Goal: Task Accomplishment & Management: Manage account settings

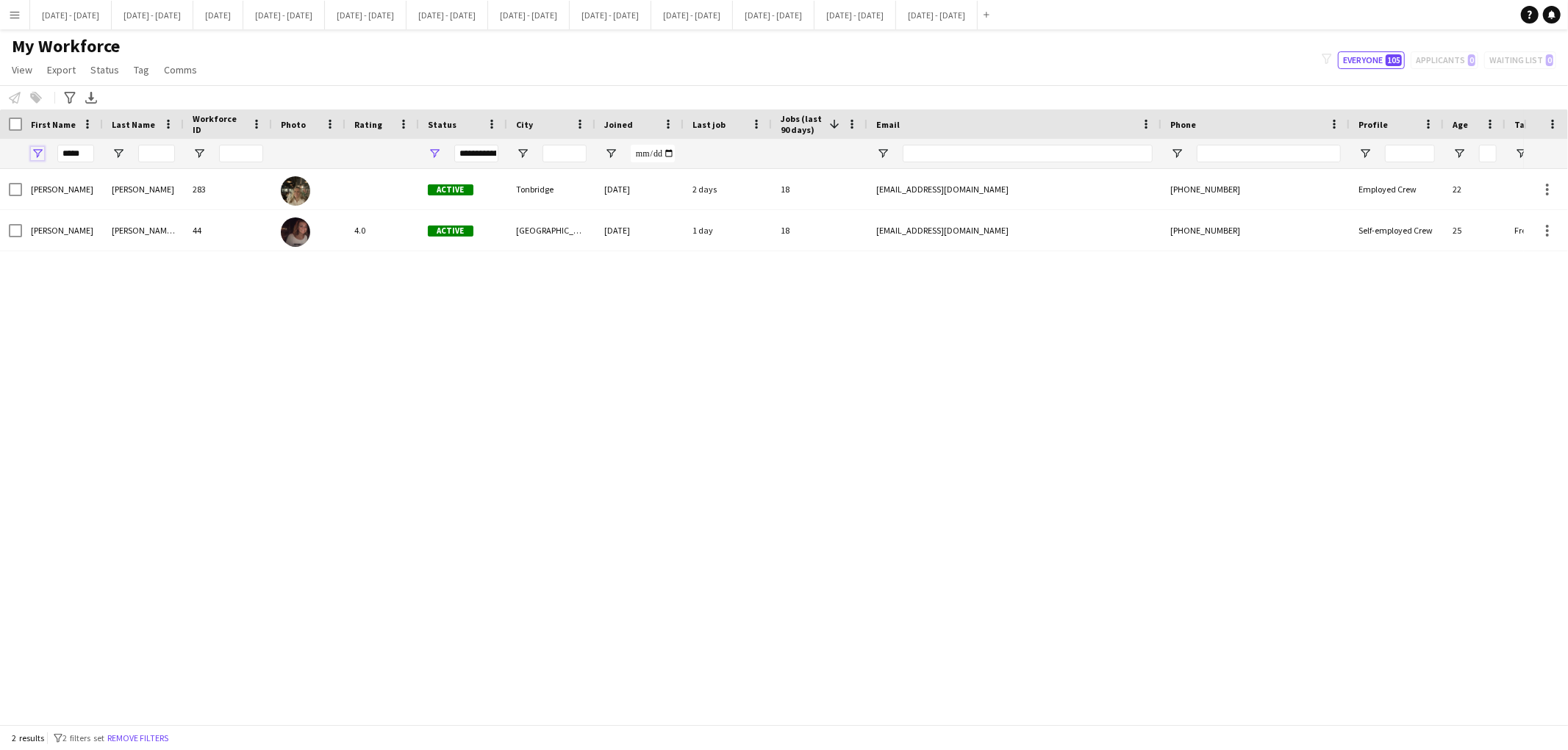
click at [38, 152] on span "Open Filter Menu" at bounding box center [37, 153] width 13 height 13
click at [298, 339] on div "[PERSON_NAME] 283 Active Tonbridge [DATE] 2 days 18 [EMAIL_ADDRESS][DOMAIN_NAME…" at bounding box center [762, 440] width 1524 height 543
click at [18, 17] on app-icon "Menu" at bounding box center [15, 15] width 11 height 11
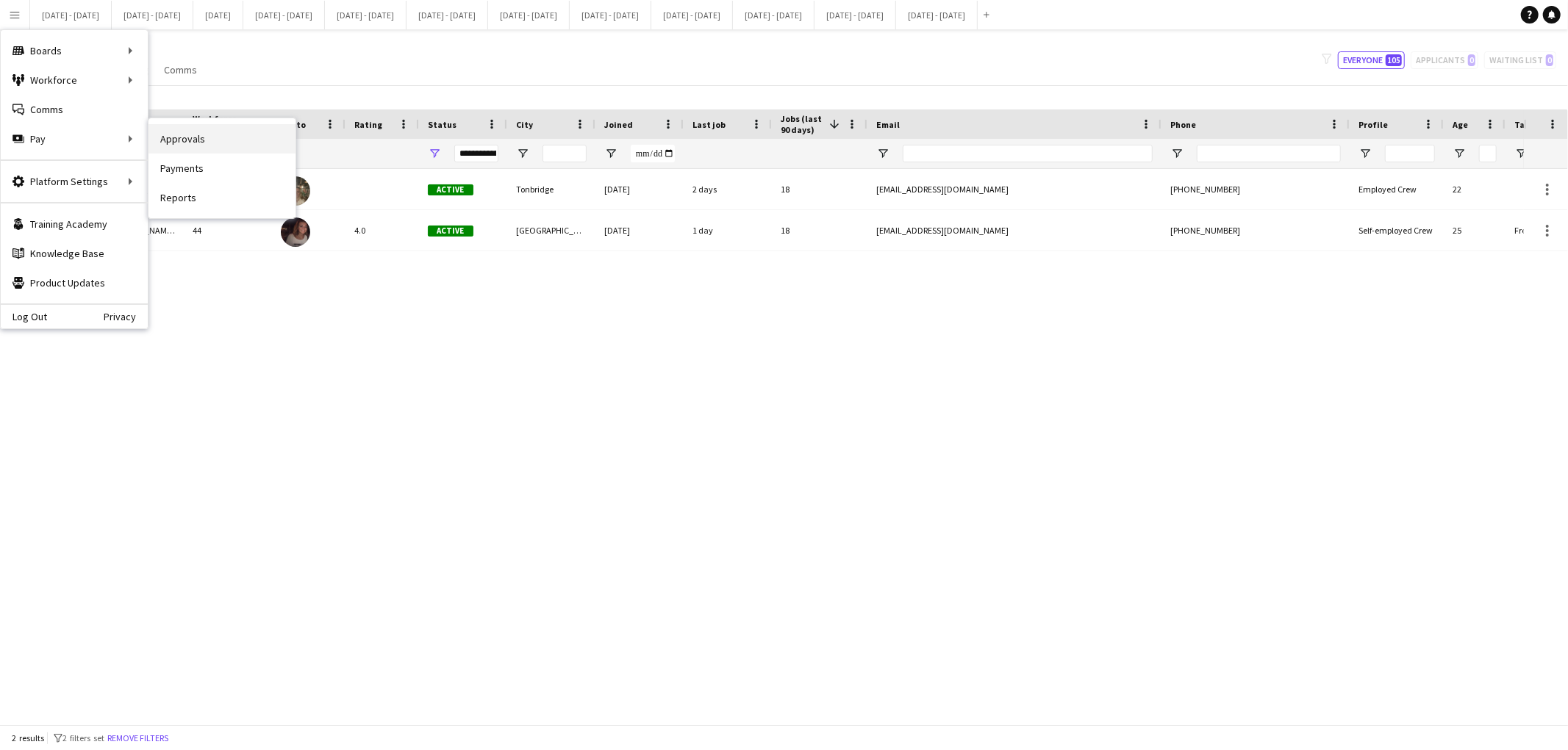
click at [170, 138] on link "Approvals" at bounding box center [222, 138] width 147 height 29
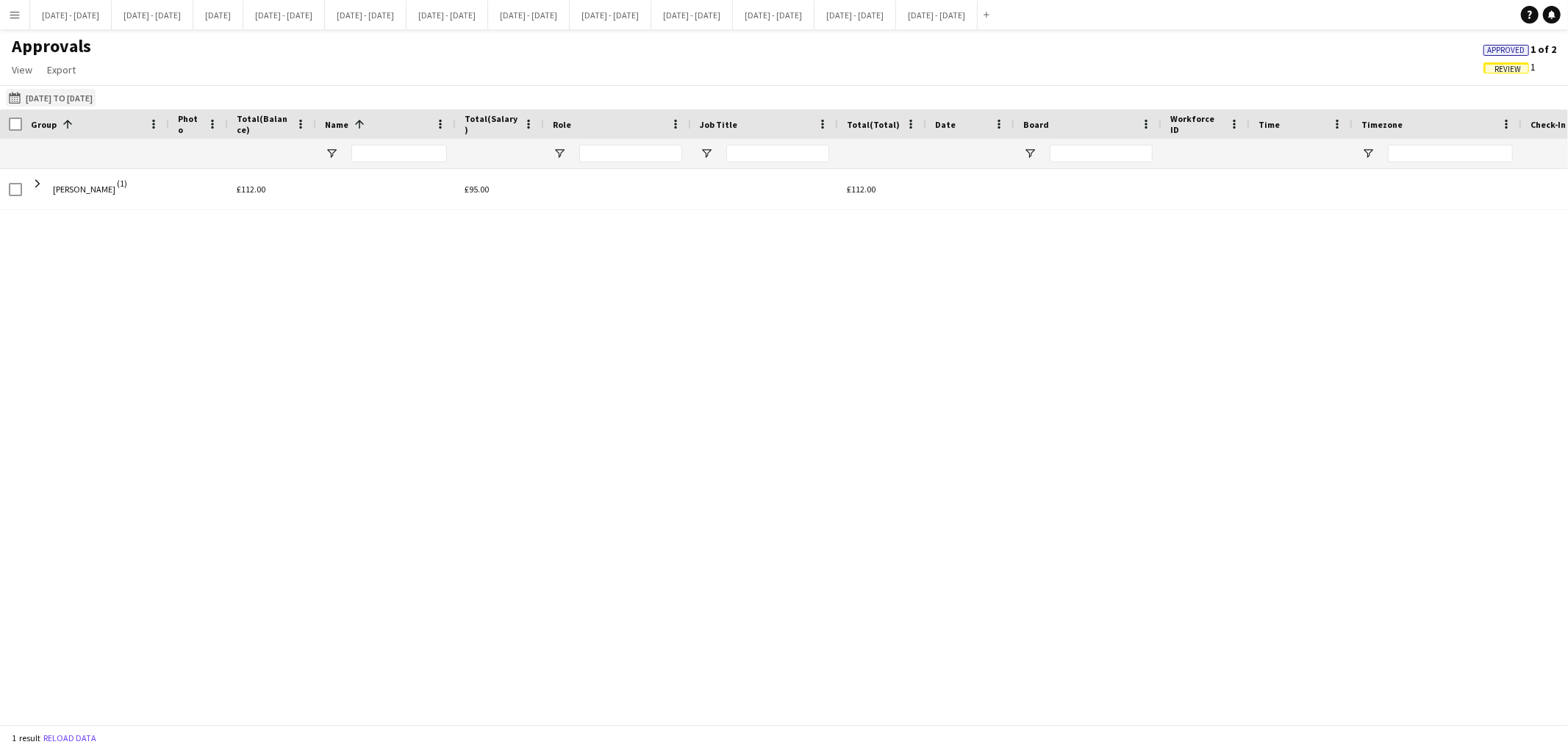
click at [74, 93] on button "[DATE] to [DATE] [DATE] to [DATE]" at bounding box center [50, 97] width 89 height 18
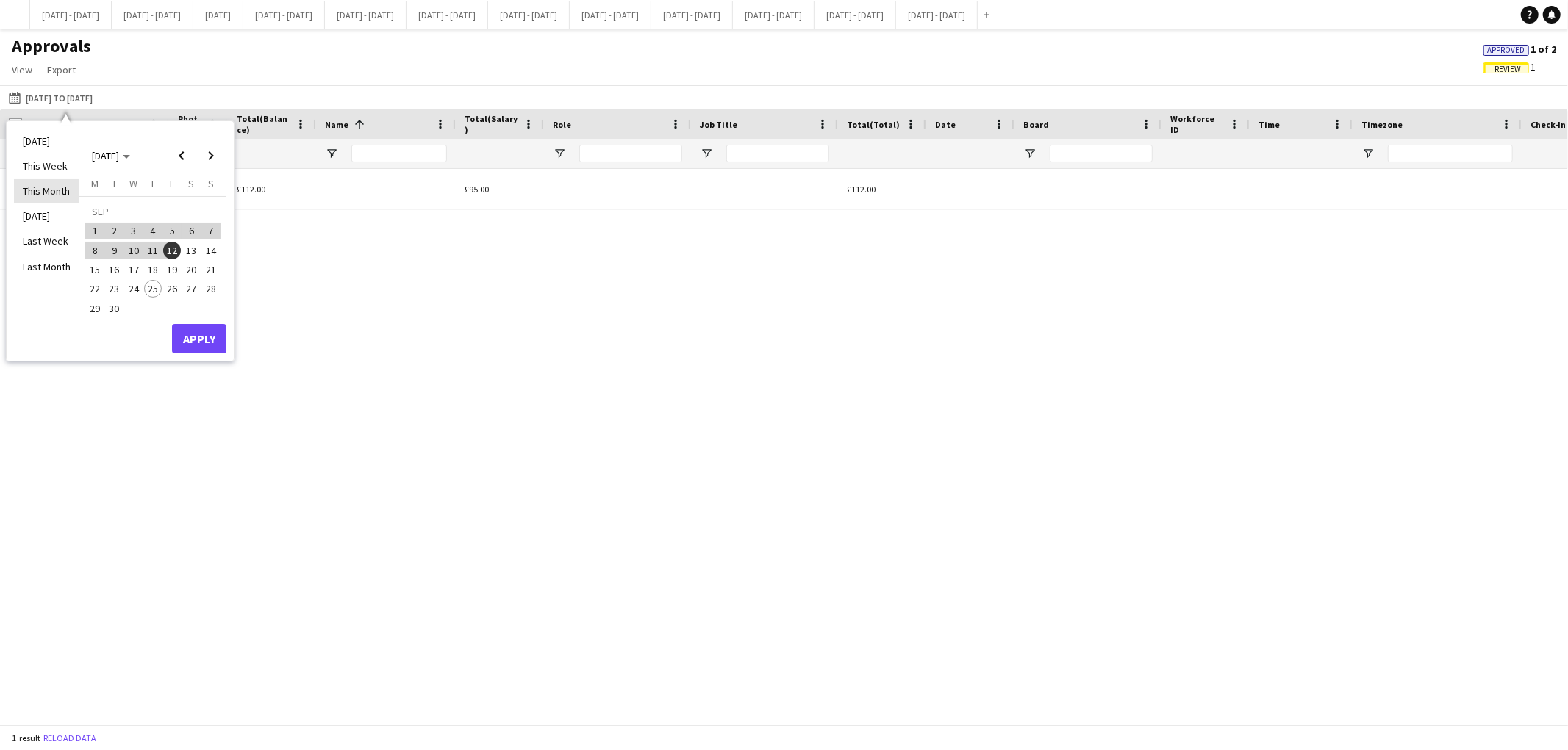
click at [60, 189] on li "This Month" at bounding box center [47, 191] width 66 height 25
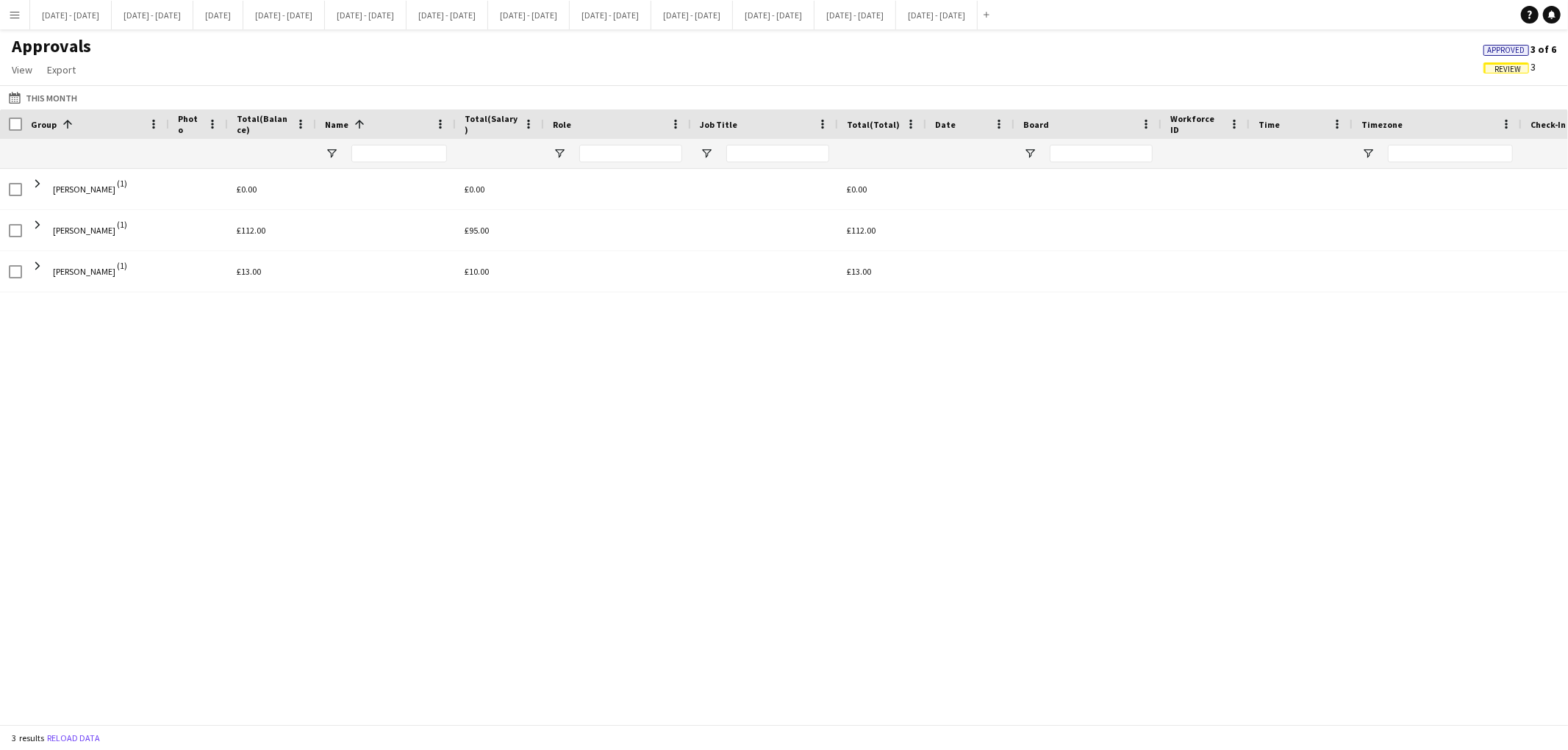
click at [1509, 67] on span "Review" at bounding box center [1508, 70] width 27 height 9
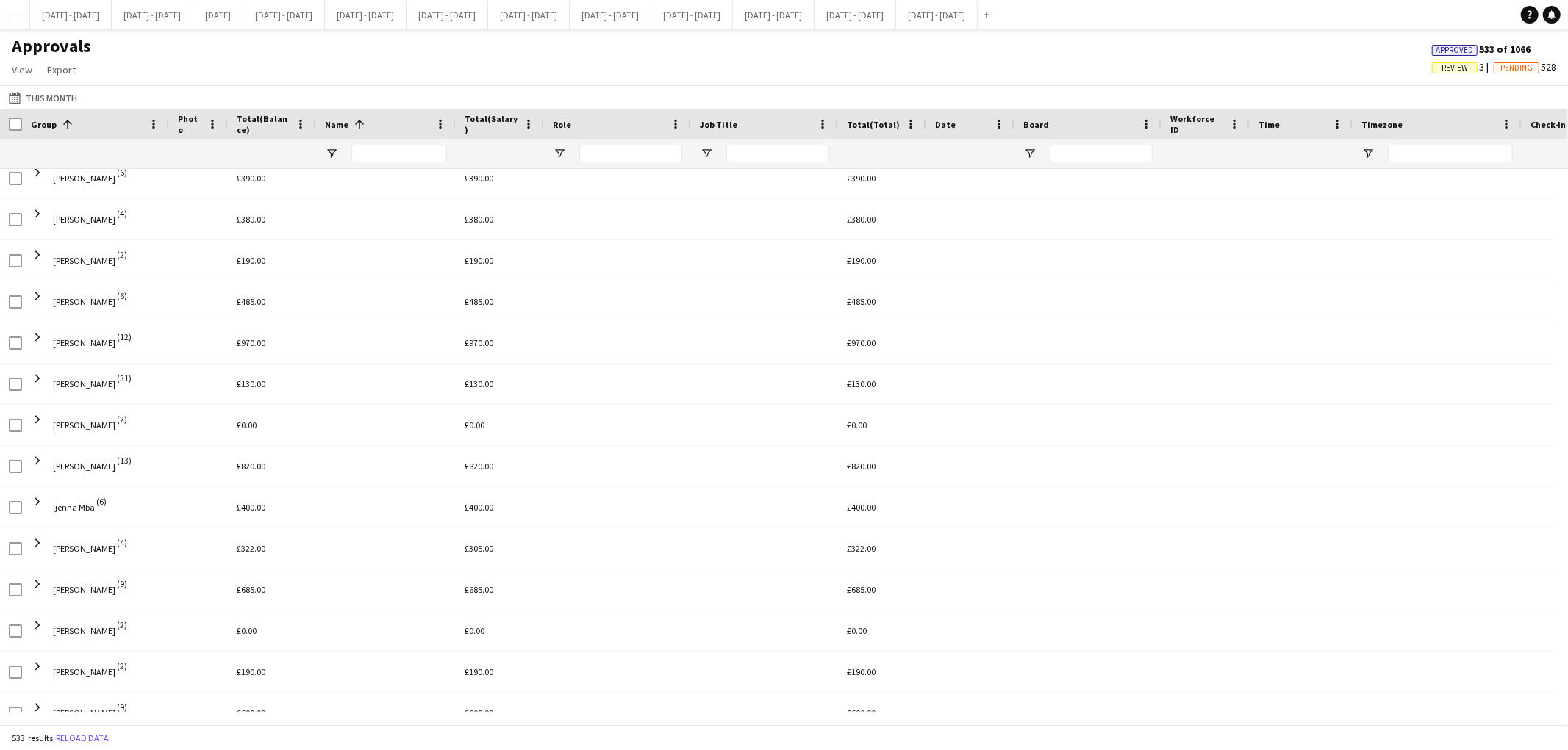
scroll to position [890, 0]
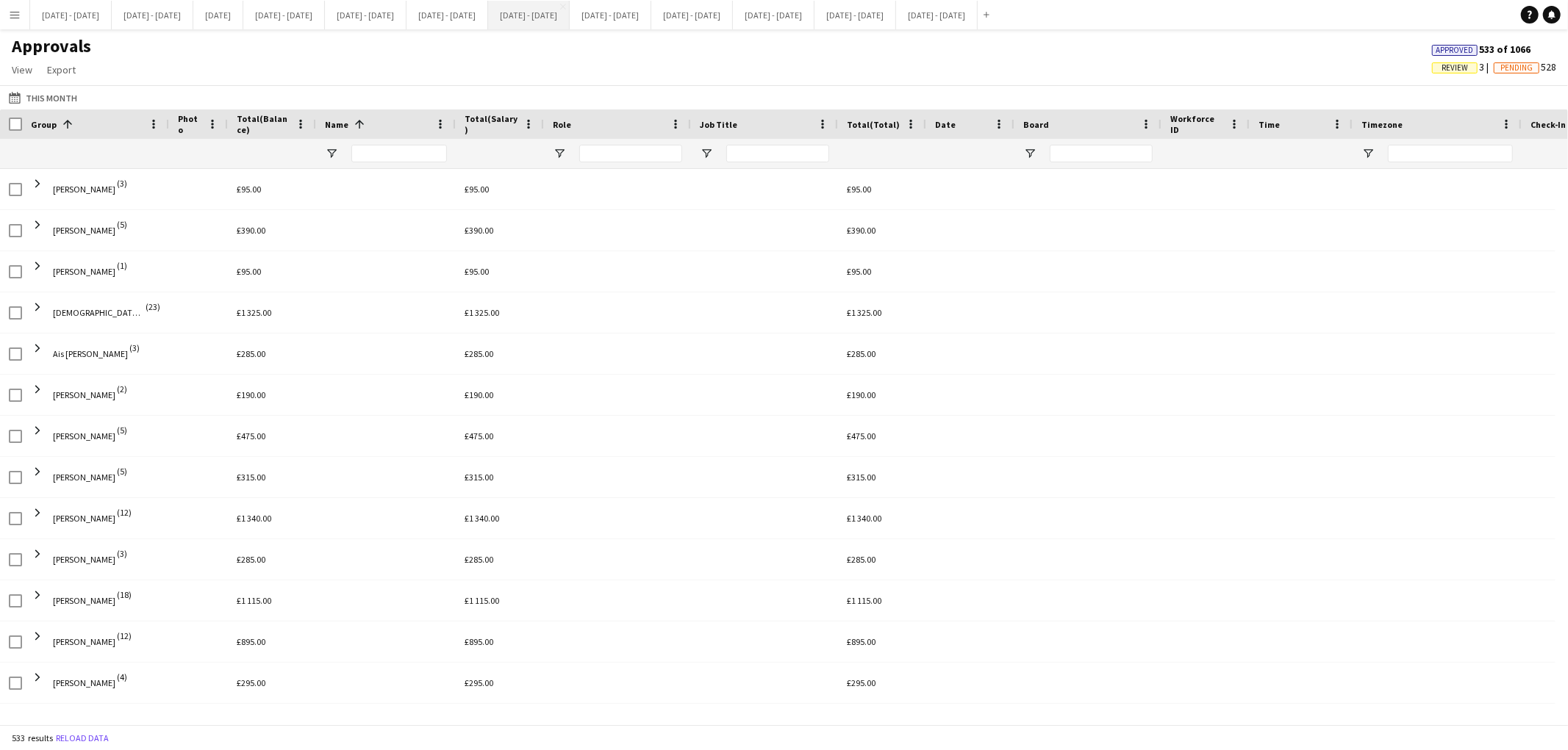
click at [570, 12] on button "[DATE] - [DATE] Close" at bounding box center [529, 15] width 82 height 28
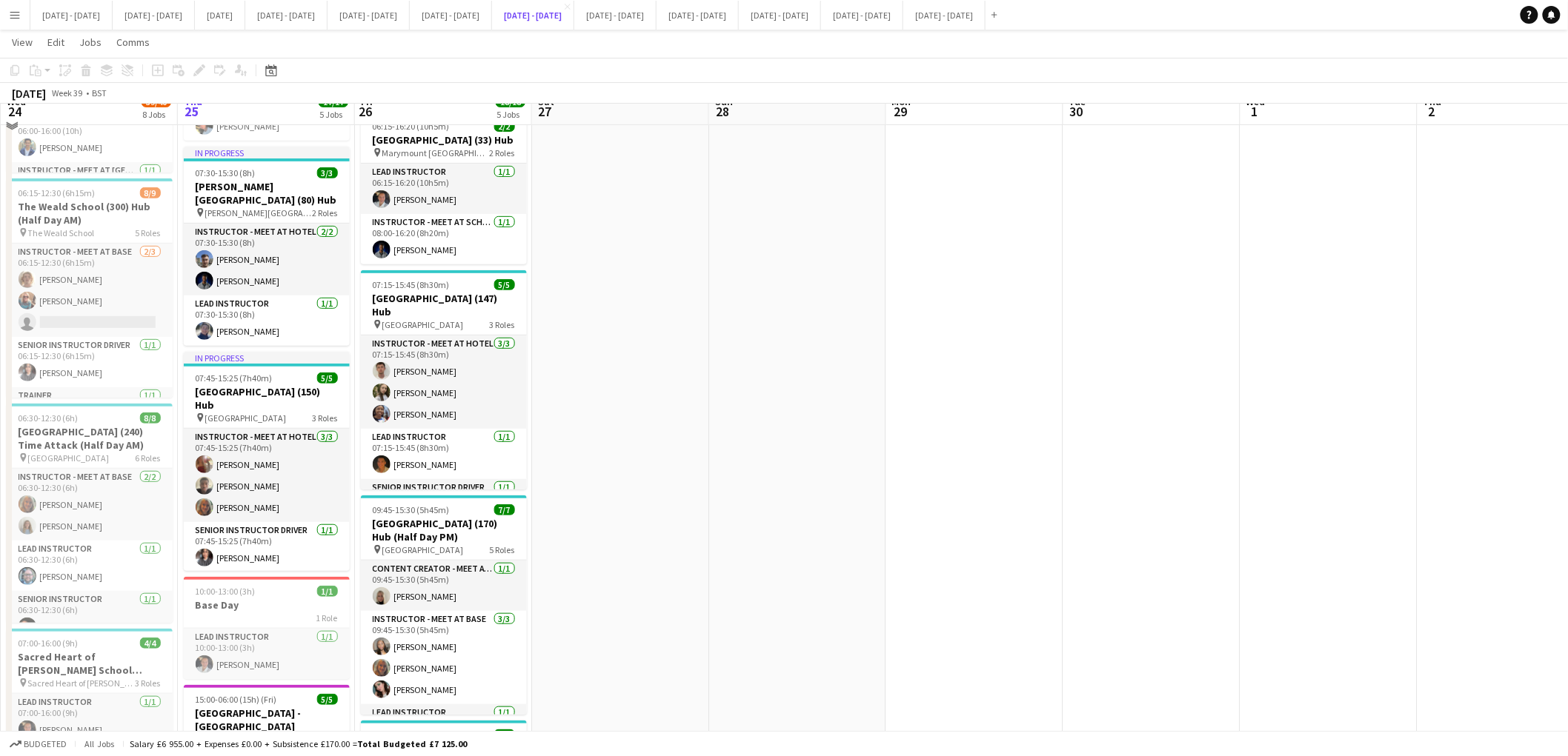
scroll to position [183, 0]
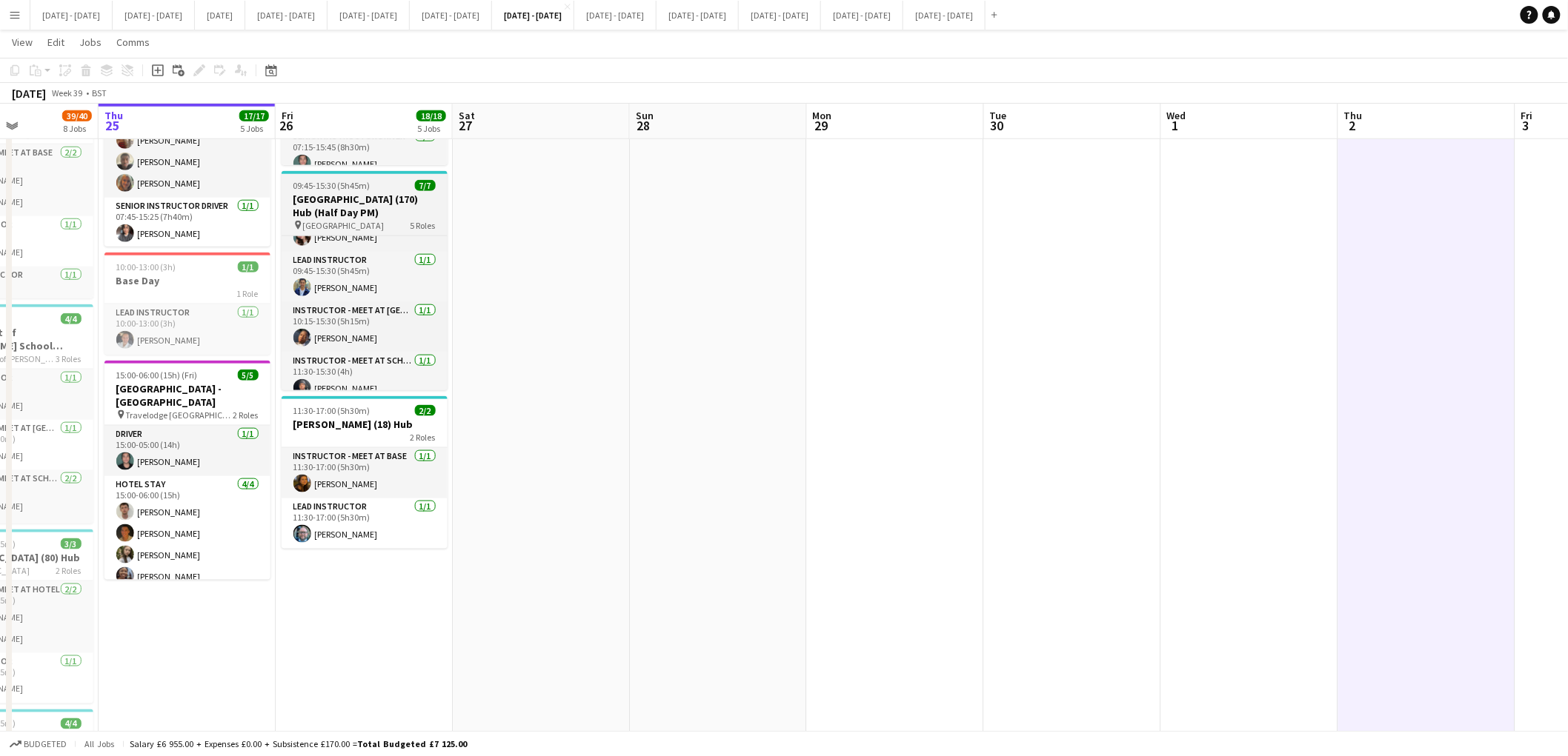
scroll to position [142, 0]
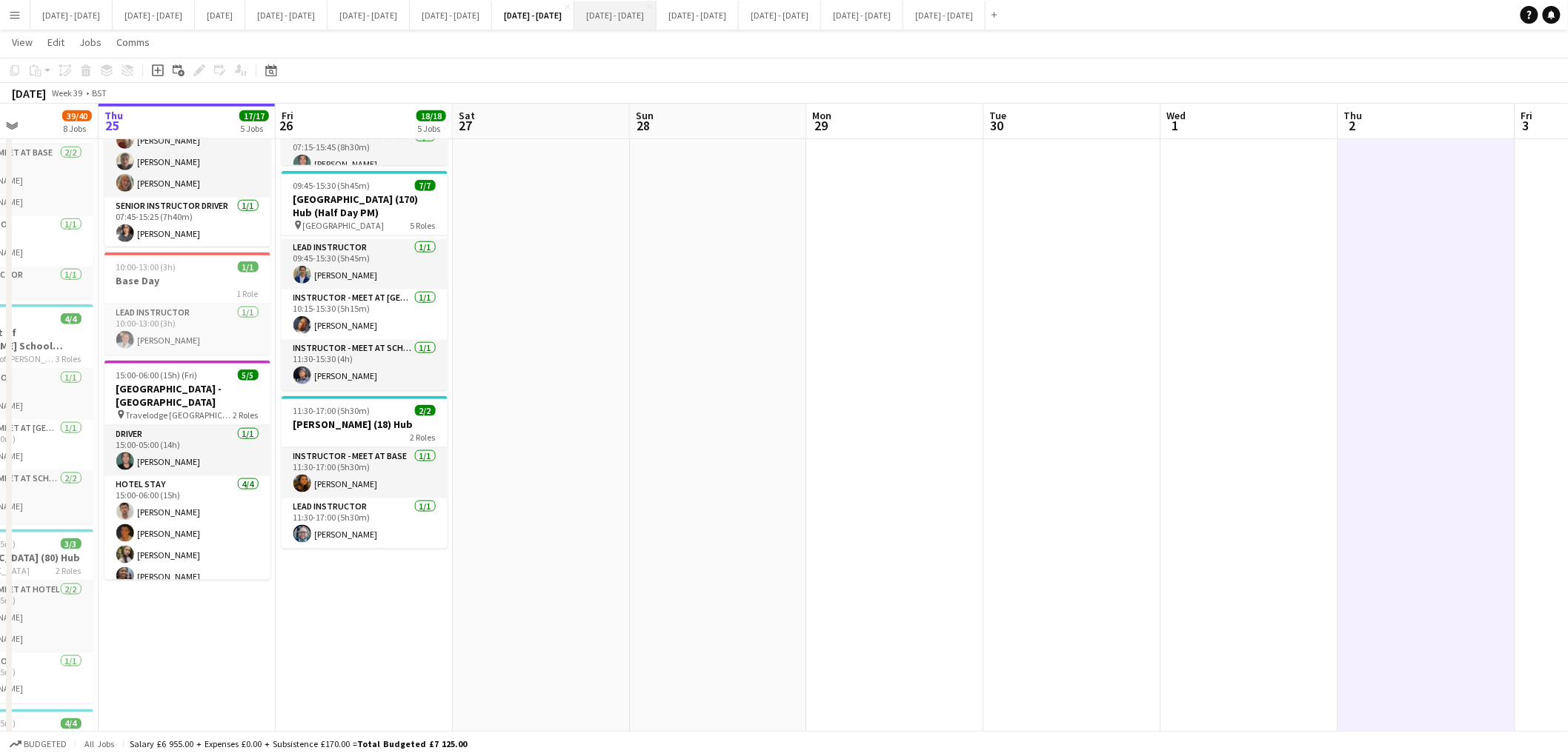
click at [657, 9] on button "[DATE] - [DATE] Close" at bounding box center [615, 15] width 82 height 29
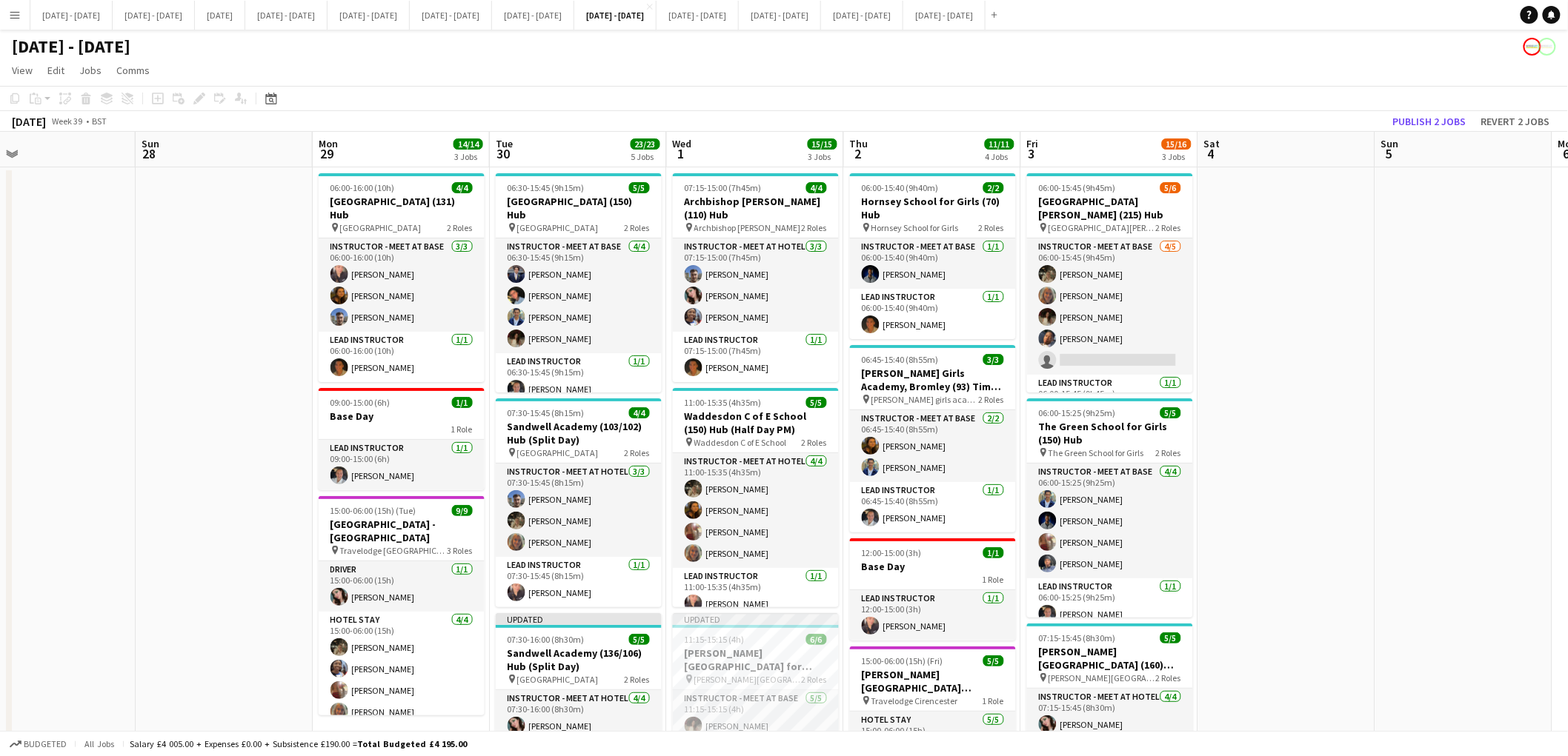
drag, startPoint x: 734, startPoint y: 381, endPoint x: 157, endPoint y: 413, distance: 577.9
click at [157, 413] on app-calendar-viewport "Wed 24 Thu 25 Fri 26 Sat 27 Sun 28 Mon 29 14/14 3 Jobs Tue 30 23/23 5 Jobs Wed …" at bounding box center [784, 695] width 1568 height 1127
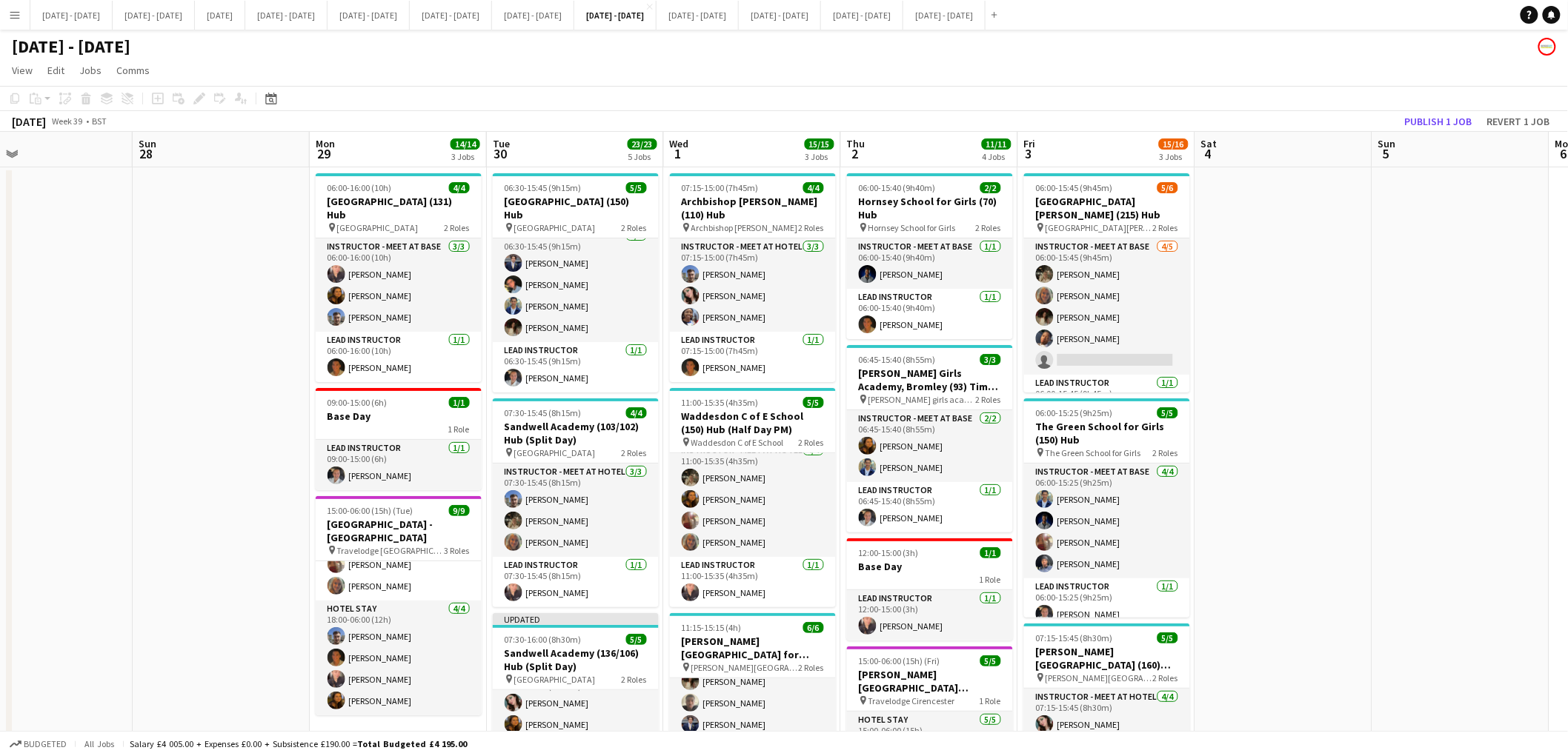
click at [19, 15] on app-icon "Menu" at bounding box center [15, 15] width 12 height 12
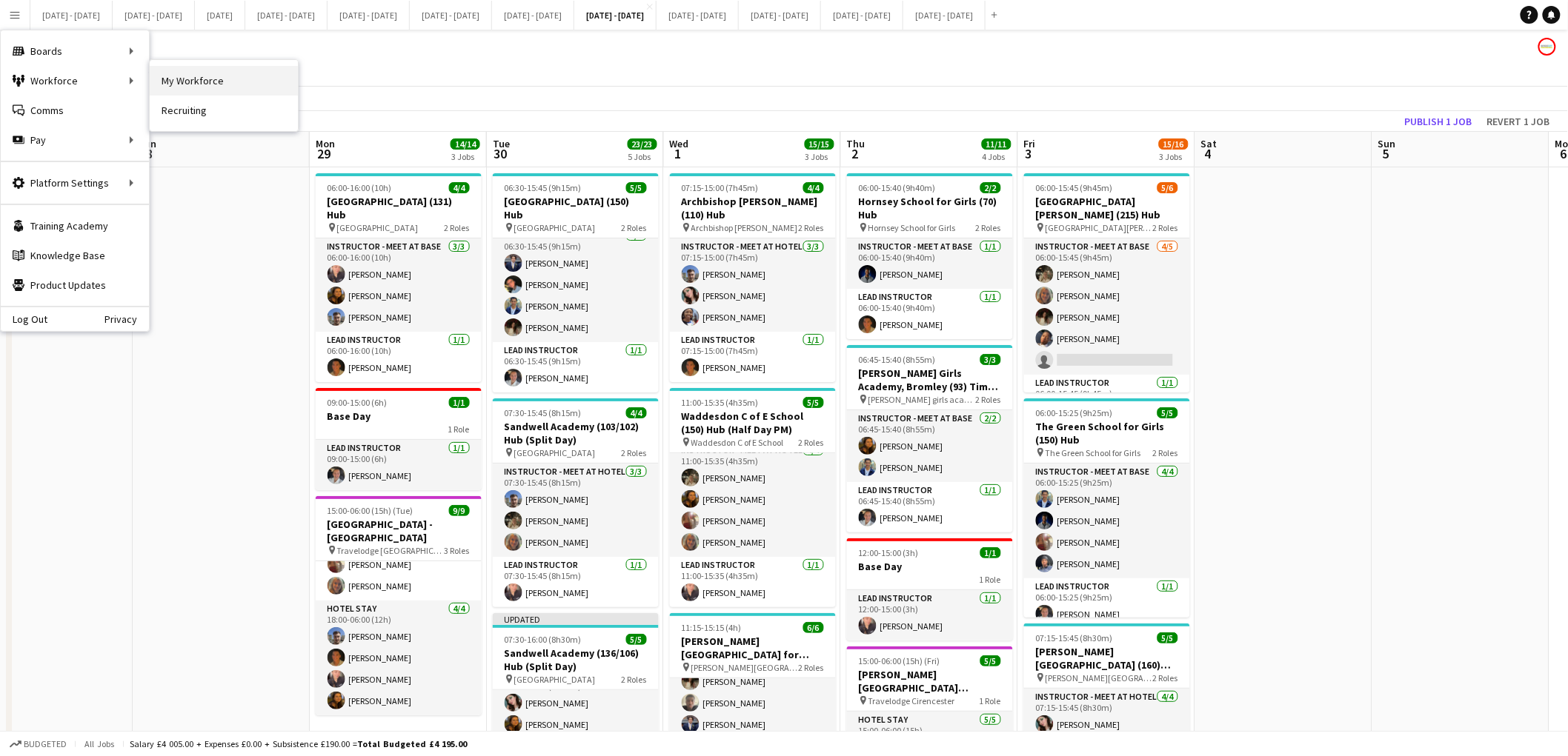
click at [181, 76] on link "My Workforce" at bounding box center [224, 81] width 148 height 29
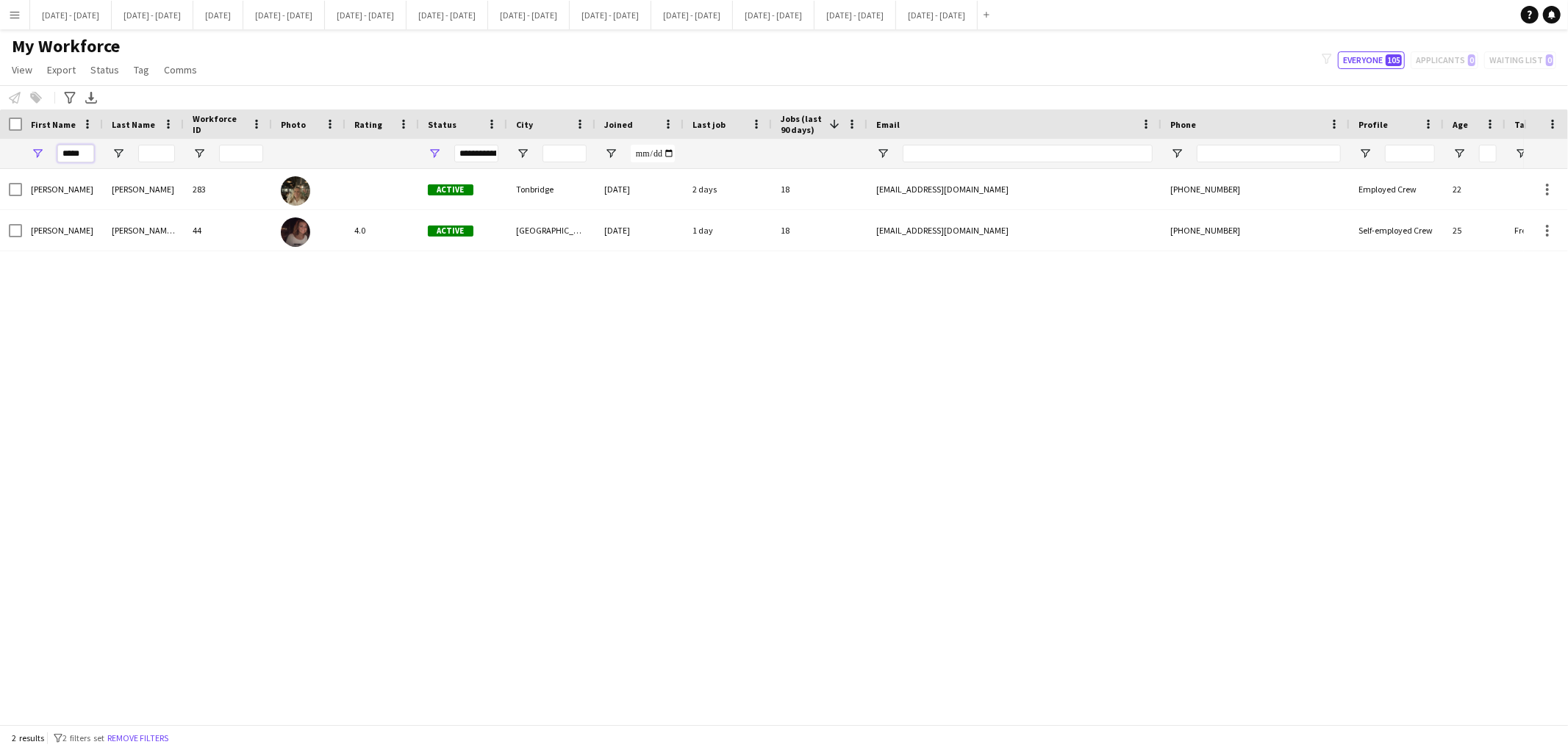
drag, startPoint x: 83, startPoint y: 154, endPoint x: 0, endPoint y: 152, distance: 83.0
click at [0, 152] on div "*****" at bounding box center [797, 154] width 1594 height 29
type input "******"
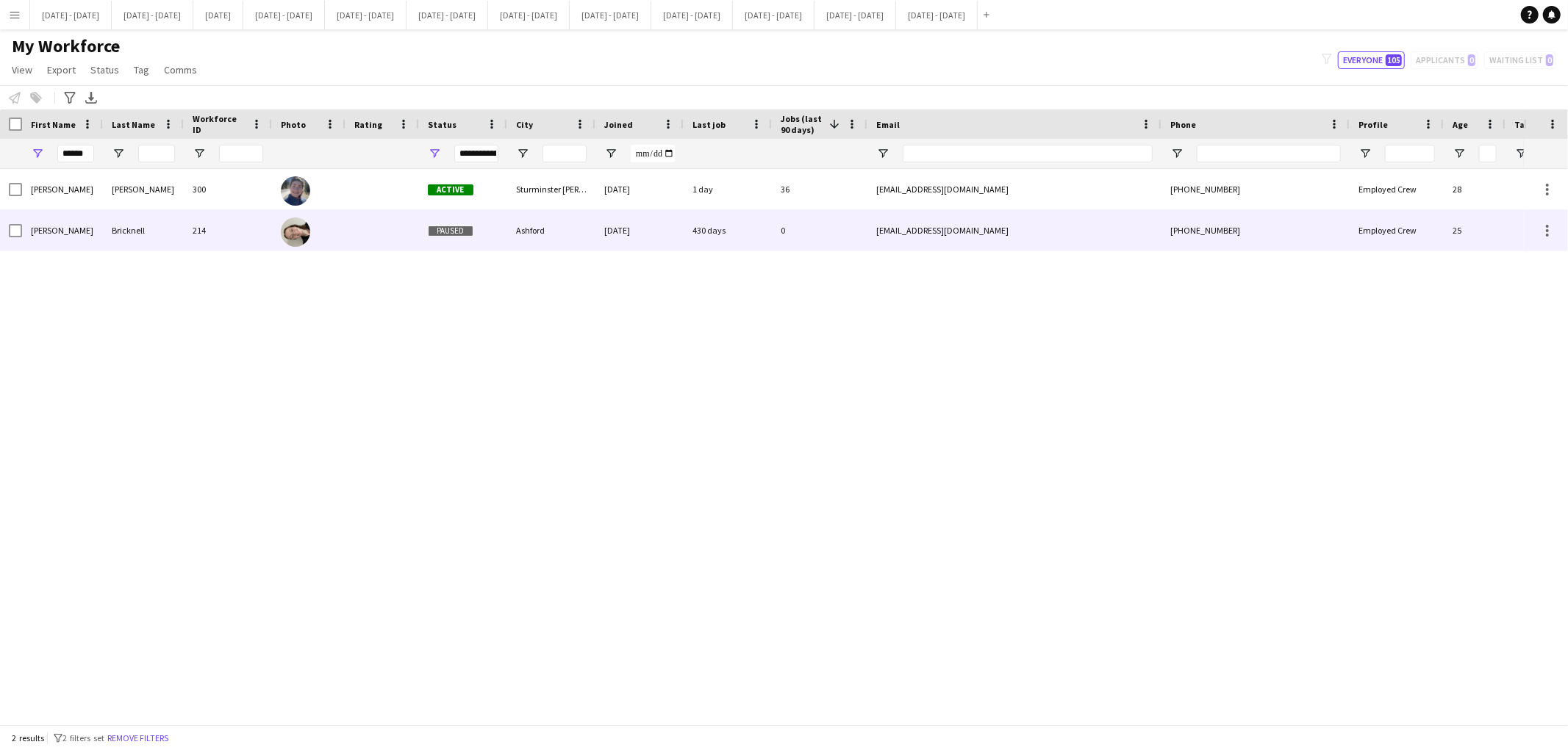
click at [217, 210] on div "214" at bounding box center [227, 230] width 88 height 41
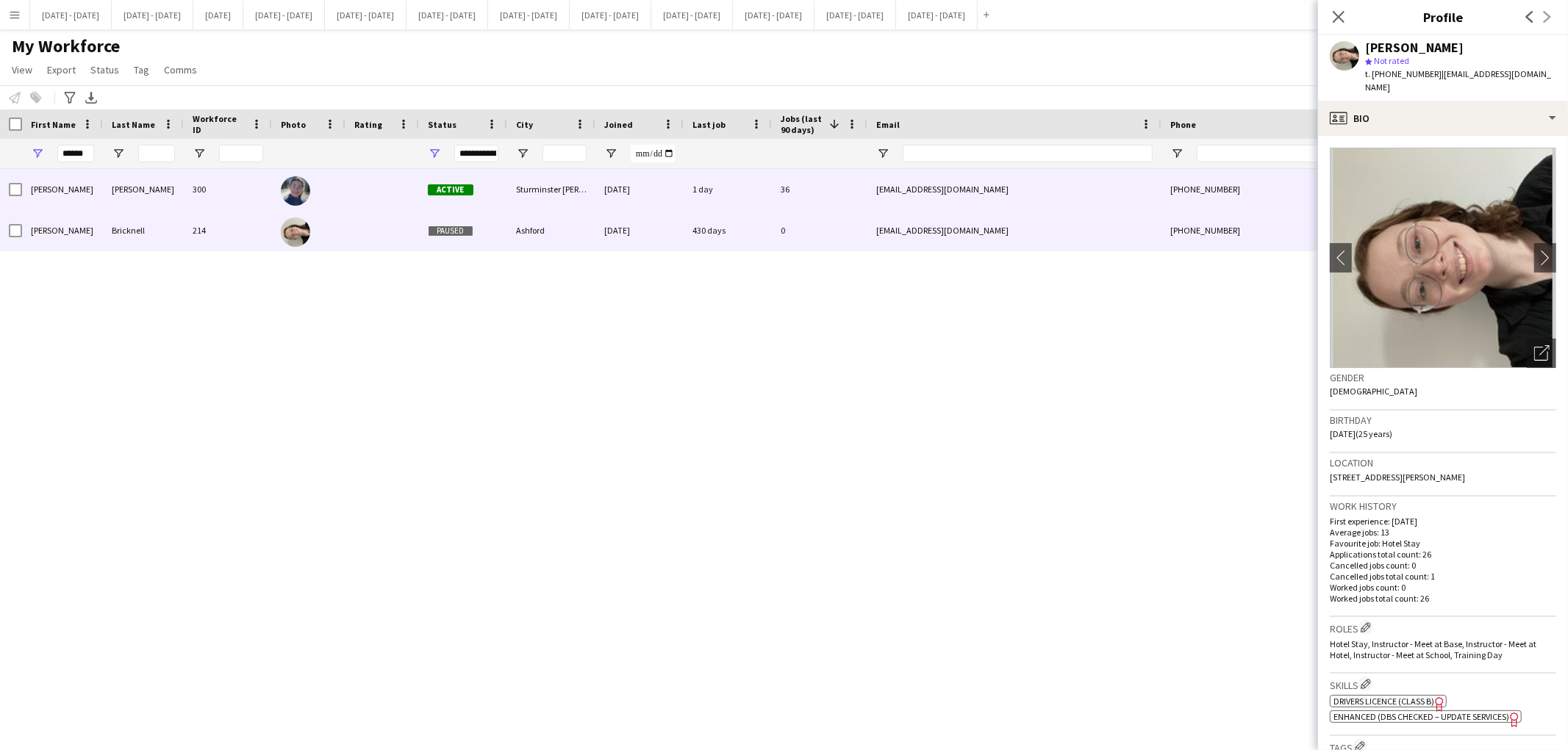
click at [215, 195] on div "300" at bounding box center [227, 189] width 88 height 41
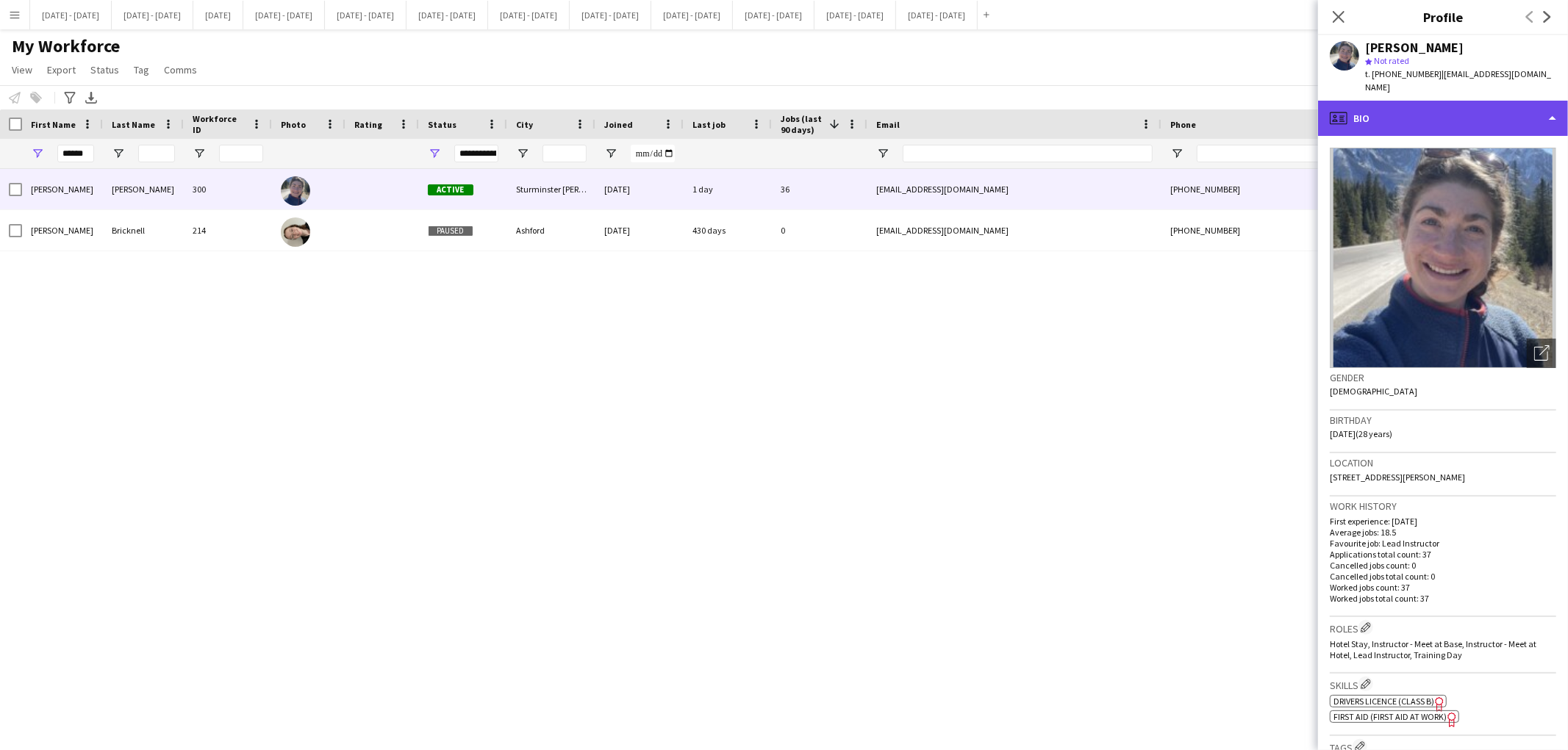
click at [1518, 108] on div "profile Bio" at bounding box center [1443, 119] width 250 height 35
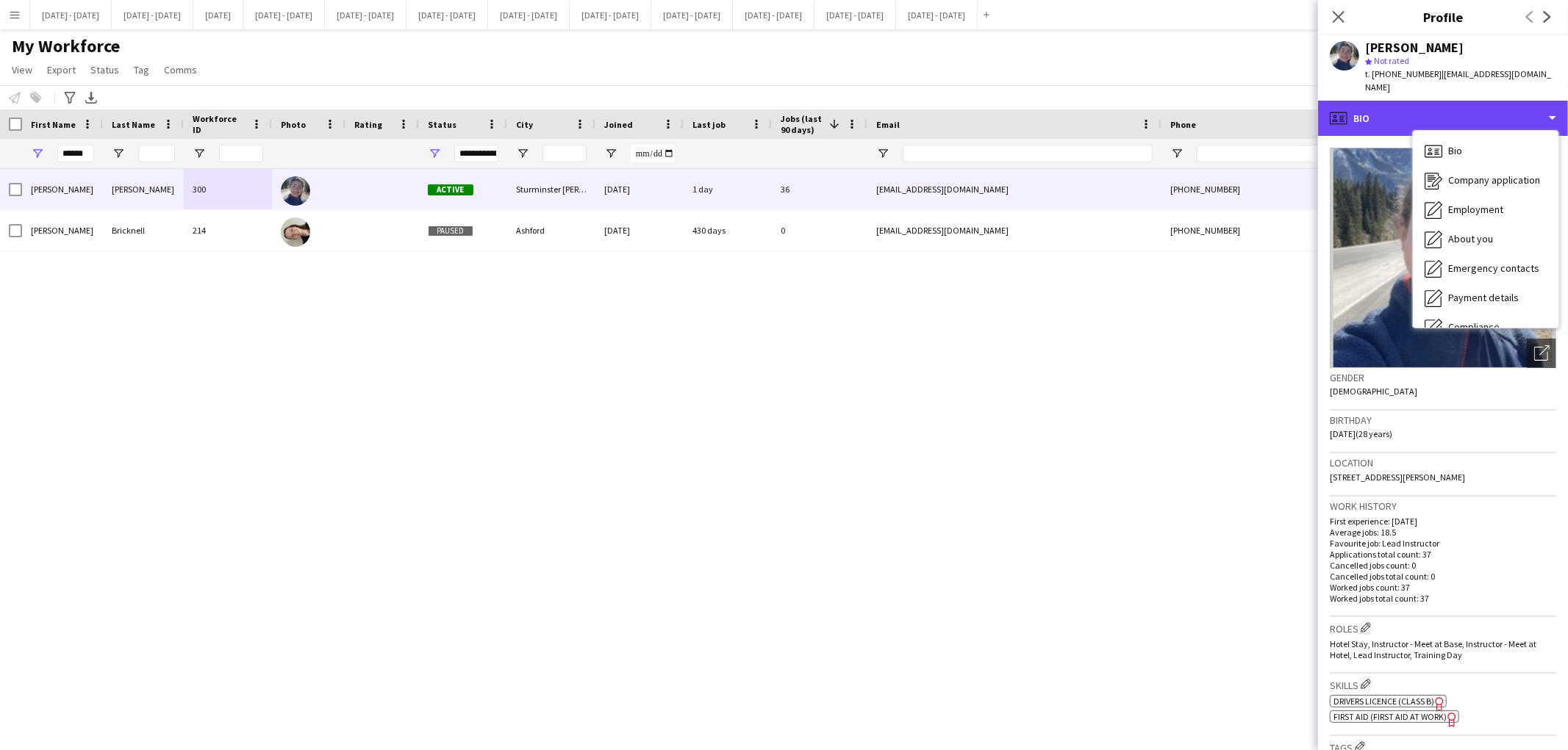
scroll to position [138, 0]
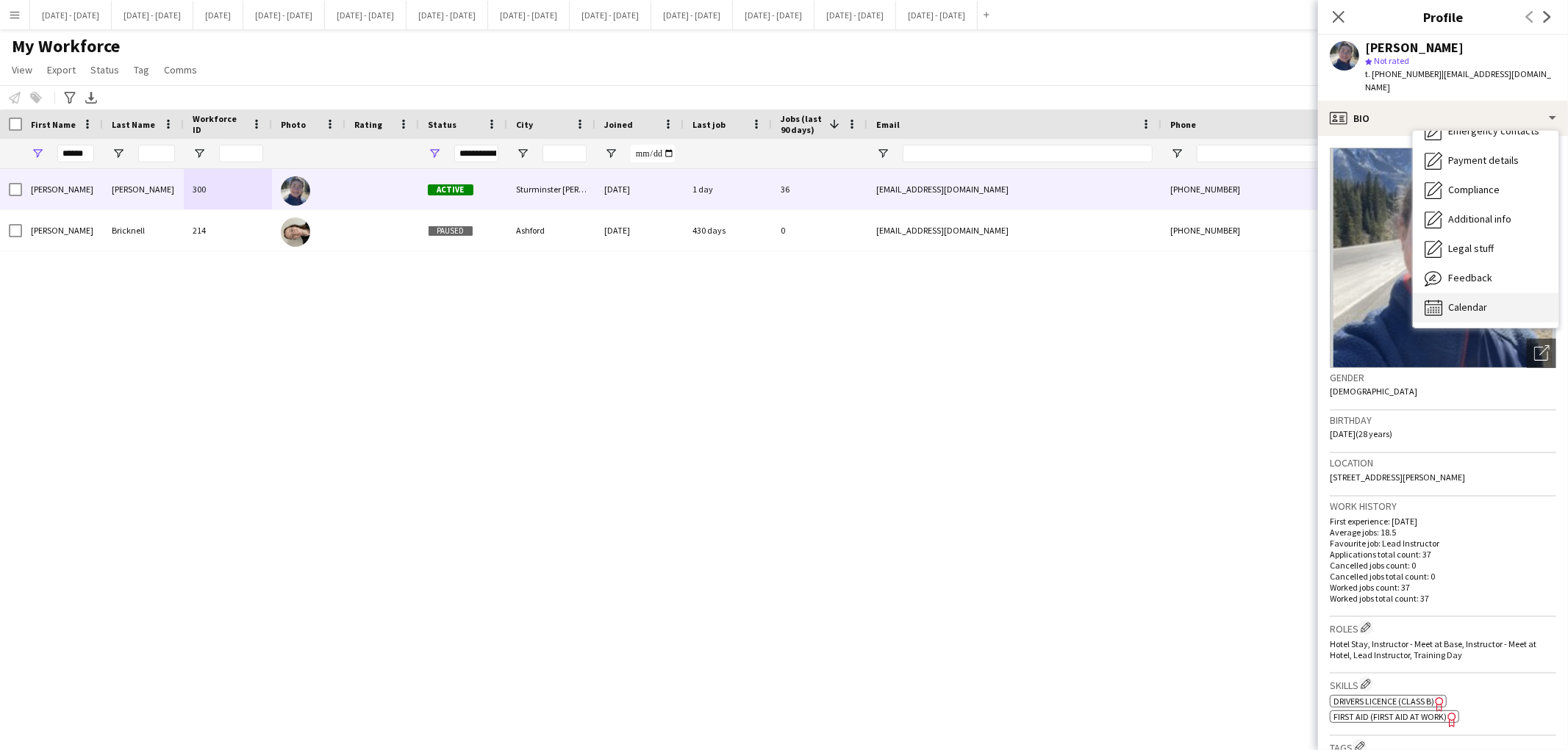
click at [1505, 294] on div "Calendar Calendar" at bounding box center [1485, 308] width 145 height 29
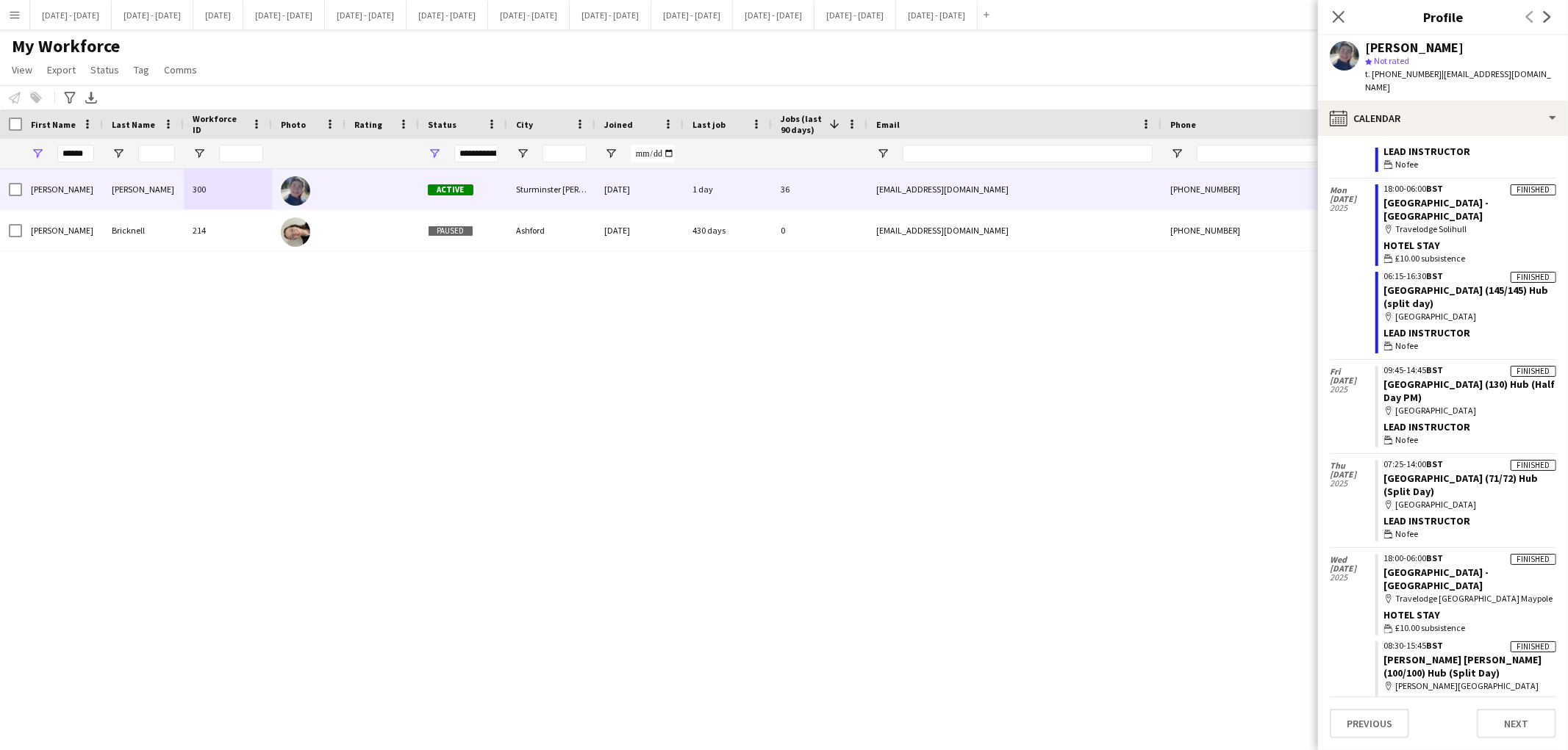
scroll to position [2637, 0]
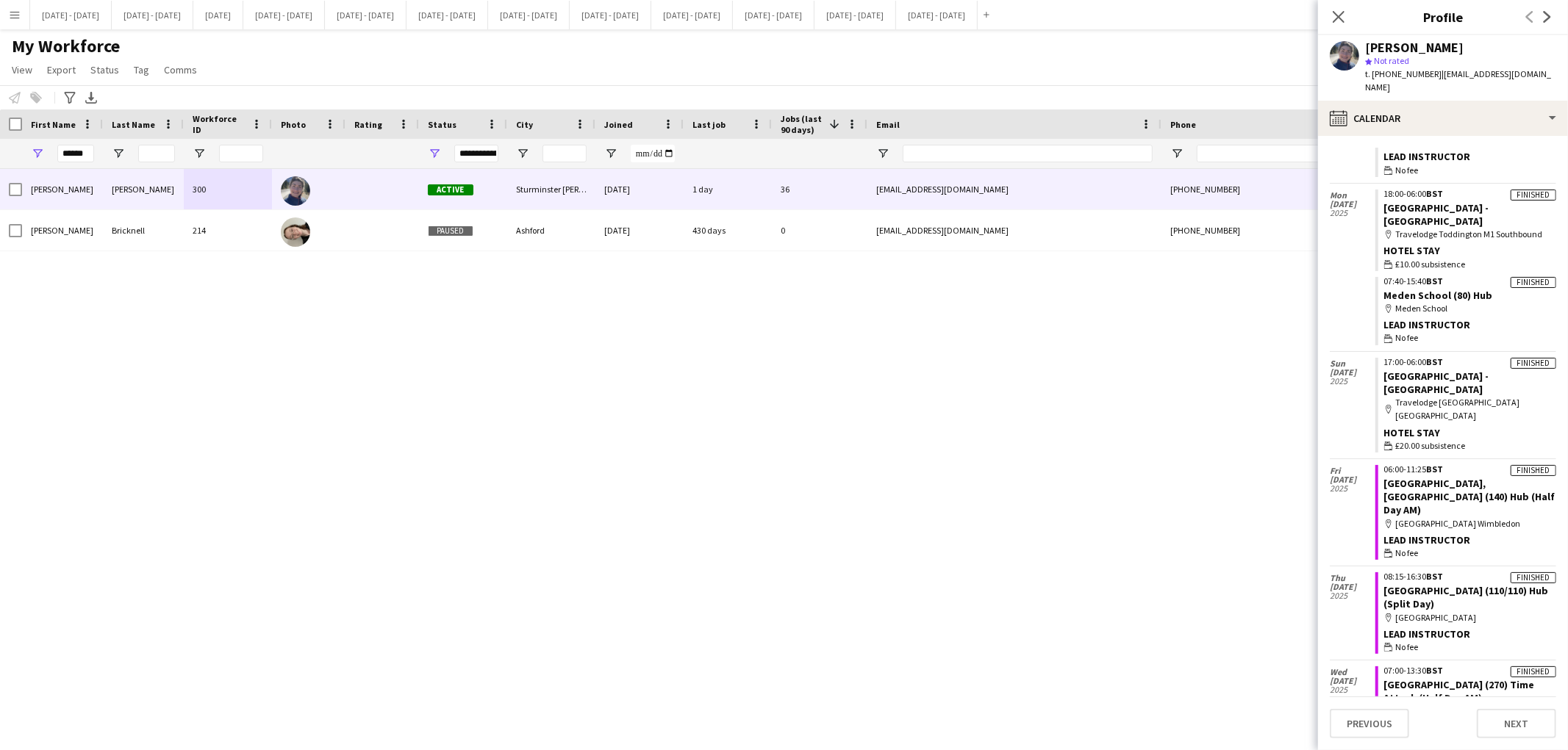
click at [17, 9] on app-icon "Menu" at bounding box center [15, 15] width 11 height 11
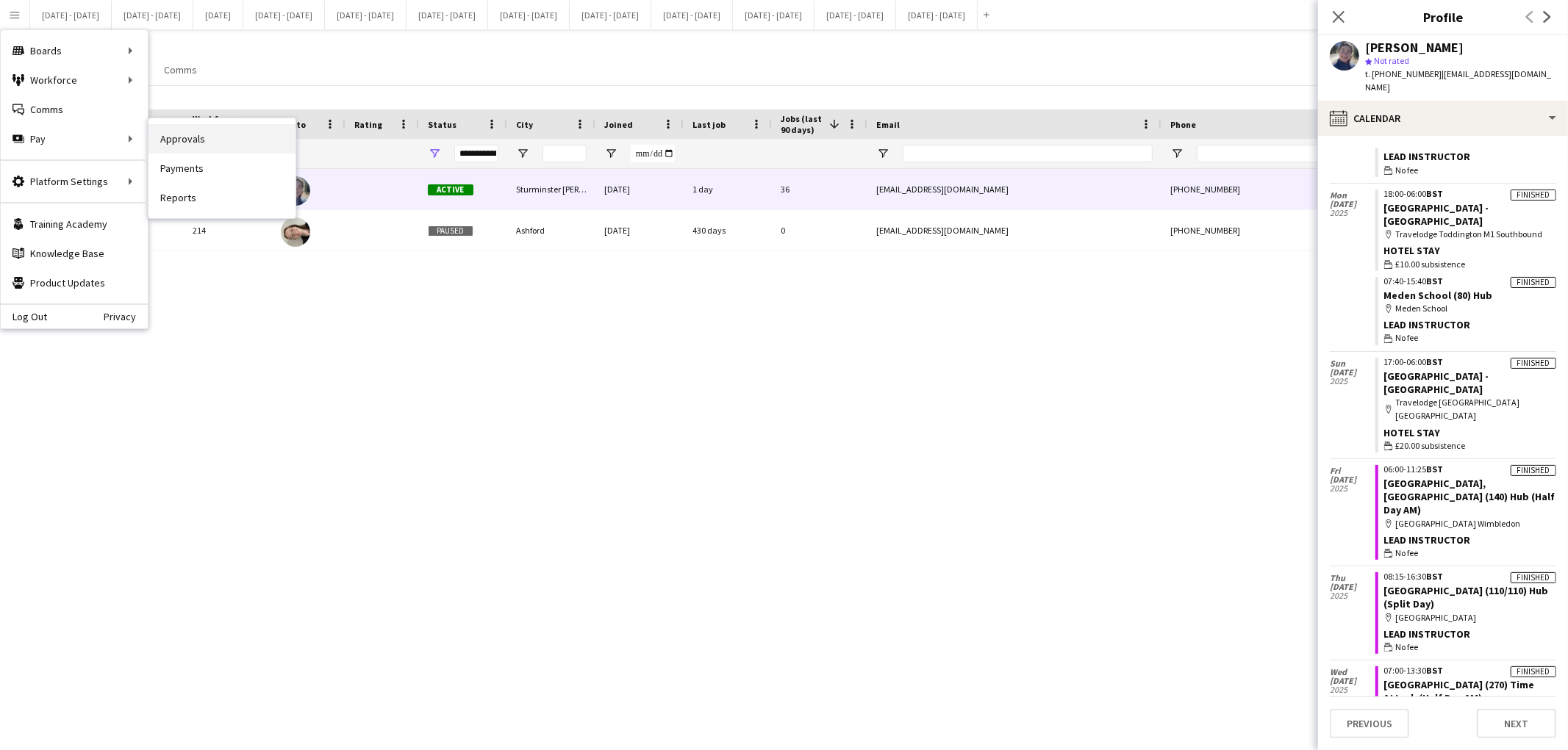
click at [173, 144] on link "Approvals" at bounding box center [222, 138] width 147 height 29
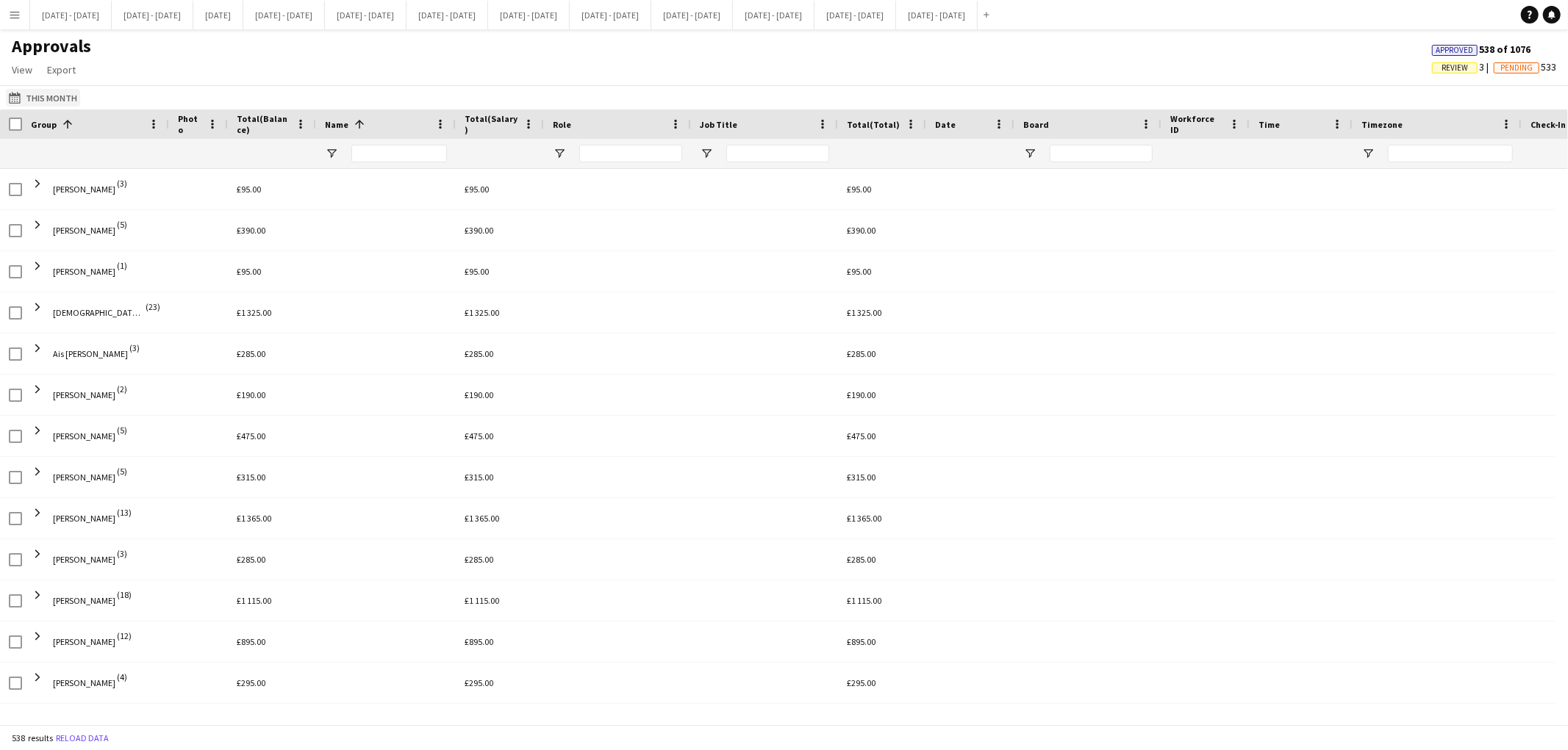
click at [48, 100] on button "This Month This Month" at bounding box center [43, 97] width 74 height 18
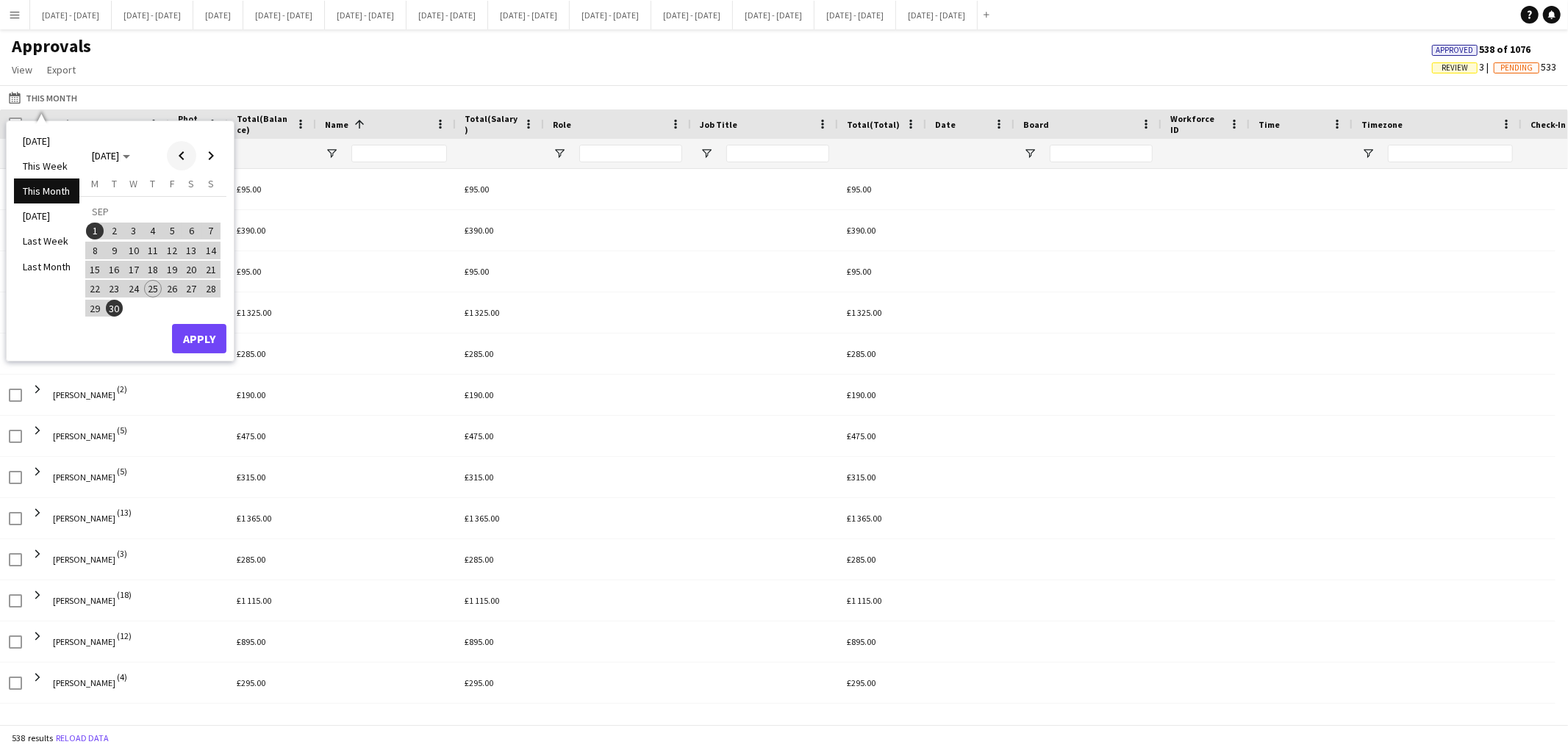
click at [187, 153] on span "Previous month" at bounding box center [181, 156] width 29 height 29
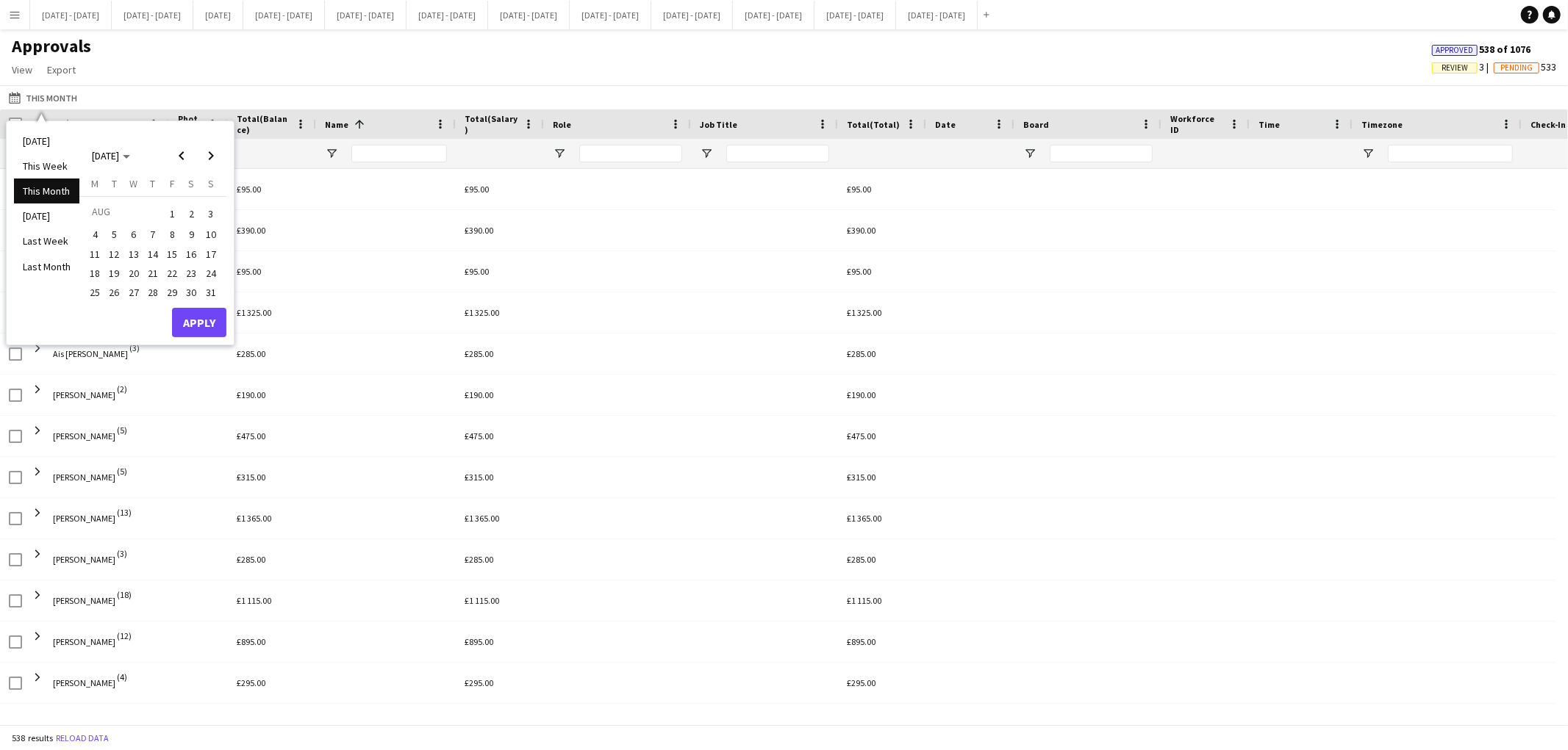
click at [167, 272] on span "22" at bounding box center [171, 273] width 18 height 18
click at [210, 151] on span "Next month" at bounding box center [211, 156] width 29 height 29
click at [171, 289] on span "26" at bounding box center [171, 288] width 18 height 18
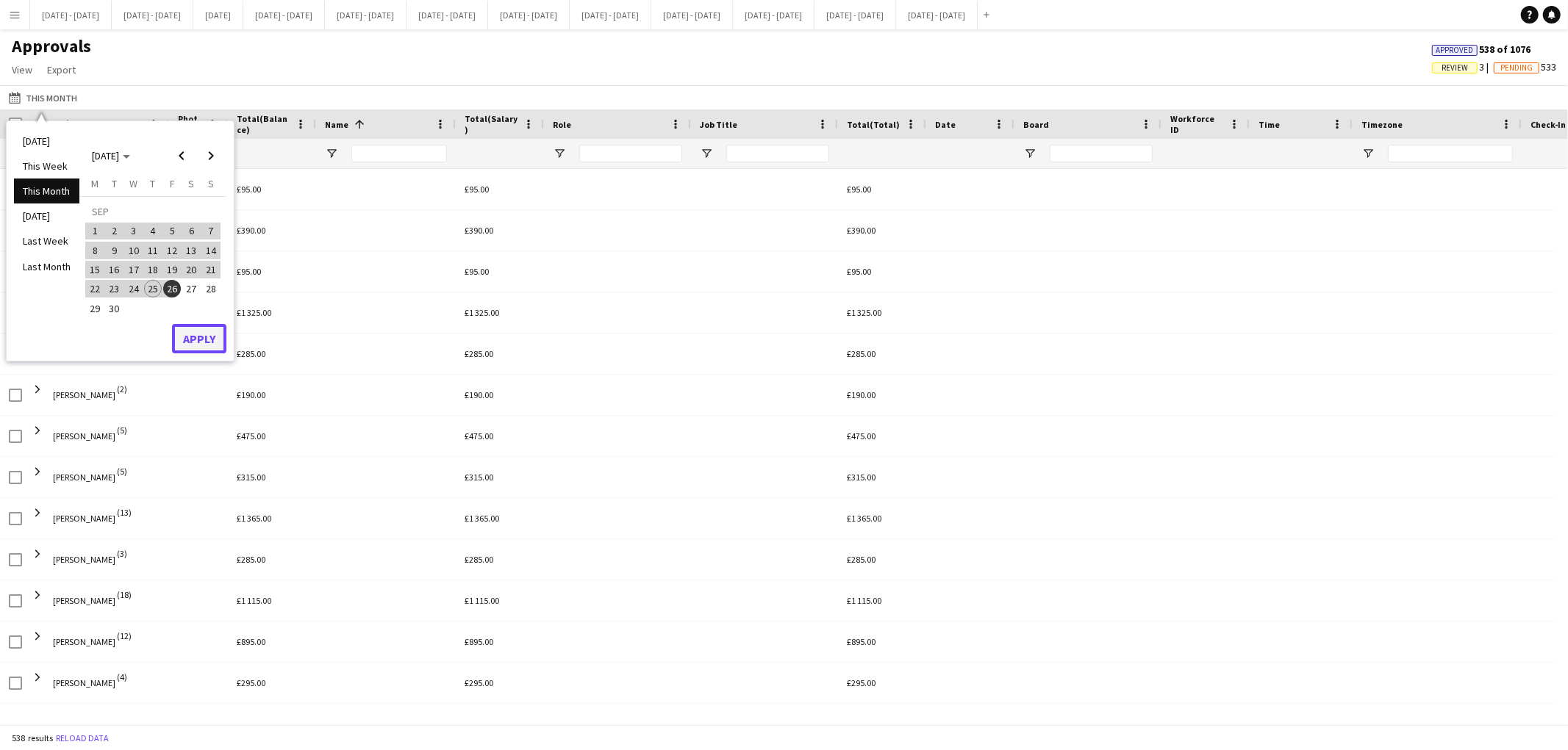
click at [199, 339] on button "Apply" at bounding box center [199, 339] width 54 height 29
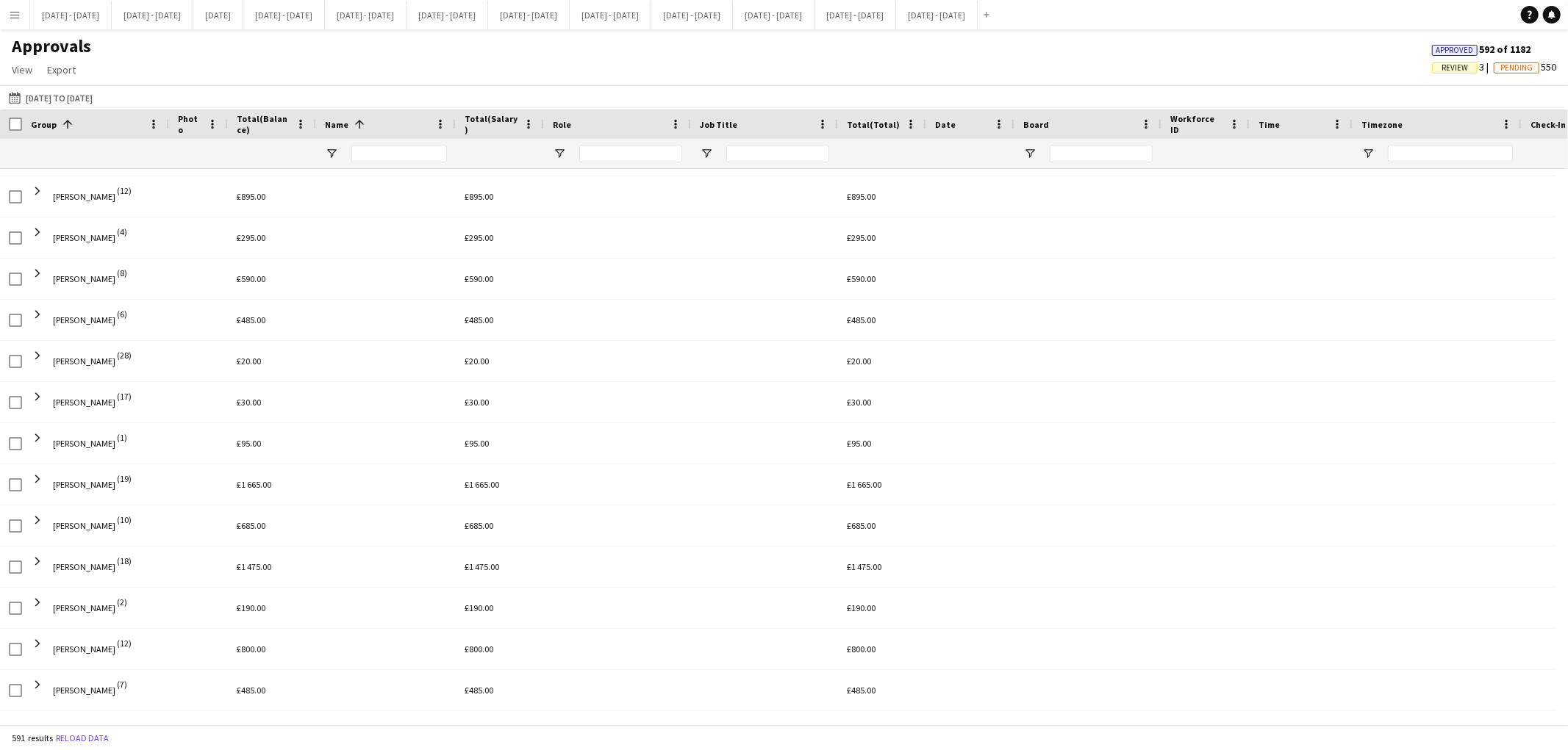
scroll to position [519, 0]
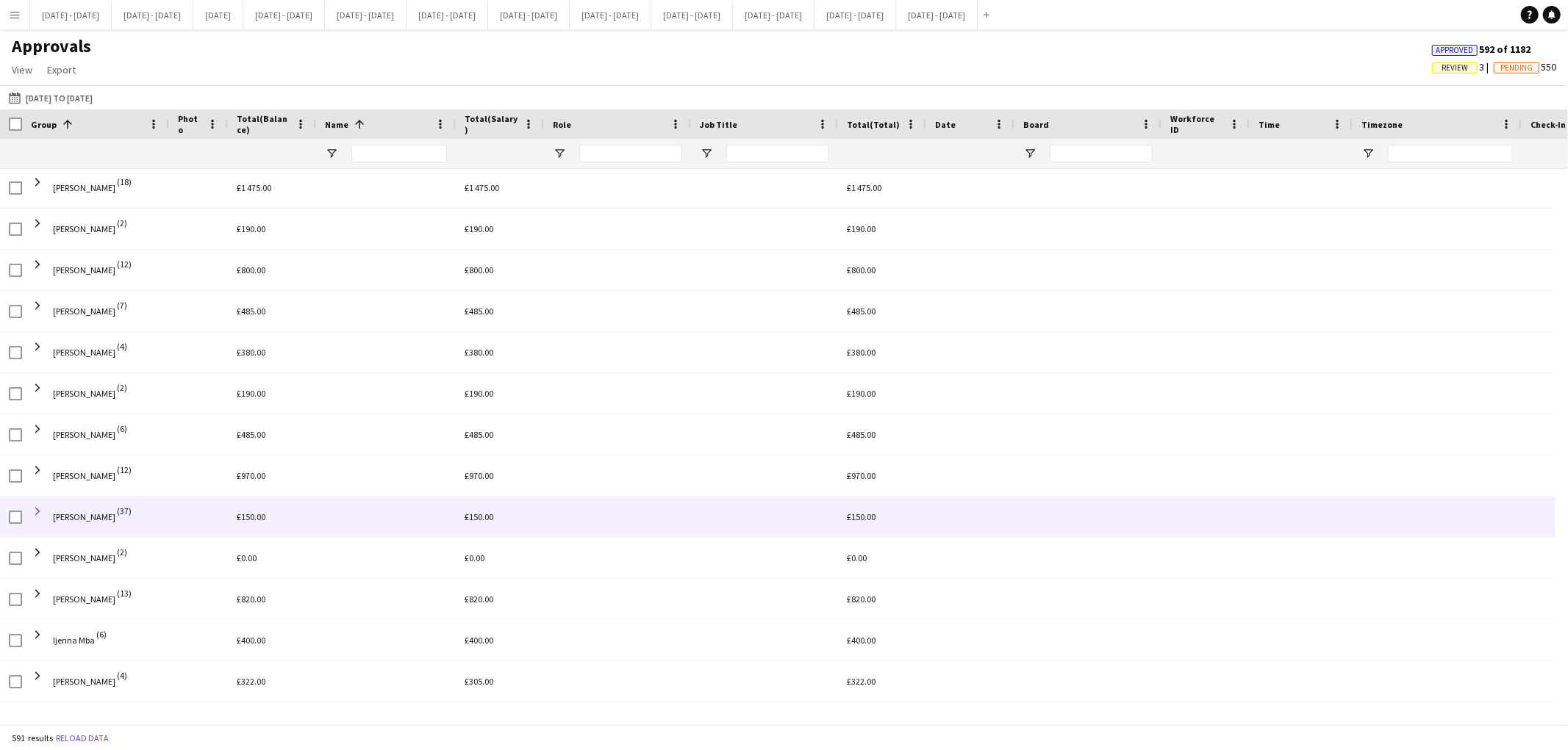
click at [37, 512] on span at bounding box center [37, 511] width 13 height 13
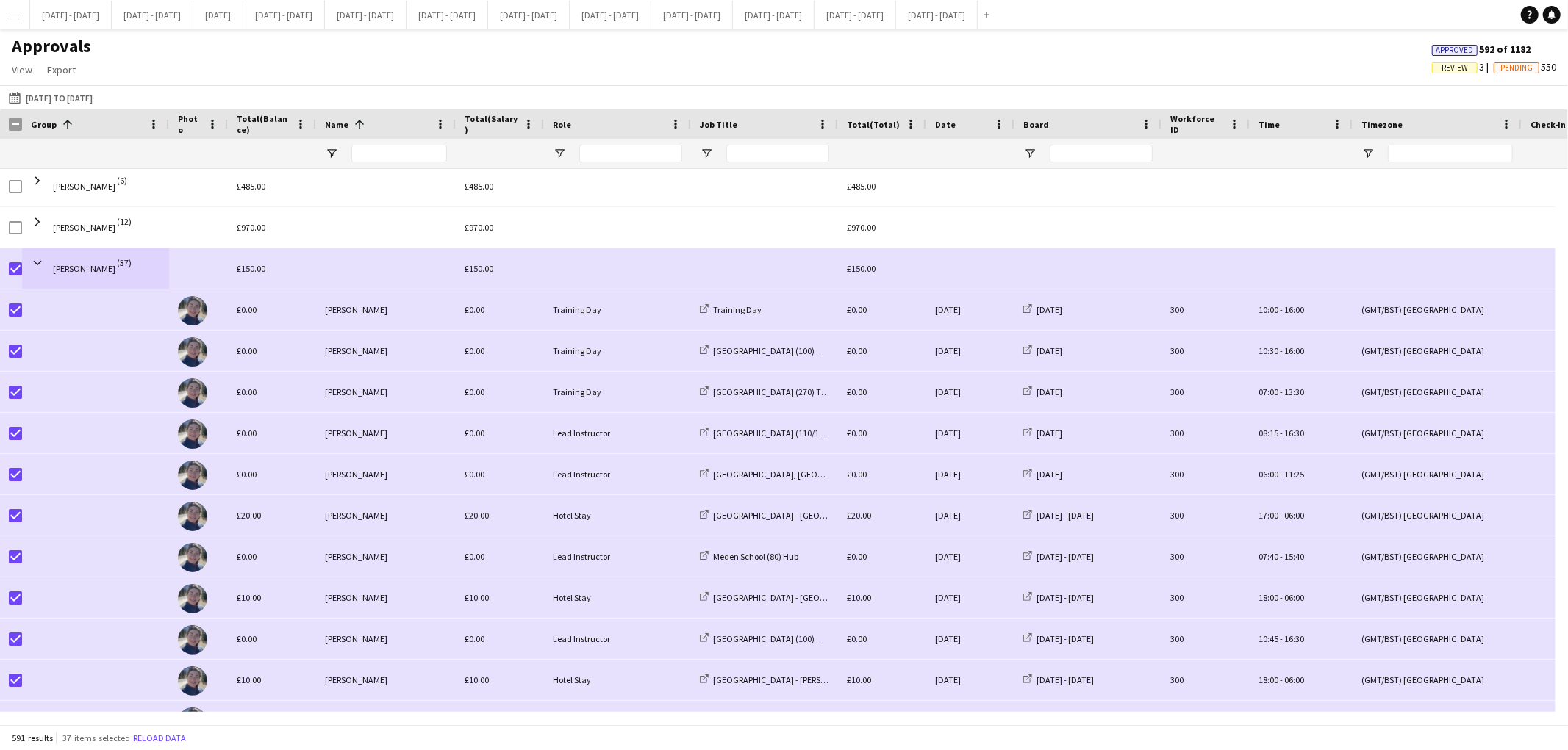
click at [19, 28] on button "Menu" at bounding box center [15, 15] width 29 height 29
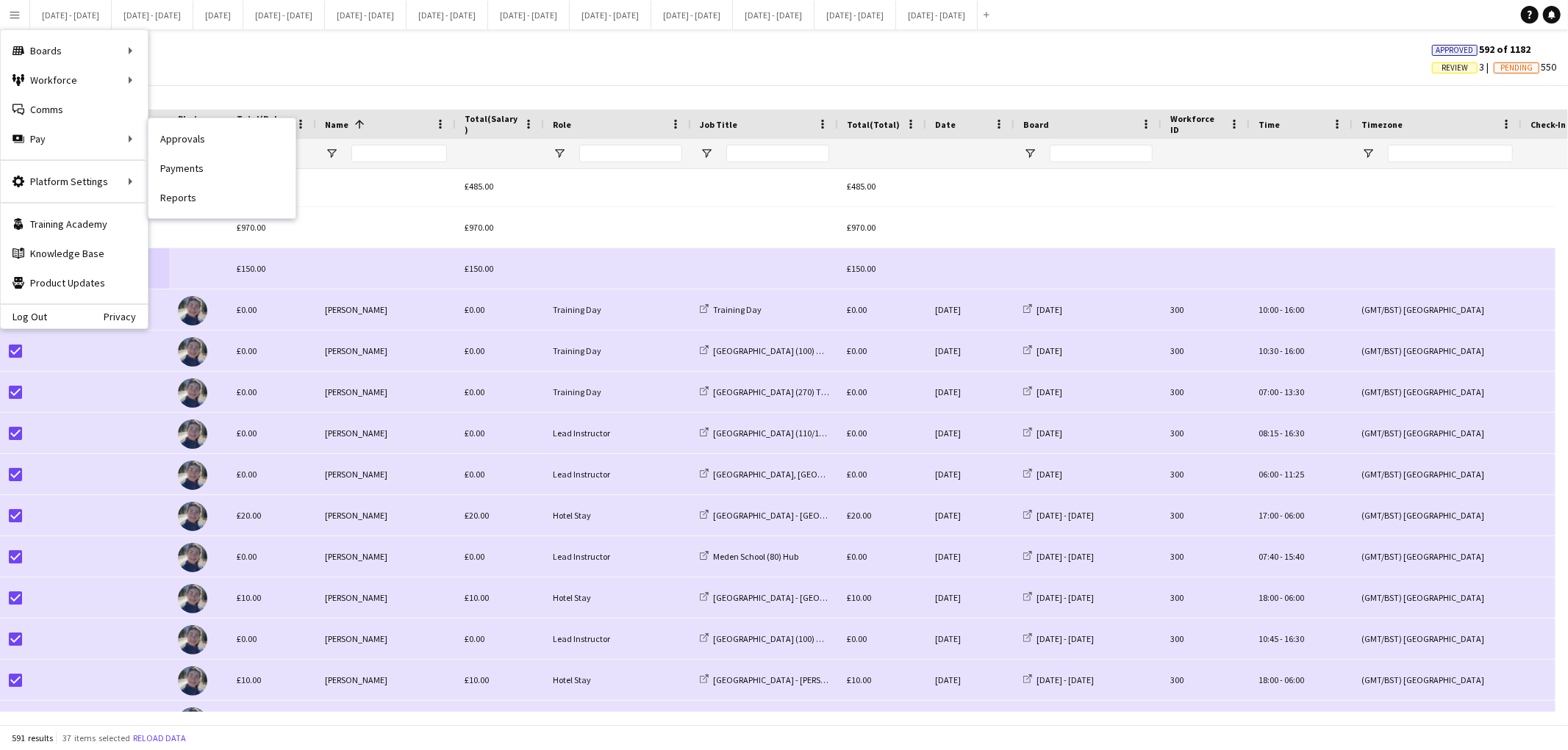
drag, startPoint x: 197, startPoint y: 164, endPoint x: 161, endPoint y: 173, distance: 37.1
click at [161, 173] on link "Payments" at bounding box center [222, 168] width 147 height 29
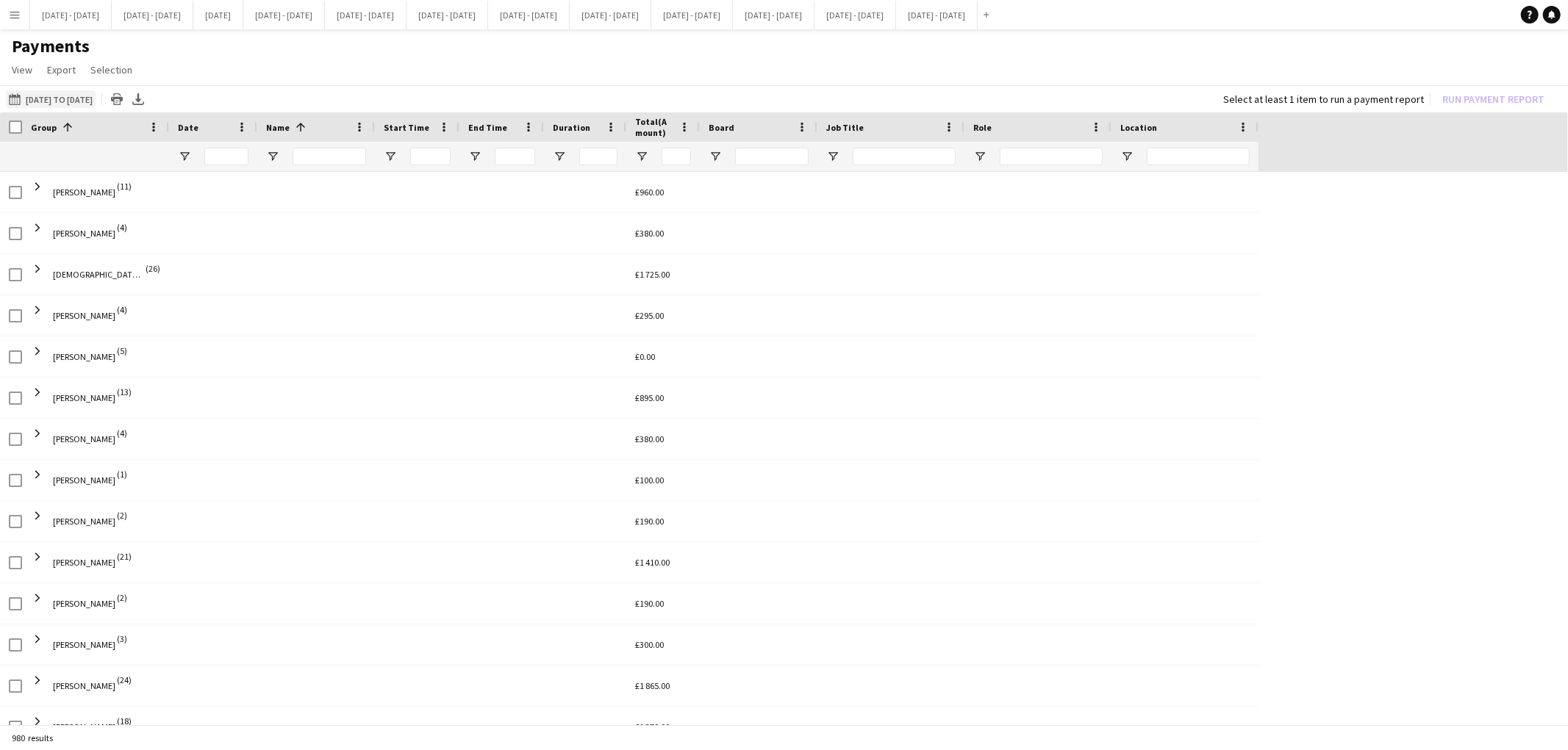
click at [90, 102] on button "[DATE] to [DATE] [DATE] to [DATE]" at bounding box center [50, 99] width 89 height 18
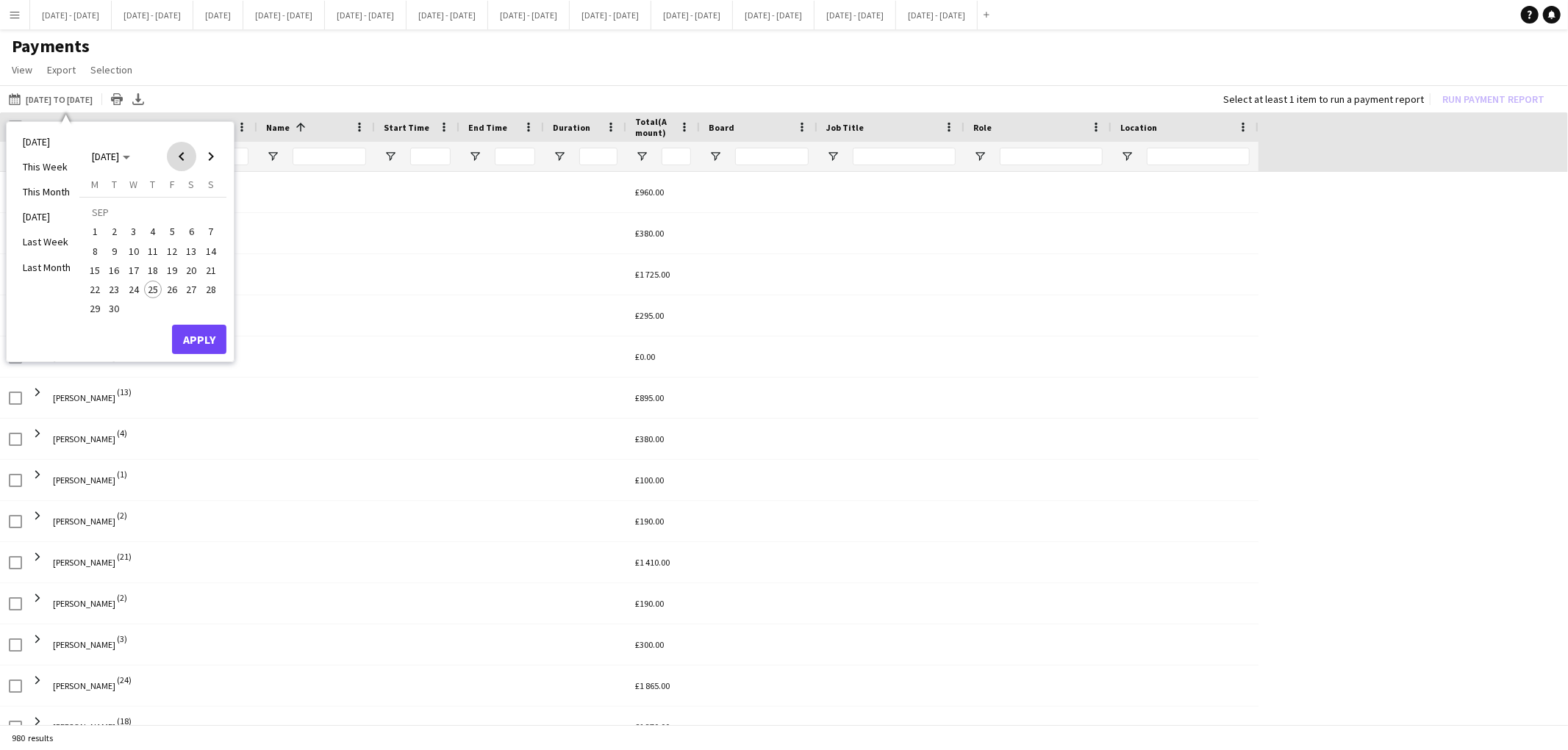
click at [180, 153] on span "Previous month" at bounding box center [181, 157] width 29 height 29
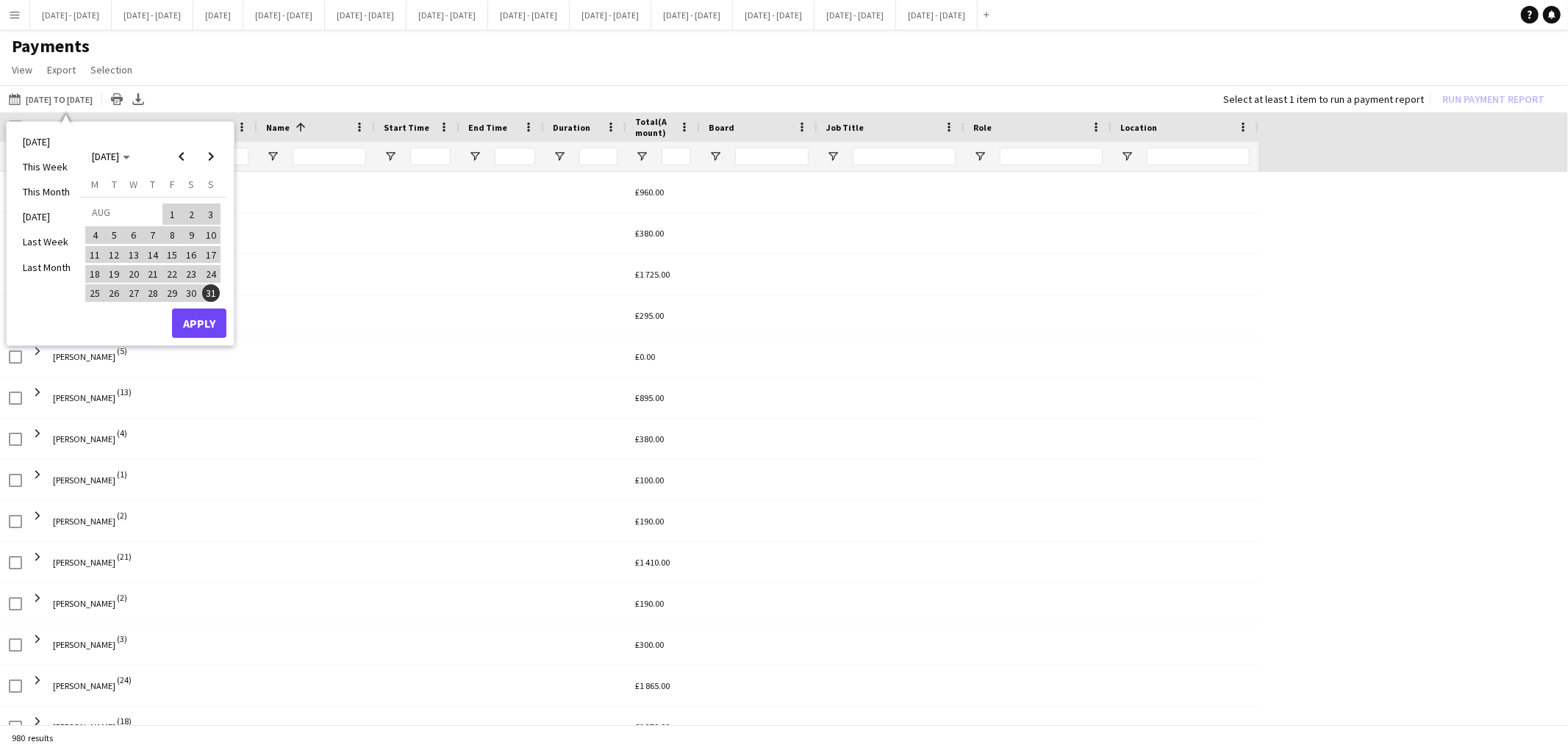
click at [166, 272] on span "22" at bounding box center [171, 274] width 18 height 18
click at [209, 155] on span "Next month" at bounding box center [211, 157] width 29 height 29
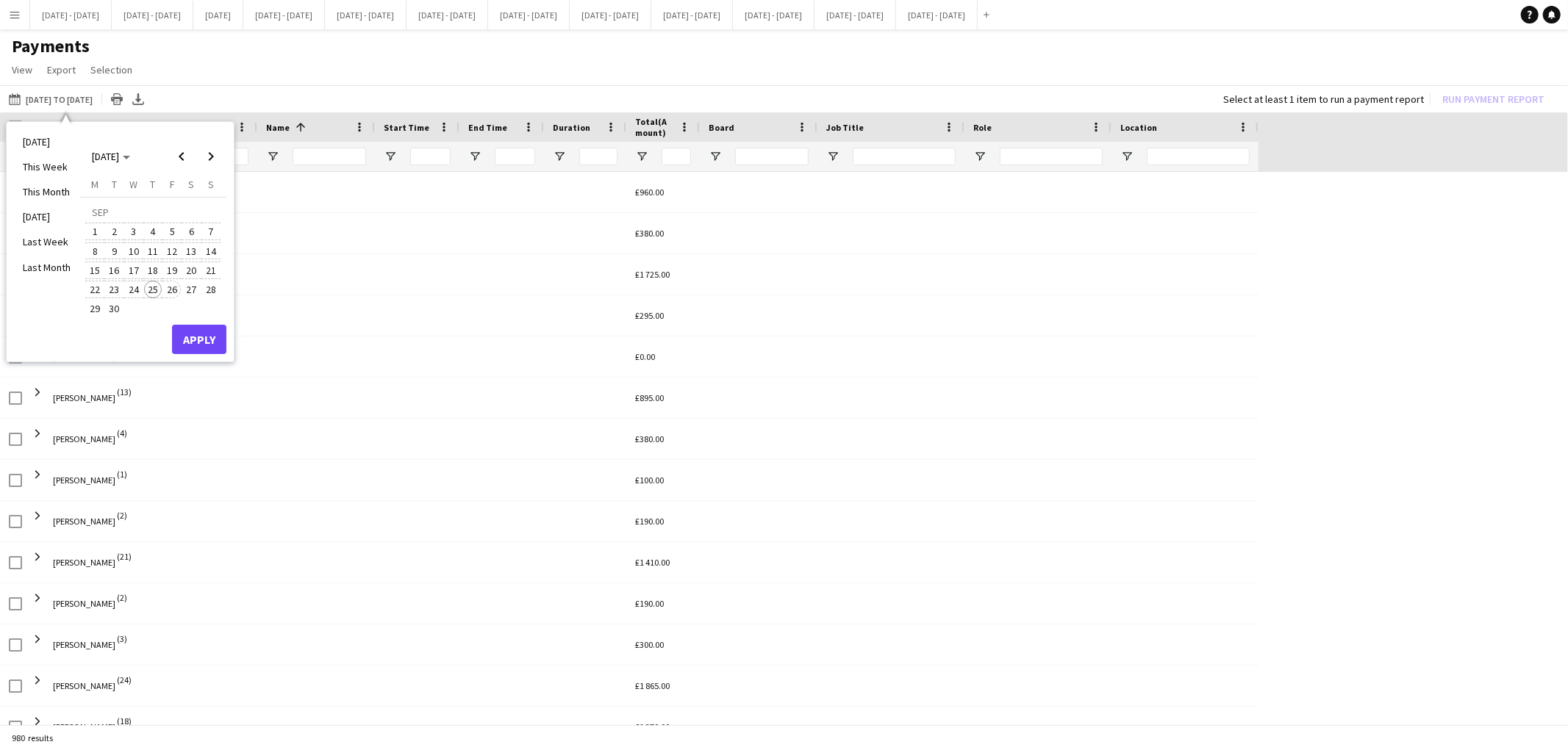
click at [174, 285] on span "26" at bounding box center [171, 289] width 18 height 18
click at [197, 346] on button "Apply" at bounding box center [199, 339] width 54 height 29
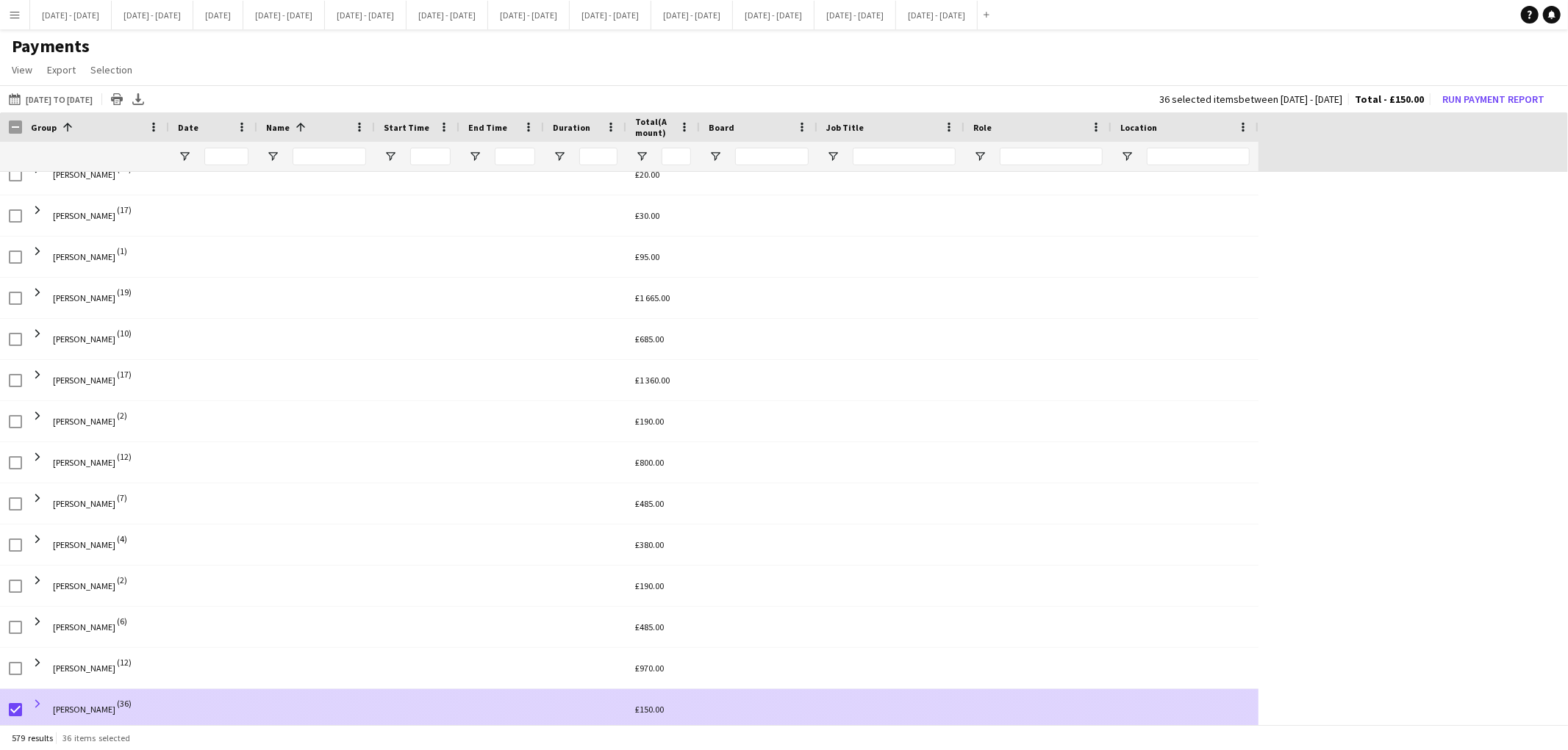
click at [35, 700] on span at bounding box center [37, 703] width 13 height 13
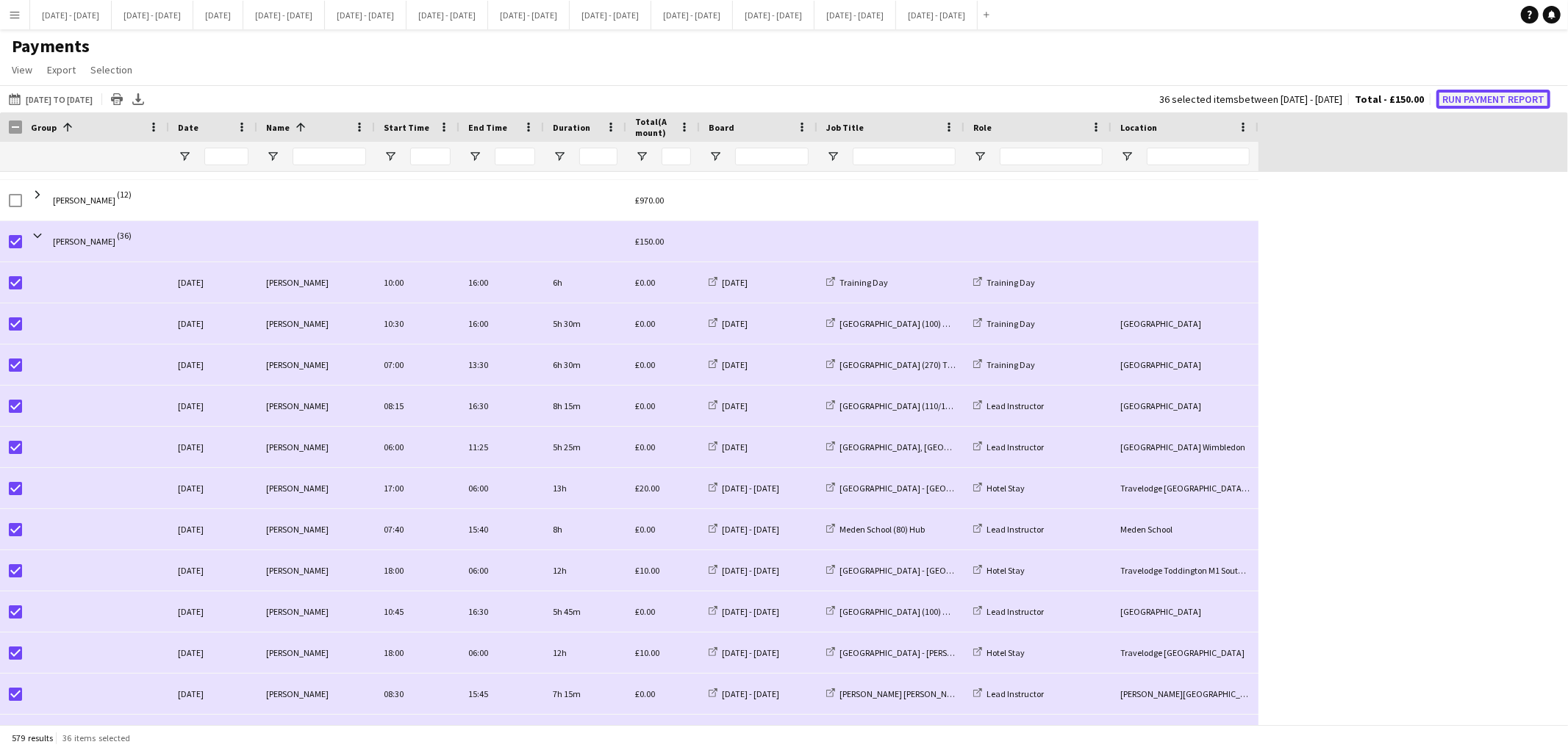
click at [1473, 97] on button "Run Payment Report" at bounding box center [1493, 99] width 114 height 19
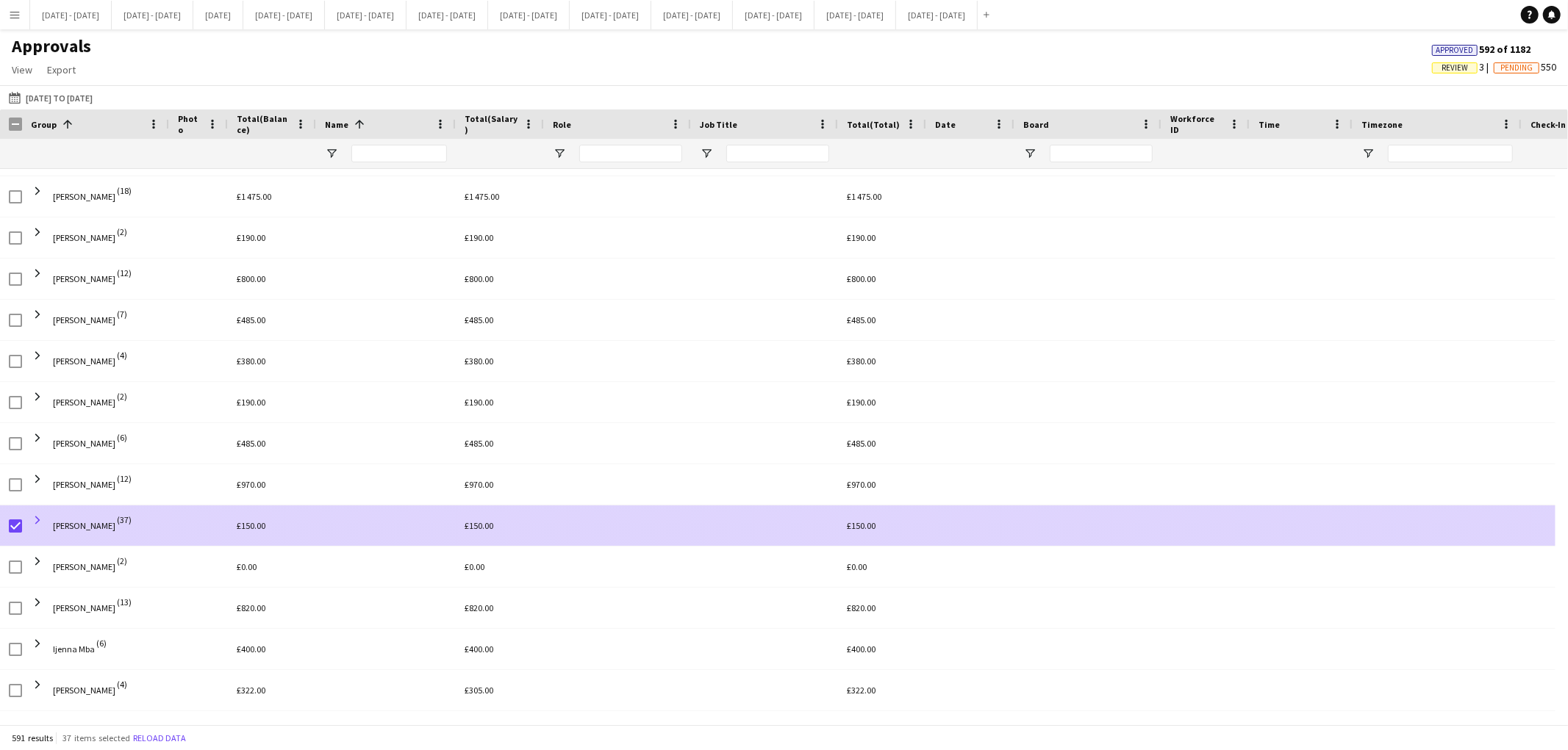
click at [38, 522] on span at bounding box center [37, 520] width 13 height 13
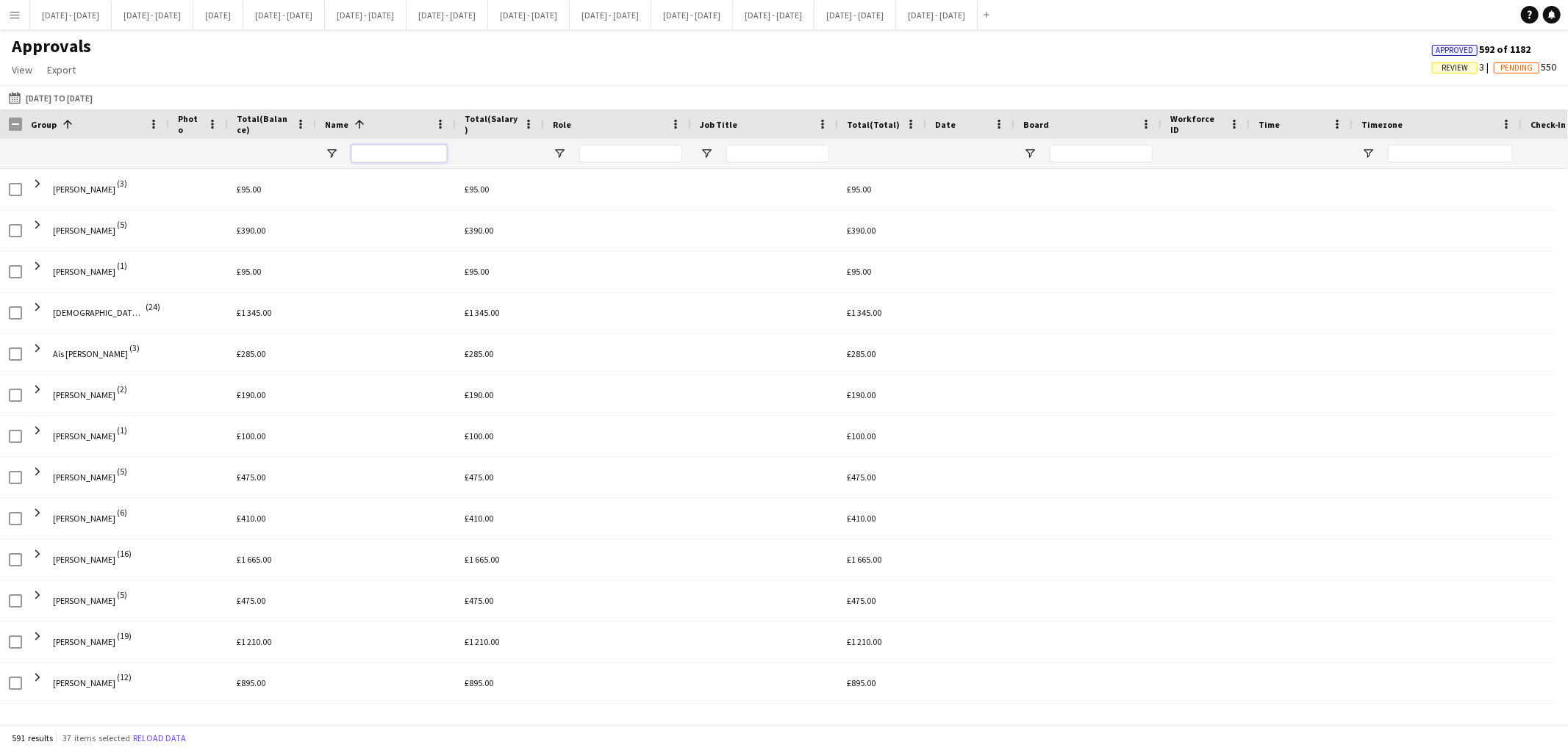
click at [393, 159] on input "Name Filter Input" at bounding box center [399, 153] width 96 height 18
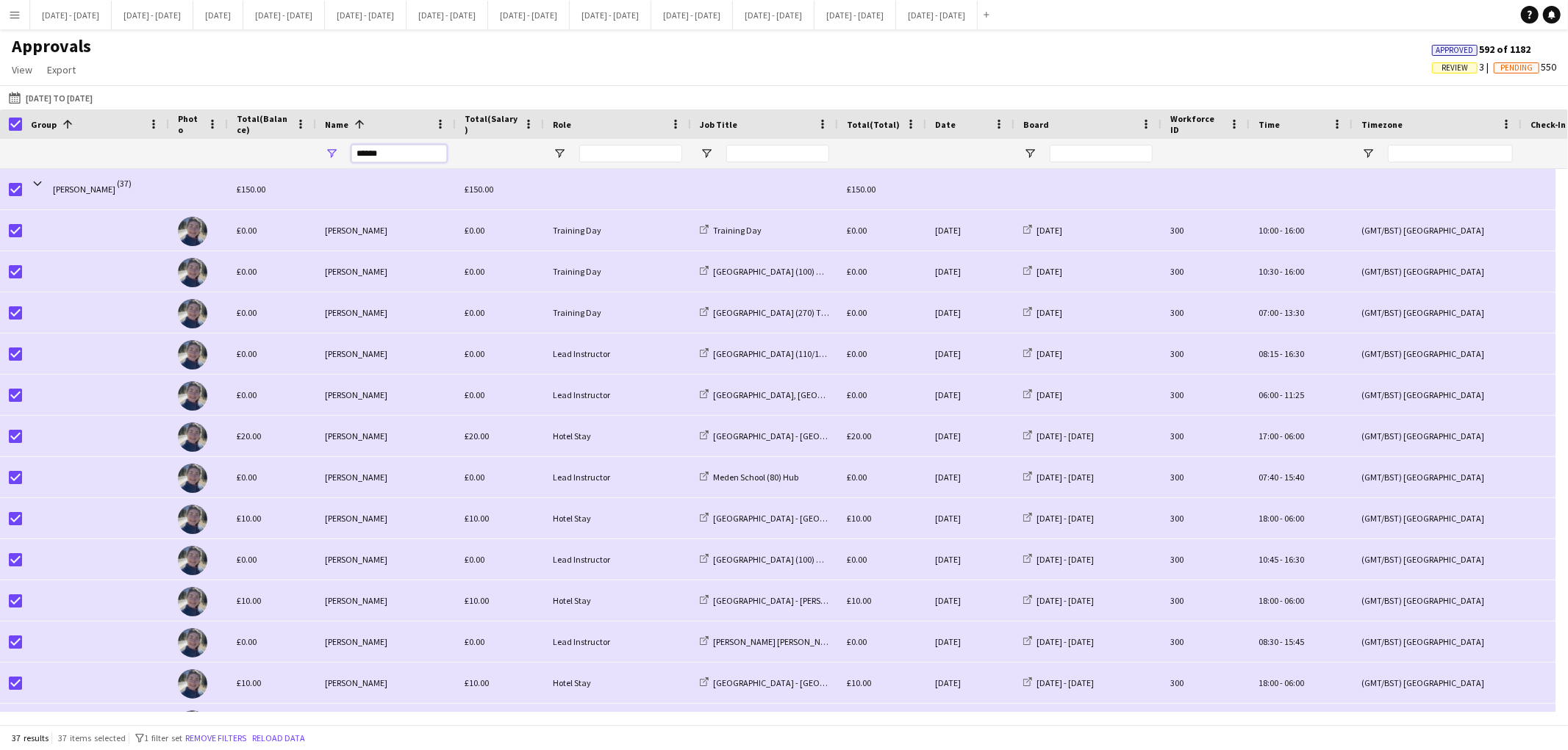
type input "******"
click at [458, 161] on div at bounding box center [499, 154] width 88 height 29
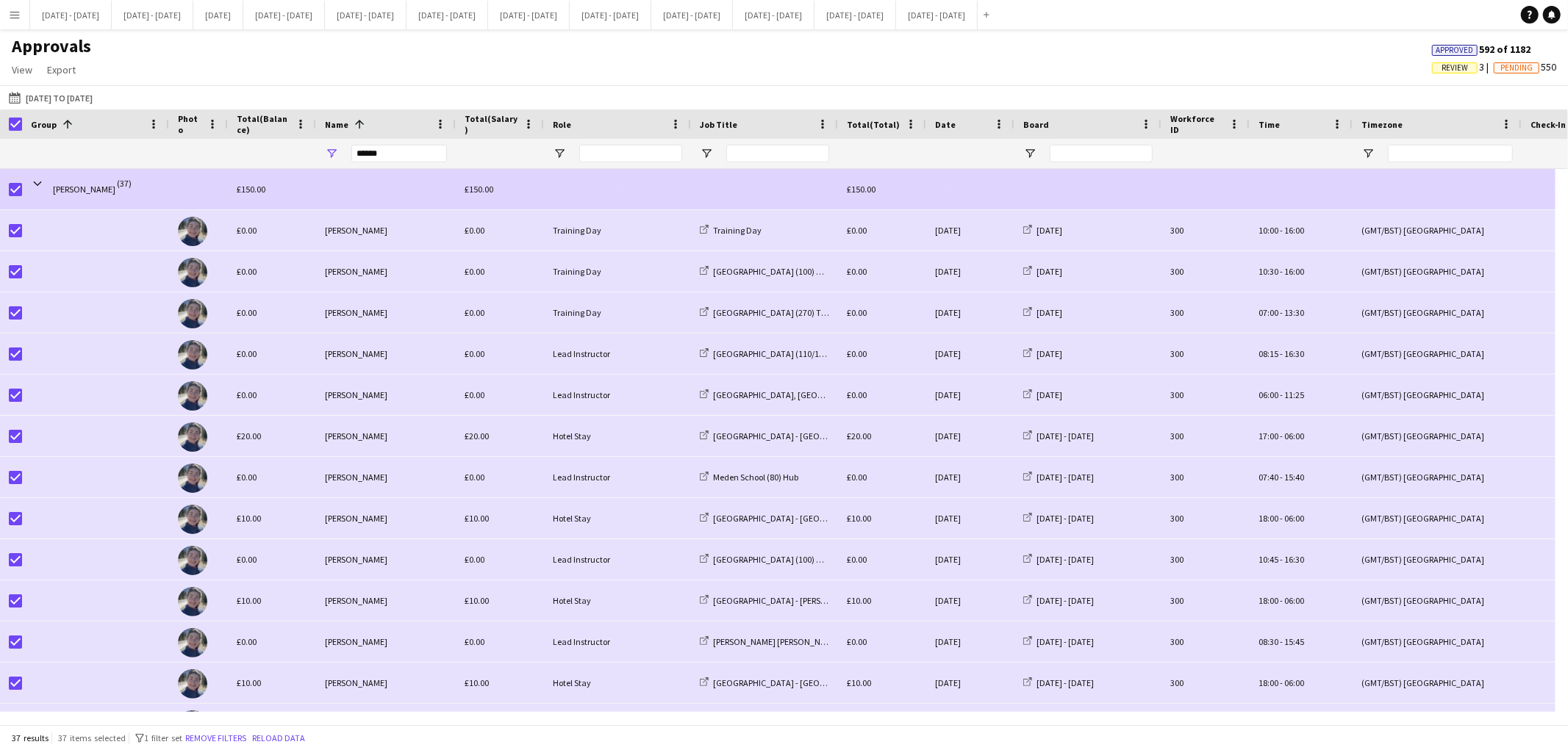
click at [50, 193] on span "[PERSON_NAME] (37)" at bounding box center [95, 190] width 129 height 41
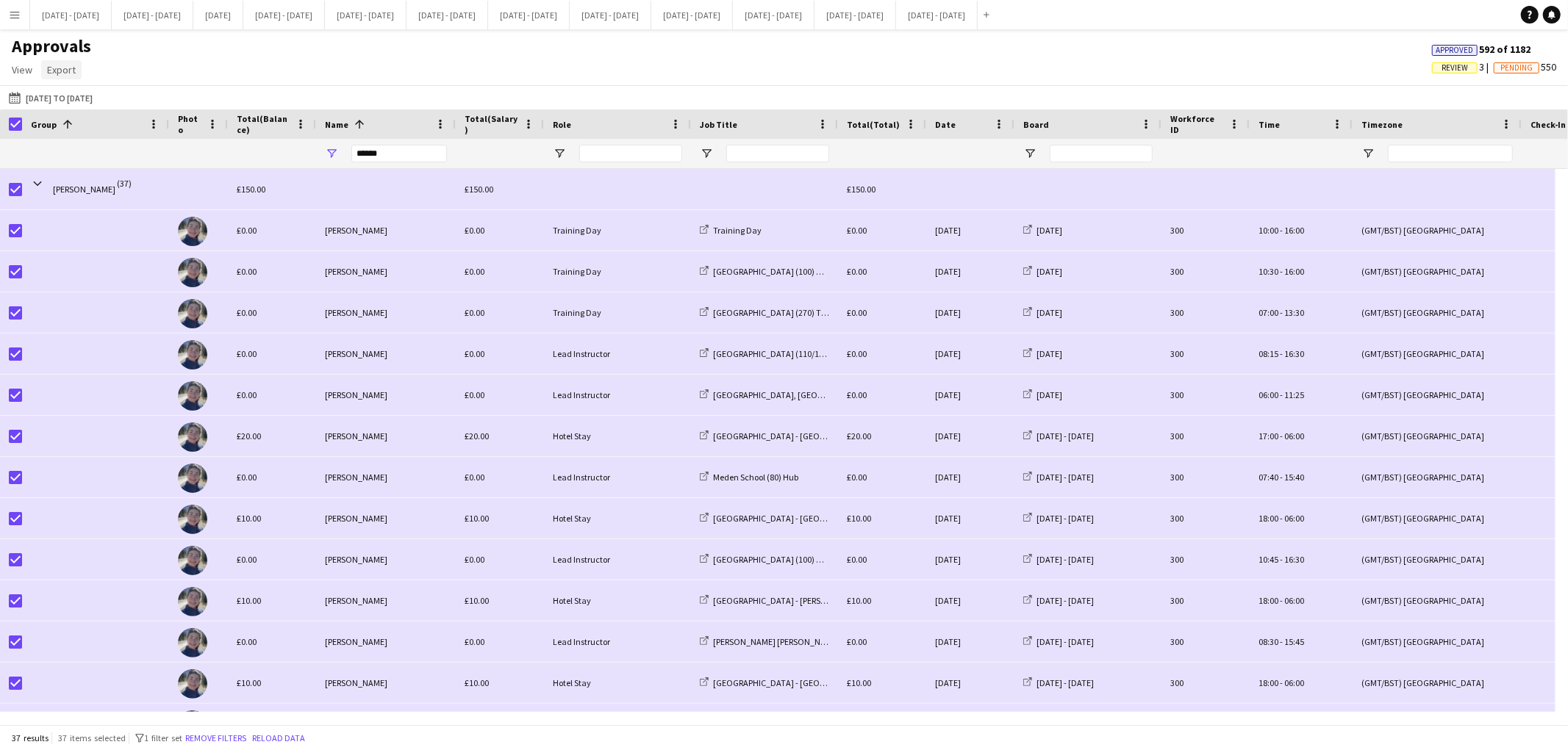
click at [67, 68] on span "Export" at bounding box center [61, 70] width 28 height 13
click at [81, 138] on span "Export as CSV" at bounding box center [83, 131] width 60 height 13
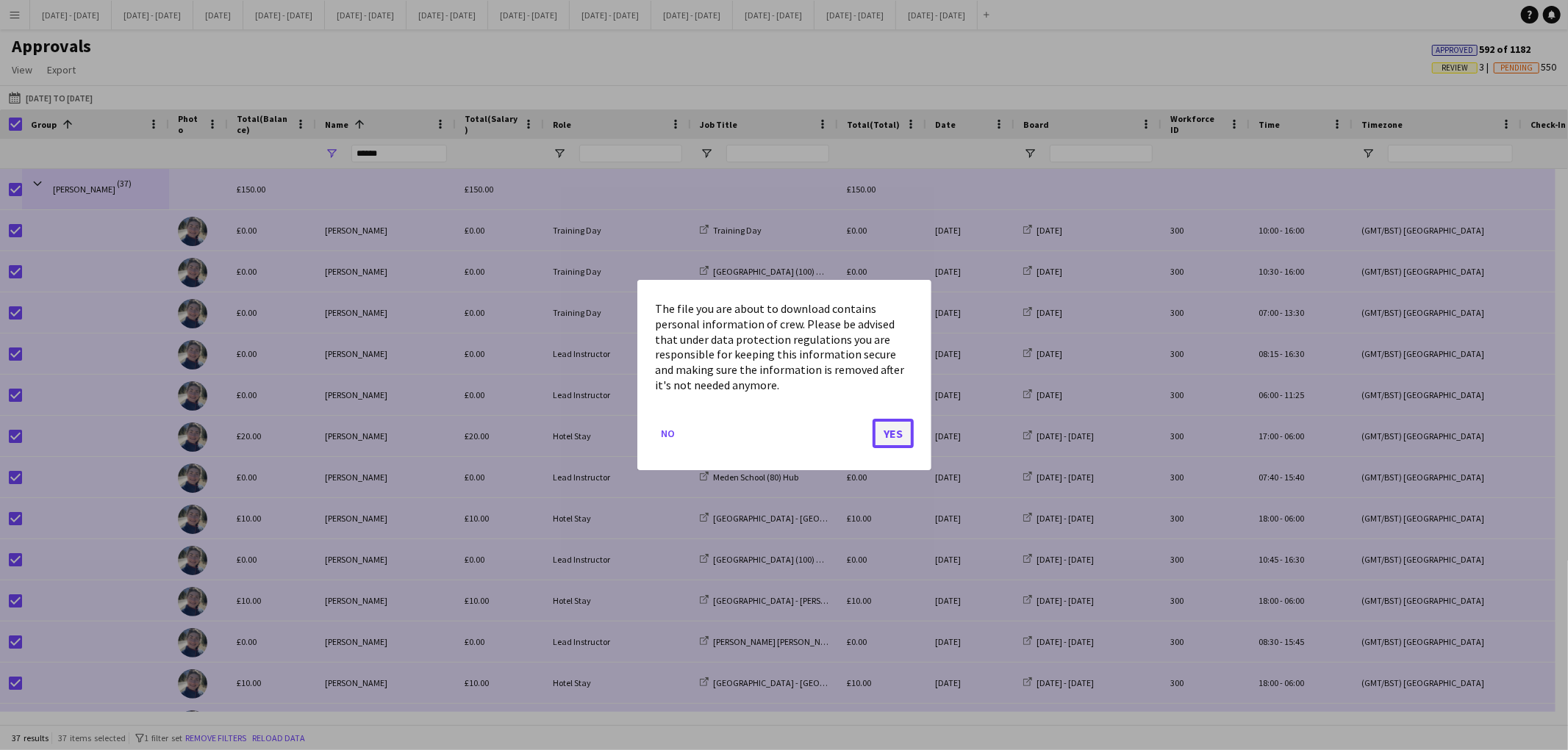
click at [893, 443] on button "Yes" at bounding box center [893, 433] width 41 height 29
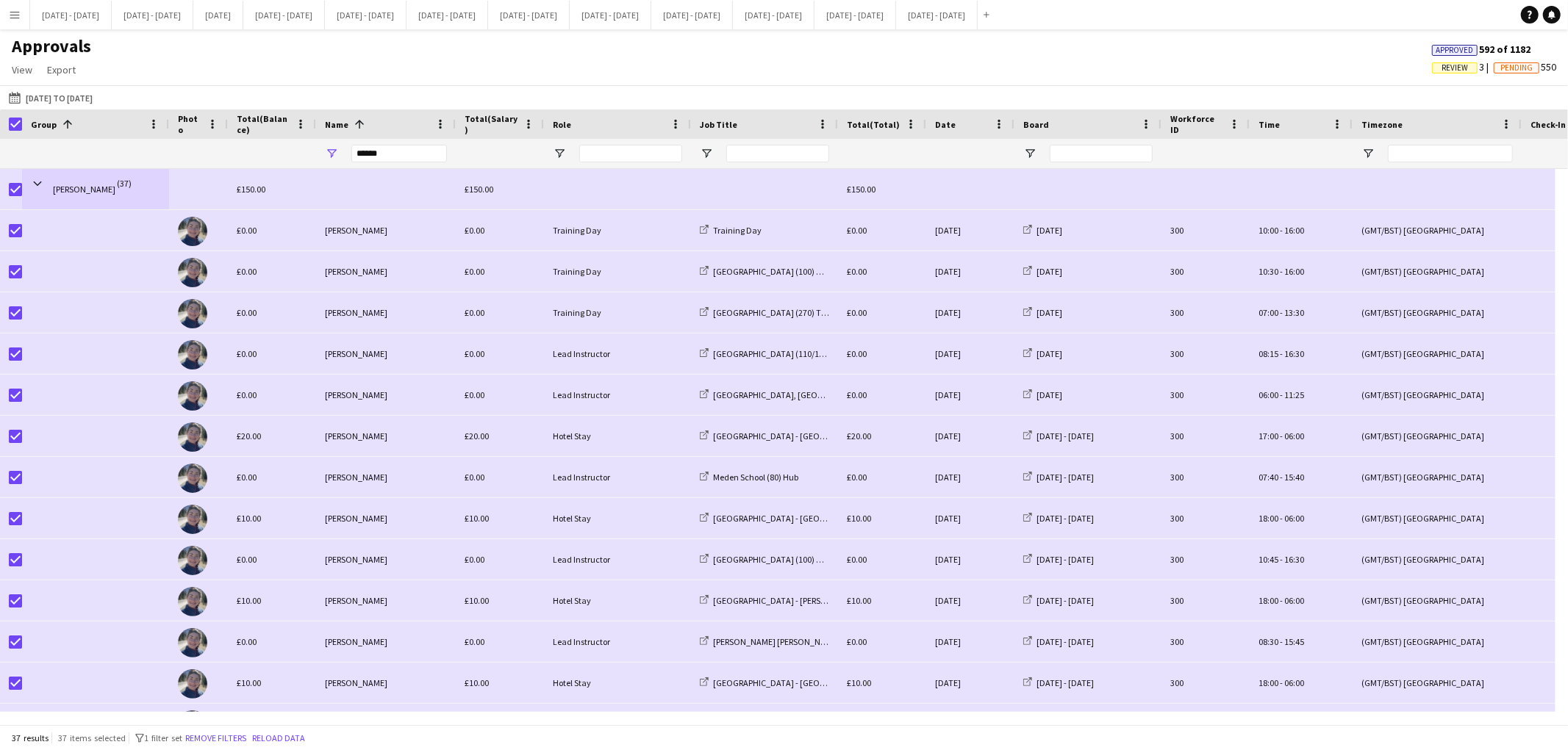
click at [18, 23] on button "Menu" at bounding box center [15, 15] width 29 height 29
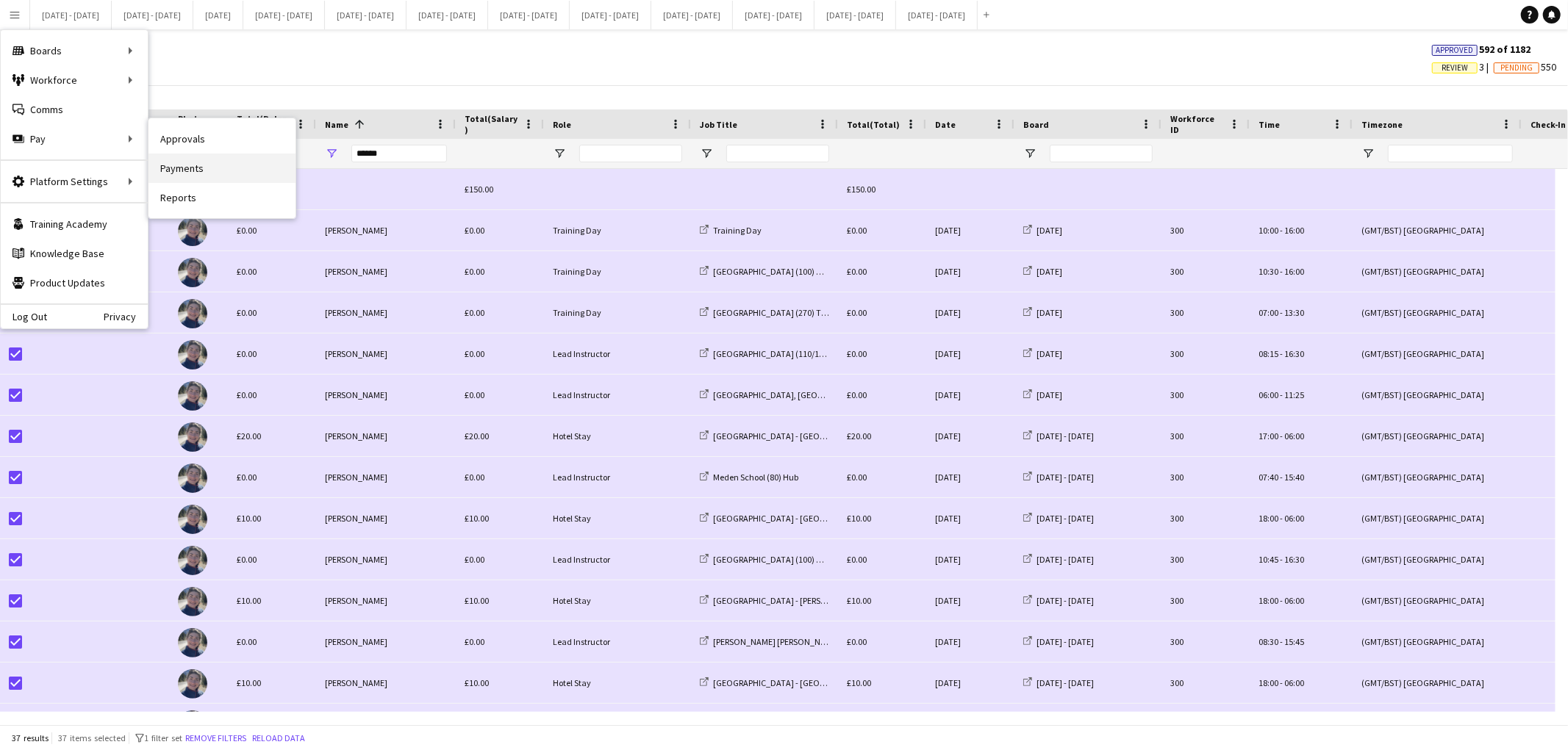
click at [177, 163] on link "Payments" at bounding box center [222, 168] width 147 height 29
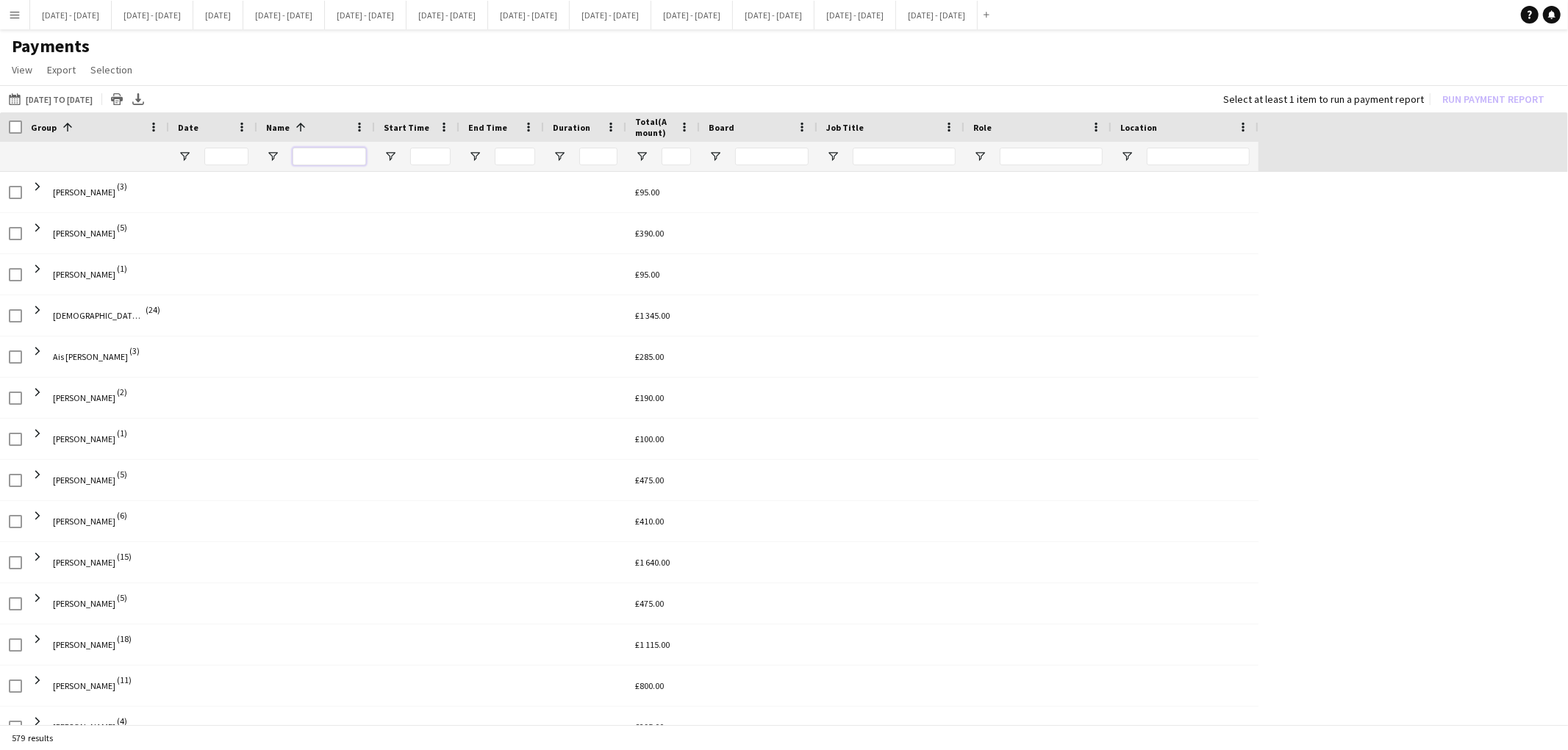
click at [310, 154] on input "Name Filter Input" at bounding box center [330, 156] width 73 height 18
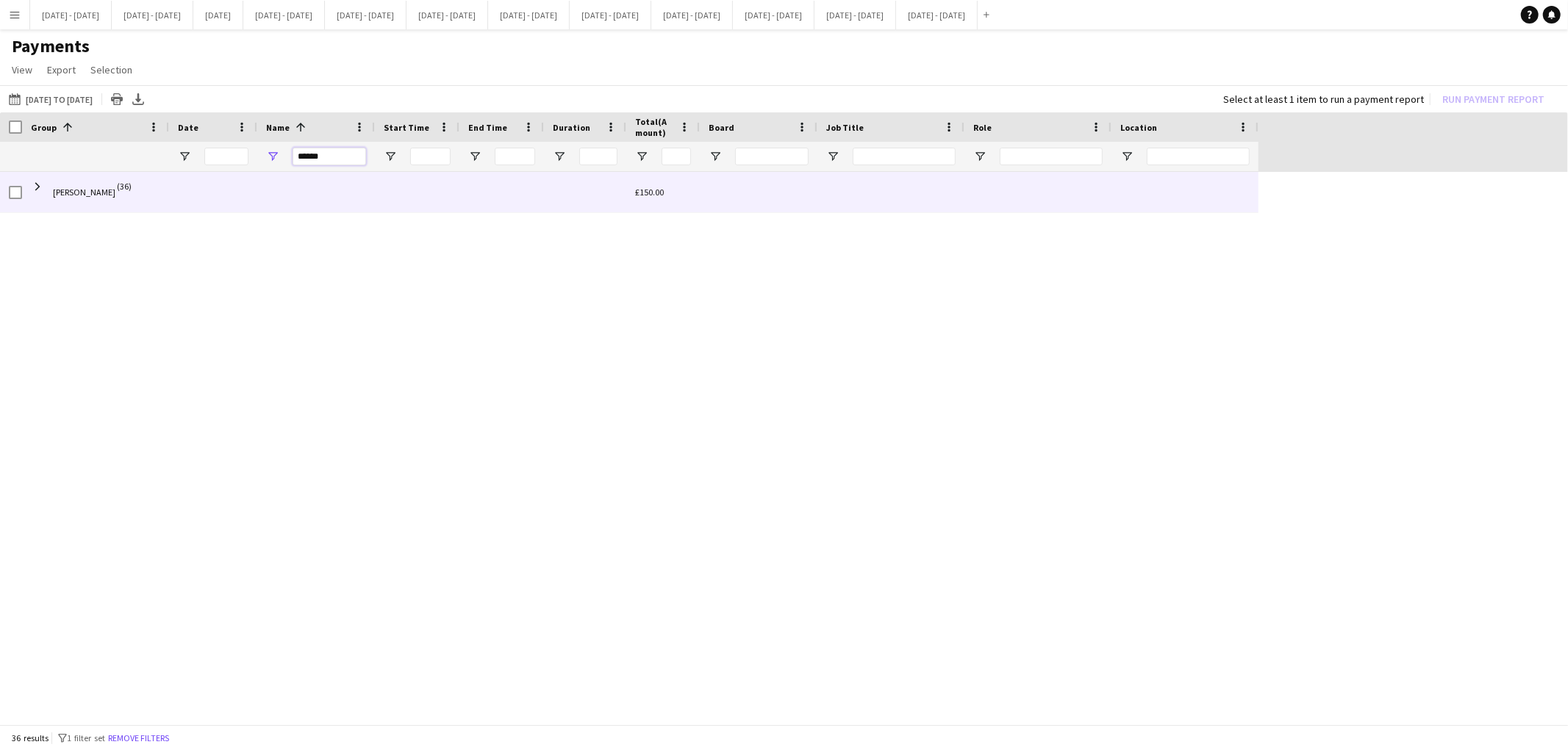
type input "******"
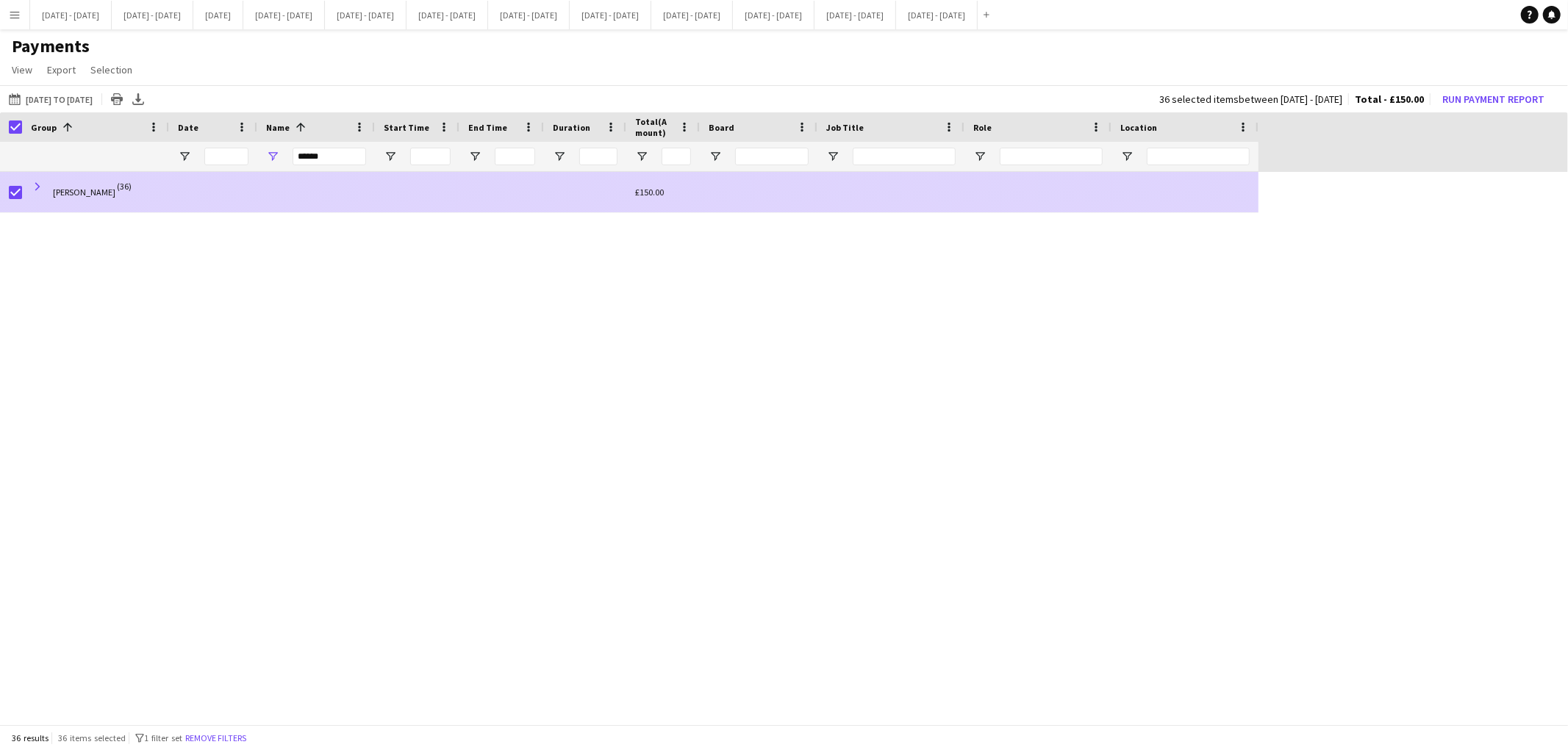
click at [33, 186] on span at bounding box center [37, 186] width 13 height 13
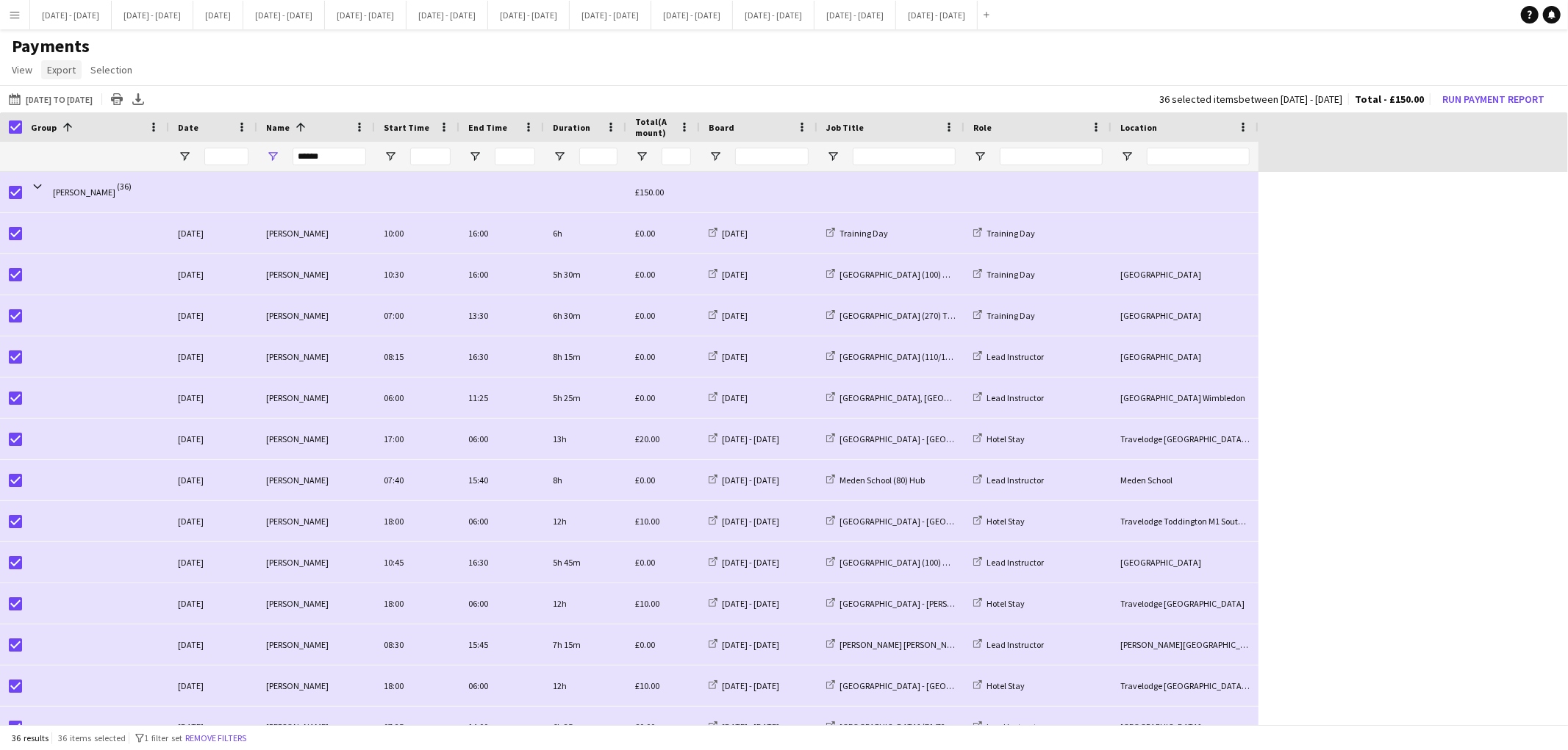
click at [67, 70] on span "Export" at bounding box center [61, 70] width 28 height 13
click at [83, 137] on span "Export as CSV" at bounding box center [83, 131] width 60 height 13
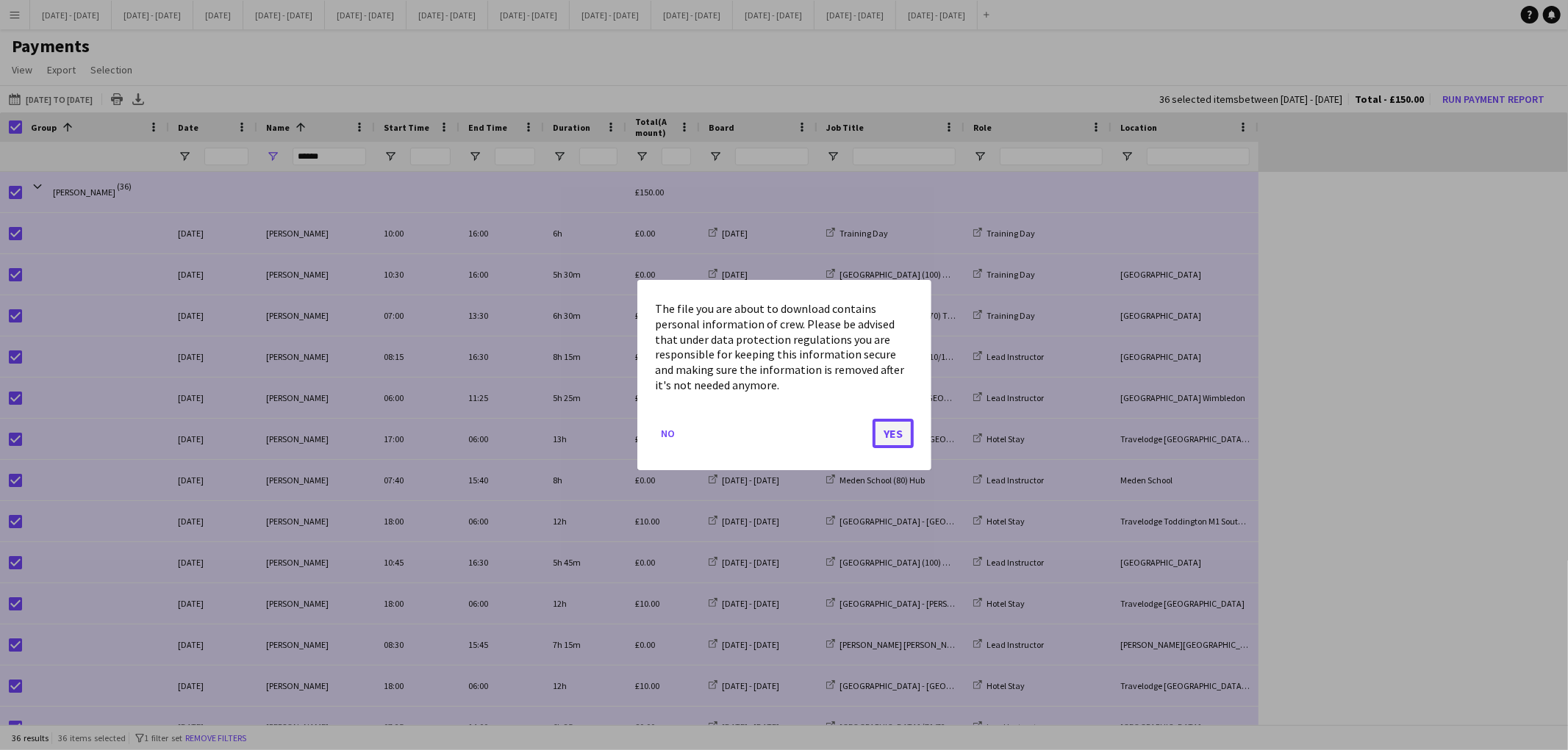
click at [894, 442] on button "Yes" at bounding box center [893, 433] width 41 height 29
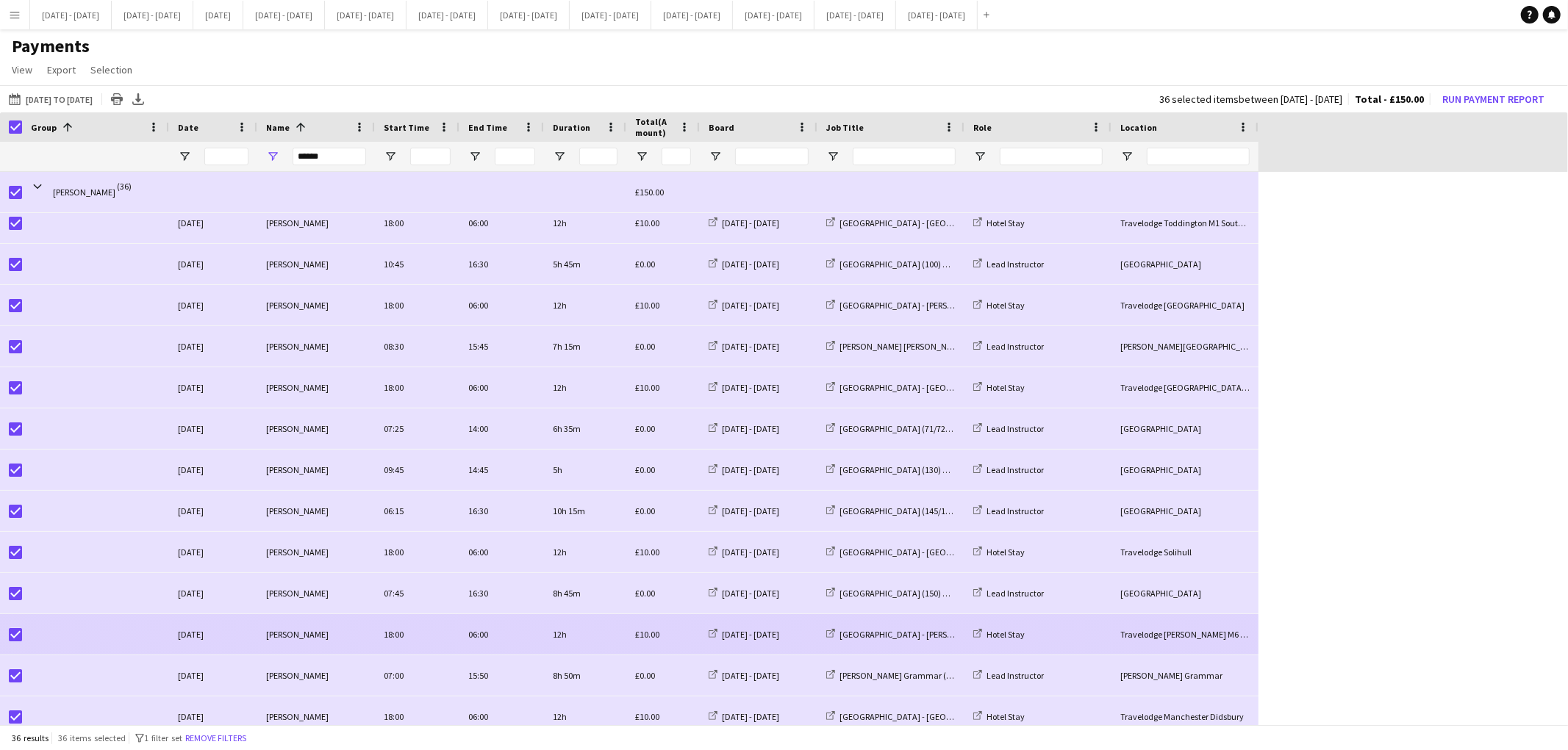
scroll to position [298, 0]
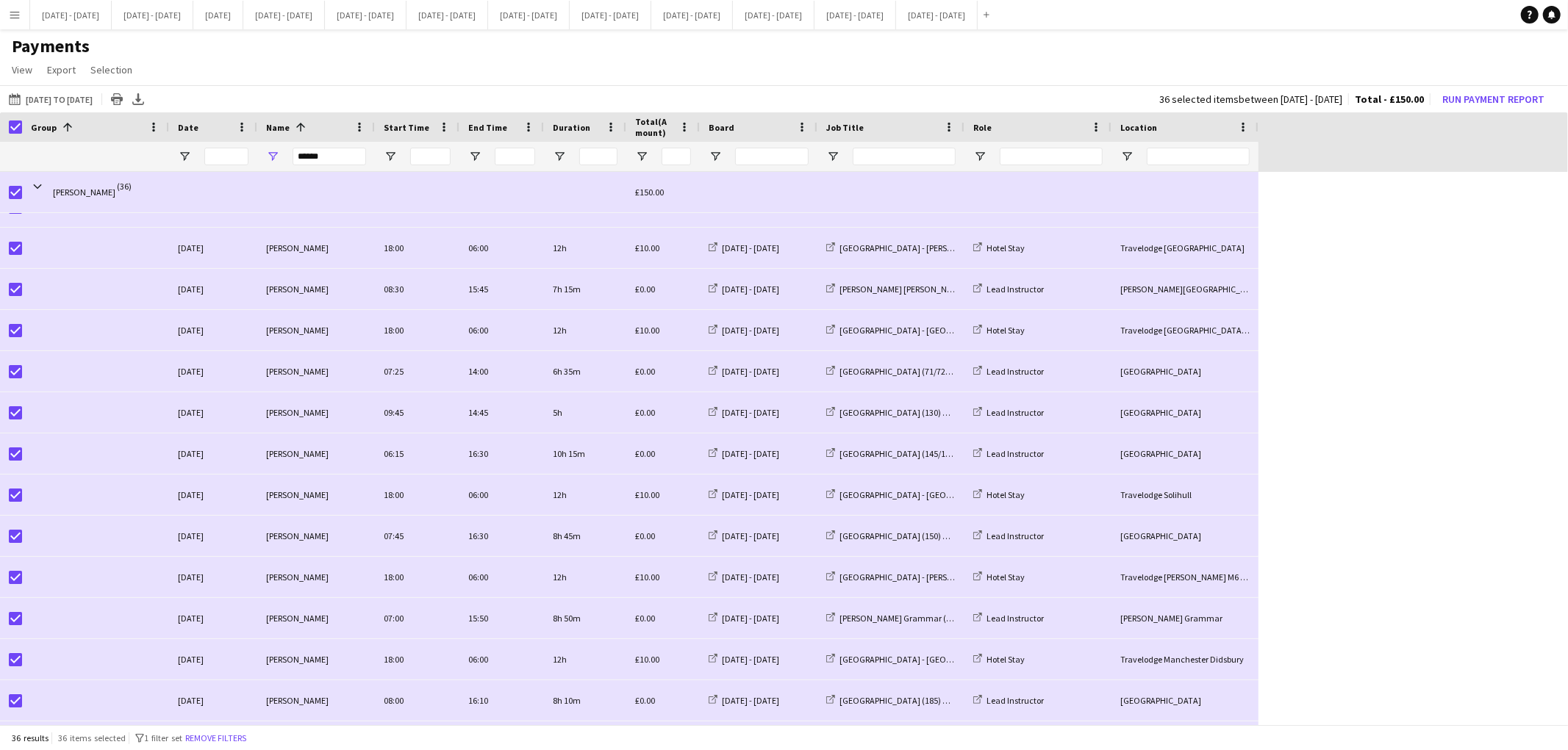
click at [1361, 262] on div "[DATE] [PERSON_NAME] 07:25 14:00 6h 35m £0.00 [DATE] - [DATE] [GEOGRAPHIC_DATA]…" at bounding box center [778, 578] width 1556 height 1523
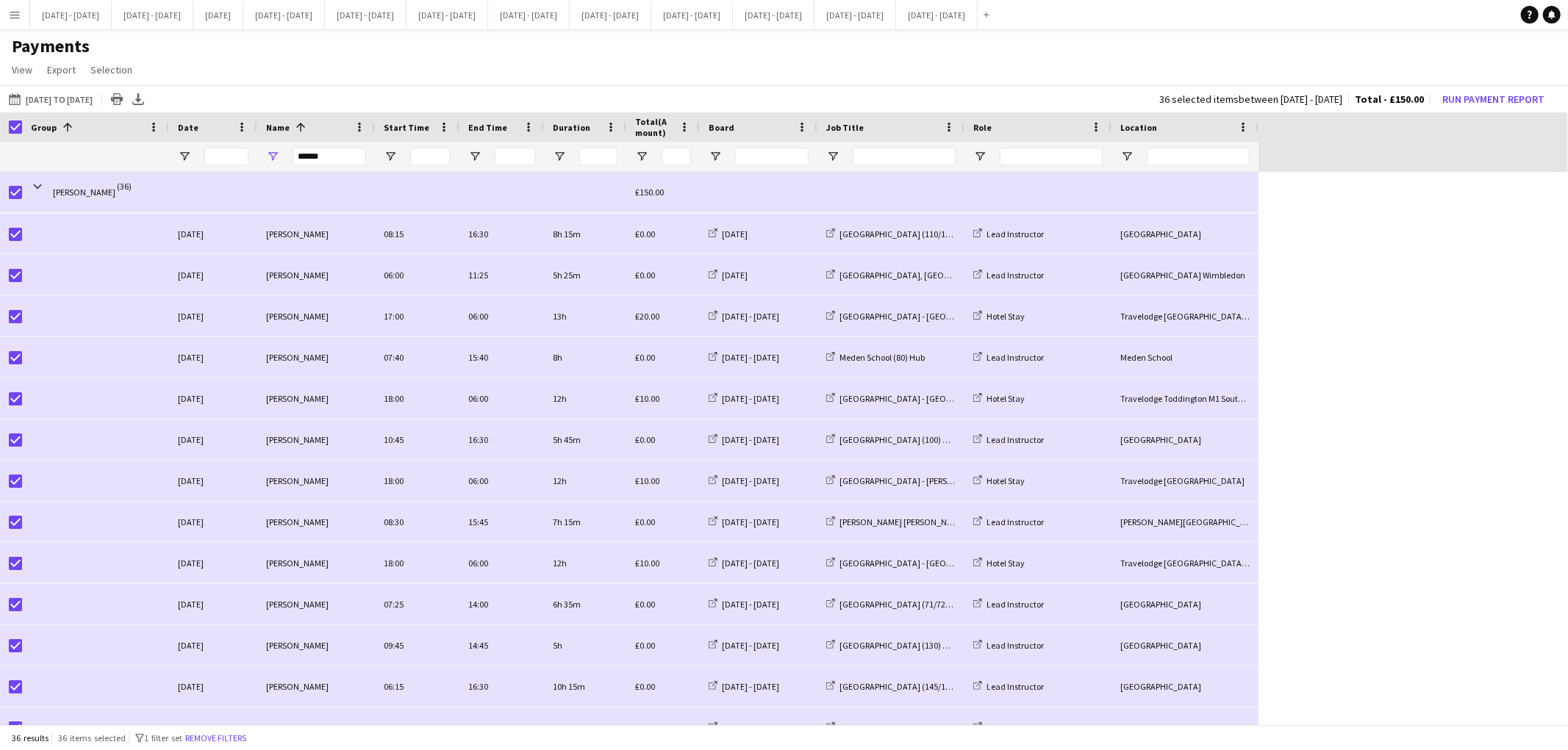
scroll to position [135, 0]
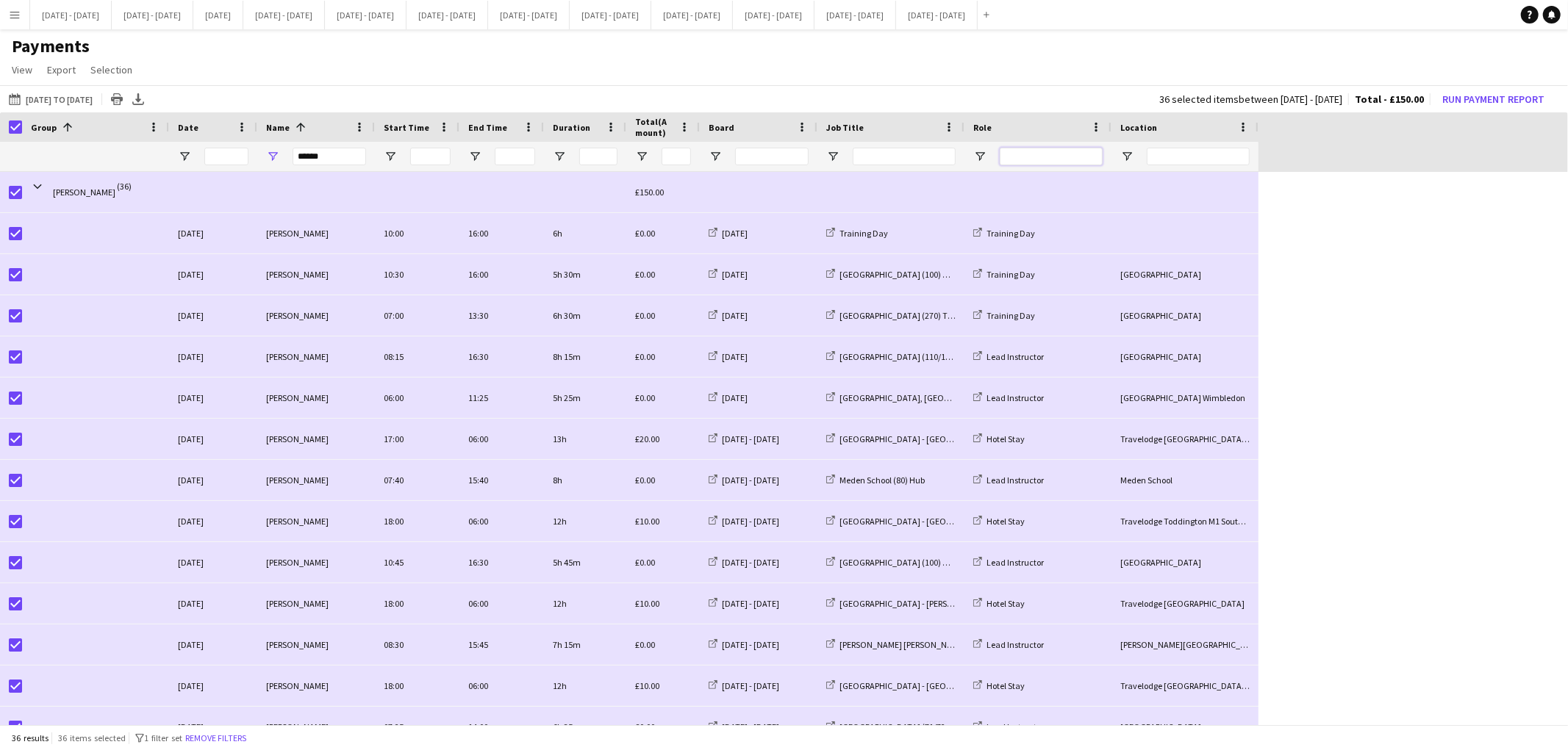
click at [1014, 155] on input "Role Filter Input" at bounding box center [1051, 156] width 103 height 18
click at [976, 155] on span "Open Filter Menu" at bounding box center [980, 156] width 13 height 13
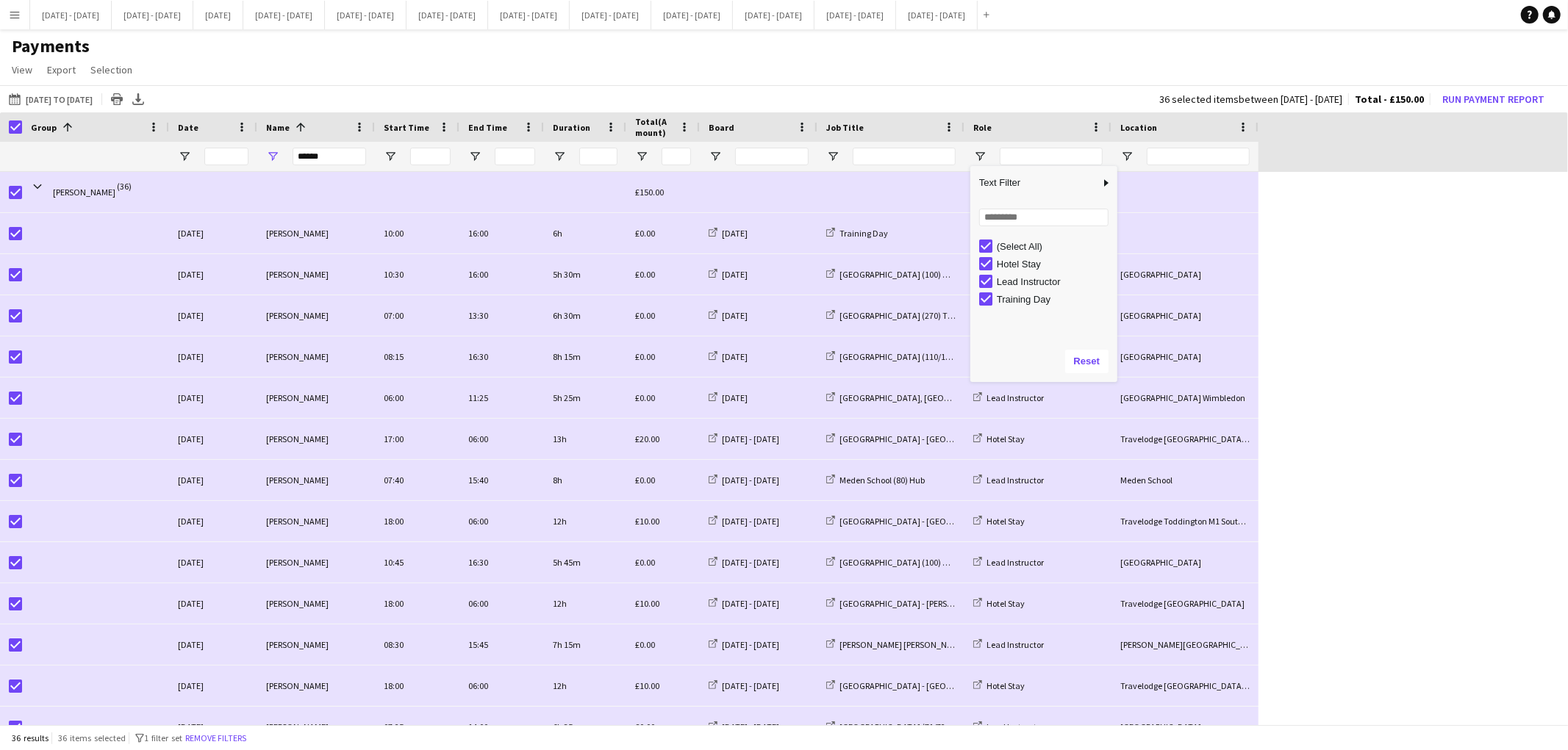
click at [985, 270] on div "Hotel Stay" at bounding box center [1048, 264] width 138 height 18
type input "**********"
click at [1351, 228] on div "[DATE] [PERSON_NAME] 07:25 14:00 6h 35m £0.00 [DATE] - [DATE] [GEOGRAPHIC_DATA]…" at bounding box center [778, 645] width 1556 height 946
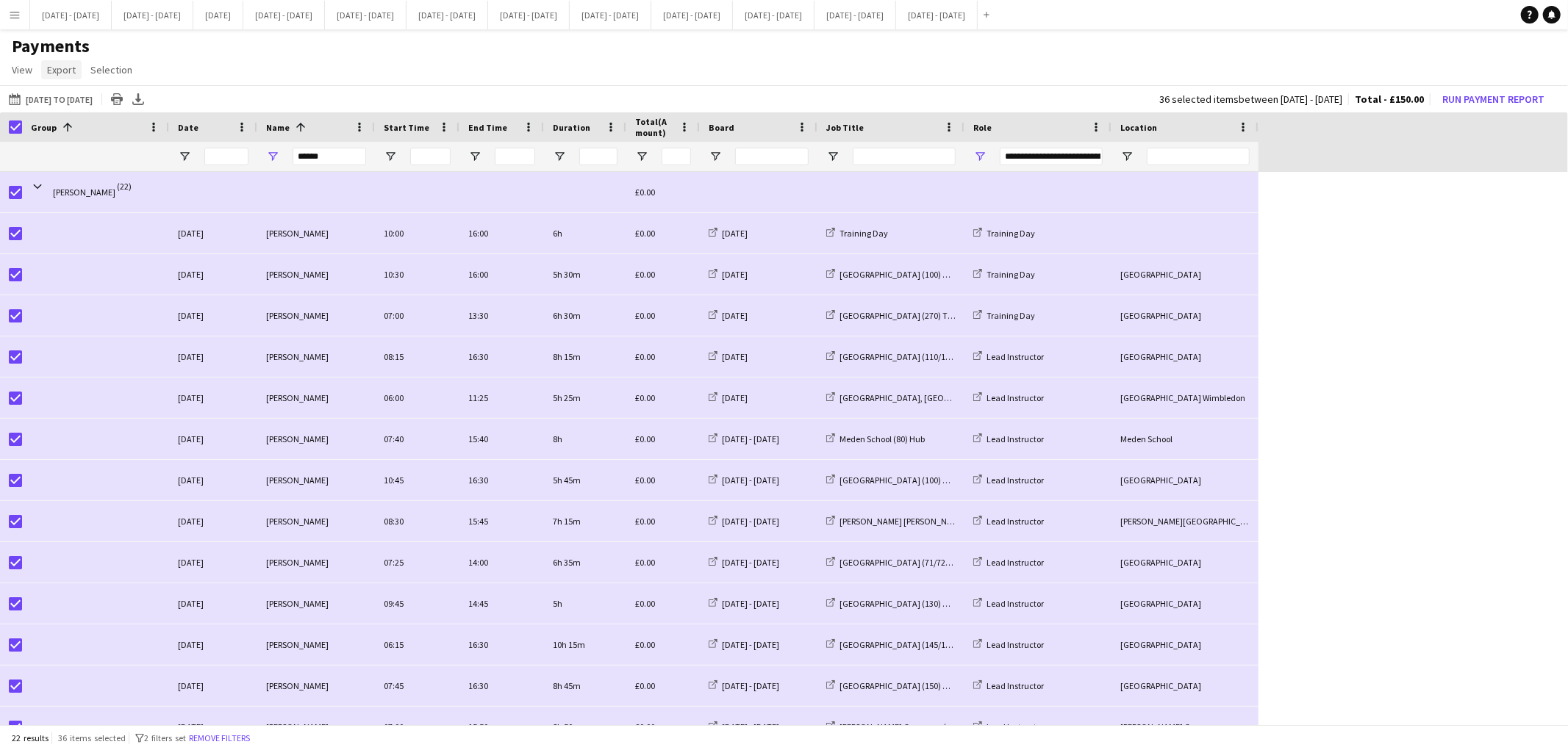
click at [60, 65] on span "Export" at bounding box center [61, 70] width 28 height 13
click at [91, 126] on span "Export as CSV" at bounding box center [83, 131] width 60 height 13
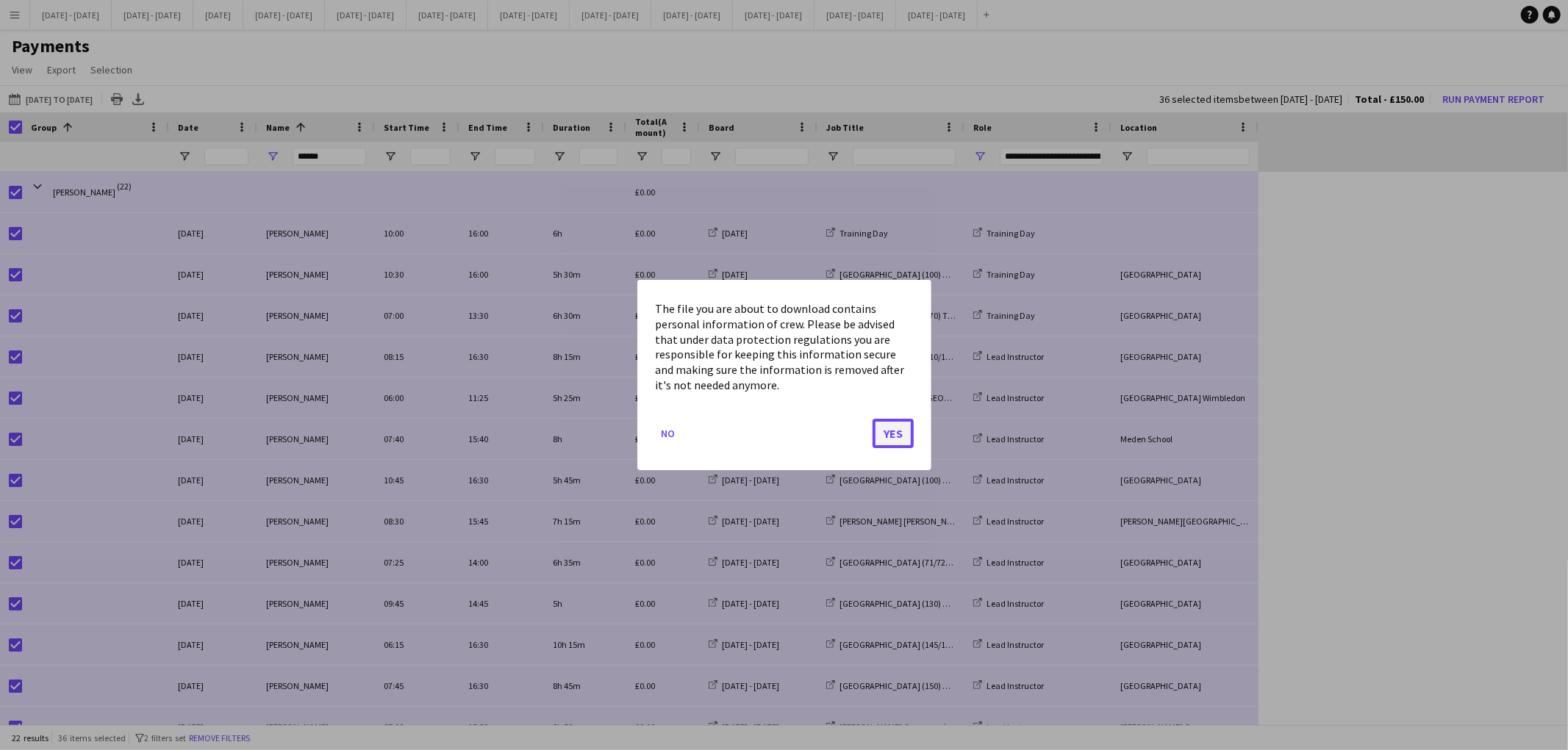
click at [888, 430] on button "Yes" at bounding box center [893, 433] width 41 height 29
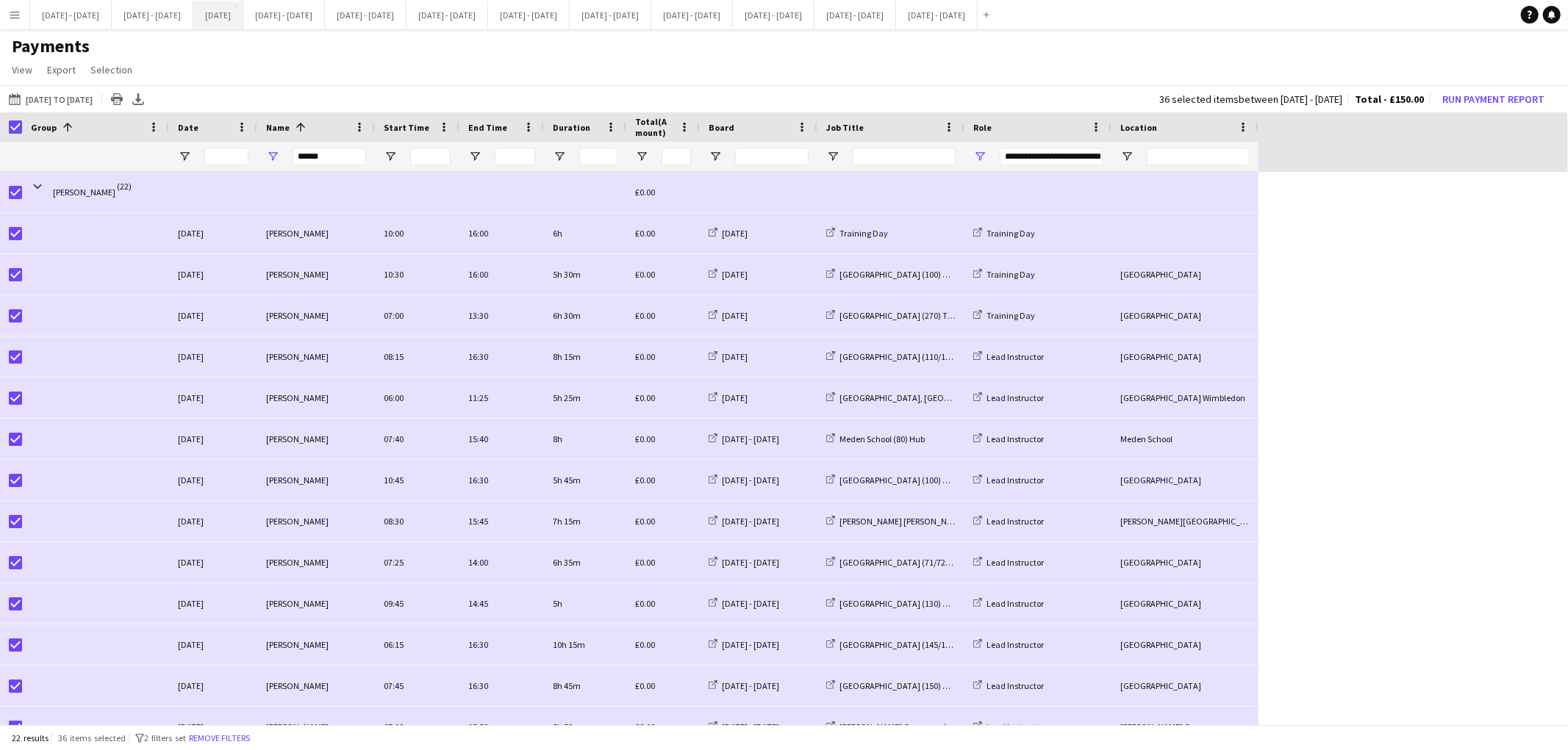
click at [243, 15] on button "[DATE] Close" at bounding box center [218, 15] width 50 height 28
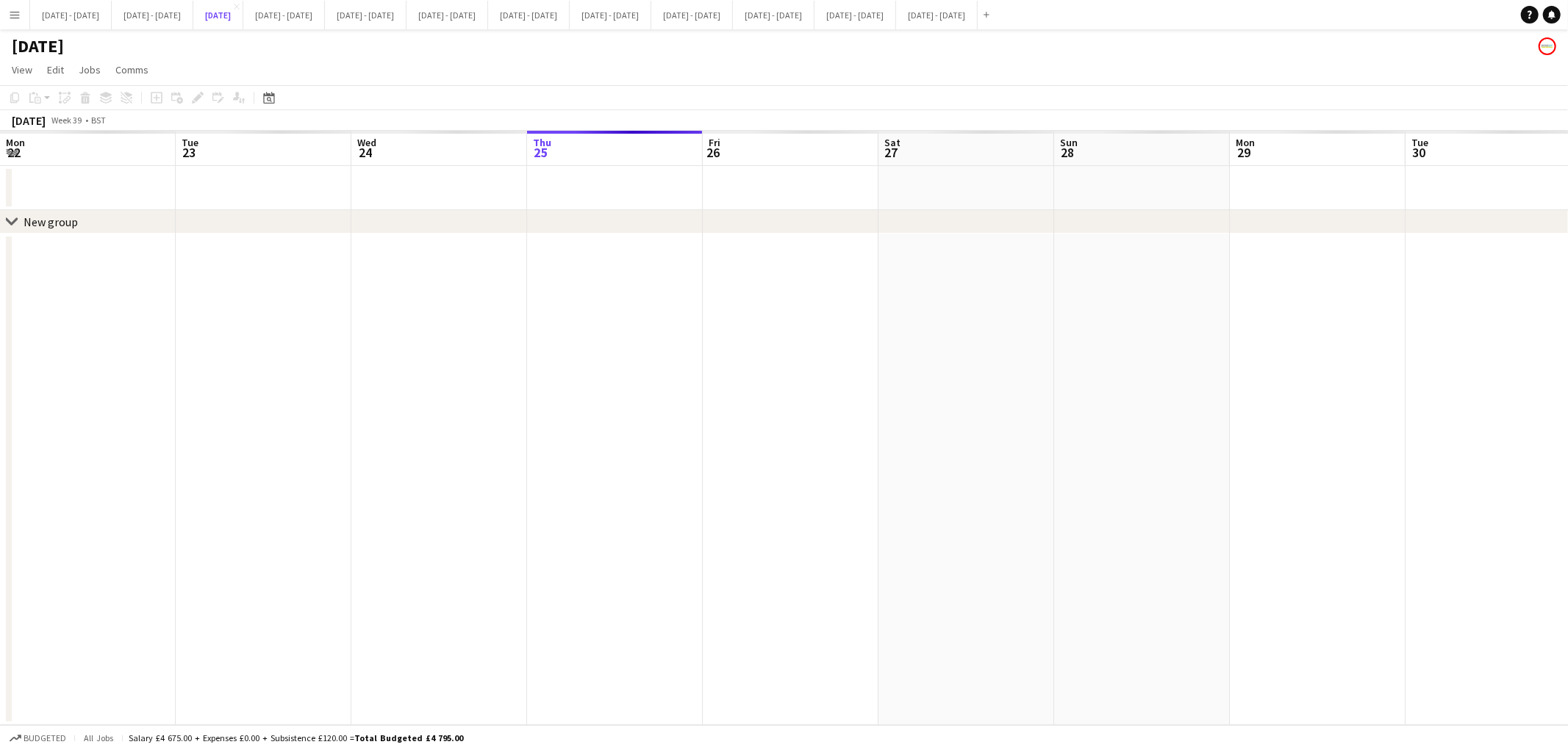
scroll to position [0, 350]
click at [273, 96] on icon at bounding box center [268, 97] width 11 height 11
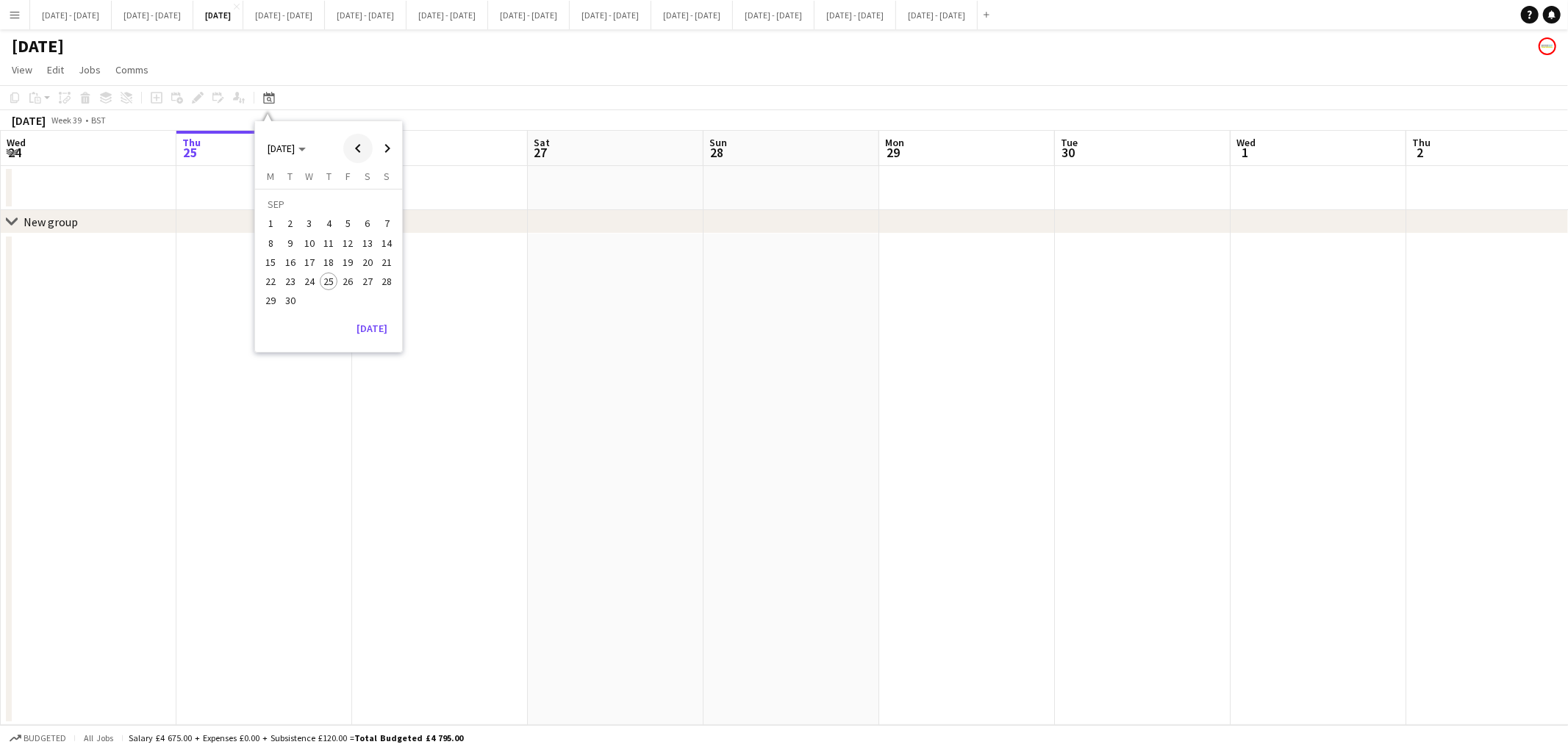
click at [355, 152] on span "Previous month" at bounding box center [358, 148] width 29 height 29
click at [287, 281] on span "26" at bounding box center [290, 284] width 18 height 18
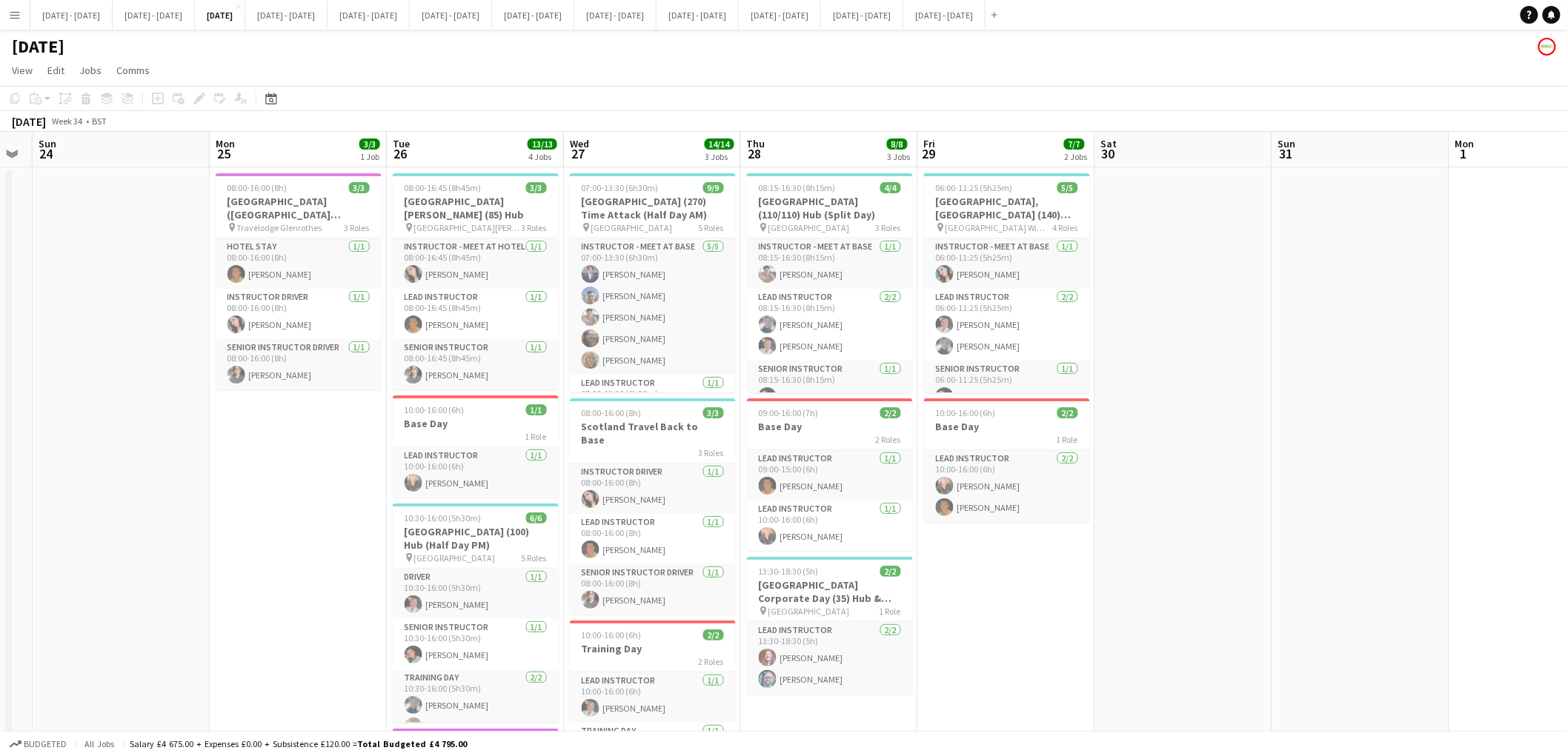
scroll to position [0, 501]
drag, startPoint x: 389, startPoint y: 487, endPoint x: 220, endPoint y: 500, distance: 169.5
click at [220, 500] on app-calendar-viewport "Thu 21 13/13 3 Jobs Fri 22 5/5 3 Jobs Sat 23 Sun 24 Mon 25 3/3 1 Job Tue 26 13/…" at bounding box center [784, 560] width 1568 height 857
click at [468, 526] on h3 "[GEOGRAPHIC_DATA] (100) Hub (Half Day PM)" at bounding box center [473, 538] width 166 height 27
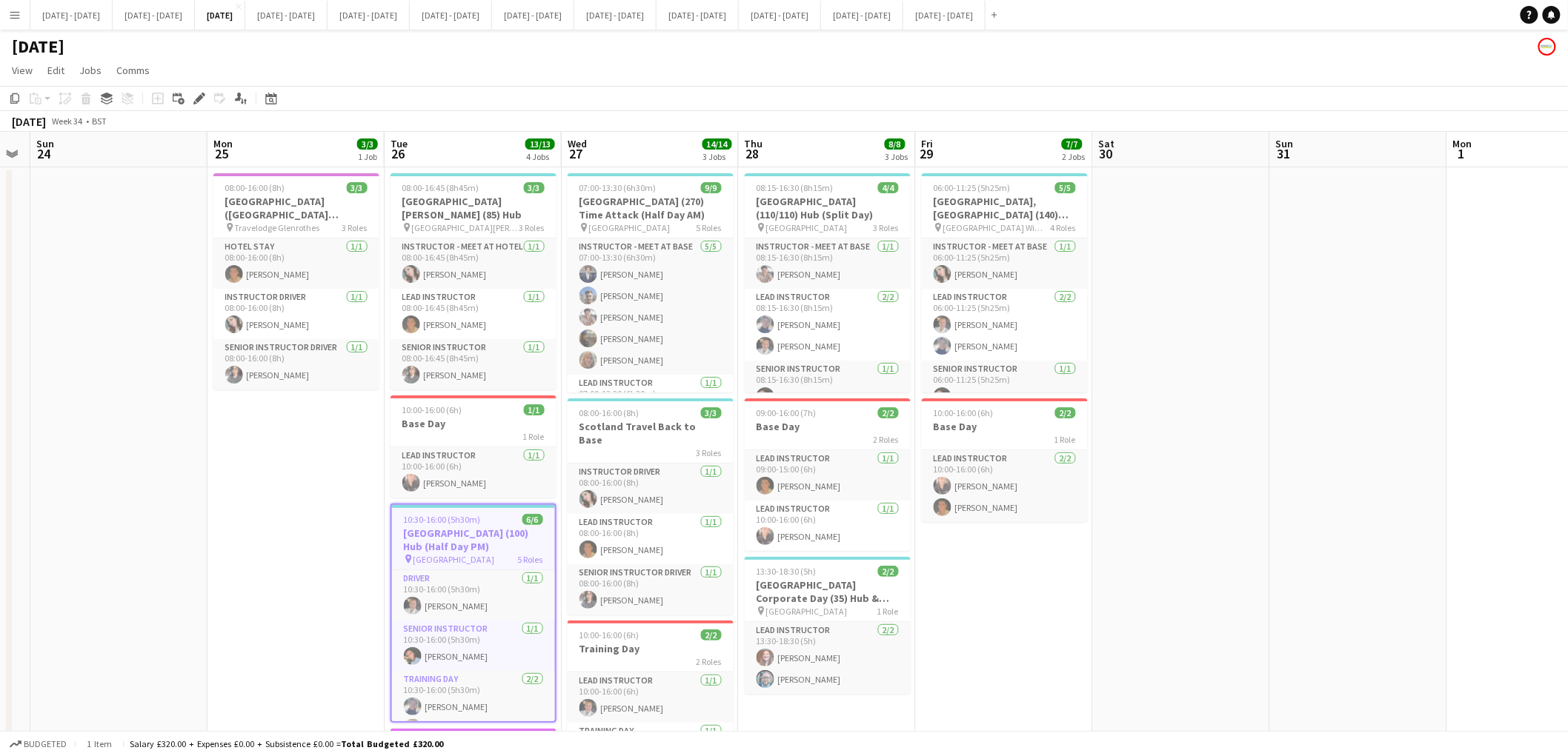
click at [463, 526] on h3 "[GEOGRAPHIC_DATA] (100) Hub (Half Day PM)" at bounding box center [473, 539] width 163 height 27
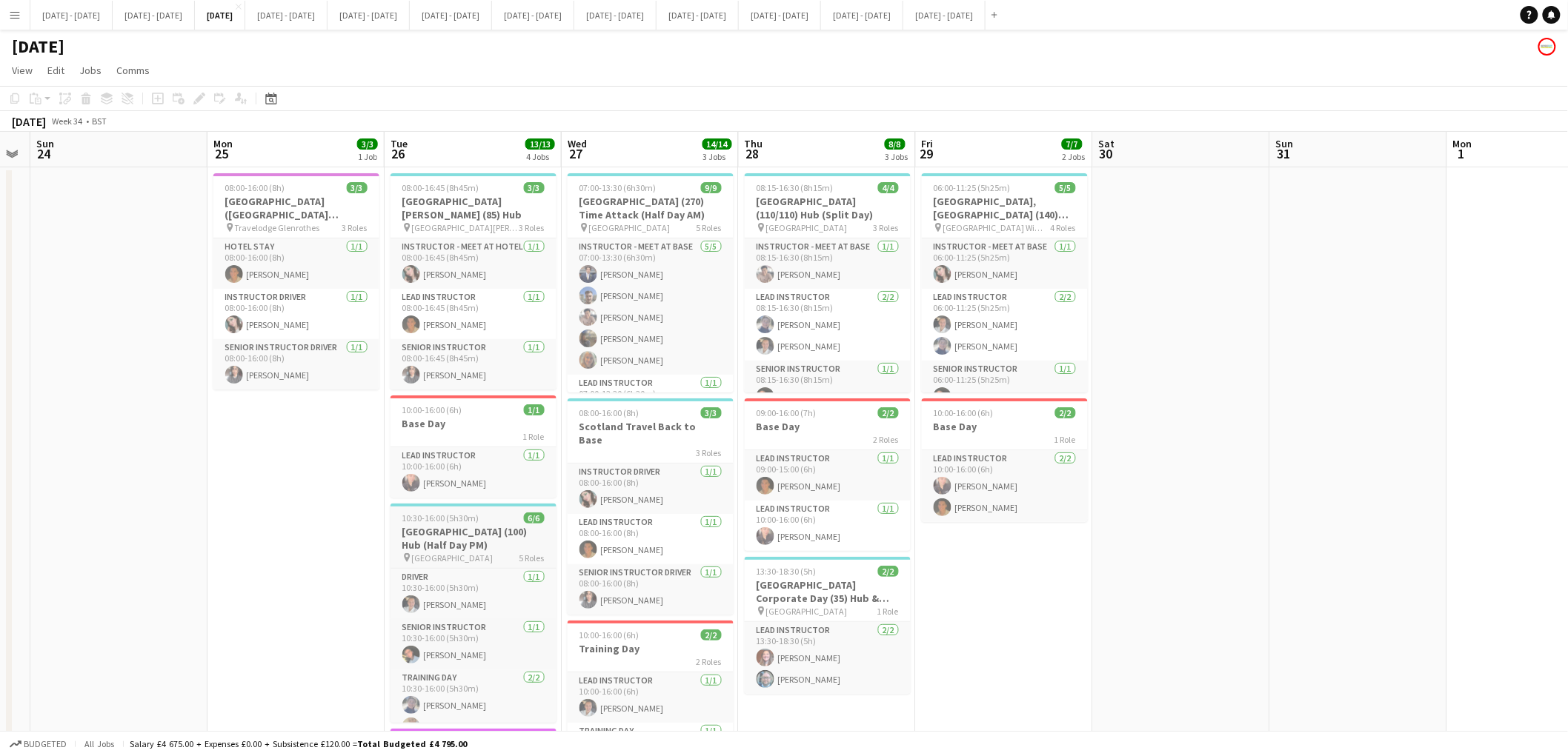
click at [463, 525] on h3 "[GEOGRAPHIC_DATA] (100) Hub (Half Day PM)" at bounding box center [473, 538] width 166 height 27
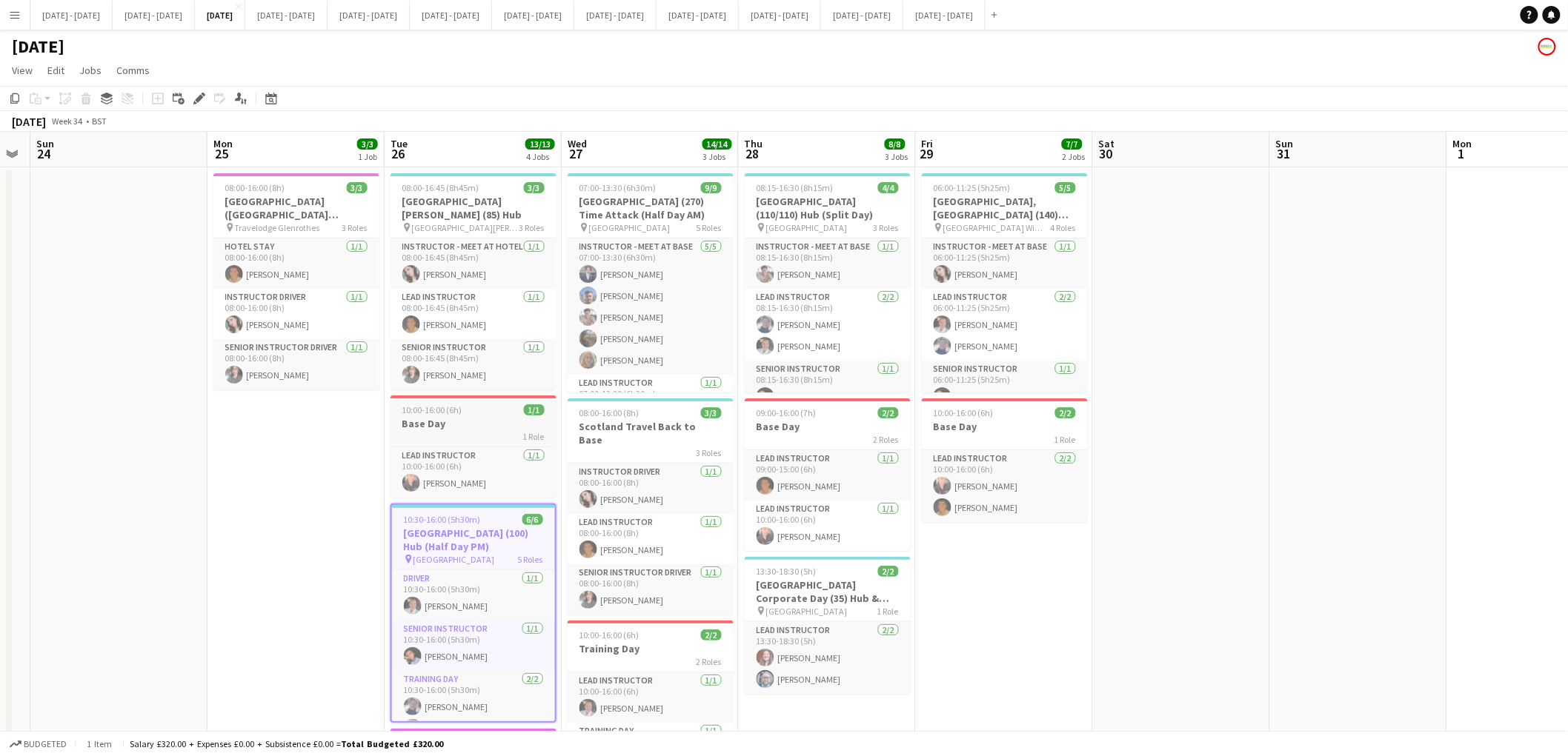
click at [469, 417] on h3 "Base Day" at bounding box center [473, 423] width 166 height 13
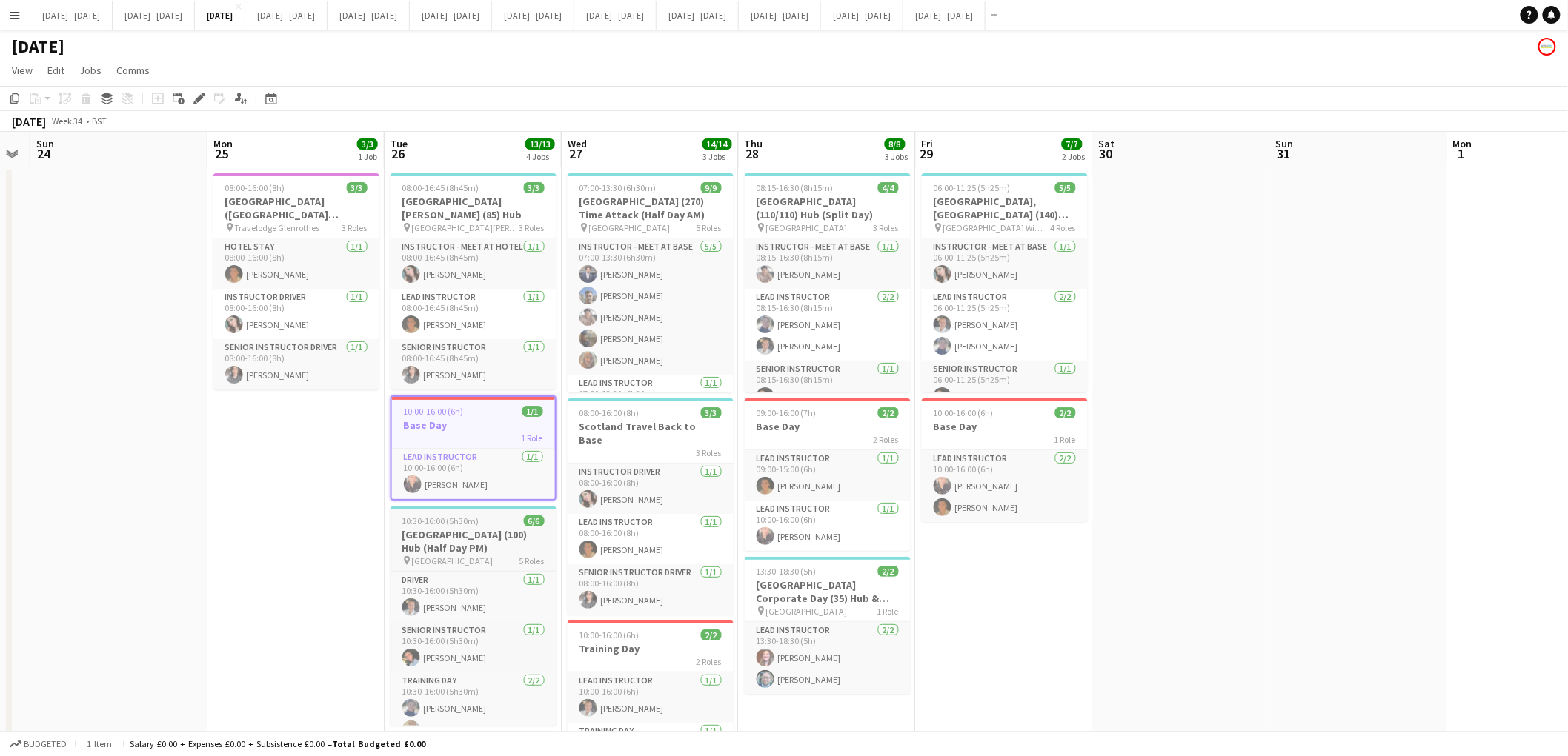
click at [468, 516] on span "10:30-16:00 (5h30m)" at bounding box center [441, 521] width 77 height 11
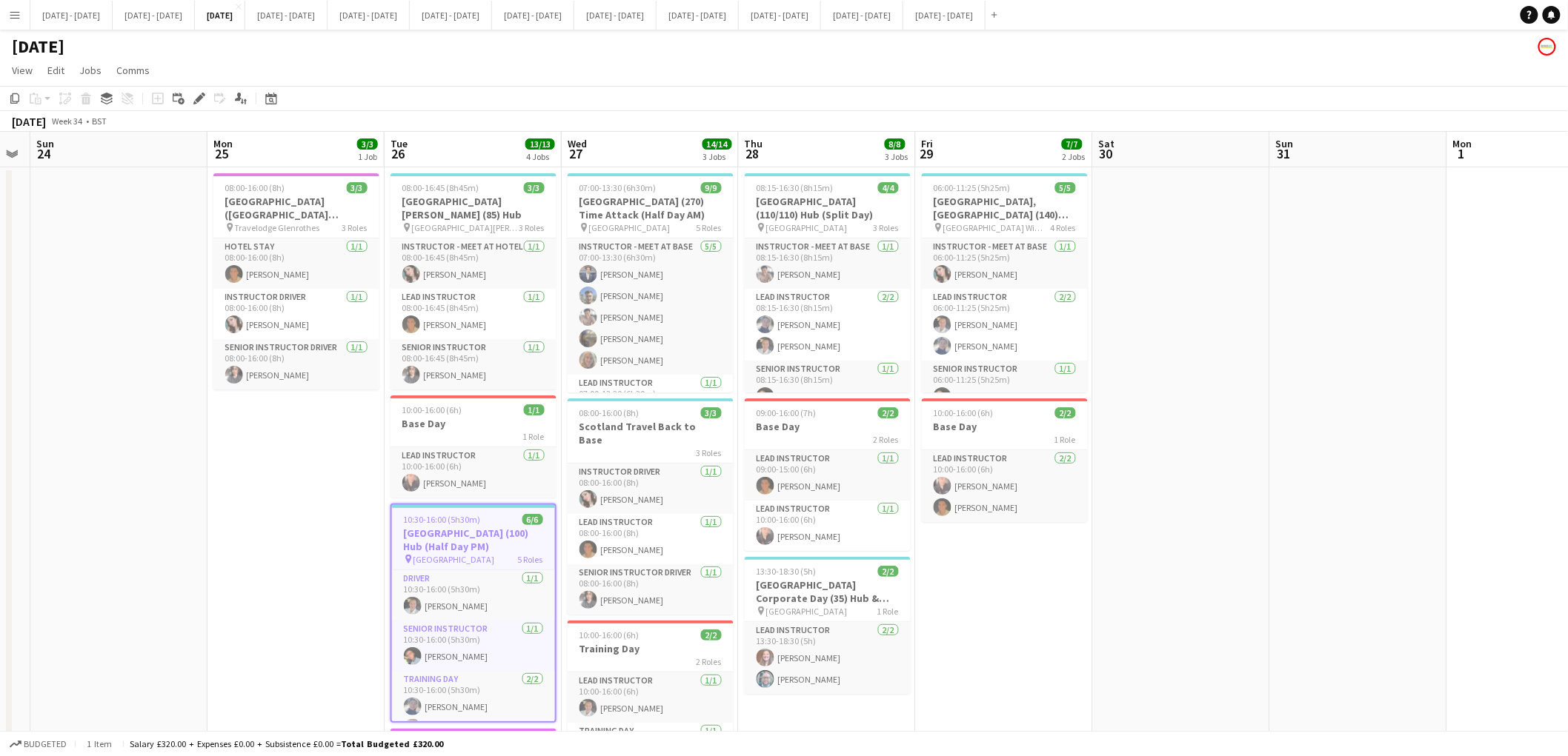
click at [468, 514] on span "10:30-16:00 (5h30m)" at bounding box center [442, 519] width 77 height 11
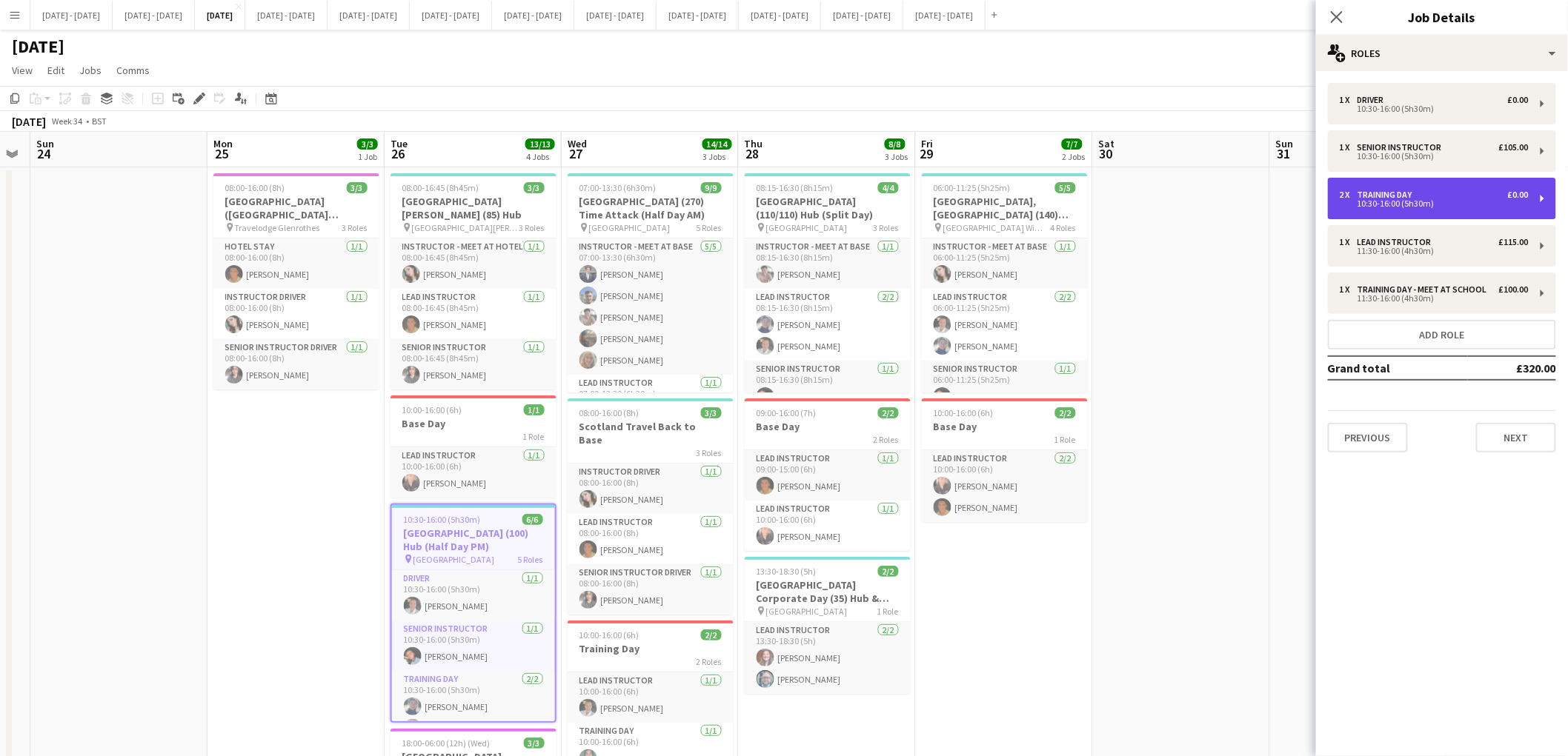
click at [1435, 202] on div "10:30-16:00 (5h30m)" at bounding box center [1434, 204] width 189 height 8
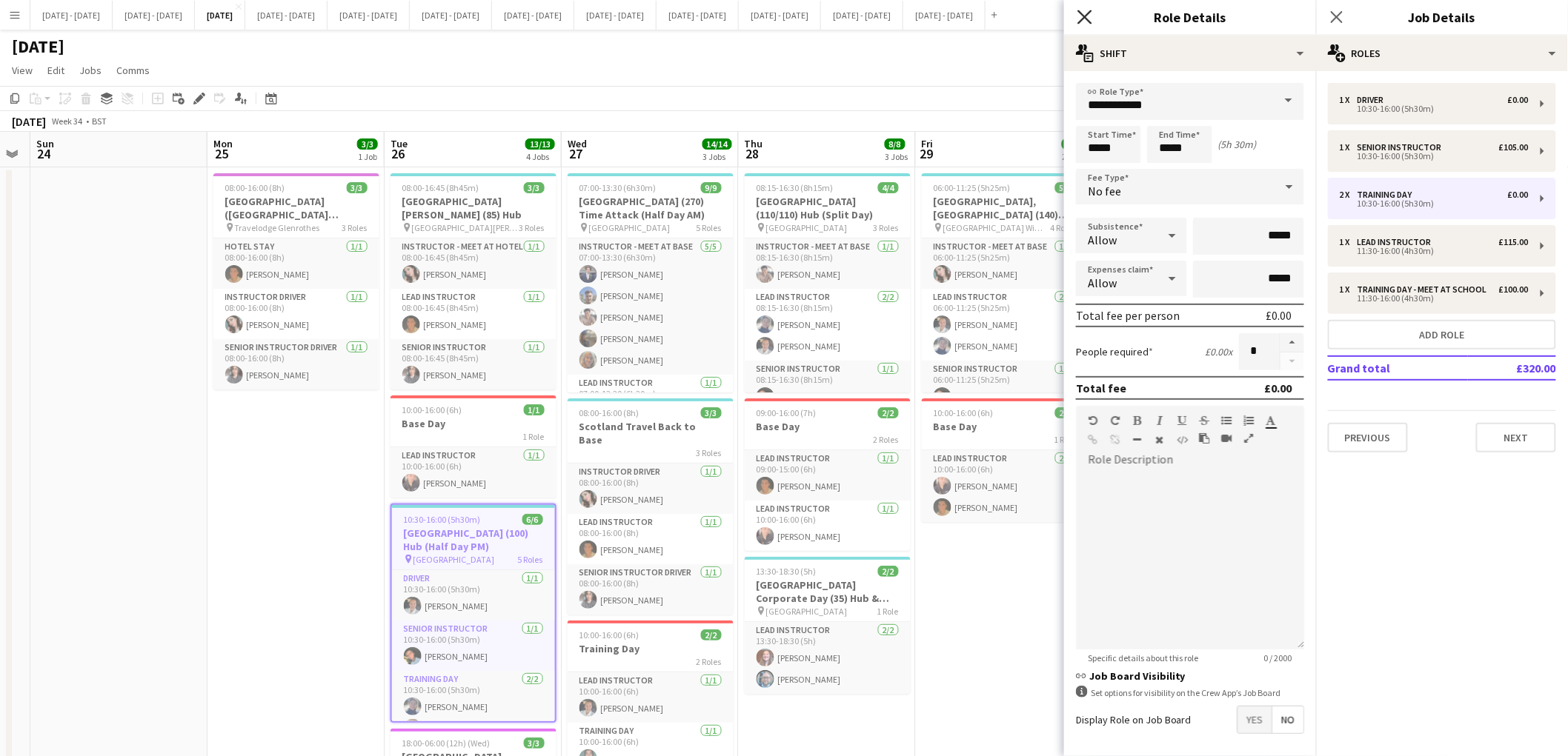
click at [1084, 23] on icon "Close pop-in" at bounding box center [1085, 16] width 14 height 14
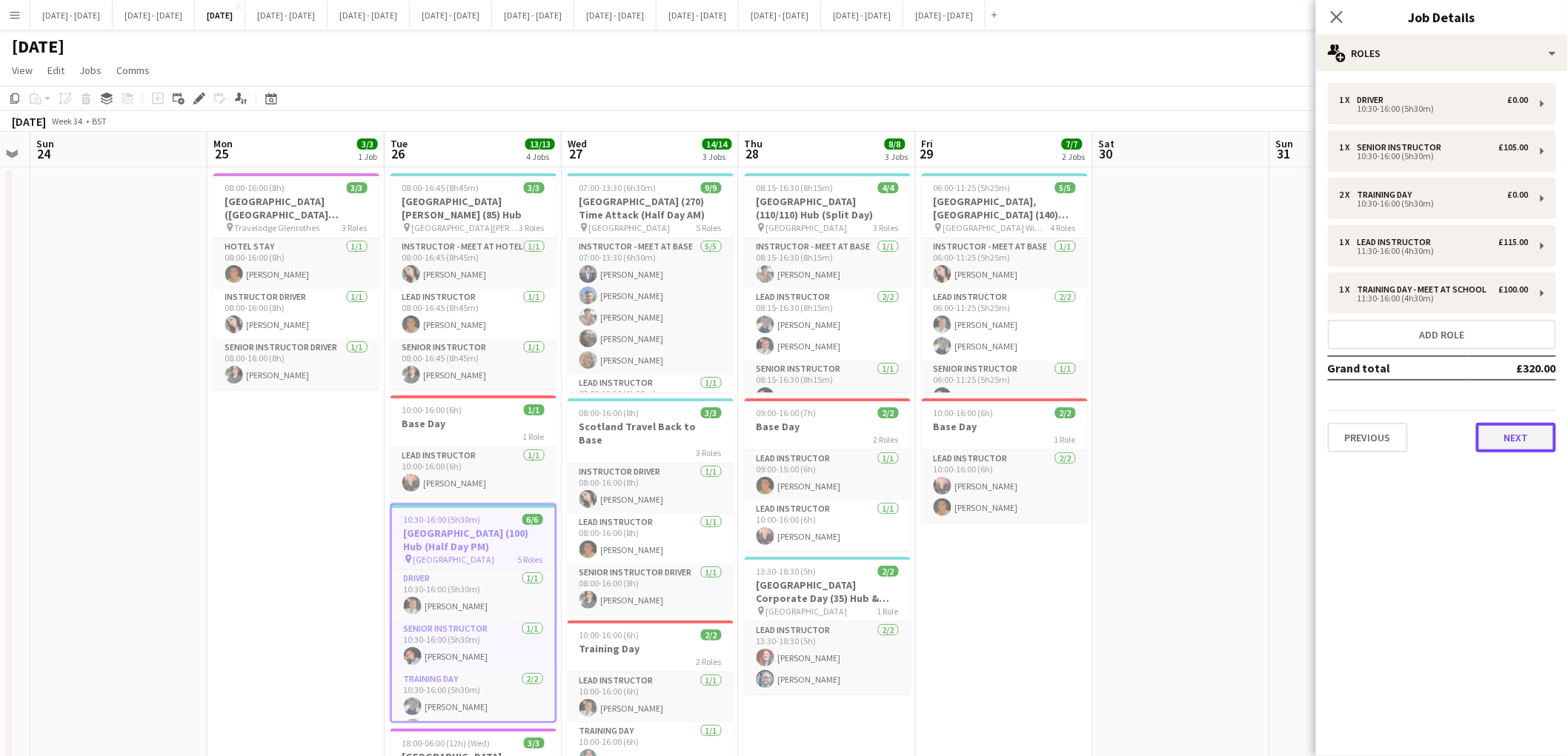
click at [1515, 437] on button "Next" at bounding box center [1516, 438] width 80 height 29
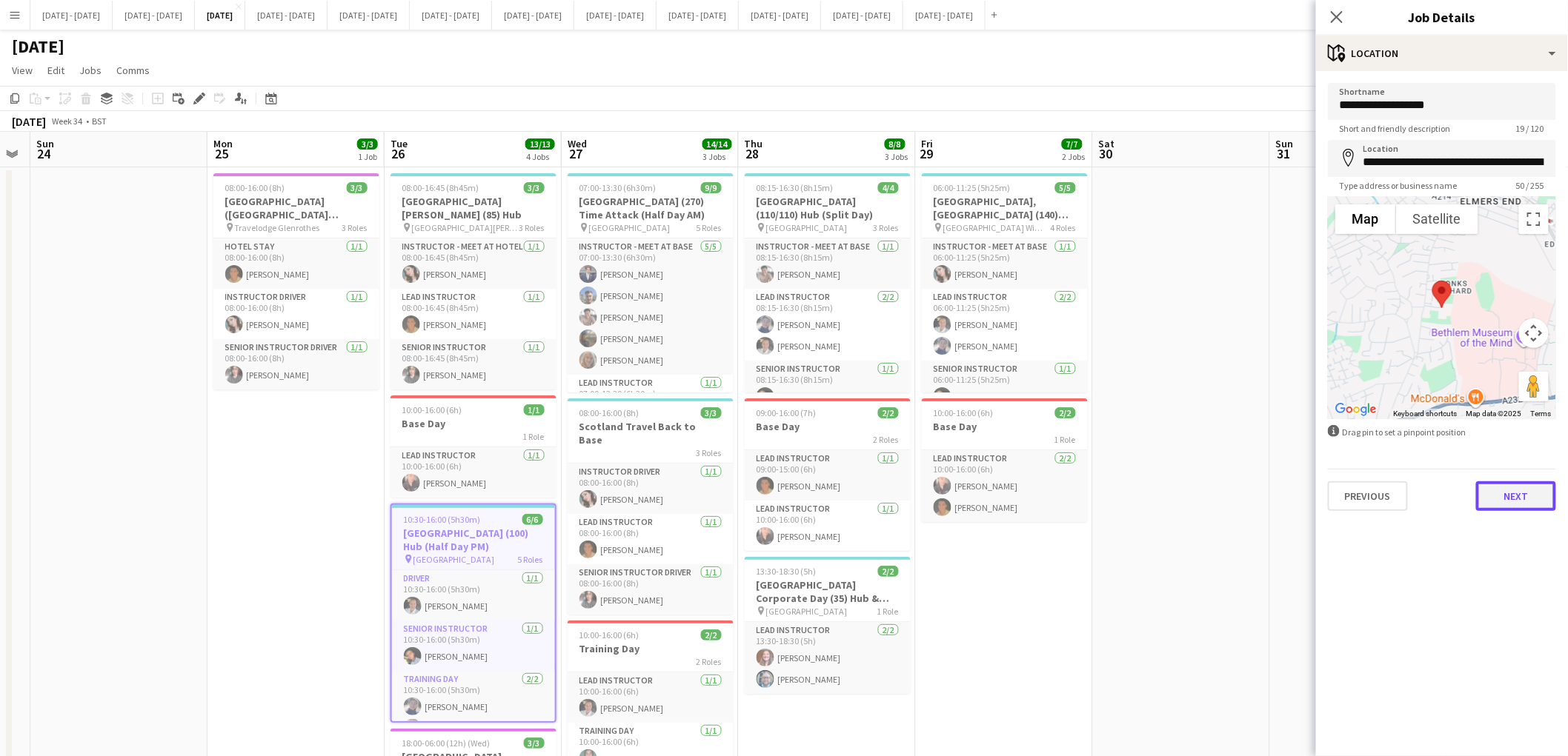
click at [1509, 490] on button "Next" at bounding box center [1516, 496] width 80 height 29
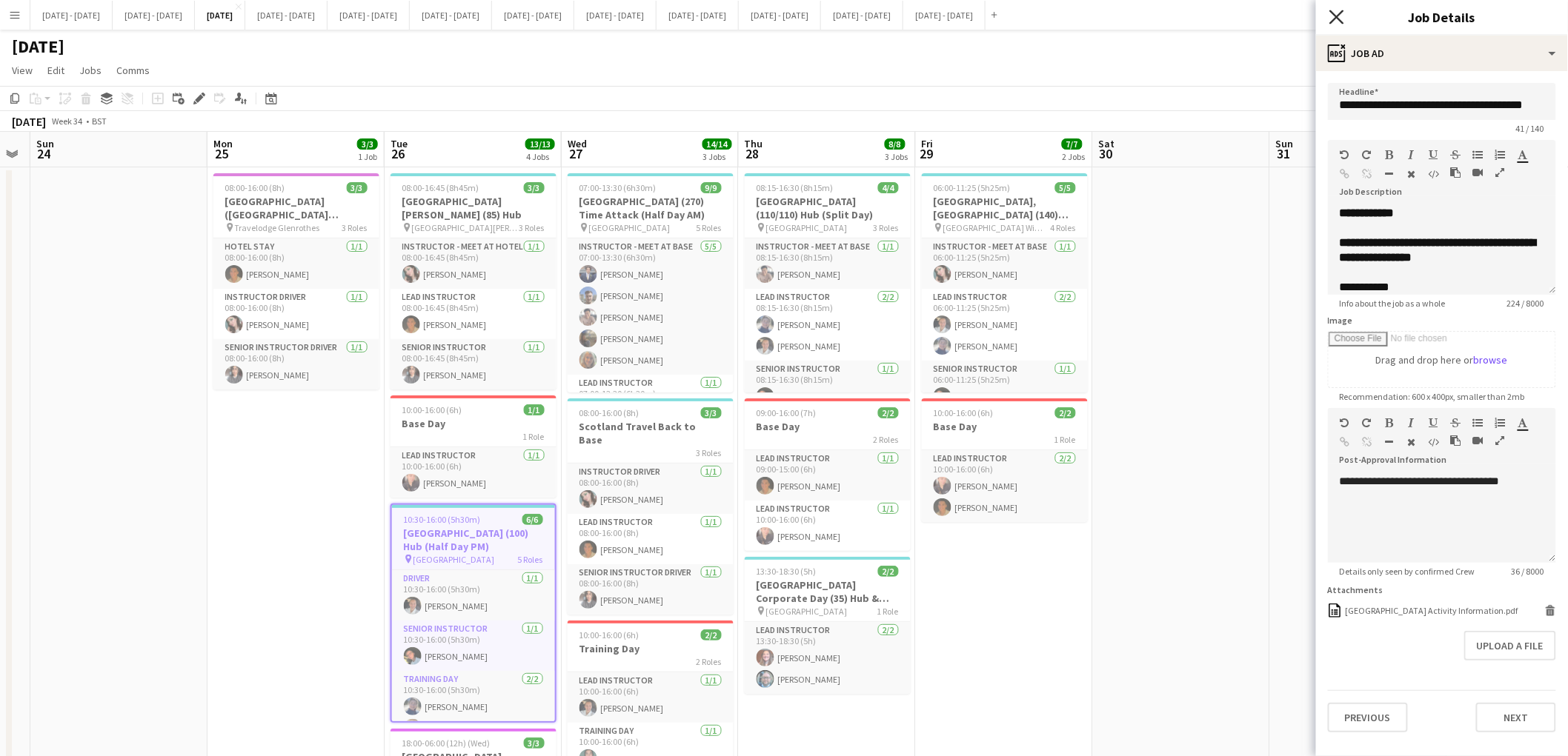
click at [1335, 13] on icon "Close pop-in" at bounding box center [1336, 16] width 14 height 14
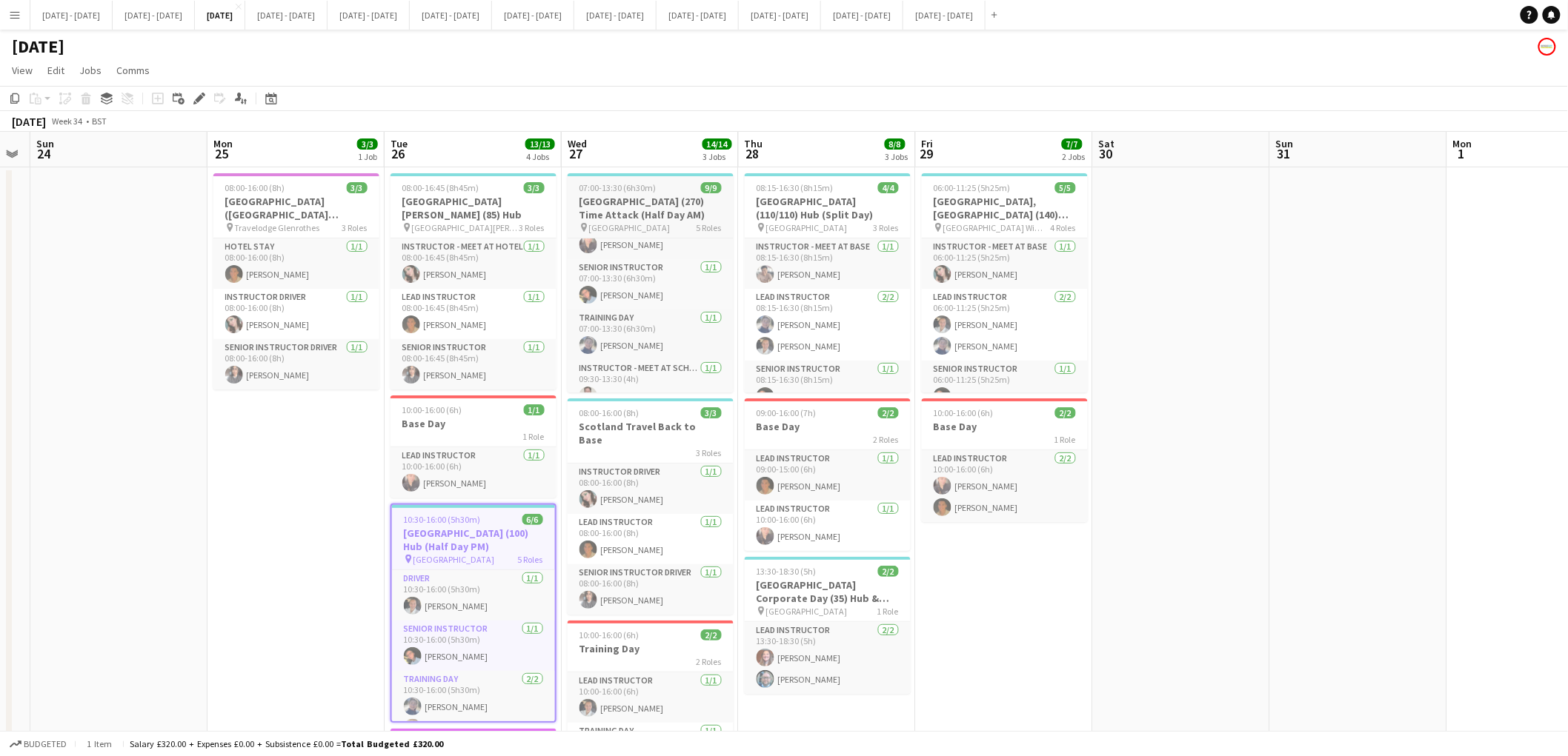
scroll to position [183, 0]
click at [643, 213] on h3 "[GEOGRAPHIC_DATA] (270) Time Attack (Half Day AM)" at bounding box center [650, 208] width 166 height 27
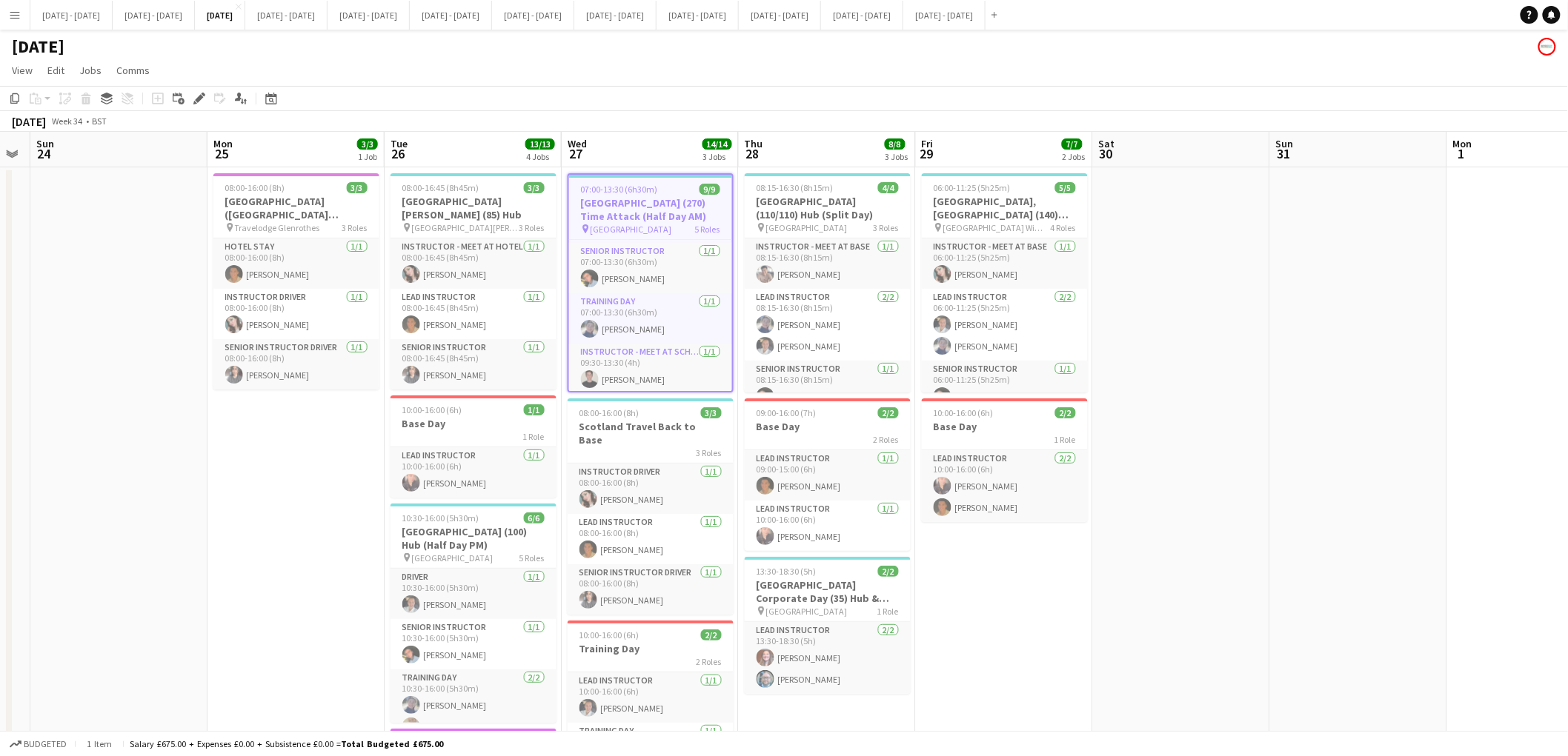
click at [643, 213] on h3 "[GEOGRAPHIC_DATA] (270) Time Attack (Half Day AM)" at bounding box center [650, 210] width 163 height 27
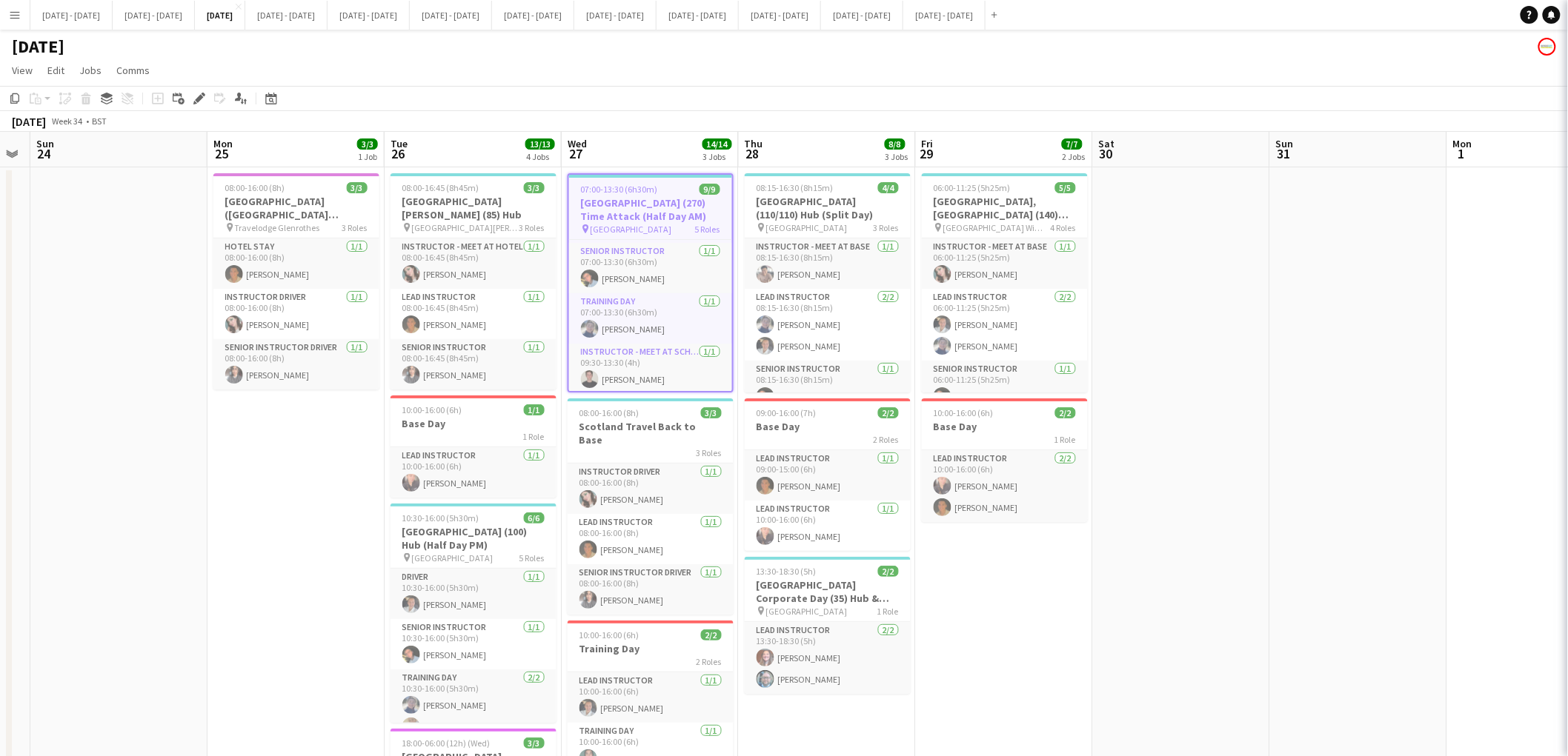
type input "**********"
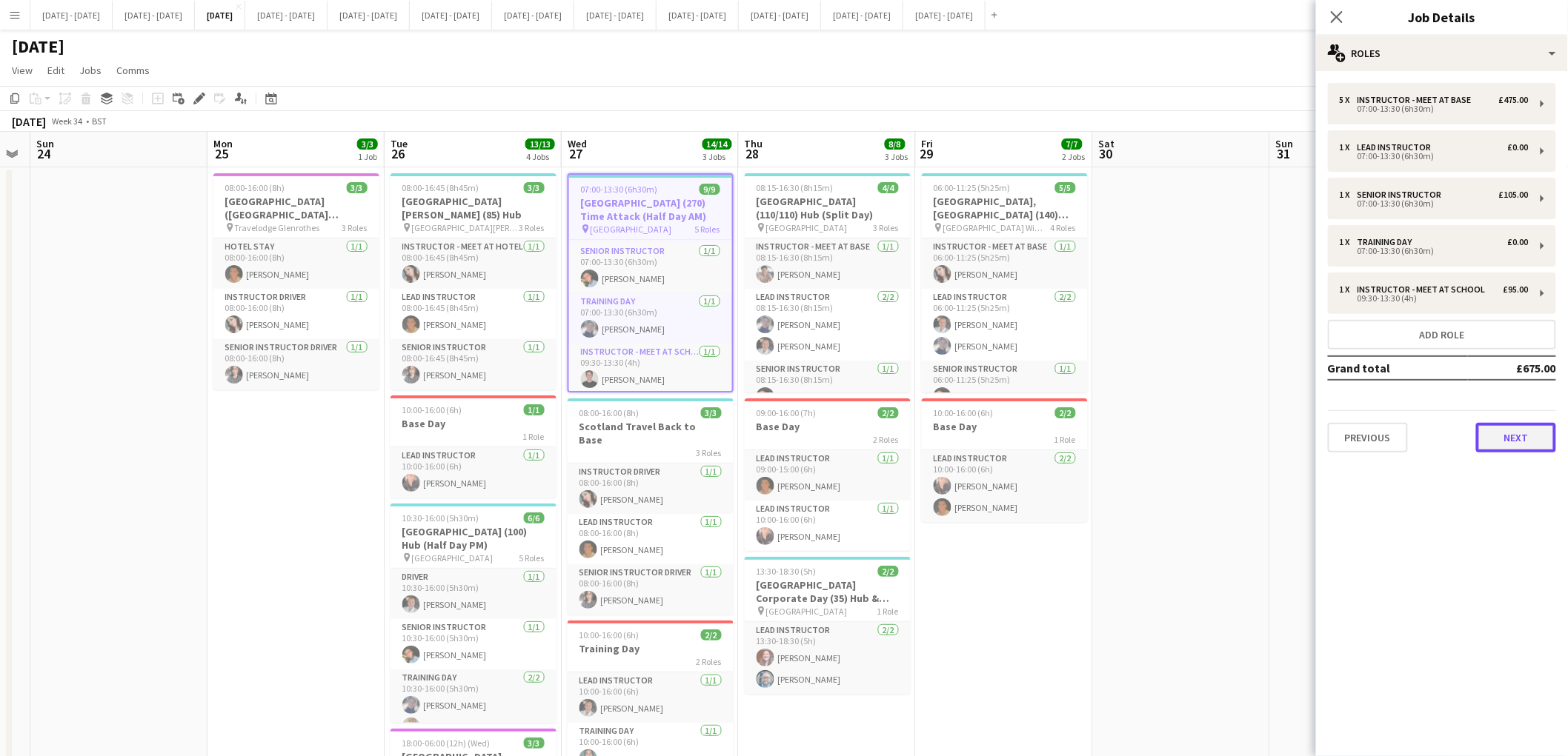
click at [1500, 435] on button "Next" at bounding box center [1516, 438] width 80 height 29
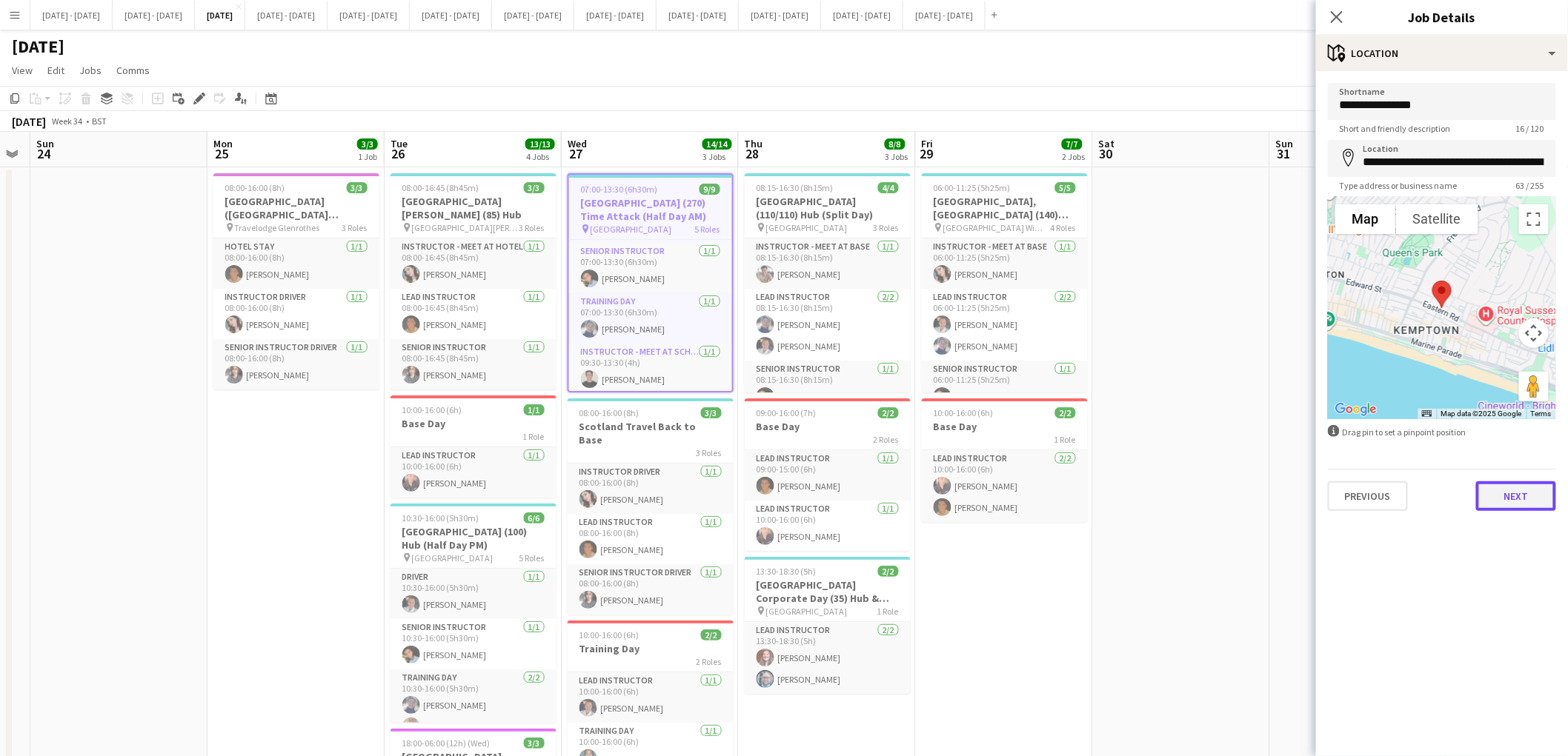
click at [1510, 493] on button "Next" at bounding box center [1516, 496] width 80 height 29
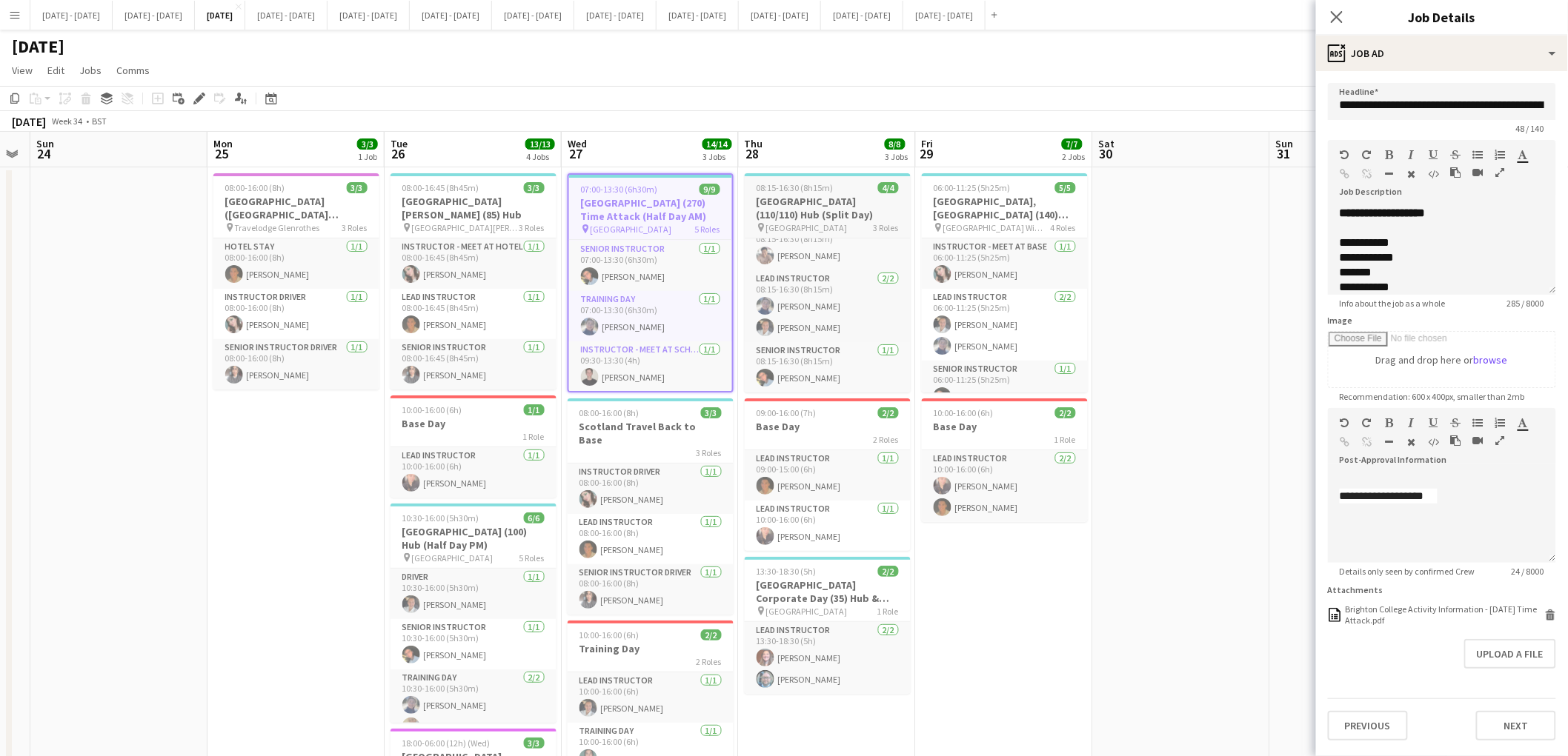
scroll to position [18, 0]
click at [849, 197] on h3 "[GEOGRAPHIC_DATA] (110/110) Hub (Split Day)" at bounding box center [827, 208] width 166 height 27
type input "**********"
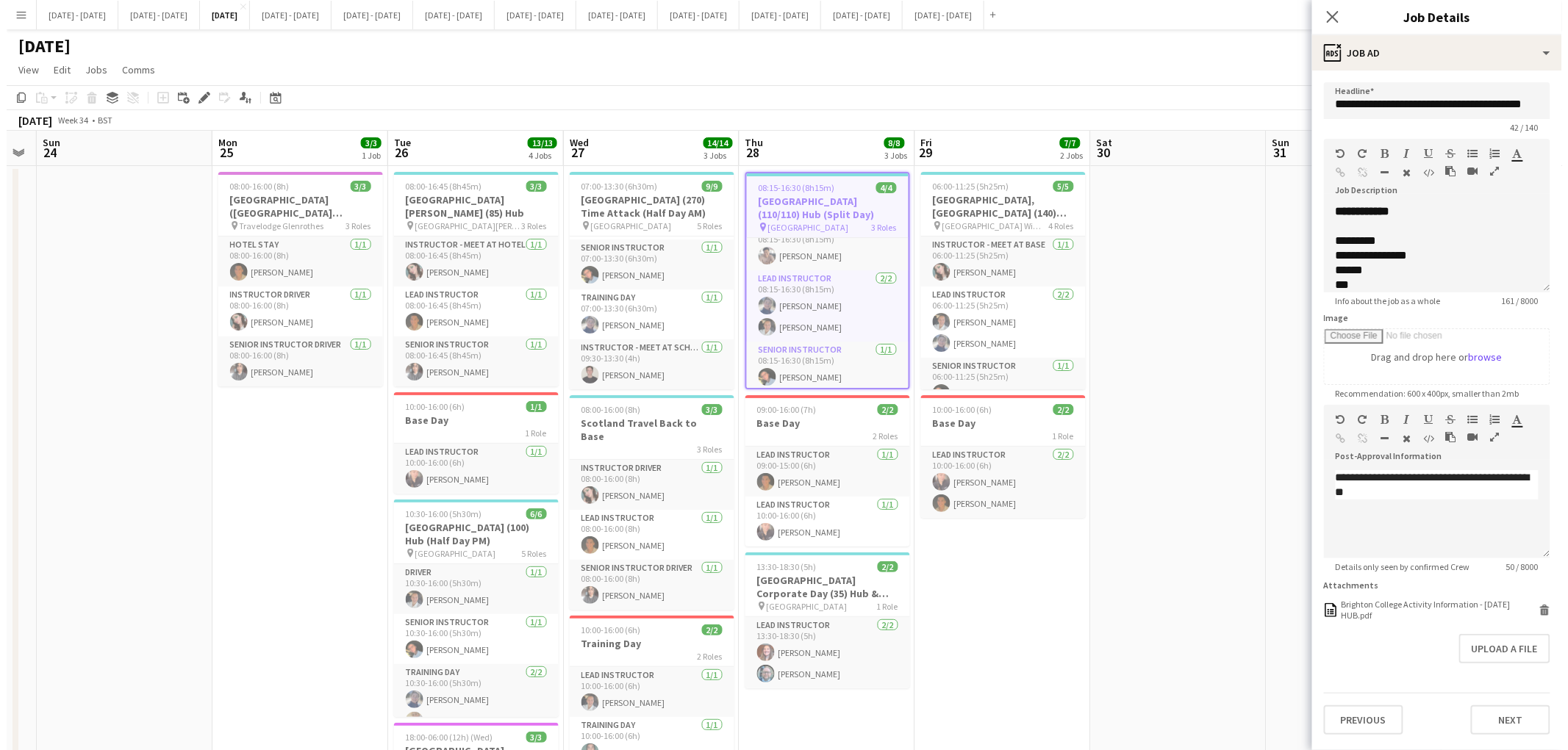
scroll to position [182, 0]
click at [981, 203] on h3 "[GEOGRAPHIC_DATA], [GEOGRAPHIC_DATA] (140) Hub (Half Day AM)" at bounding box center [997, 206] width 164 height 27
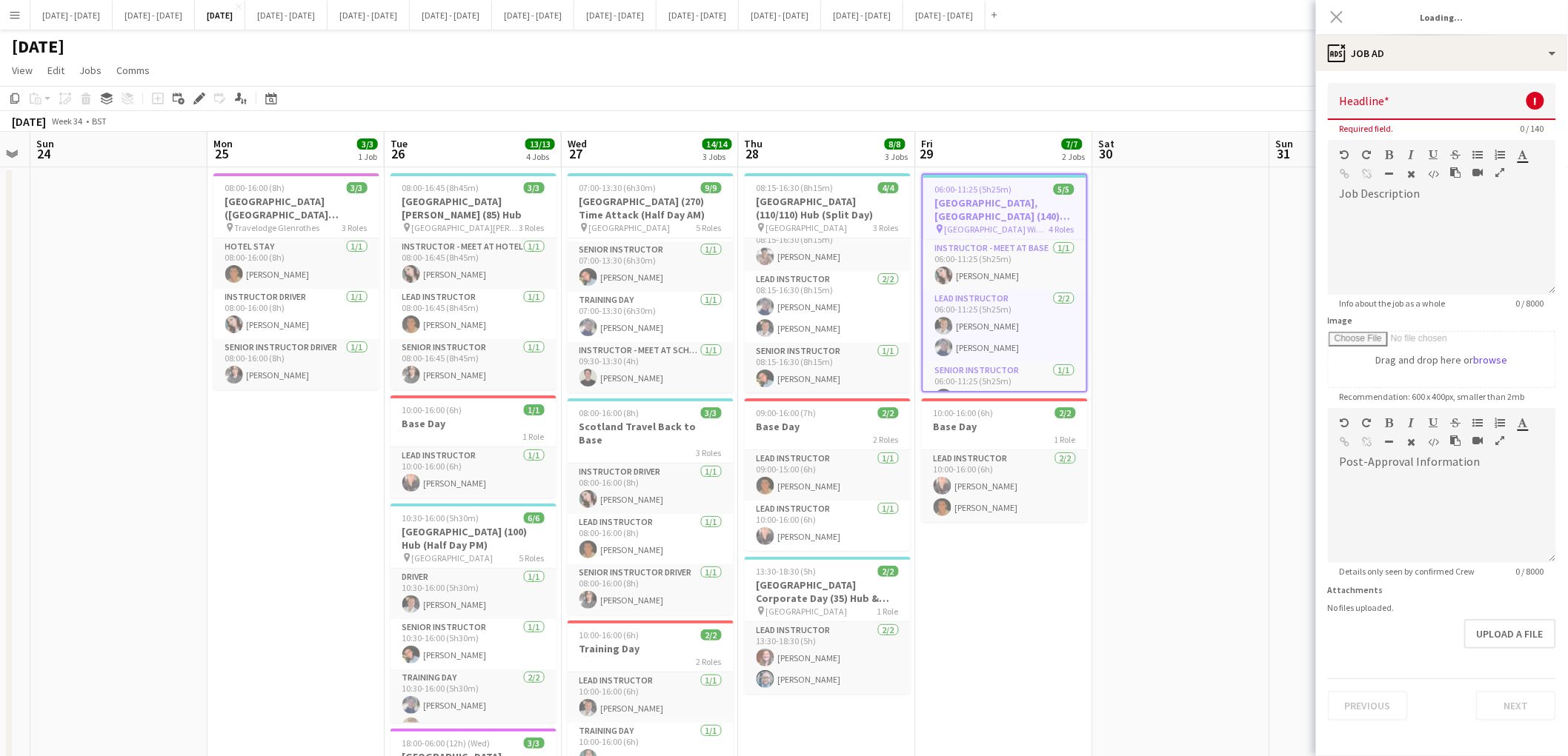
type input "**********"
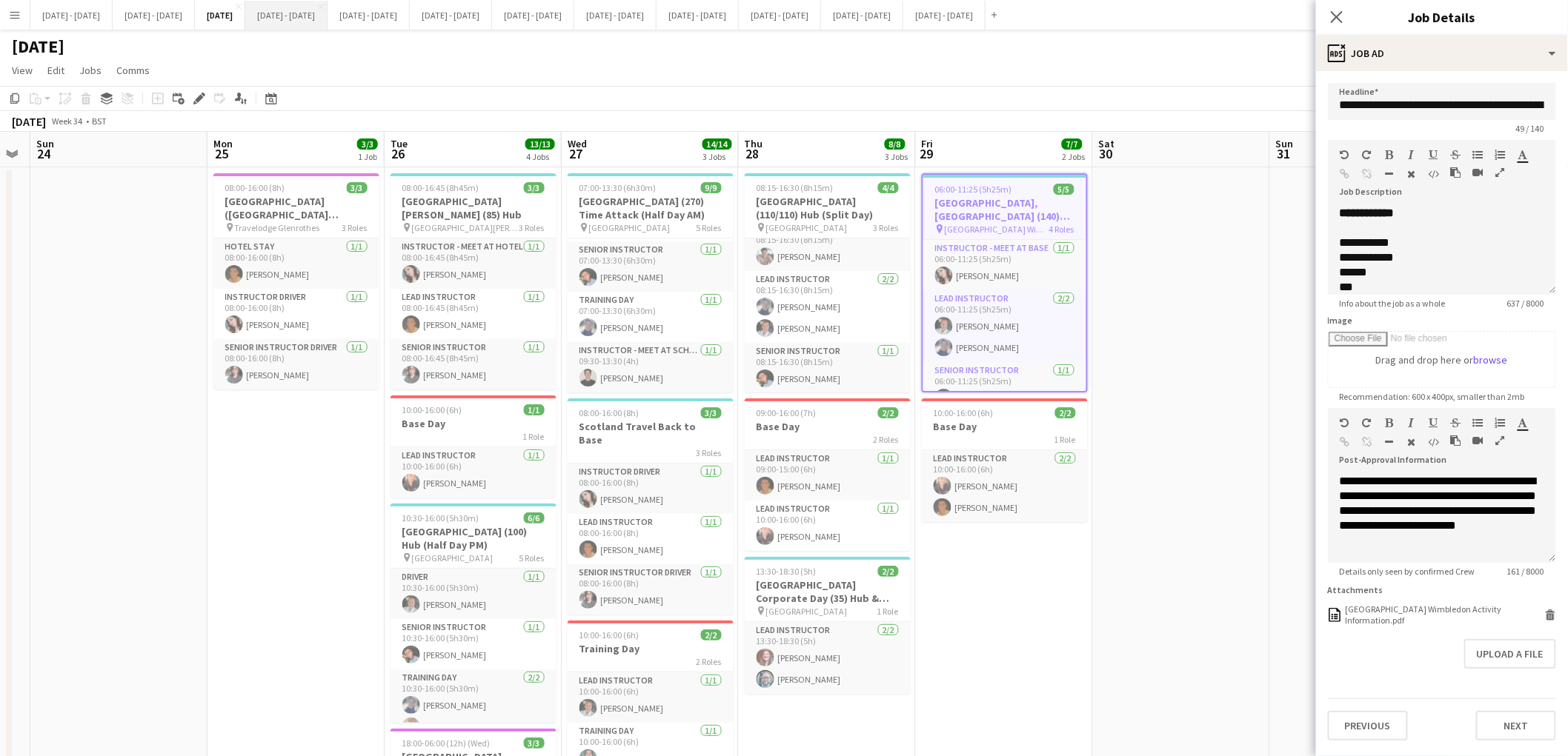
click at [328, 22] on button "[DATE] - [DATE] Close" at bounding box center [286, 15] width 82 height 29
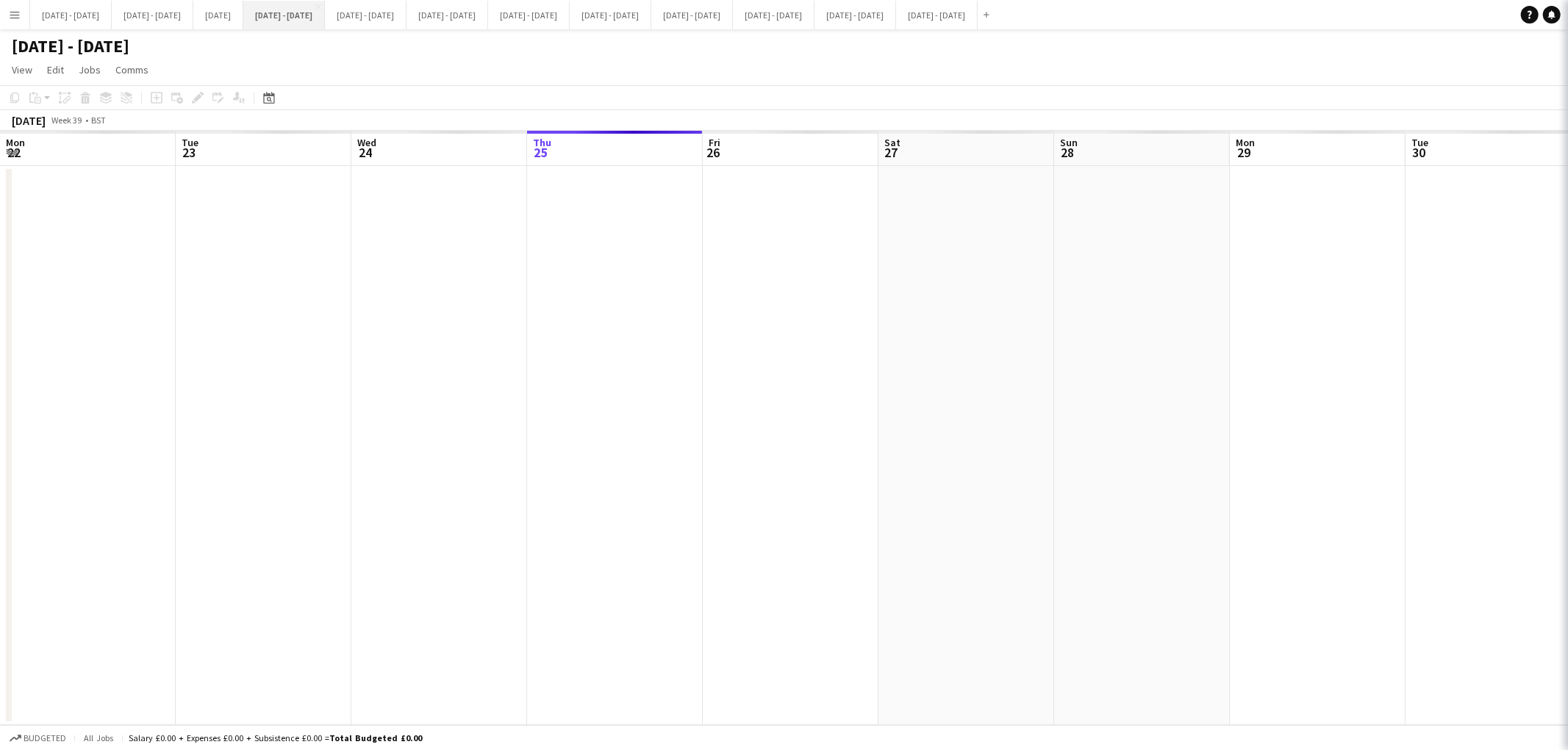
scroll to position [0, 350]
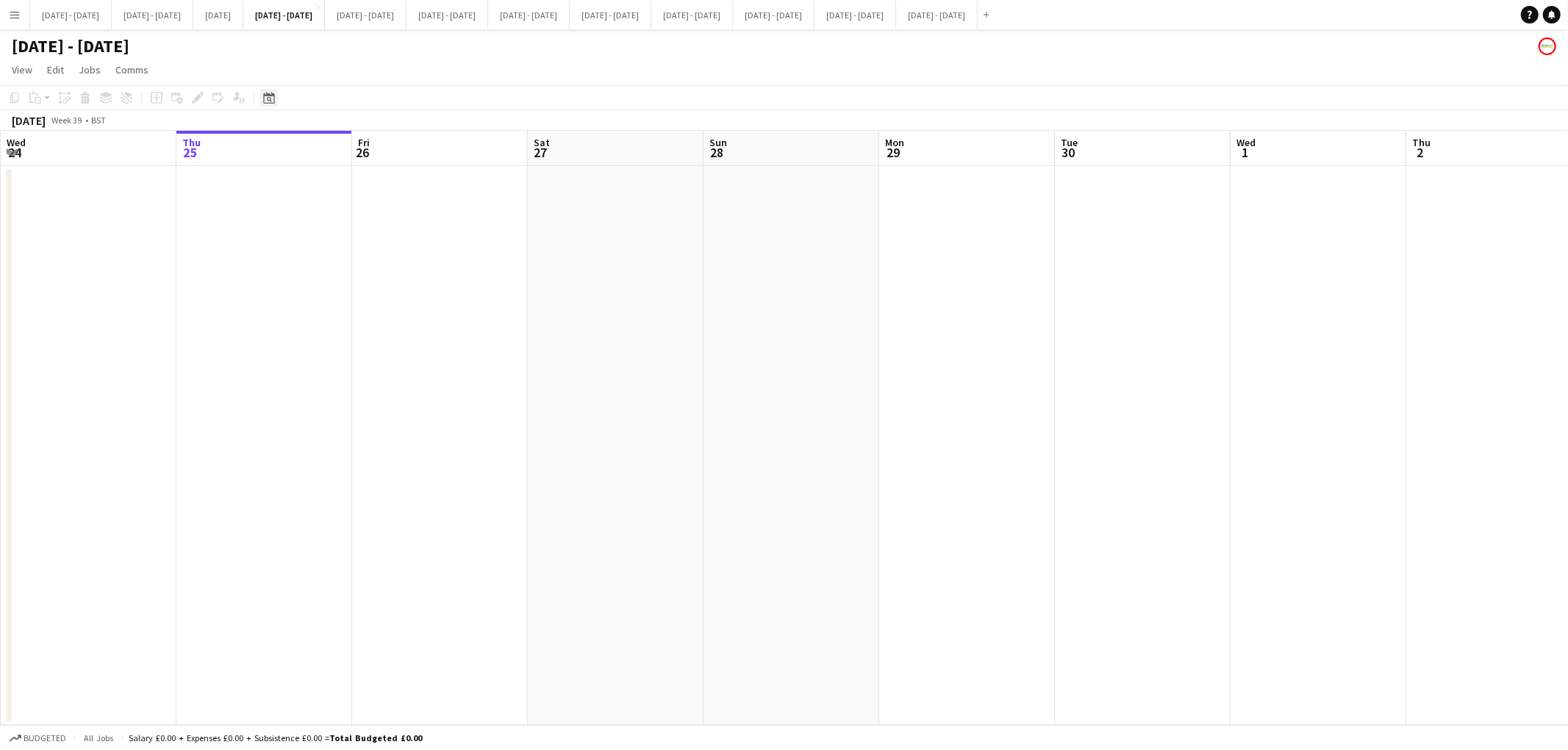
click at [260, 98] on div "Date picker" at bounding box center [268, 97] width 18 height 18
click at [268, 224] on span "1" at bounding box center [271, 224] width 18 height 18
drag, startPoint x: 782, startPoint y: 336, endPoint x: 672, endPoint y: 312, distance: 112.6
click at [747, 339] on app-calendar-viewport "Tue 26 Wed 27 Thu 28 Fri 29 Sat 30 Sun 31 Mon 1 Tue 2 Wed 3 Thu 4 Fri 5 Sat 6 S…" at bounding box center [784, 428] width 1568 height 595
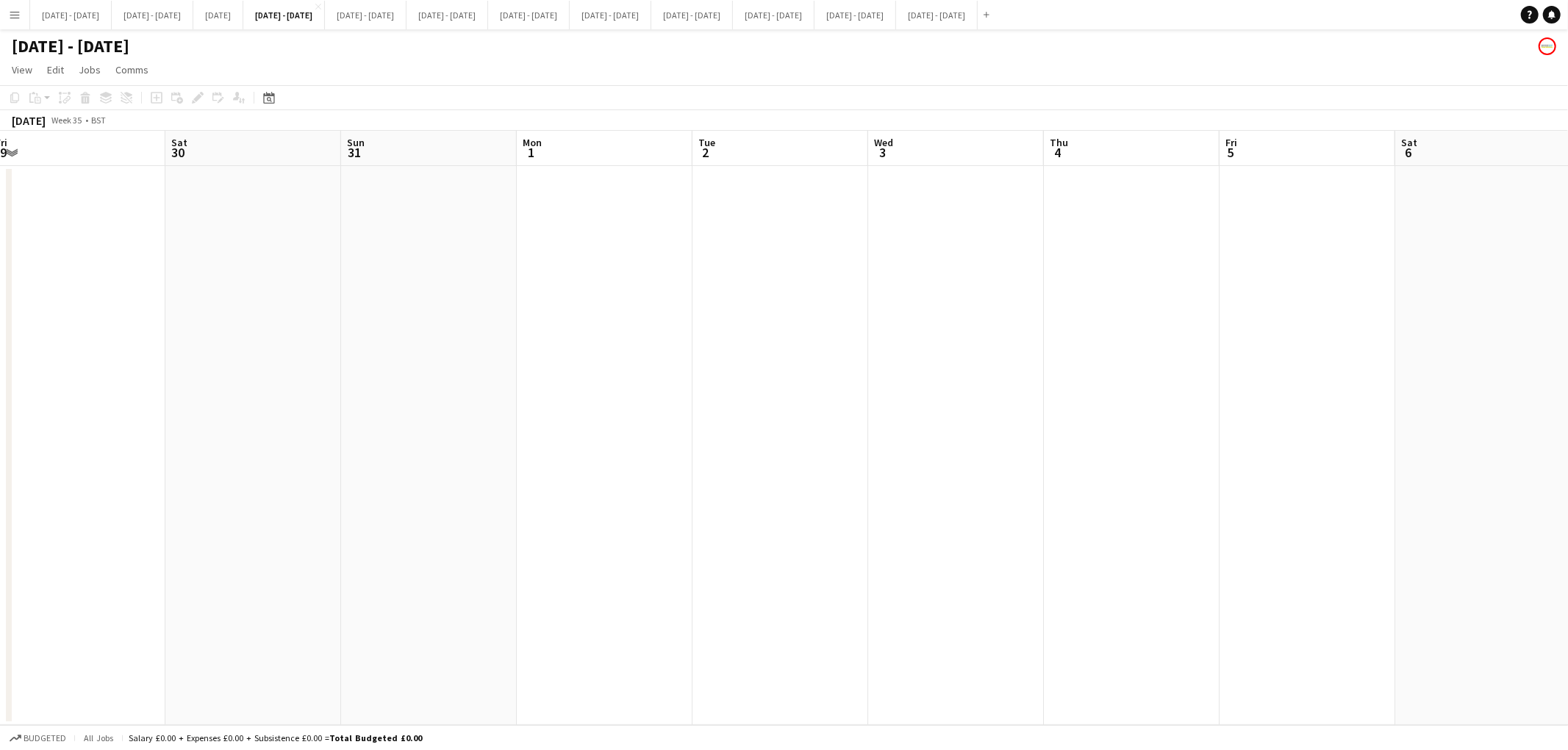
scroll to position [0, 540]
click at [407, 16] on button "[DATE] - [DATE] Close" at bounding box center [366, 15] width 82 height 28
click at [272, 92] on icon "Date picker" at bounding box center [268, 97] width 11 height 11
click at [271, 225] on span "1" at bounding box center [271, 224] width 18 height 18
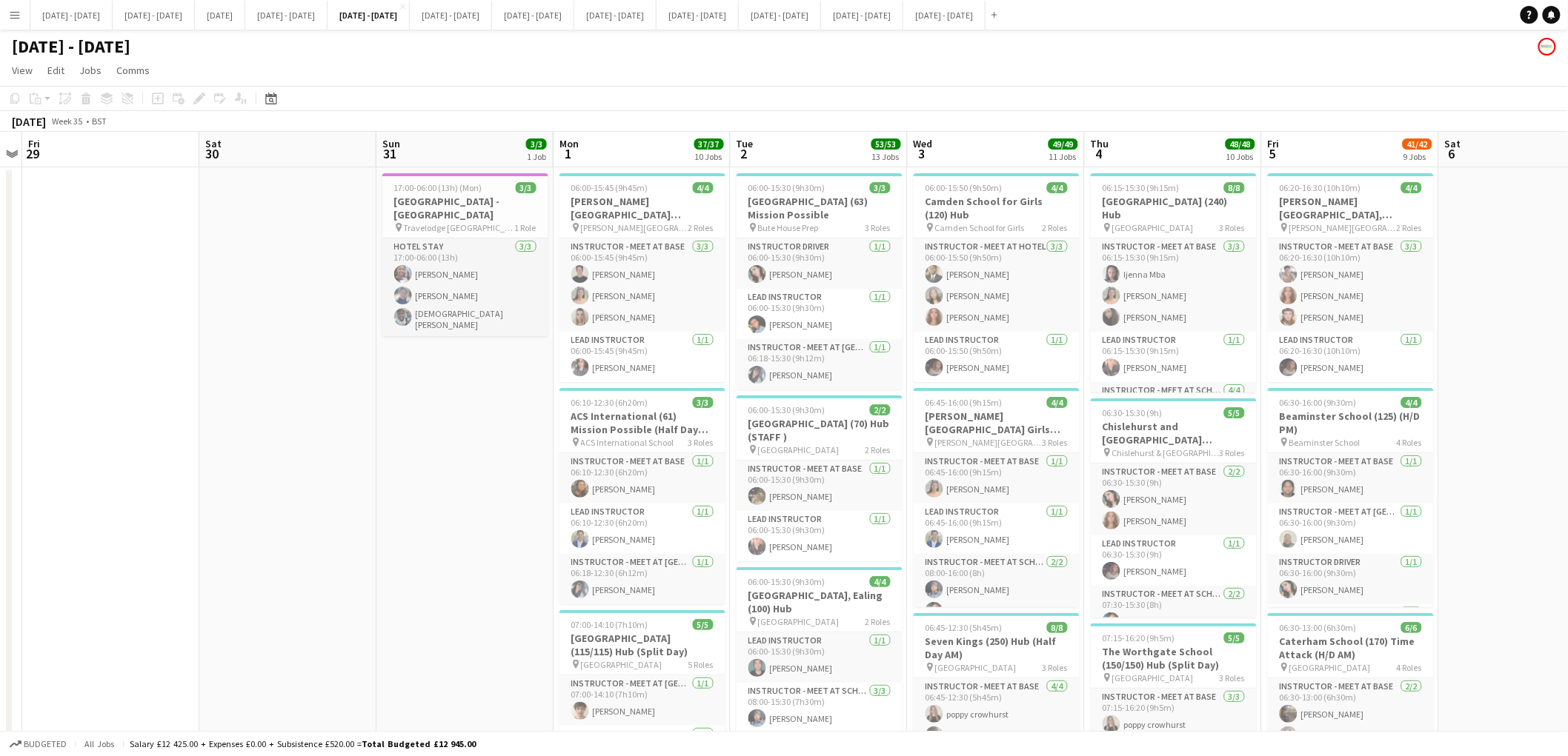
scroll to position [0, 541]
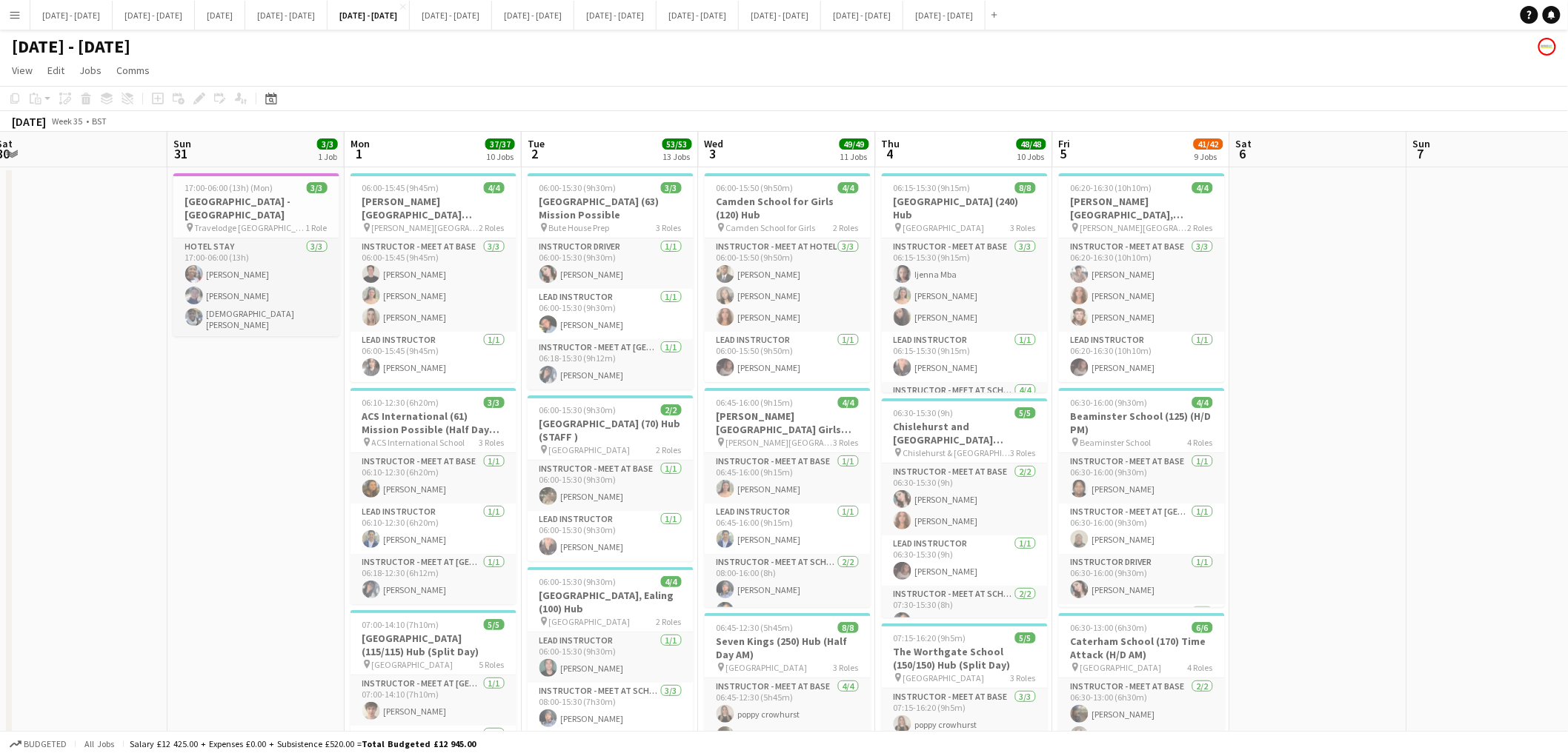
drag, startPoint x: 1463, startPoint y: 289, endPoint x: 1255, endPoint y: 344, distance: 215.1
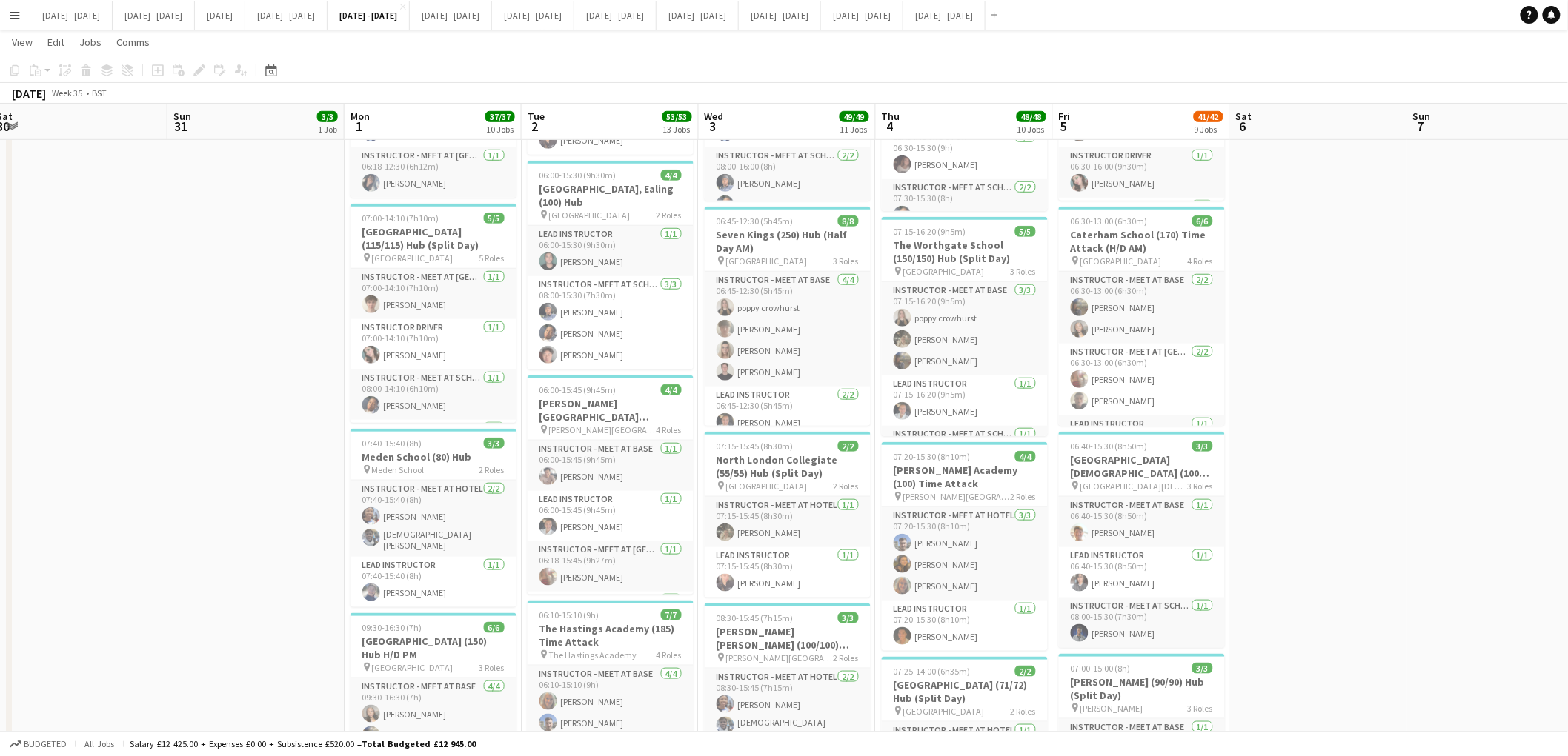
scroll to position [409, 0]
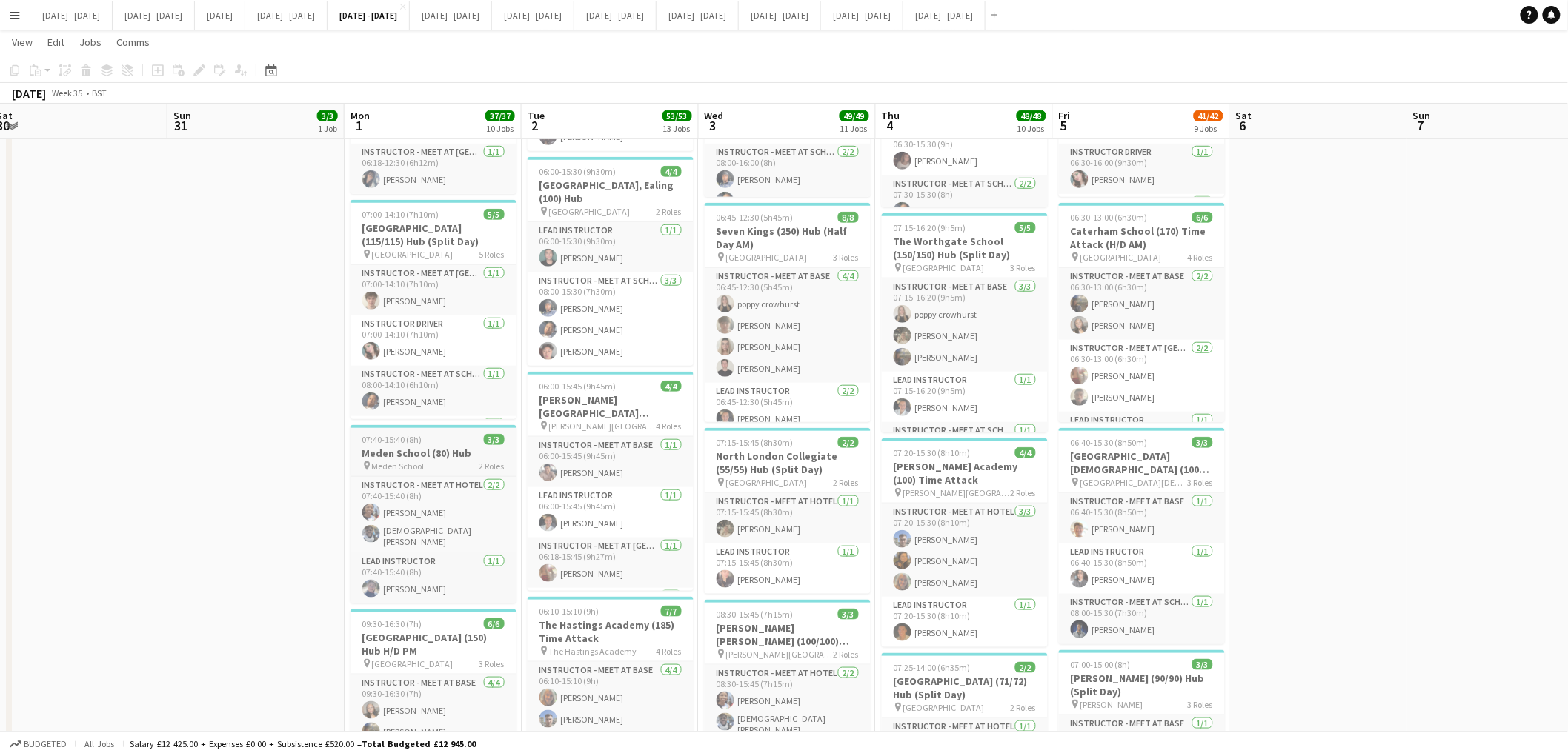
click at [426, 434] on div "07:40-15:40 (8h) 3/3" at bounding box center [433, 439] width 166 height 11
click at [426, 435] on div "07:40-15:40 (8h) 3/3" at bounding box center [433, 441] width 163 height 11
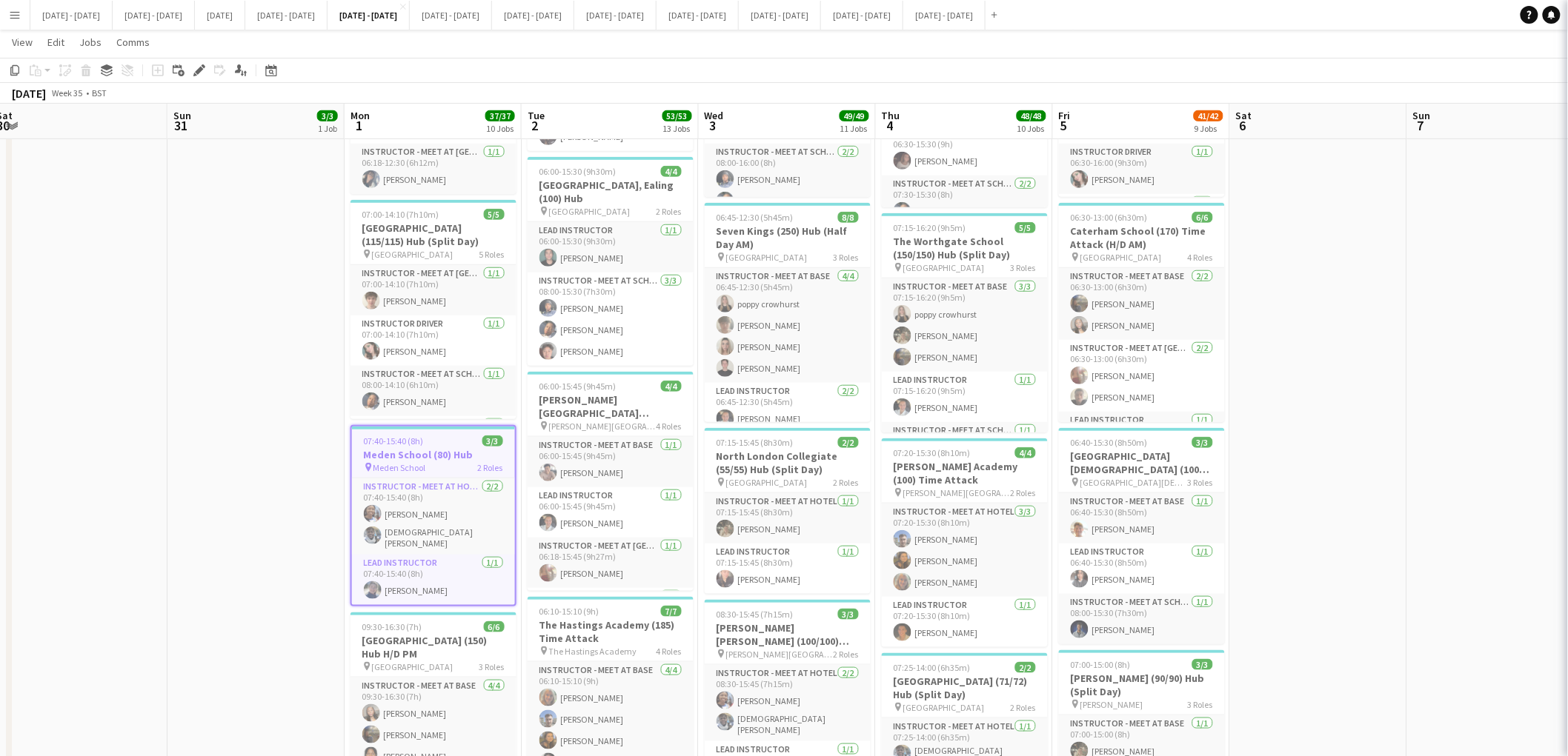
type input "**********"
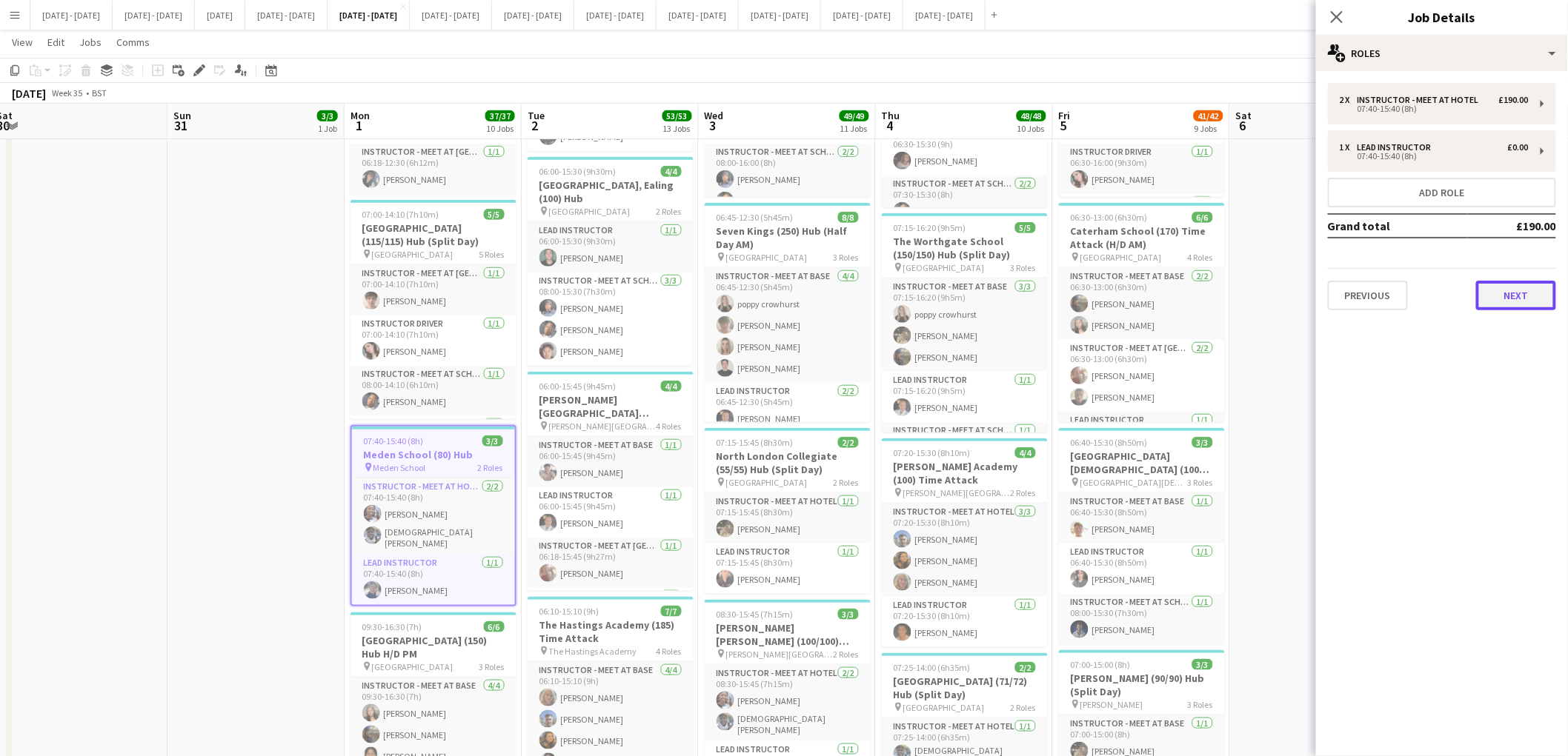
click at [1525, 297] on button "Next" at bounding box center [1516, 295] width 80 height 29
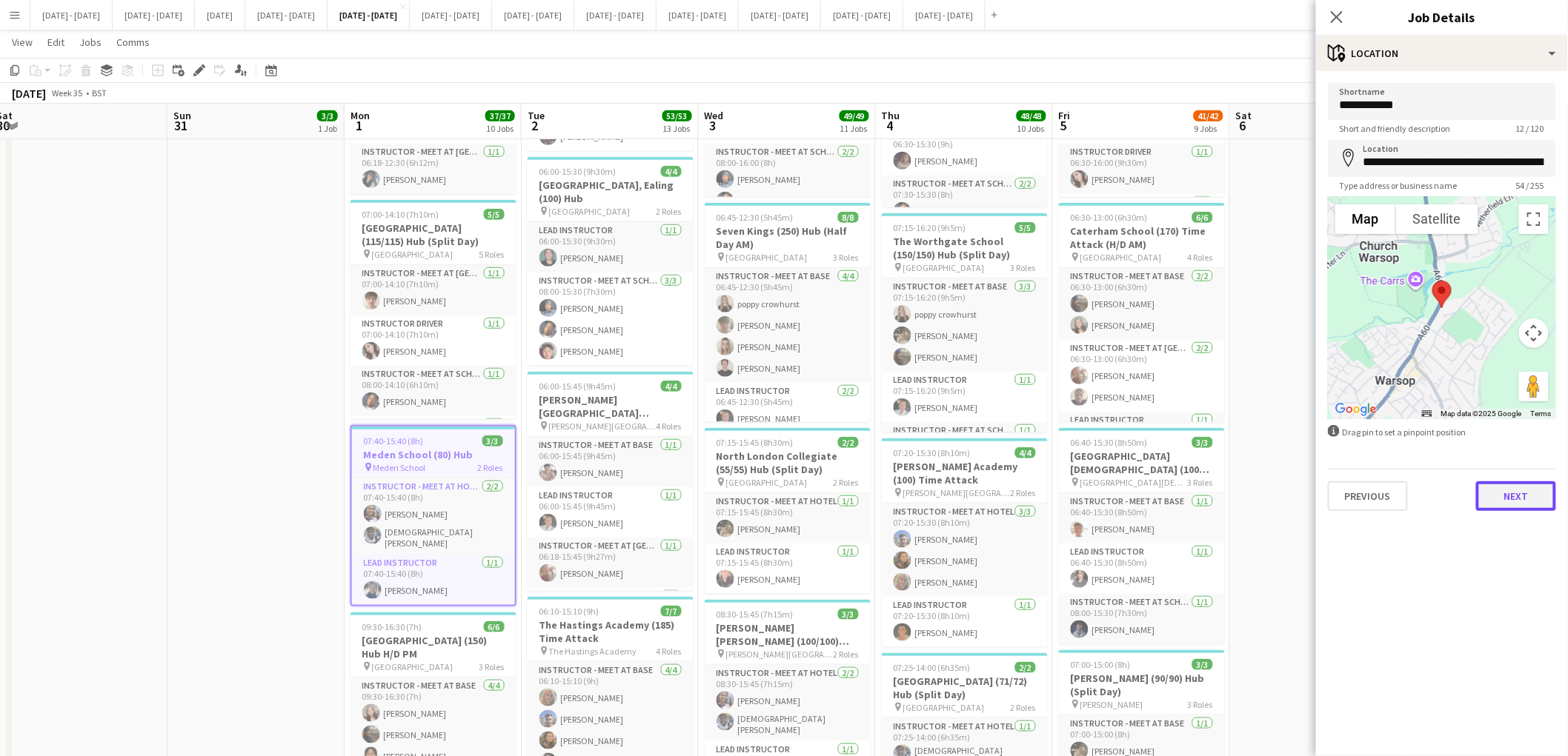
click at [1508, 499] on button "Next" at bounding box center [1516, 496] width 80 height 29
click at [1508, 755] on mat-expansion-panel "**********" at bounding box center [1442, 756] width 252 height 0
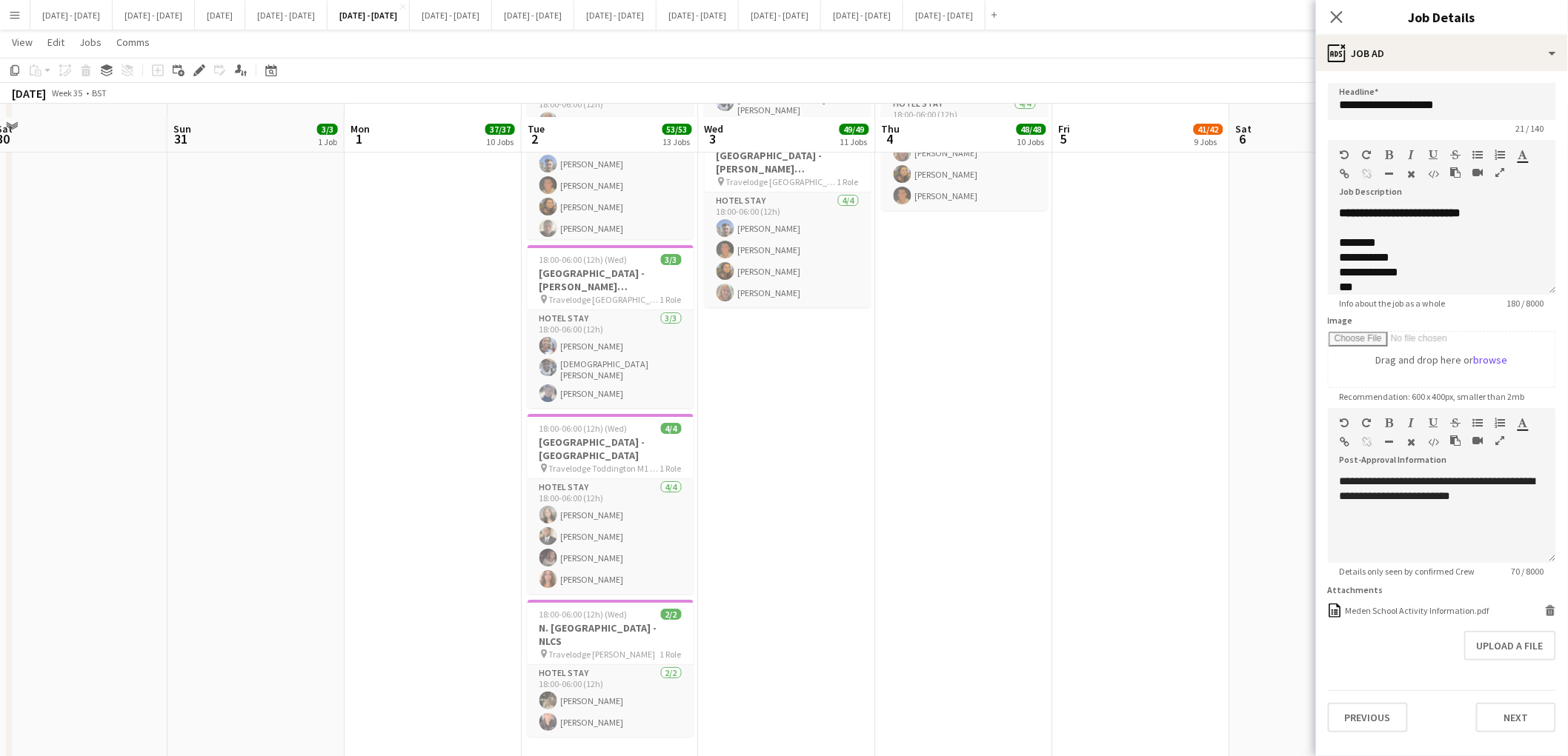
scroll to position [2068, 0]
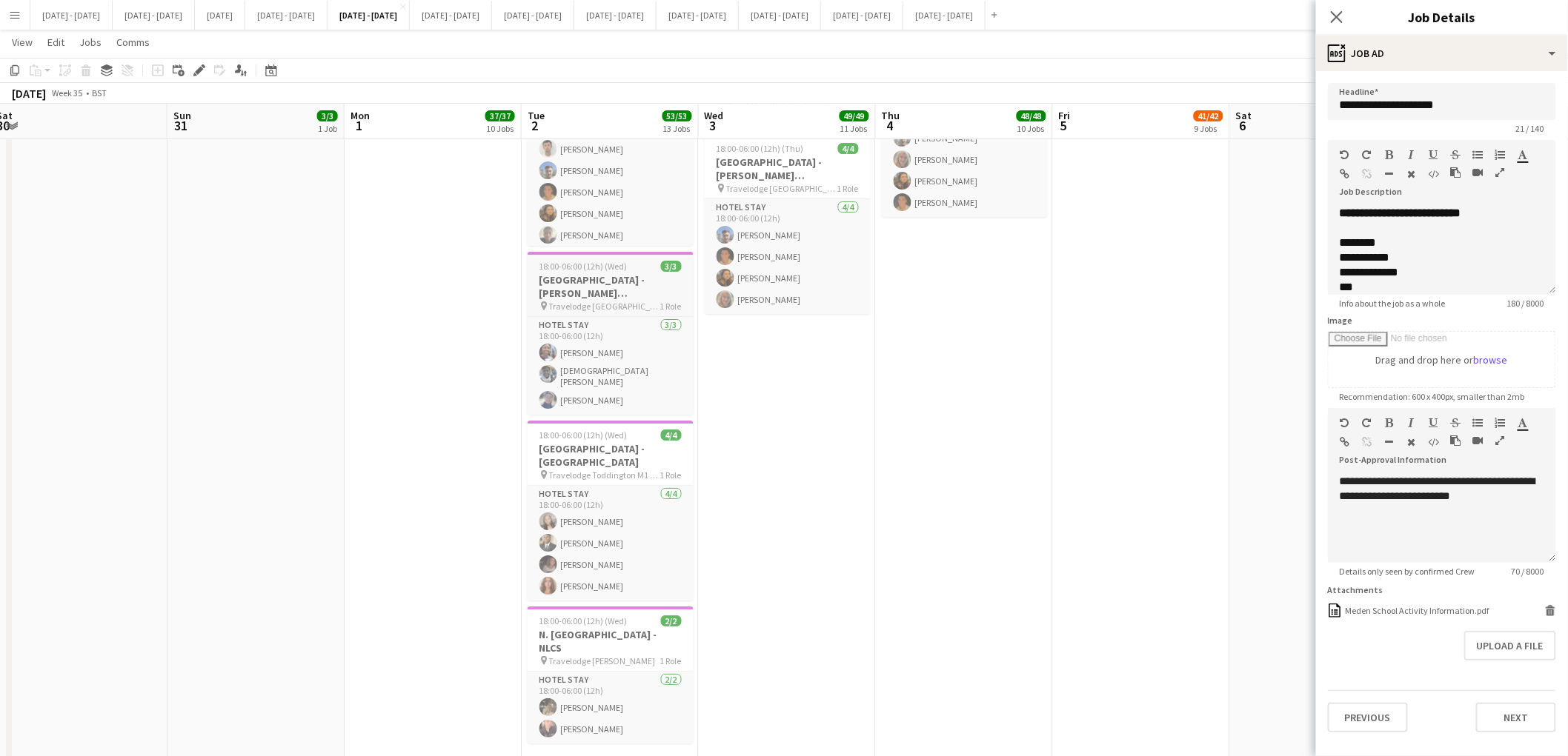
click at [597, 267] on span "18:00-06:00 (12h) (Wed)" at bounding box center [584, 266] width 88 height 11
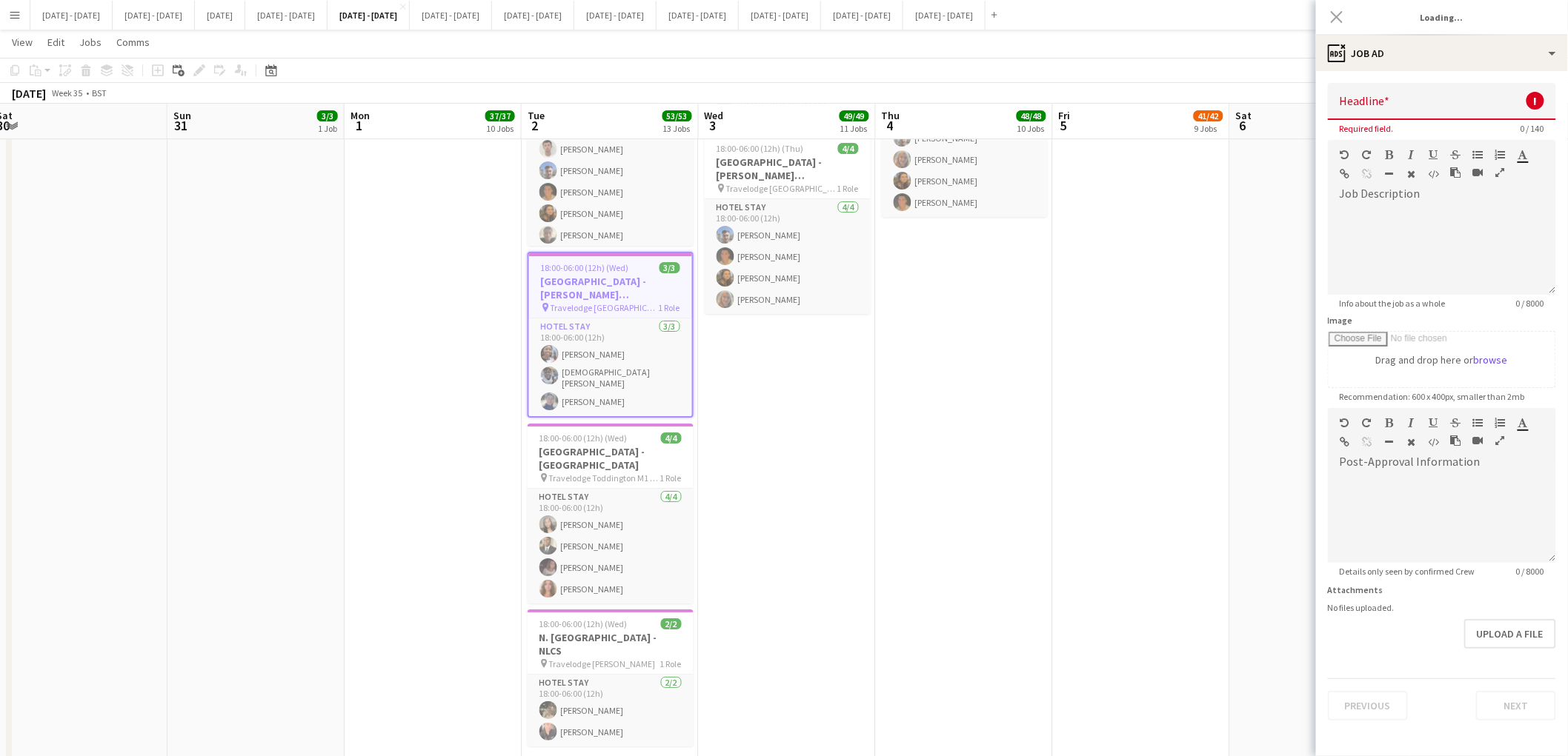
type input "**********"
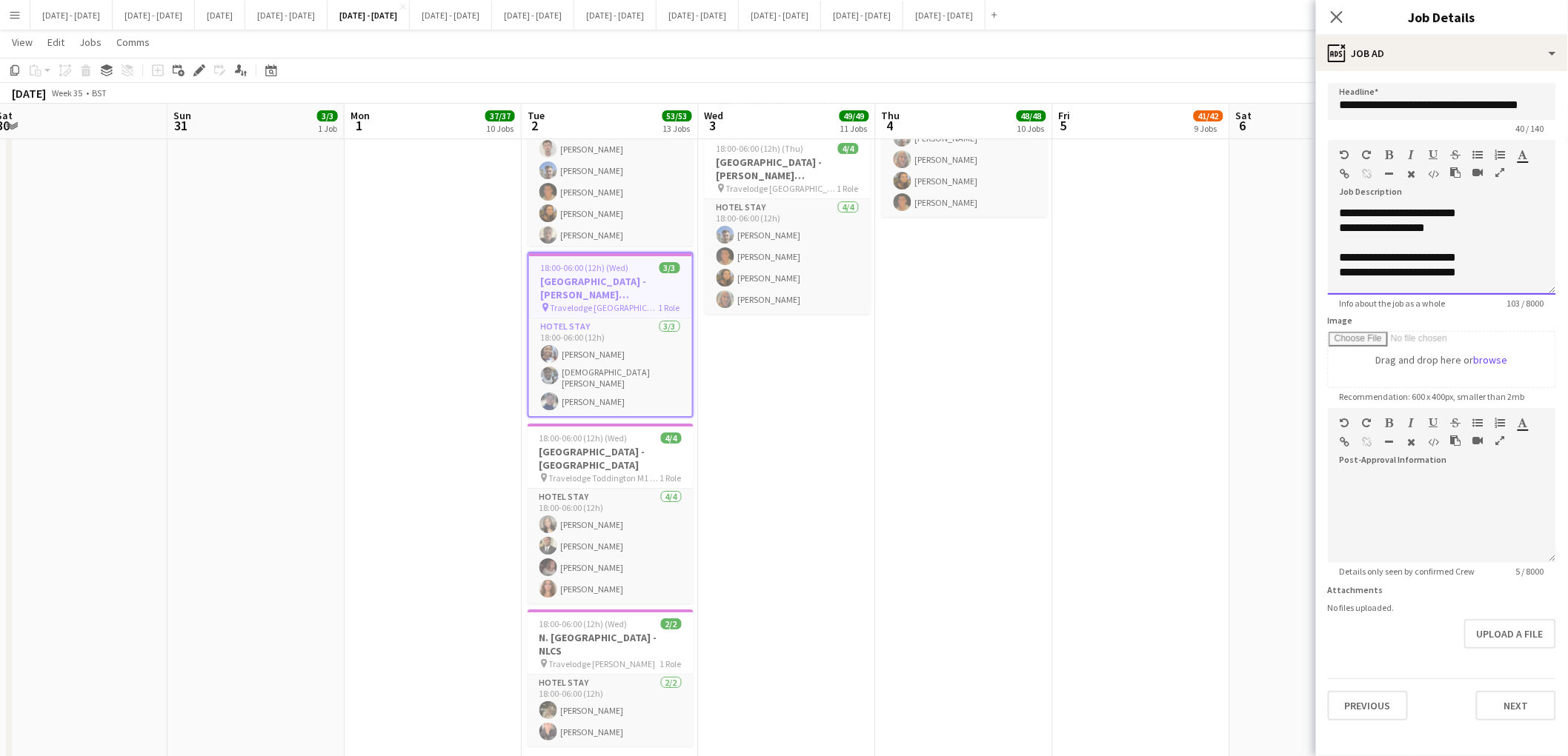
click at [1536, 269] on div "**********" at bounding box center [1442, 272] width 204 height 15
click at [1371, 701] on button "Previous" at bounding box center [1368, 706] width 80 height 29
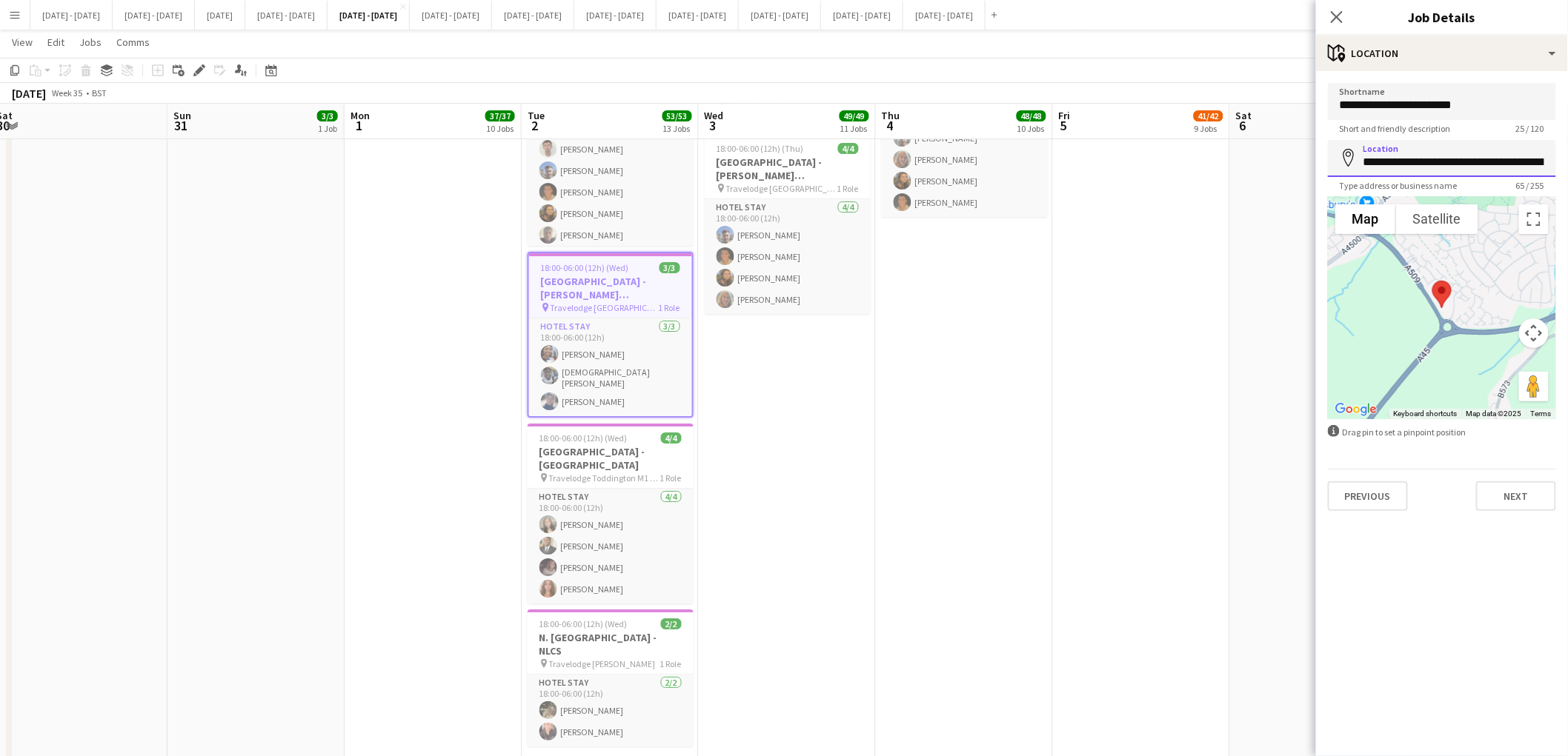
click at [1456, 150] on input "**********" at bounding box center [1442, 159] width 228 height 37
click at [1344, 18] on icon "Close pop-in" at bounding box center [1336, 16] width 14 height 14
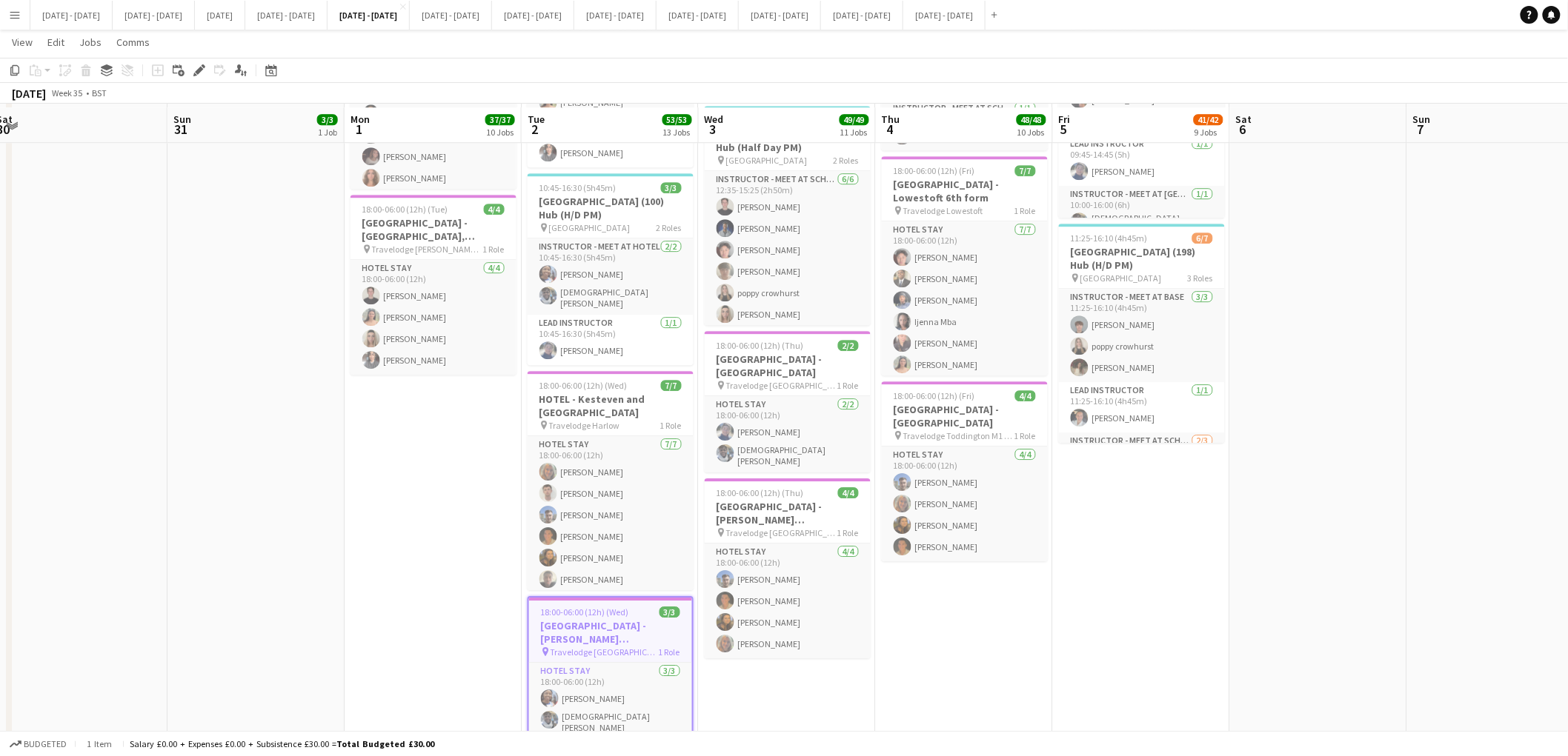
scroll to position [1729, 0]
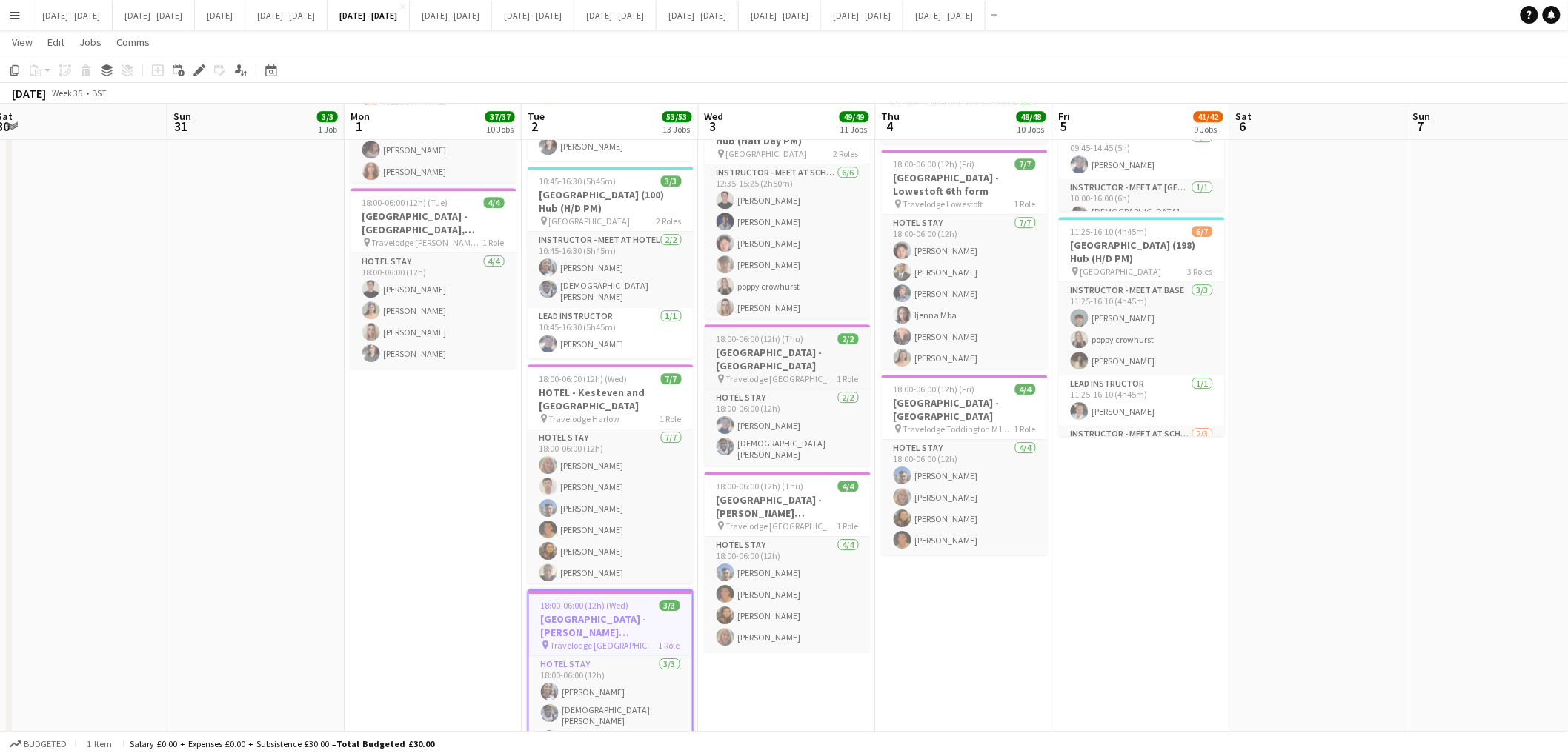
click at [796, 346] on h3 "[GEOGRAPHIC_DATA] - [GEOGRAPHIC_DATA]" at bounding box center [787, 359] width 166 height 27
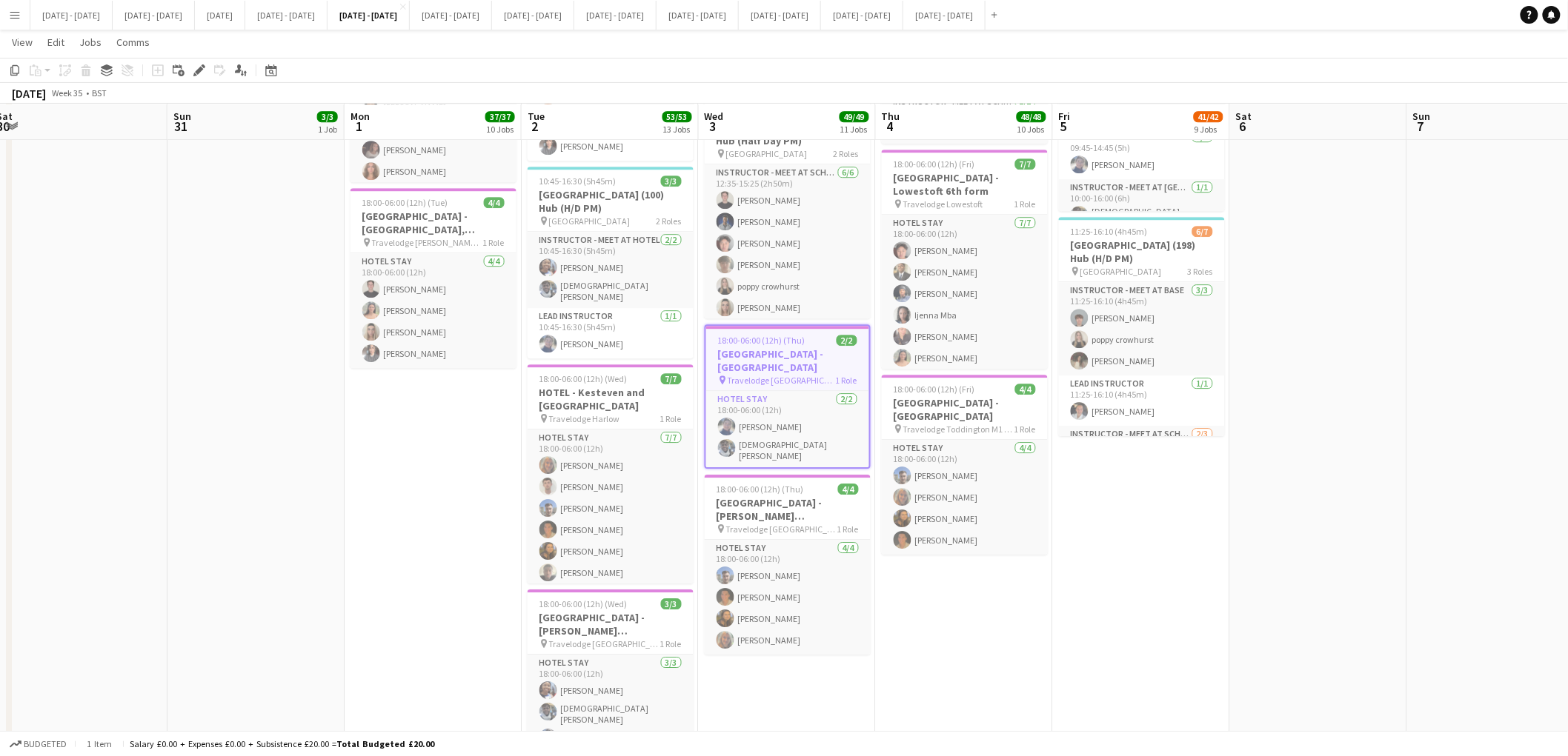
click at [796, 348] on h3 "[GEOGRAPHIC_DATA] - [GEOGRAPHIC_DATA]" at bounding box center [787, 361] width 163 height 27
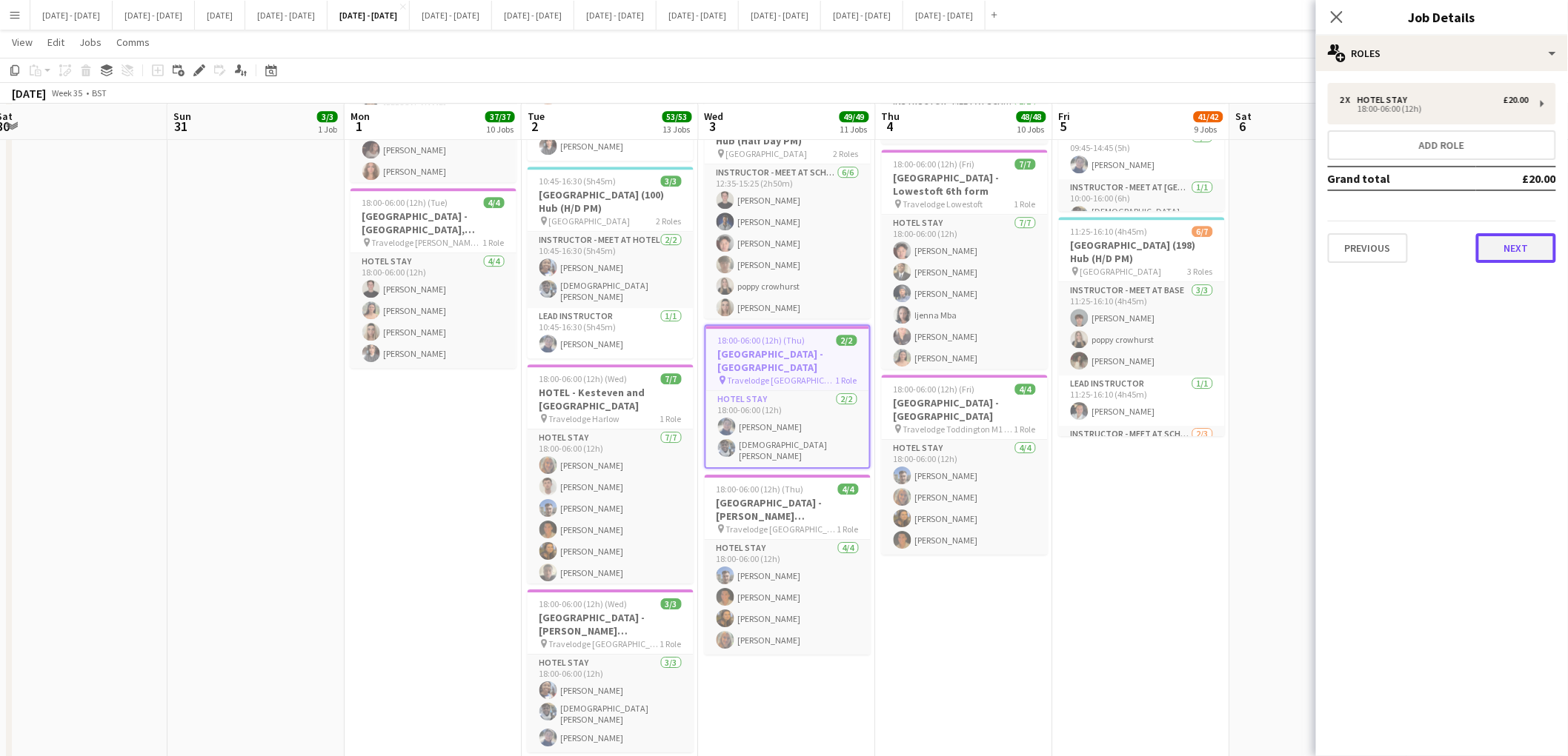
click at [1530, 238] on button "Next" at bounding box center [1516, 248] width 80 height 29
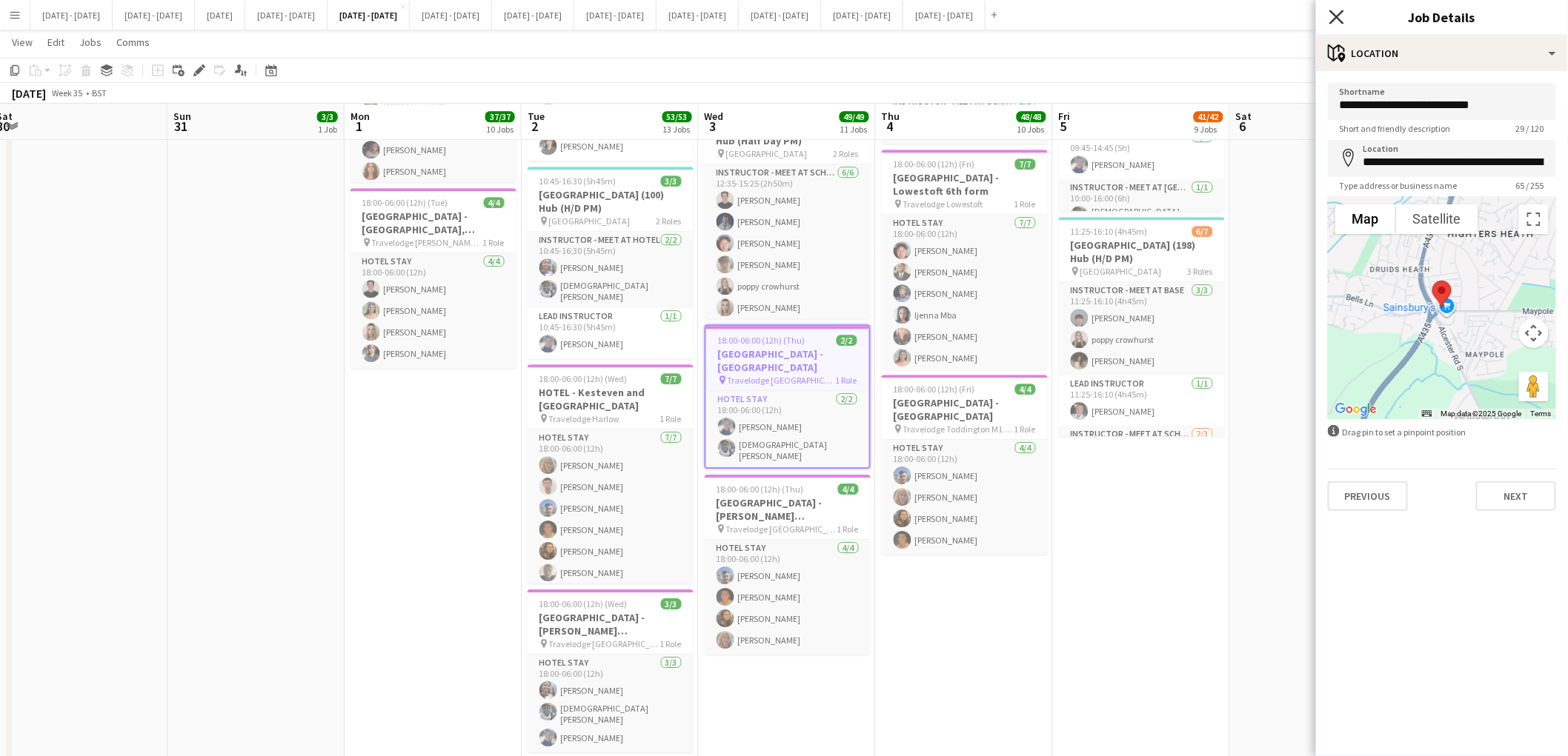
click at [1340, 17] on icon "Close pop-in" at bounding box center [1336, 16] width 14 height 14
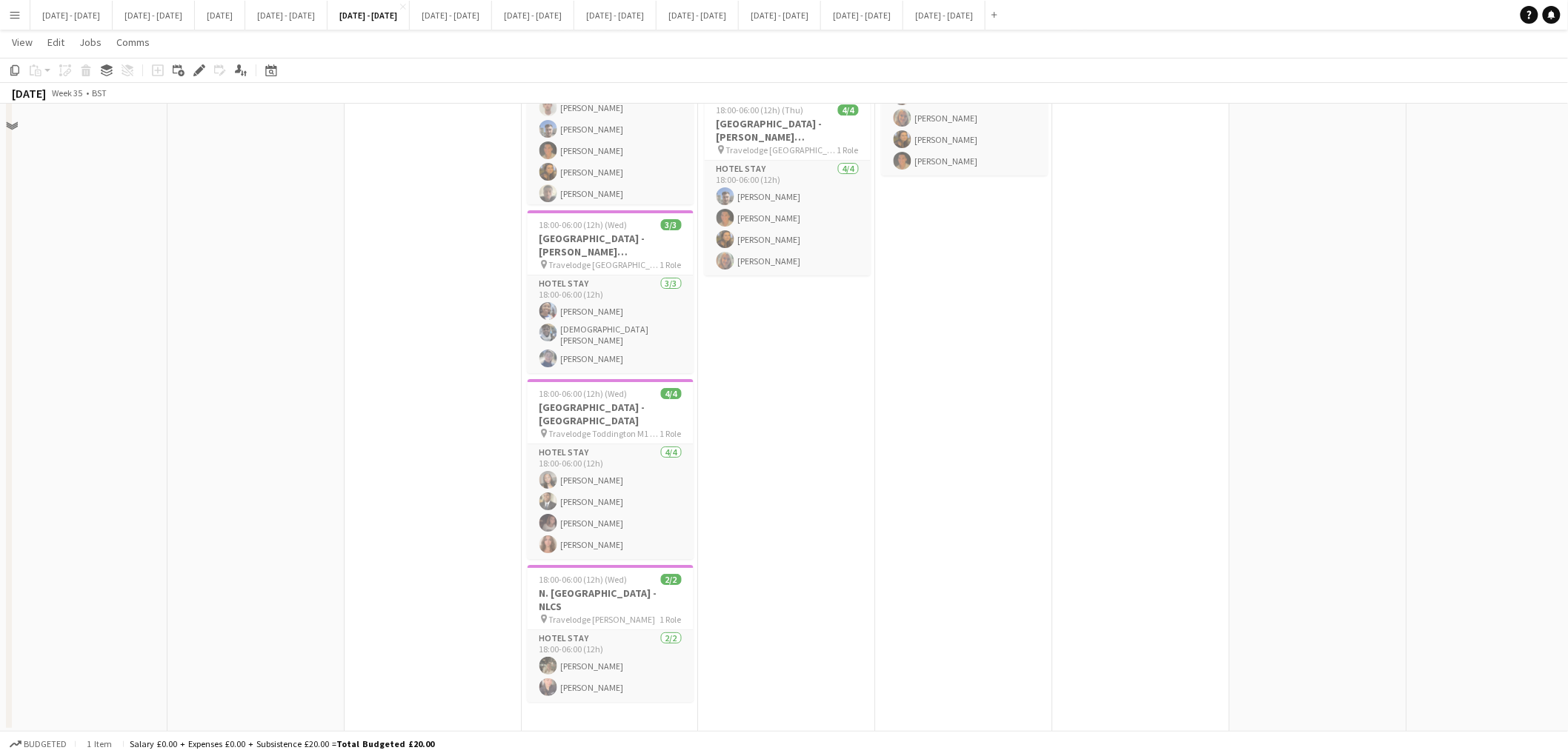
scroll to position [1305, 0]
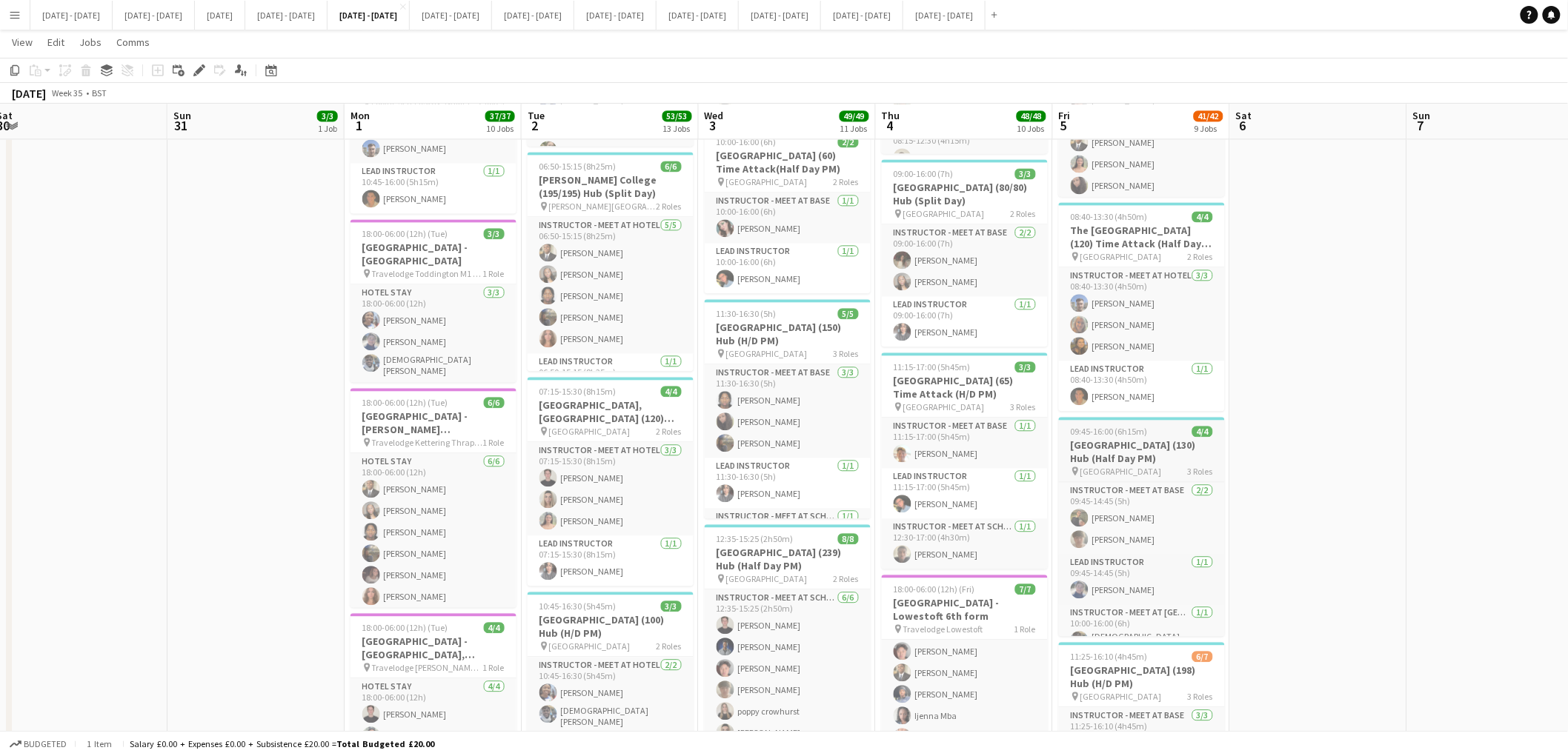
click at [1128, 447] on h3 "[GEOGRAPHIC_DATA] (130) Hub (Half Day PM)" at bounding box center [1142, 452] width 166 height 27
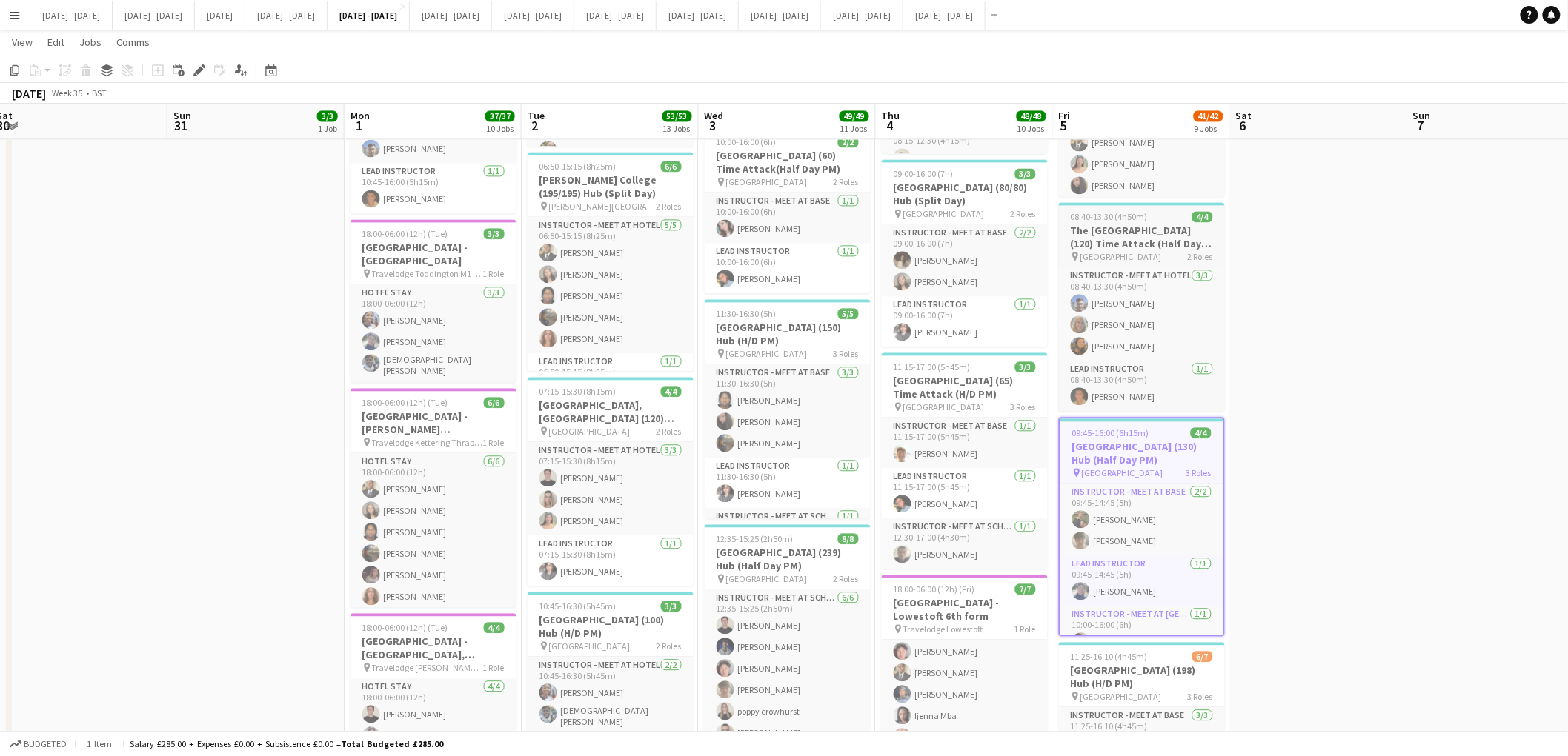
click at [1127, 230] on h3 "The [GEOGRAPHIC_DATA] (120) Time Attack (Half Day AM)" at bounding box center [1142, 237] width 166 height 27
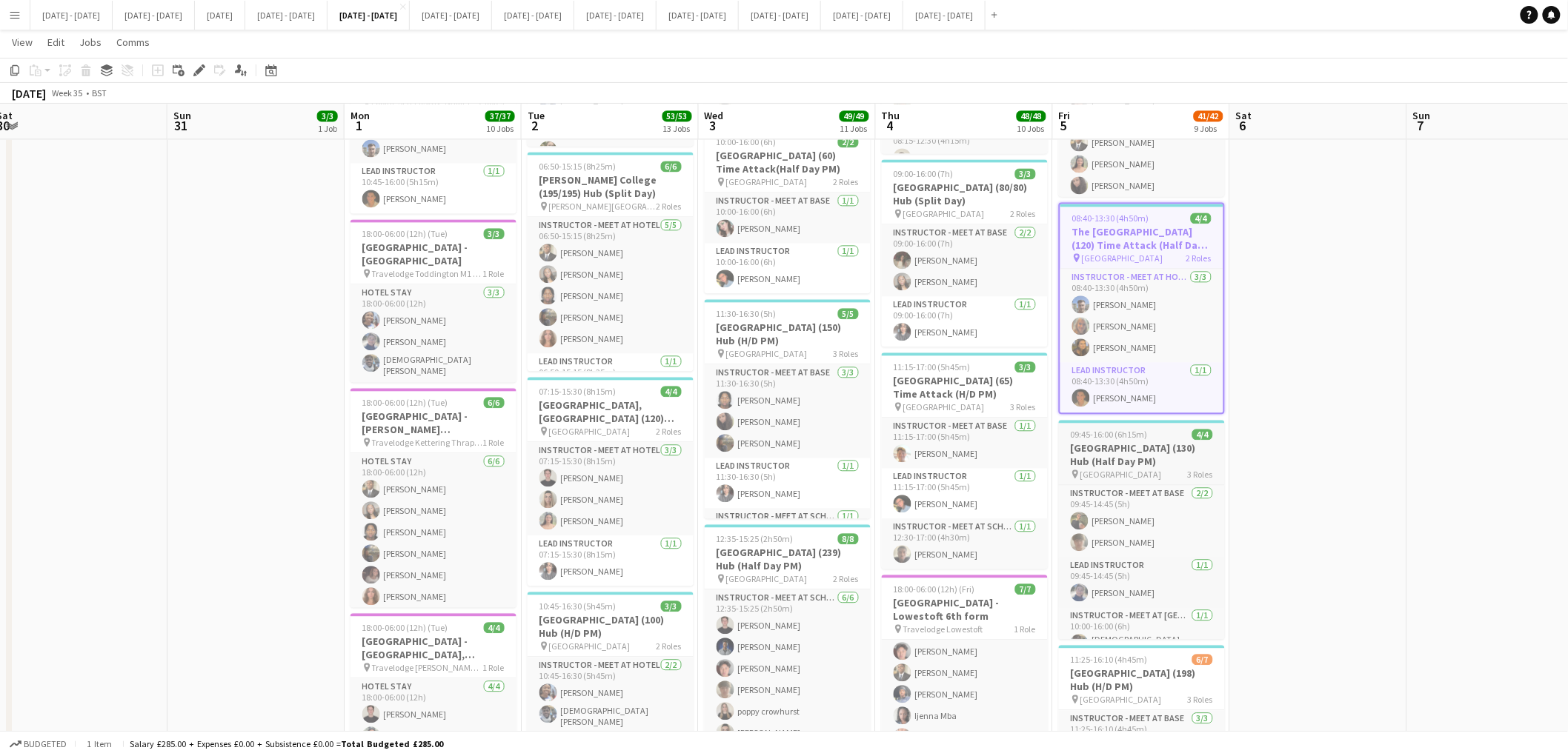
click at [1136, 457] on h3 "[GEOGRAPHIC_DATA] (130) Hub (Half Day PM)" at bounding box center [1142, 455] width 166 height 27
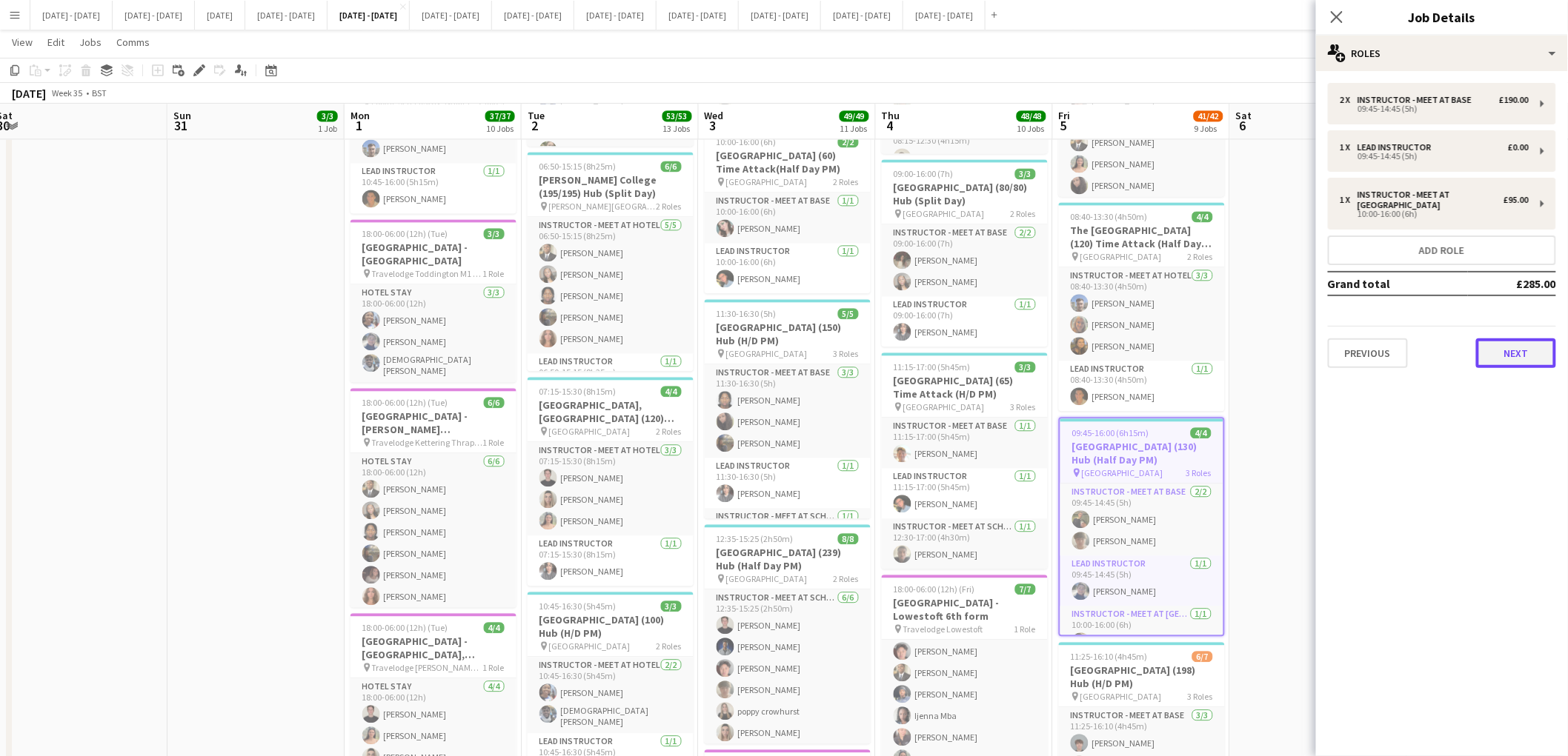
click at [1507, 347] on button "Next" at bounding box center [1516, 353] width 80 height 29
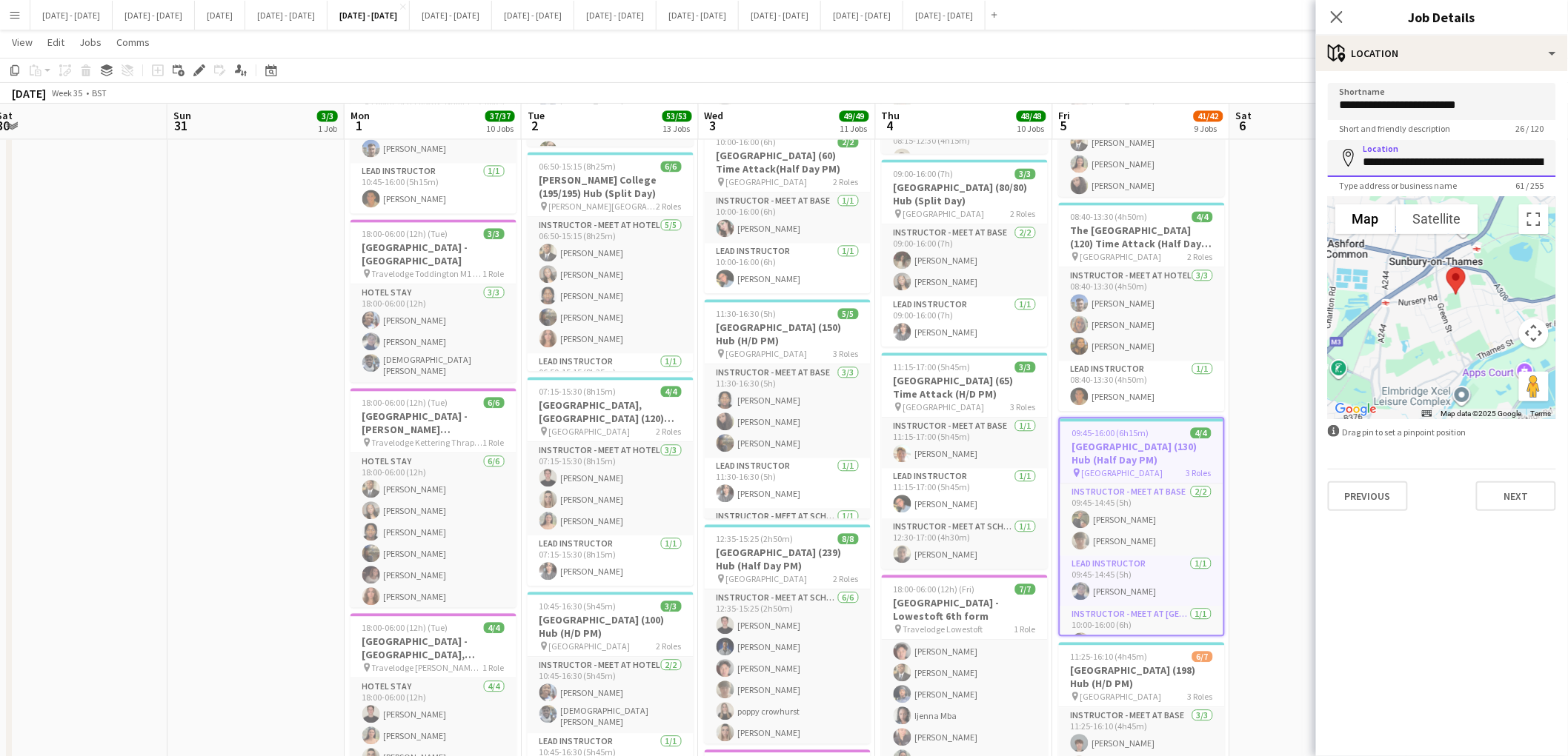
click at [1469, 165] on input "**********" at bounding box center [1442, 159] width 228 height 37
click at [245, 15] on button "[DATE] Close" at bounding box center [220, 15] width 50 height 29
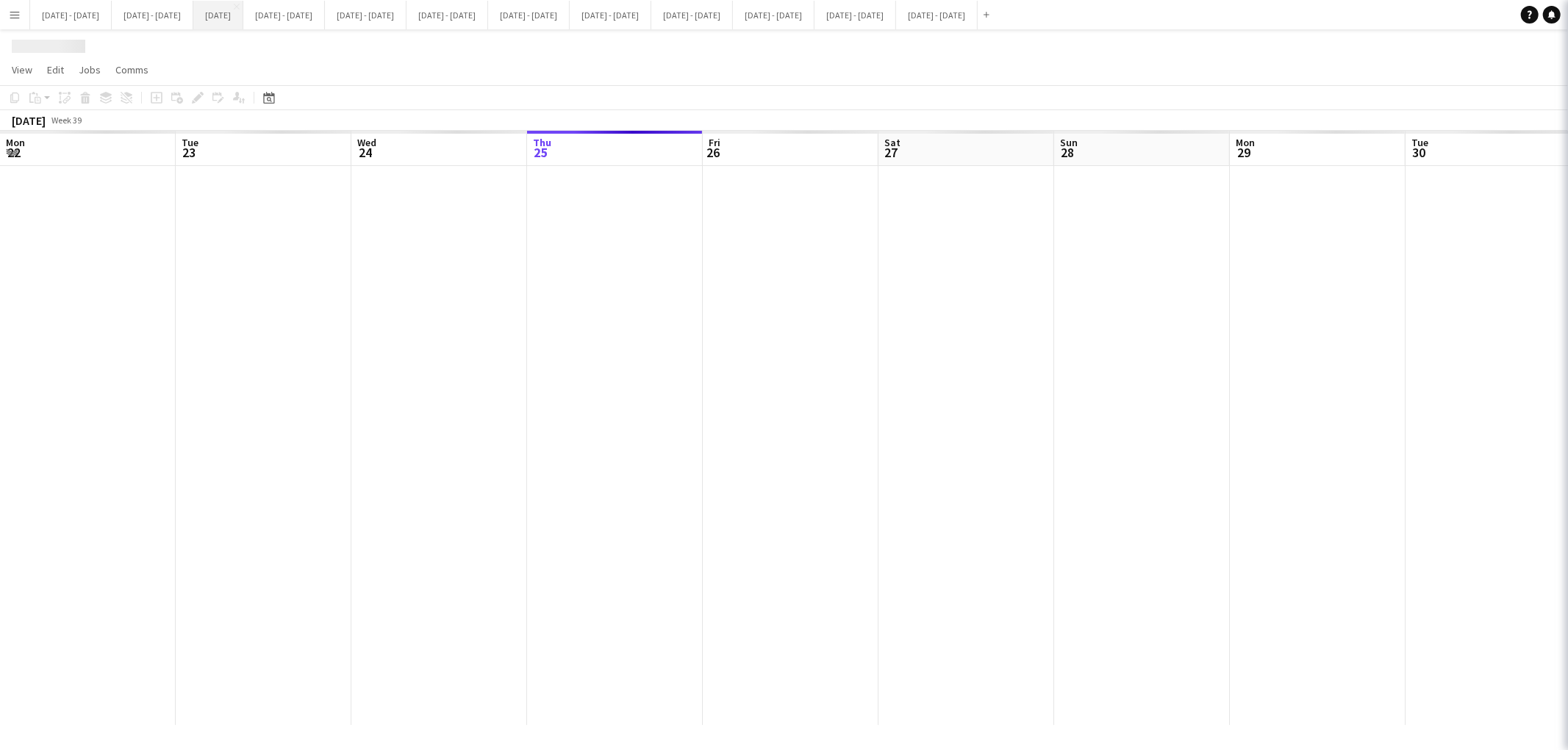
scroll to position [0, 350]
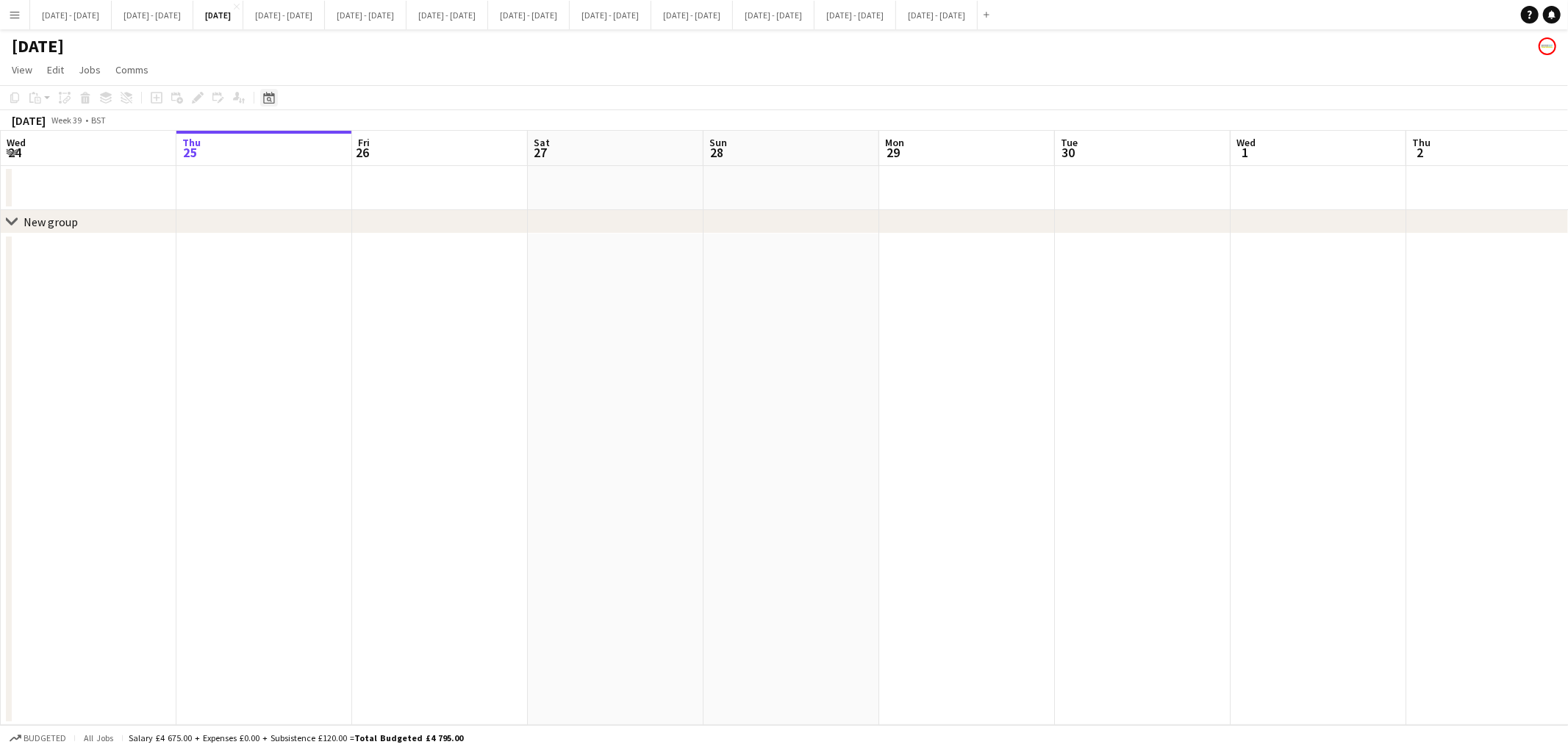
click at [267, 93] on icon at bounding box center [268, 97] width 11 height 11
click at [363, 282] on span "27" at bounding box center [367, 281] width 18 height 18
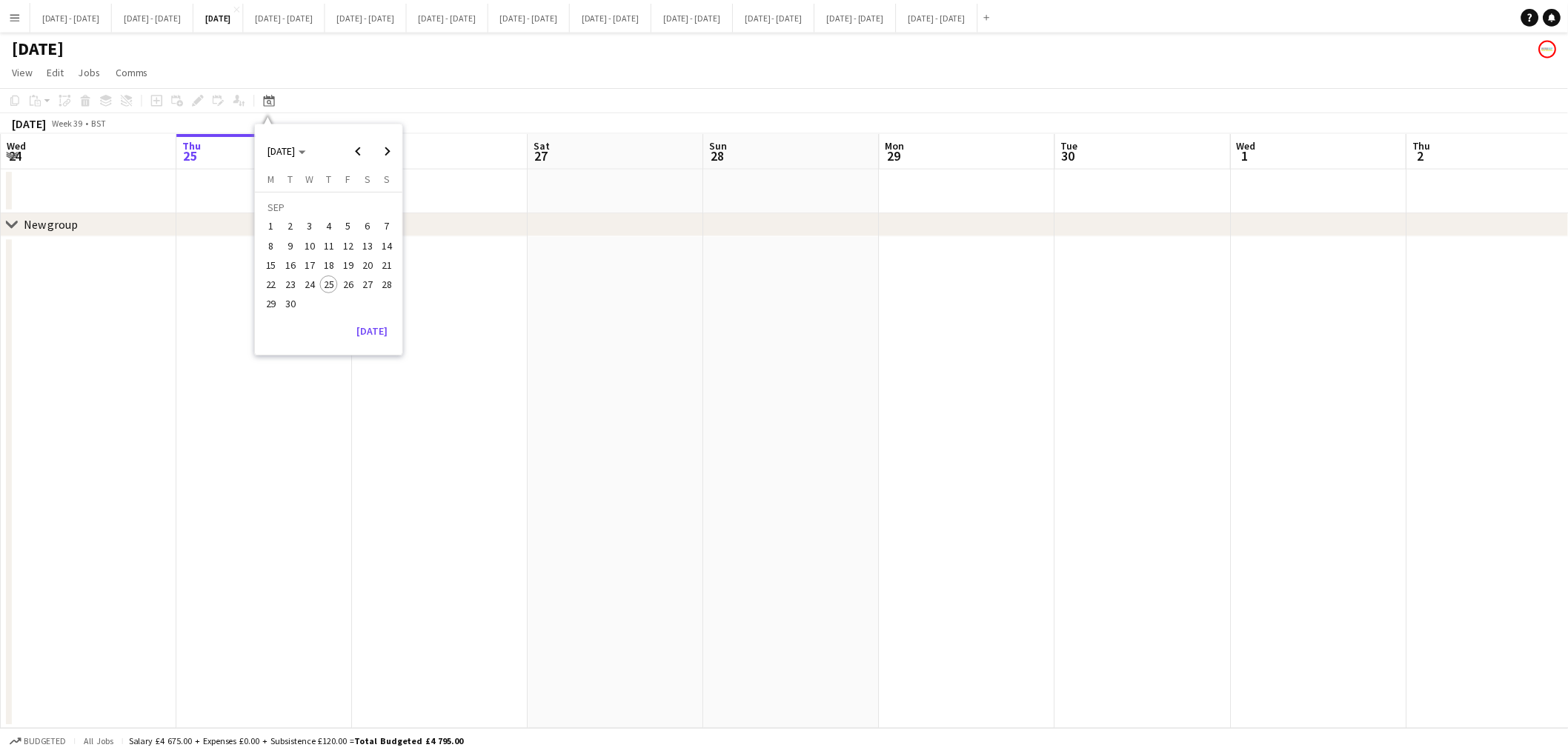
scroll to position [0, 509]
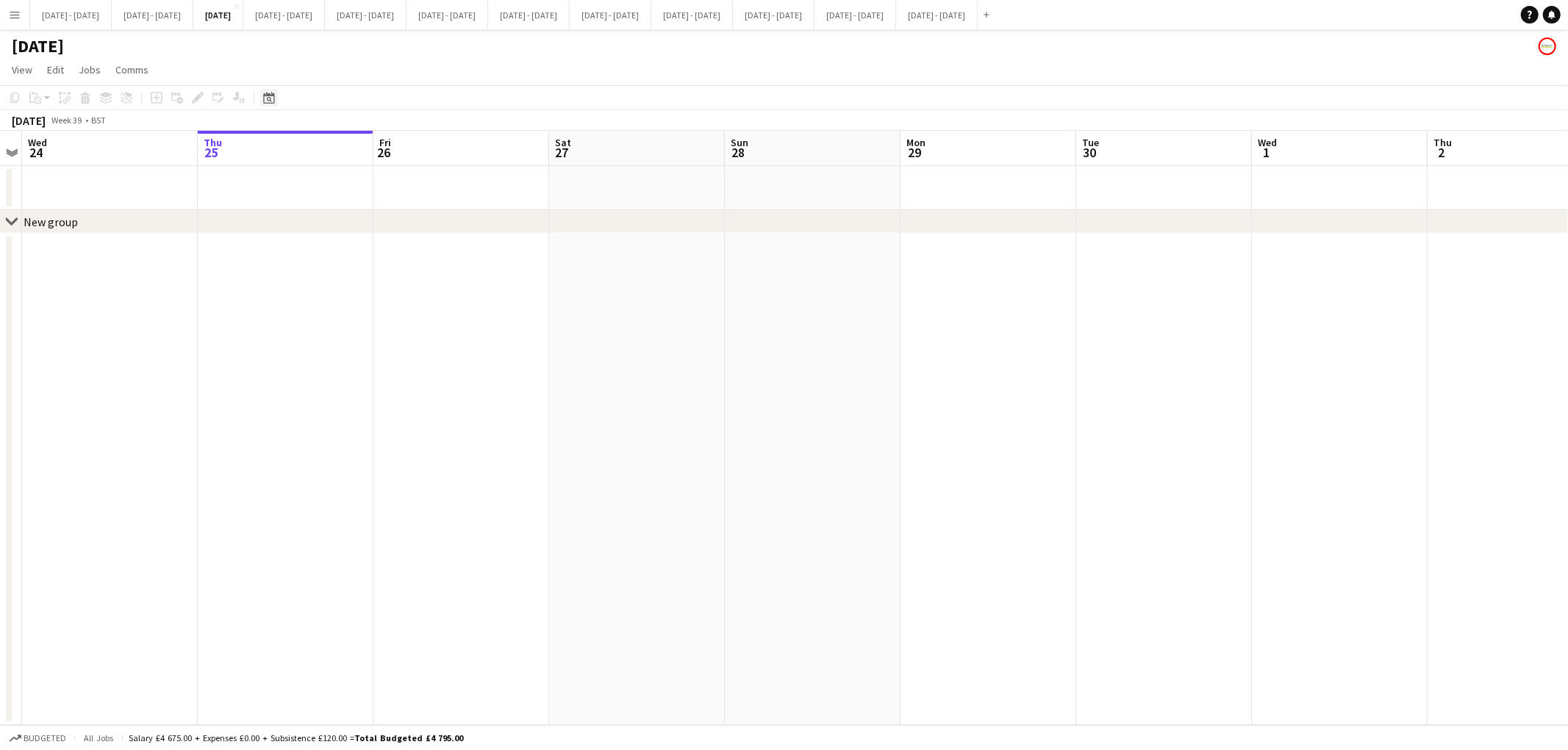
click at [268, 102] on icon "Date picker" at bounding box center [268, 97] width 11 height 11
click at [358, 151] on span "Previous month" at bounding box center [358, 148] width 29 height 29
click at [310, 269] on span "20" at bounding box center [309, 265] width 18 height 18
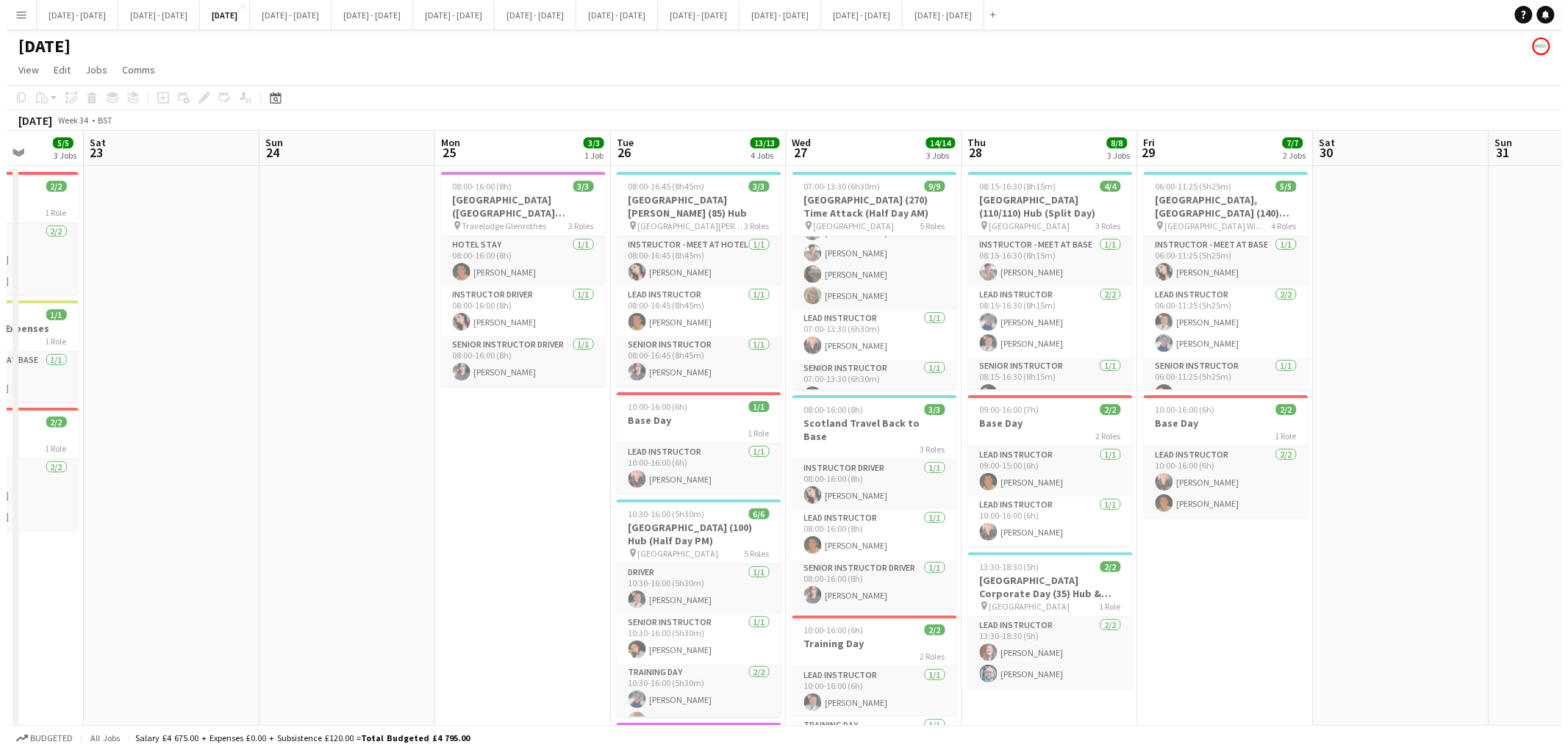
scroll to position [60, 0]
click at [733, 17] on button "[DATE] - [DATE] Close" at bounding box center [692, 15] width 82 height 28
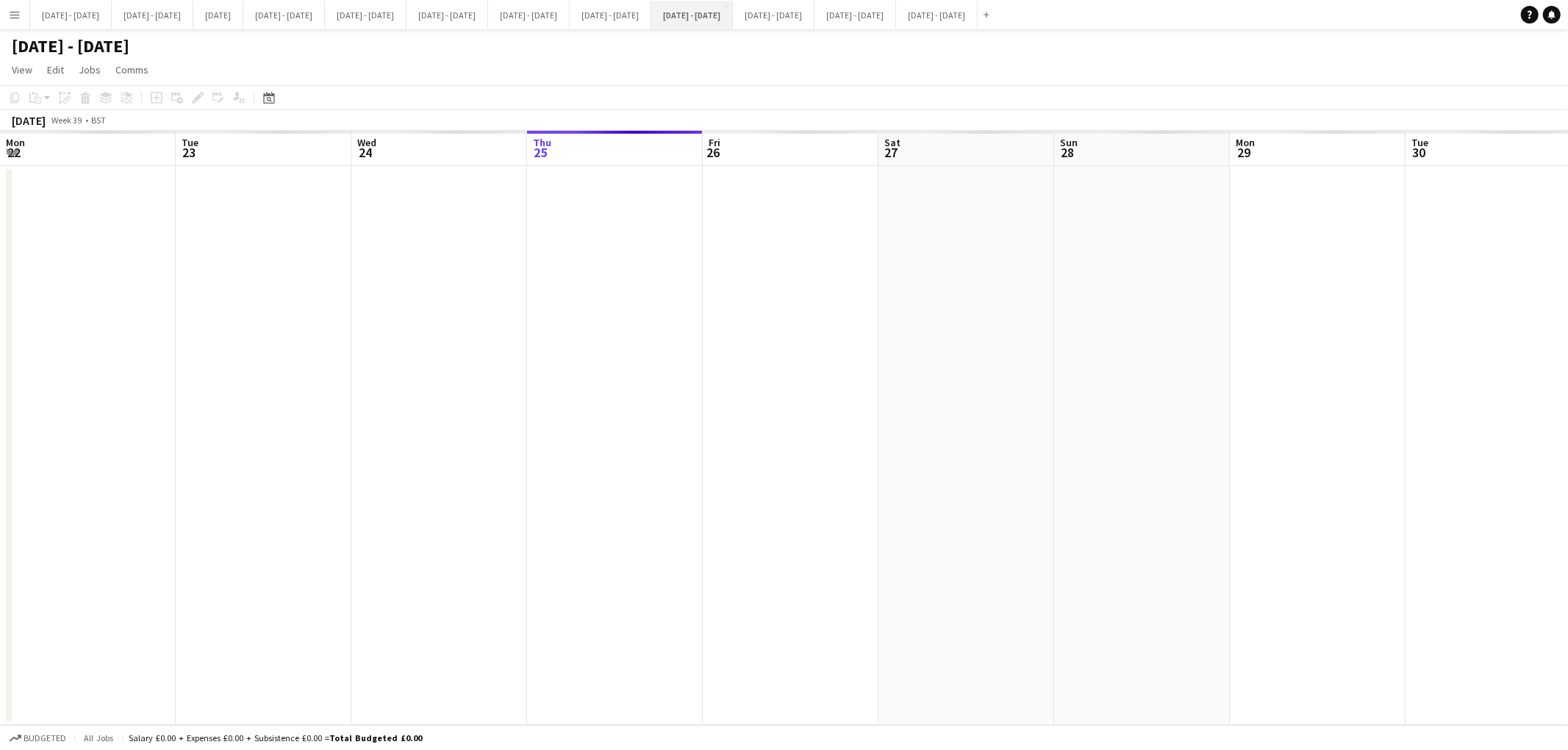
scroll to position [0, 350]
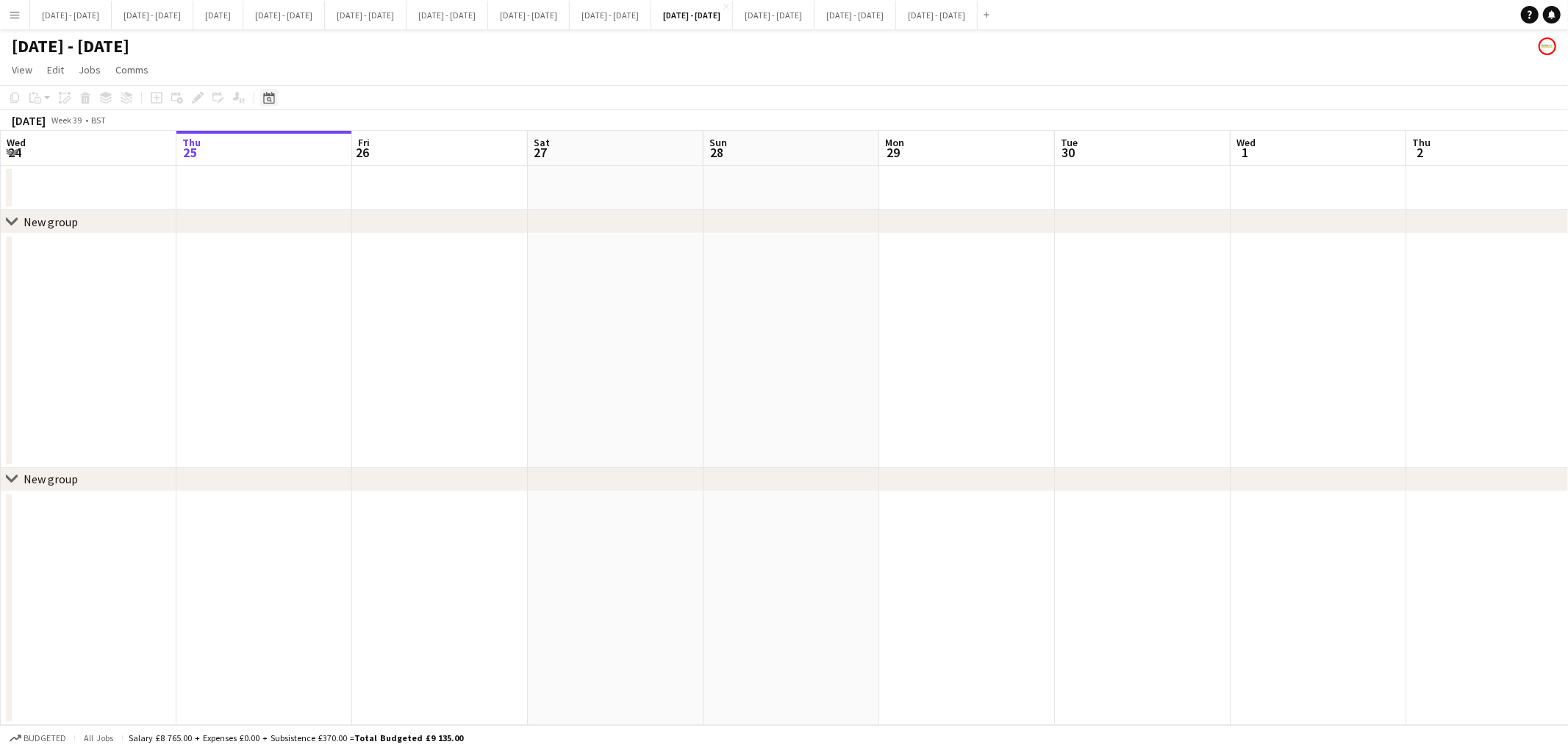
click at [274, 92] on icon "Date picker" at bounding box center [268, 97] width 11 height 11
click at [269, 245] on span "8" at bounding box center [271, 243] width 18 height 18
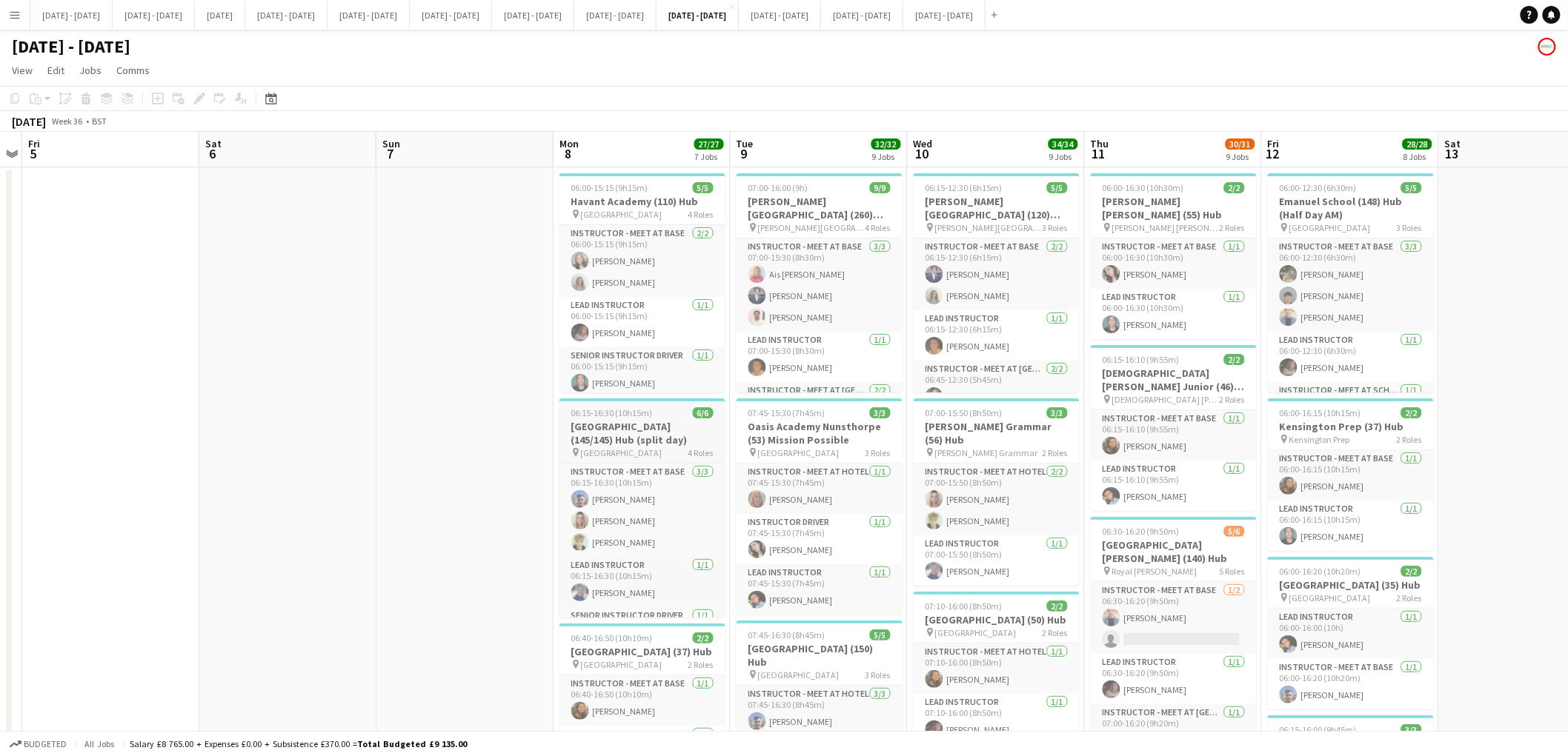
click at [639, 426] on h3 "[GEOGRAPHIC_DATA] (145/145) Hub (split day)" at bounding box center [642, 433] width 166 height 27
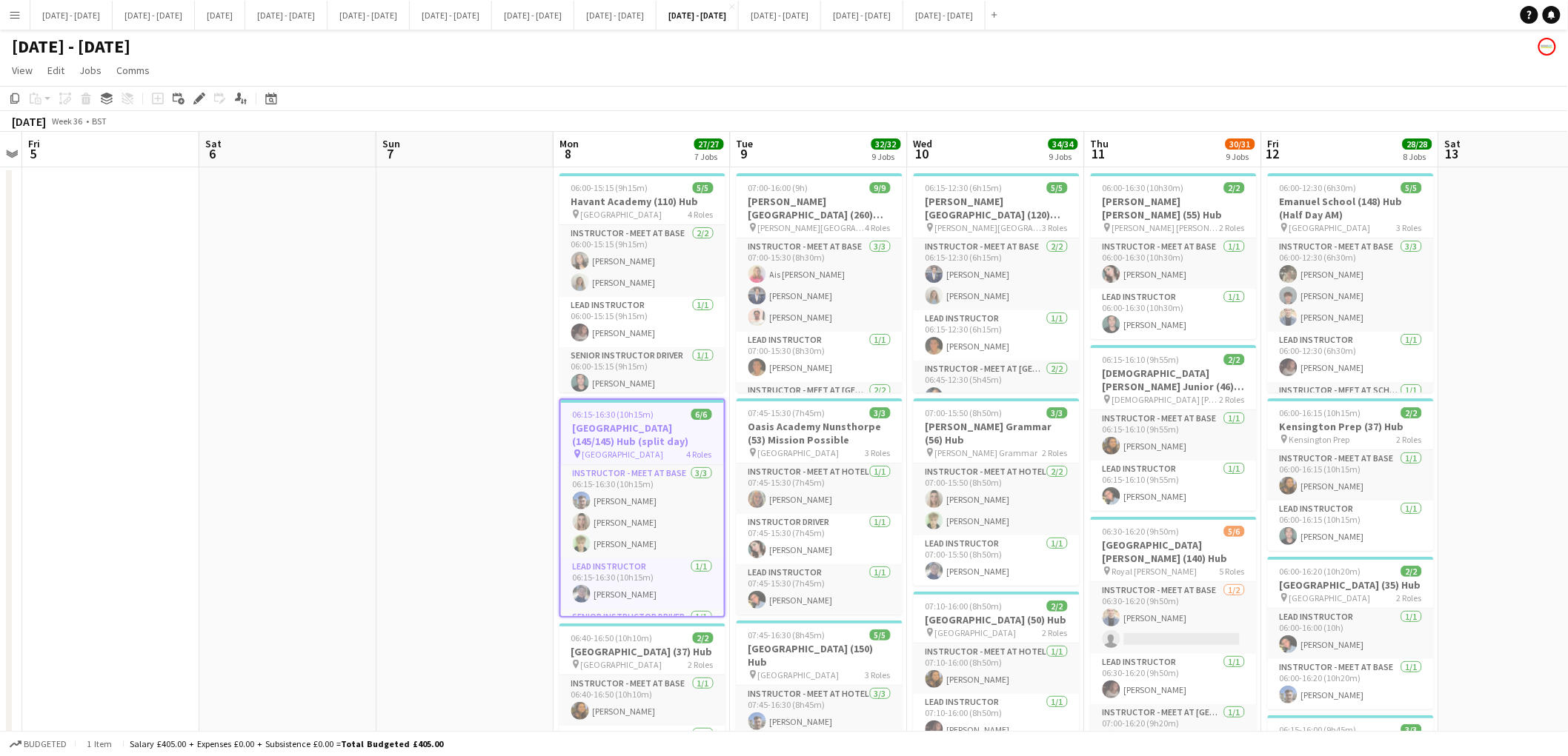
click at [639, 426] on h3 "[GEOGRAPHIC_DATA] (145/145) Hub (split day)" at bounding box center [642, 435] width 163 height 27
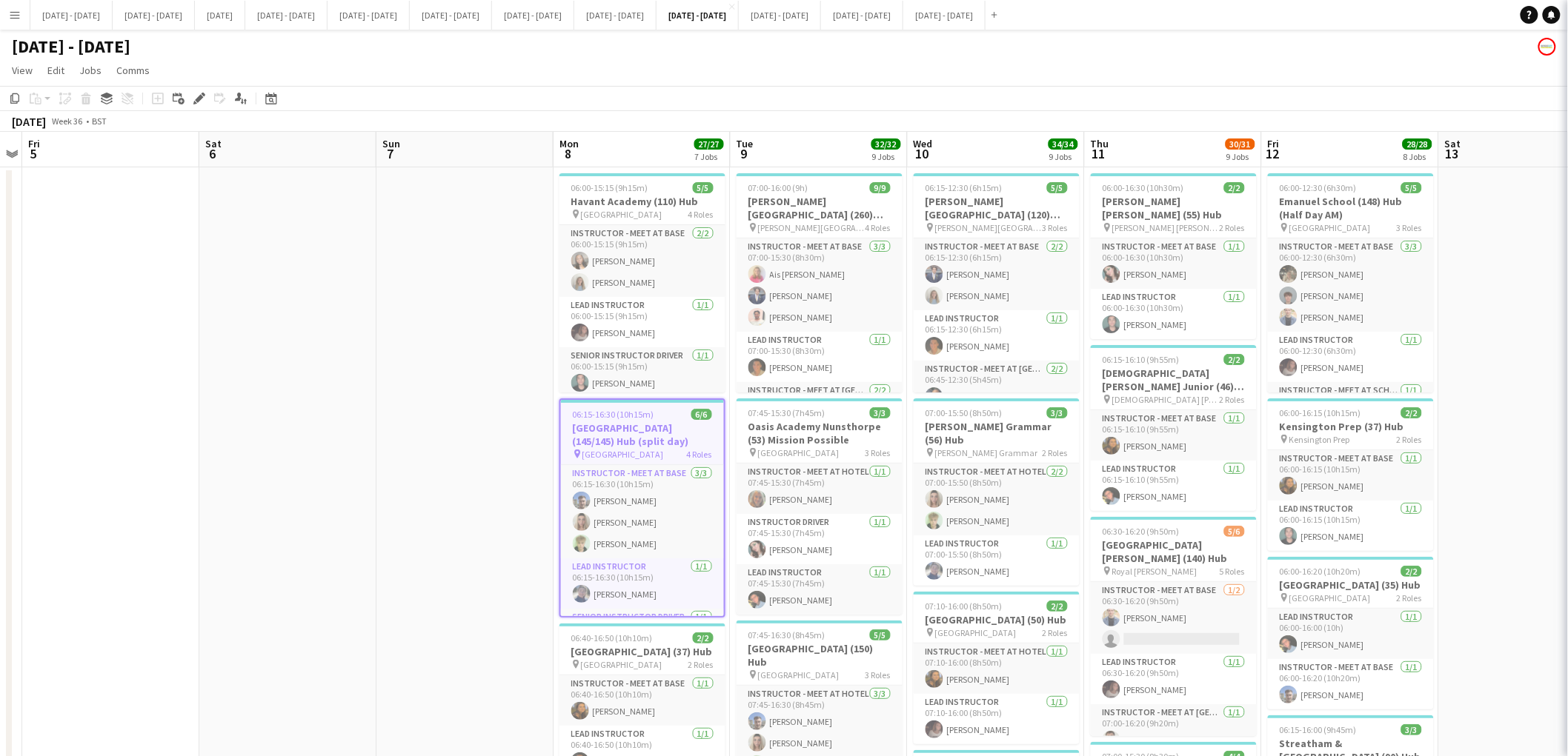
type input "**********"
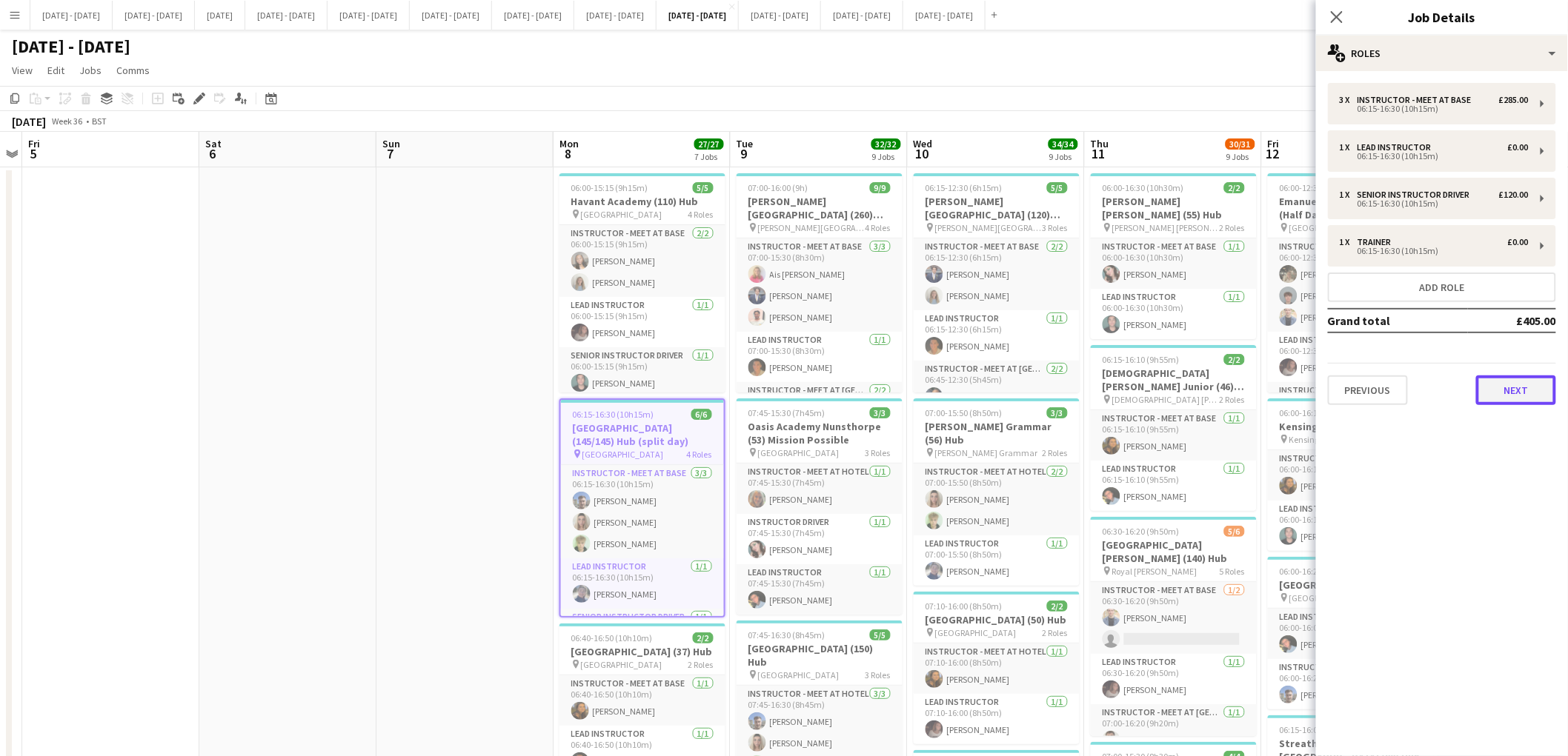
click at [1506, 395] on button "Next" at bounding box center [1516, 390] width 80 height 29
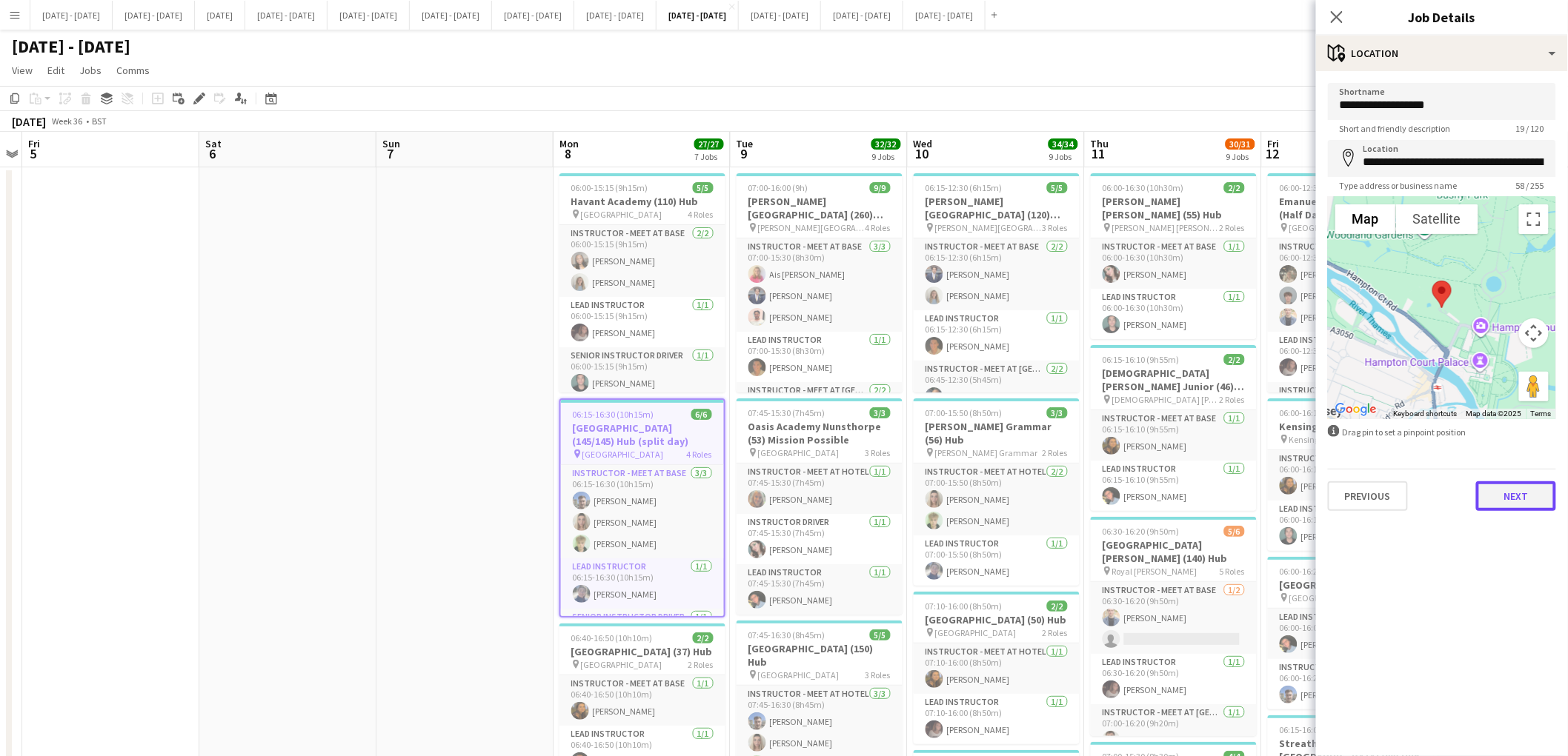
click at [1509, 492] on button "Next" at bounding box center [1516, 496] width 80 height 29
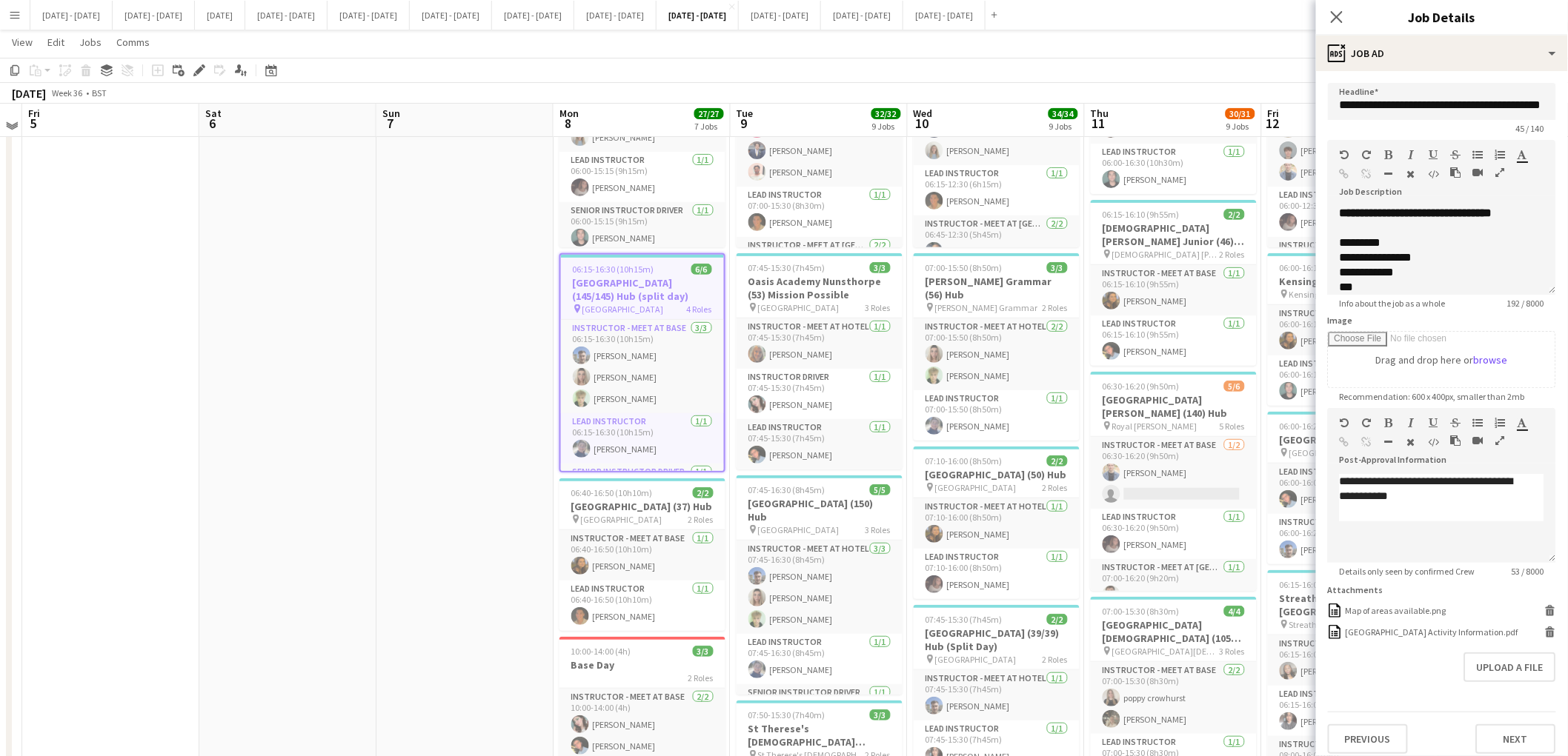
scroll to position [150, 0]
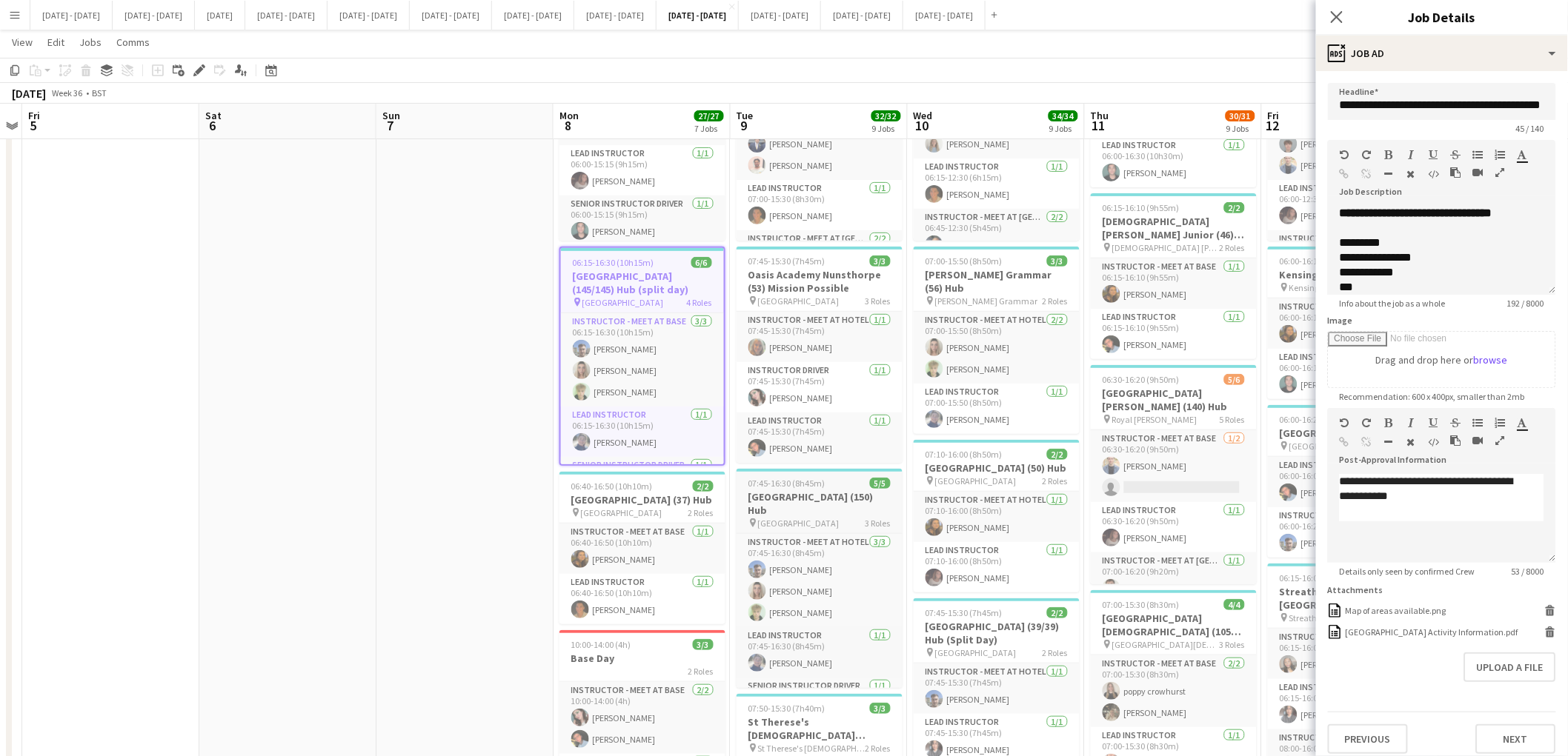
click at [810, 496] on h3 "[GEOGRAPHIC_DATA] (150) Hub" at bounding box center [819, 503] width 166 height 27
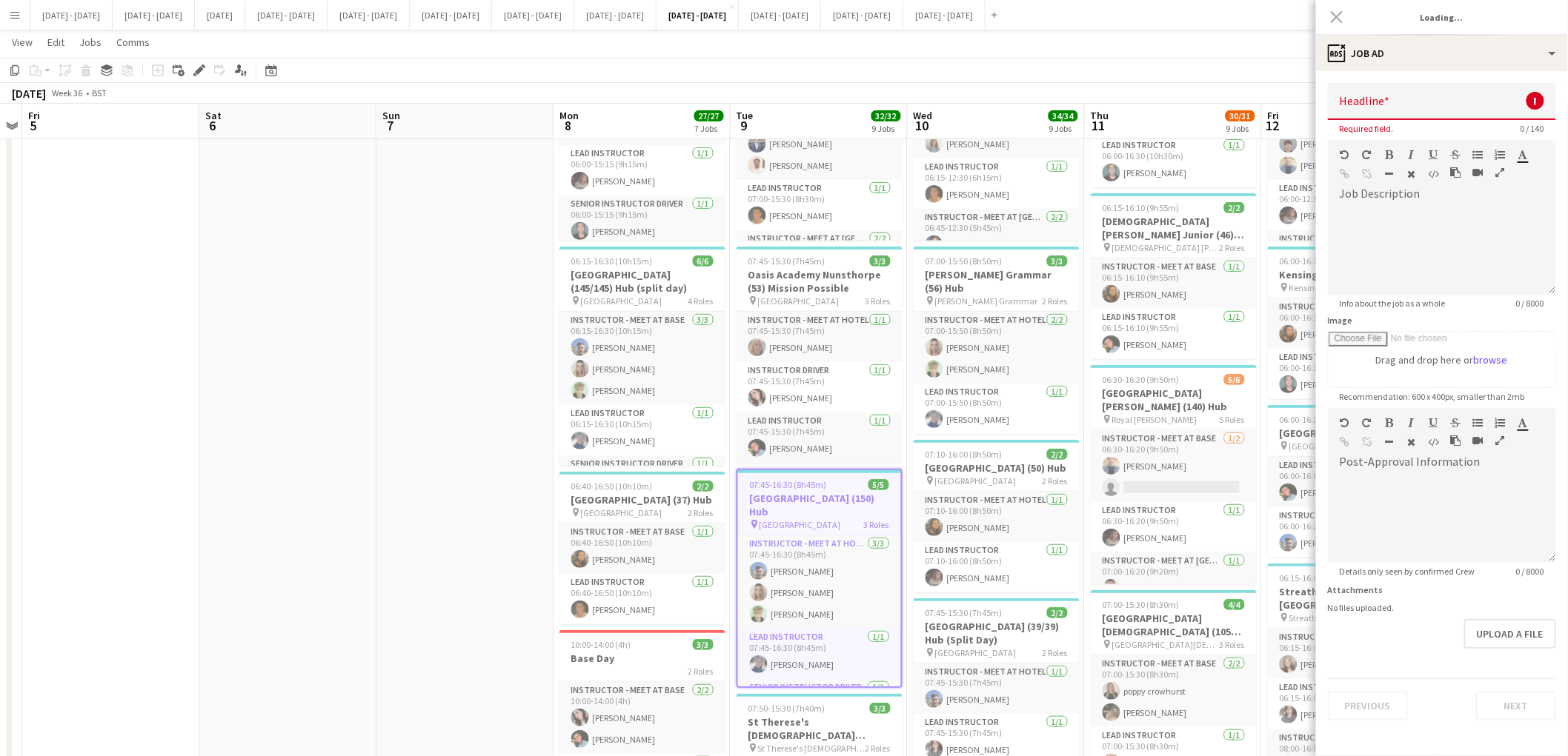
click at [810, 496] on h3 "[GEOGRAPHIC_DATA] (150) Hub" at bounding box center [819, 505] width 163 height 27
type input "**********"
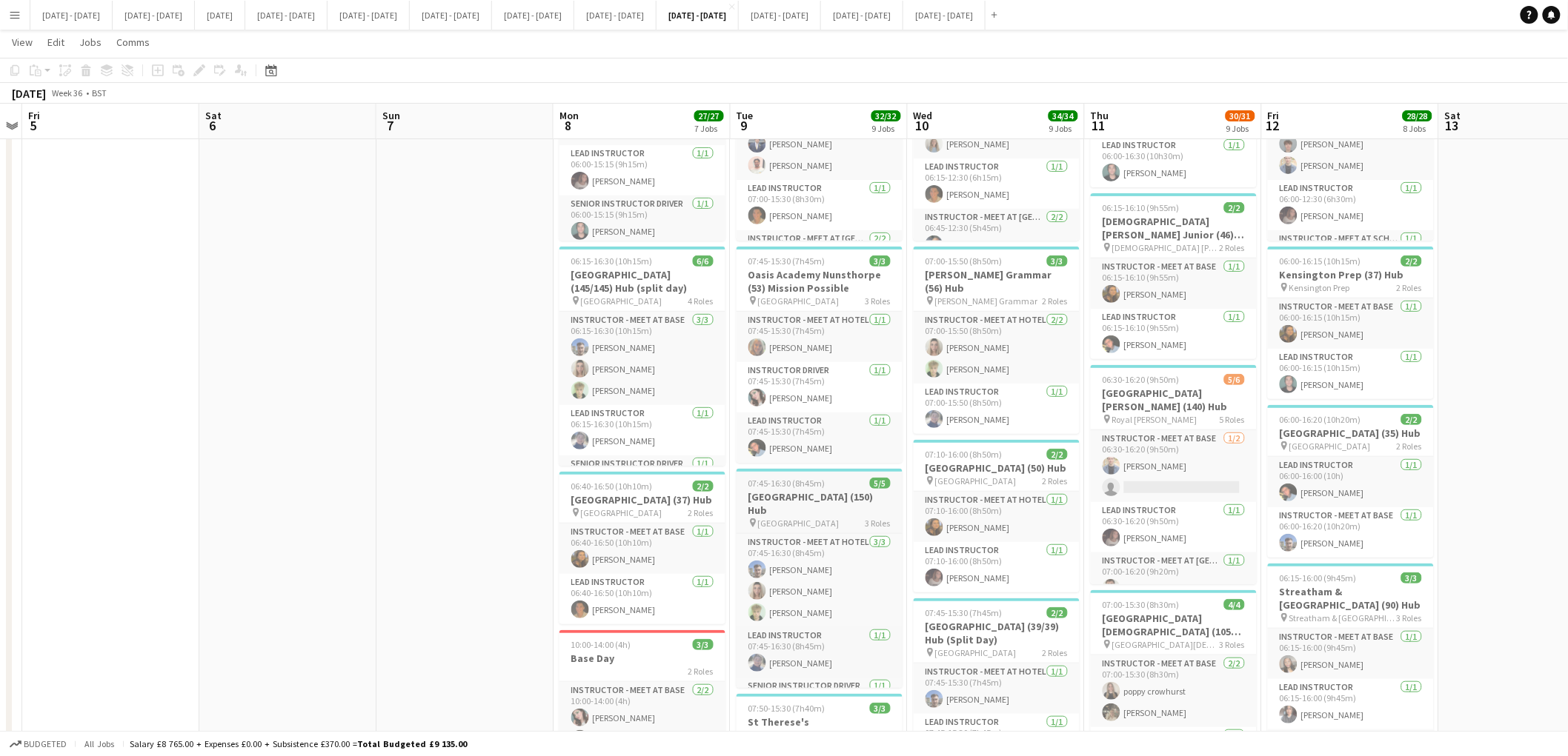
click at [810, 496] on h3 "[GEOGRAPHIC_DATA] (150) Hub" at bounding box center [819, 503] width 166 height 27
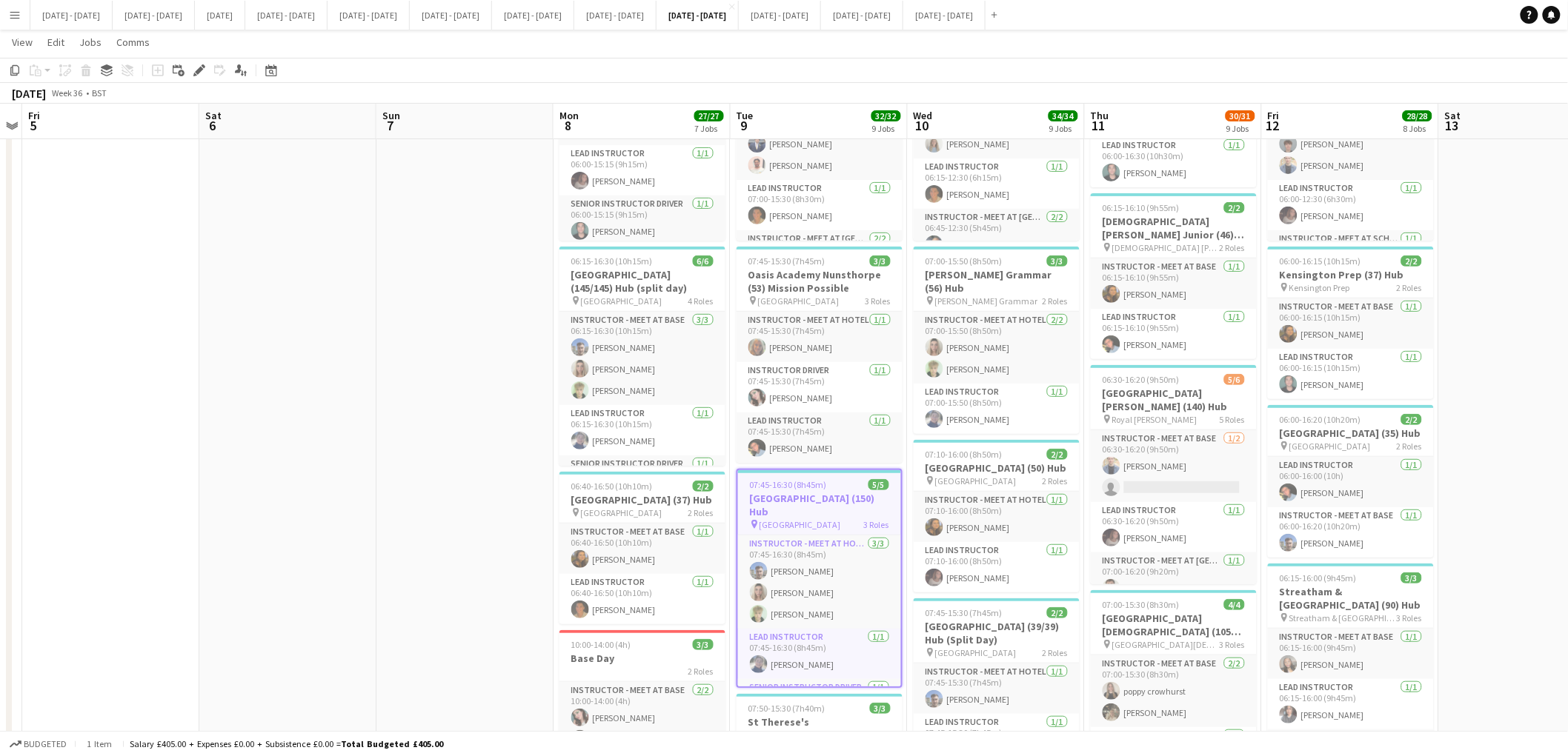
click at [810, 496] on h3 "[GEOGRAPHIC_DATA] (150) Hub" at bounding box center [819, 505] width 163 height 27
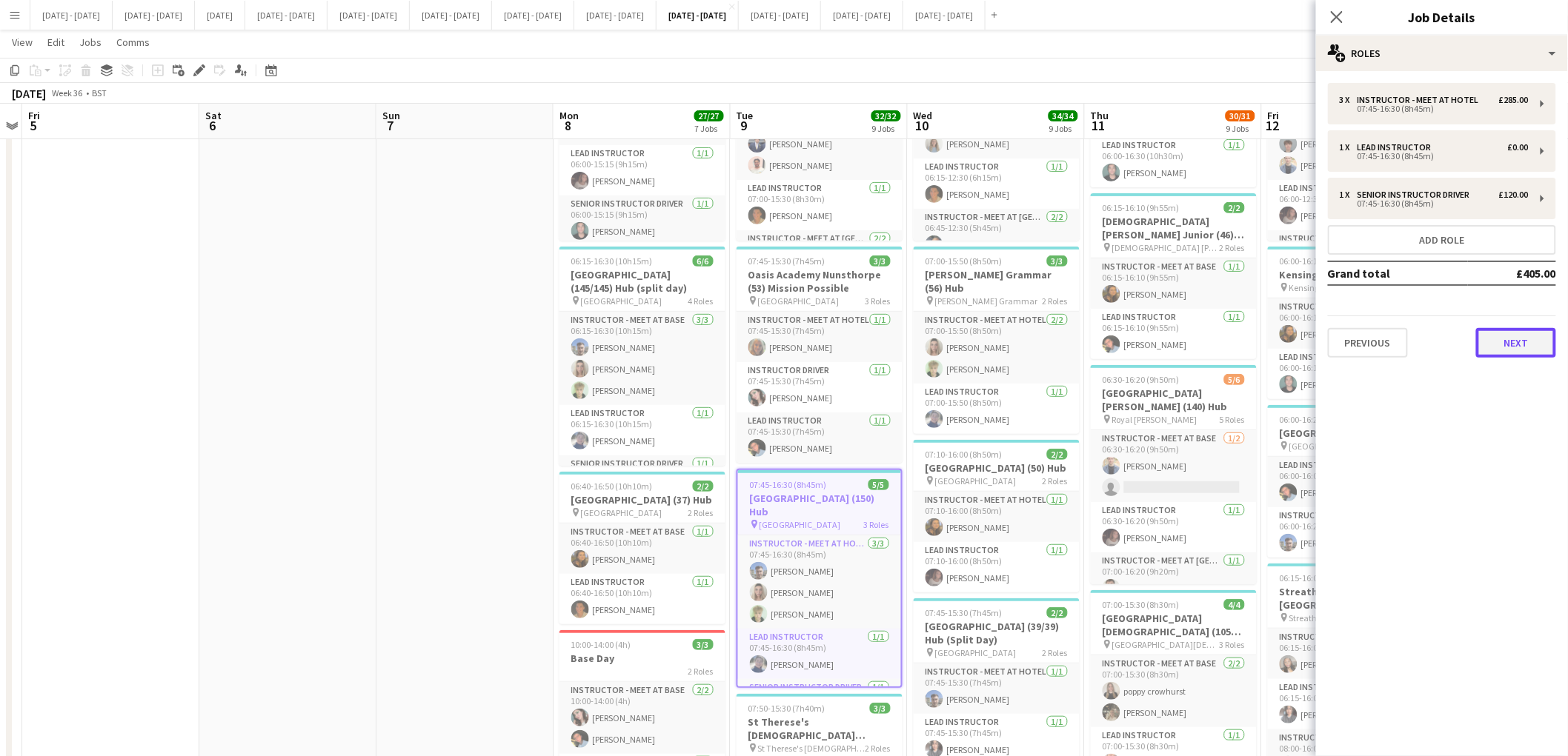
click at [1519, 343] on button "Next" at bounding box center [1516, 343] width 80 height 29
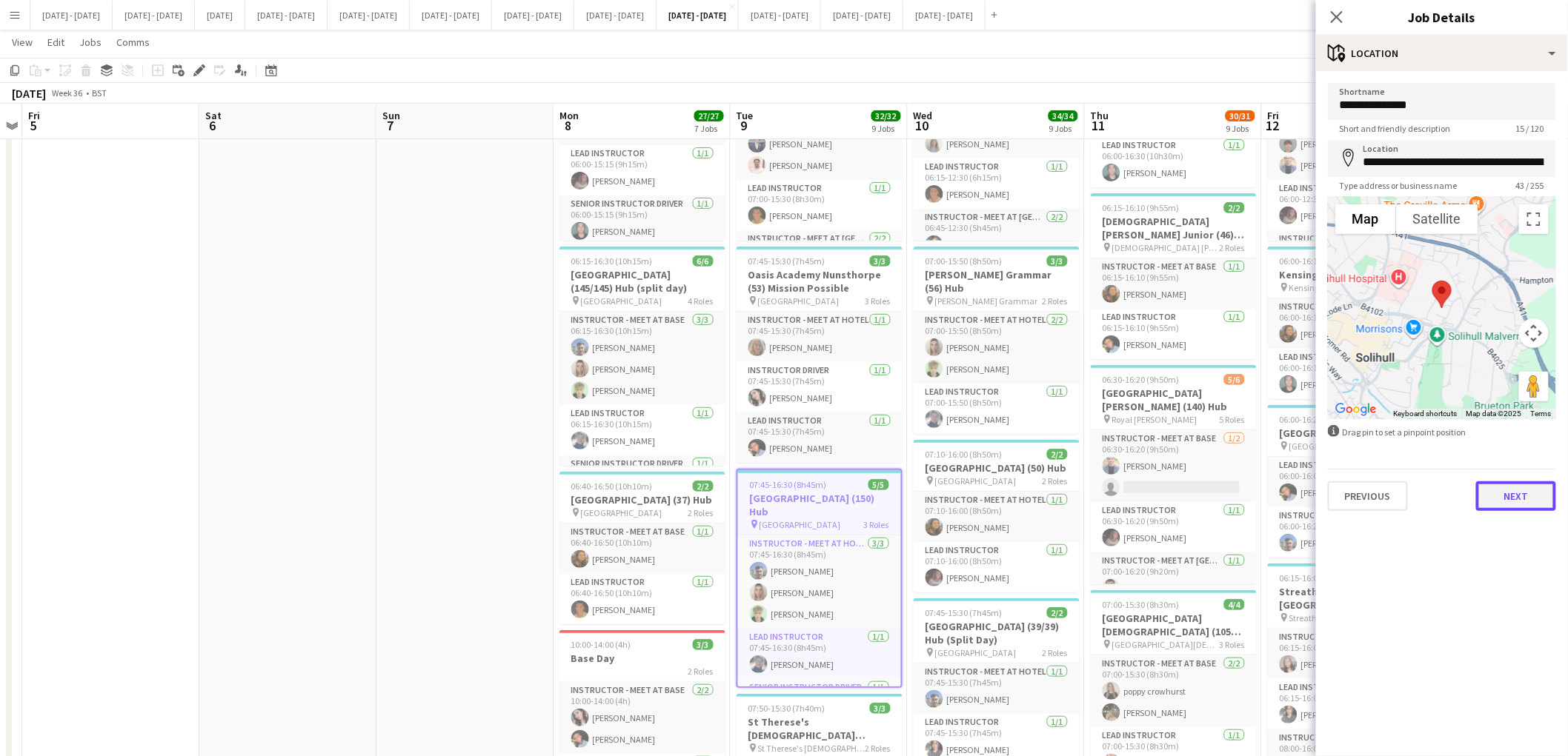
click at [1506, 491] on button "Next" at bounding box center [1516, 496] width 80 height 29
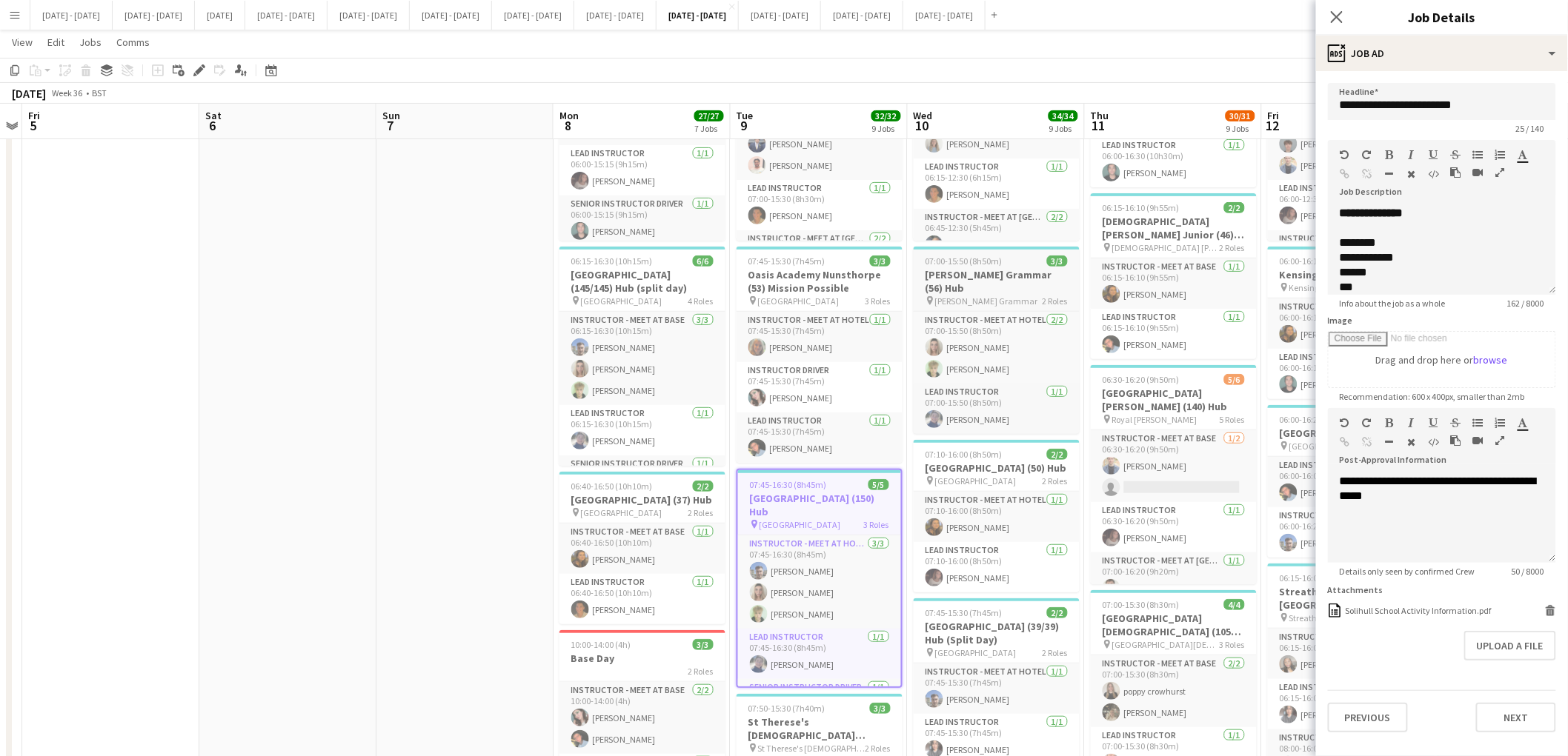
click at [999, 280] on h3 "[PERSON_NAME] Grammar (56) Hub" at bounding box center [996, 281] width 166 height 27
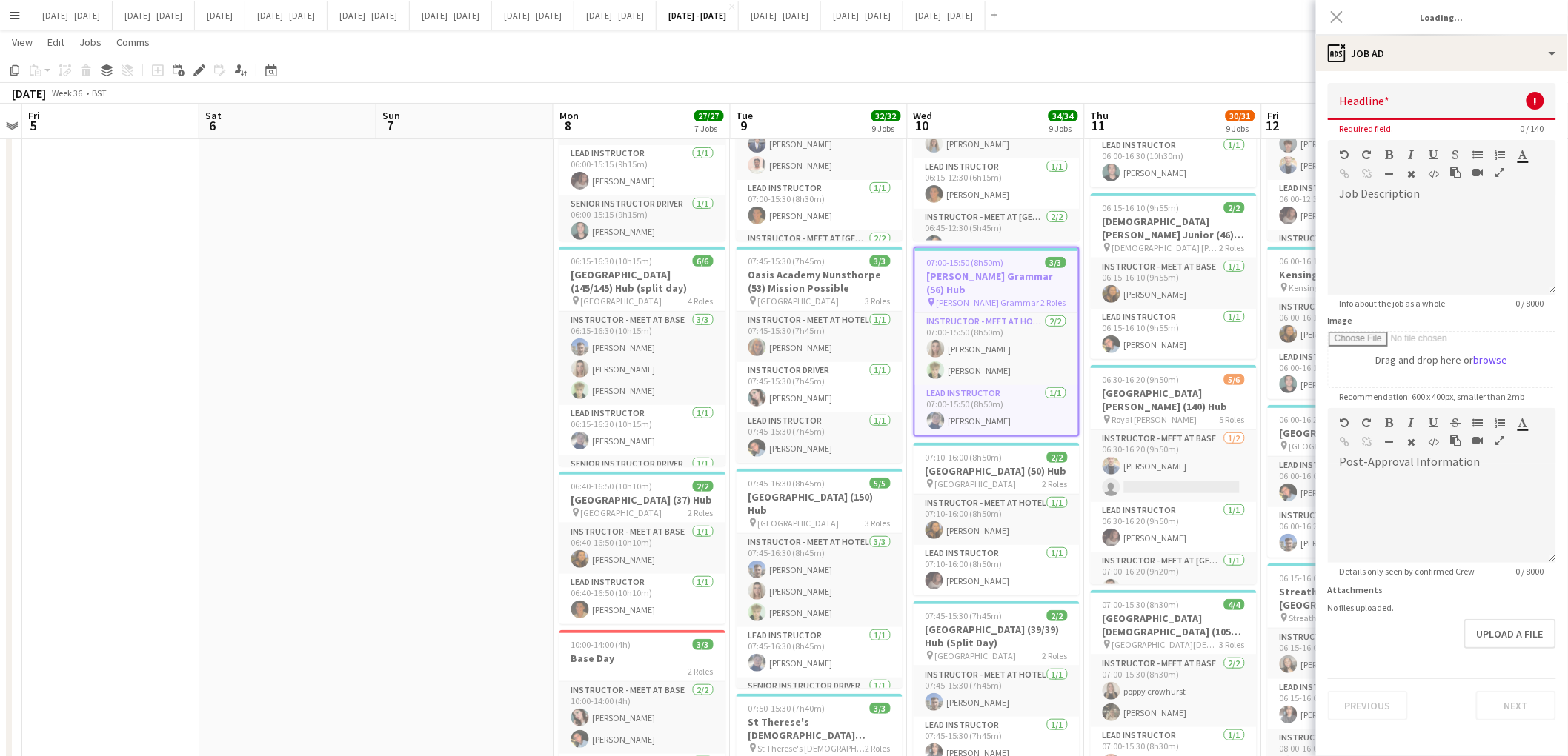
type input "**********"
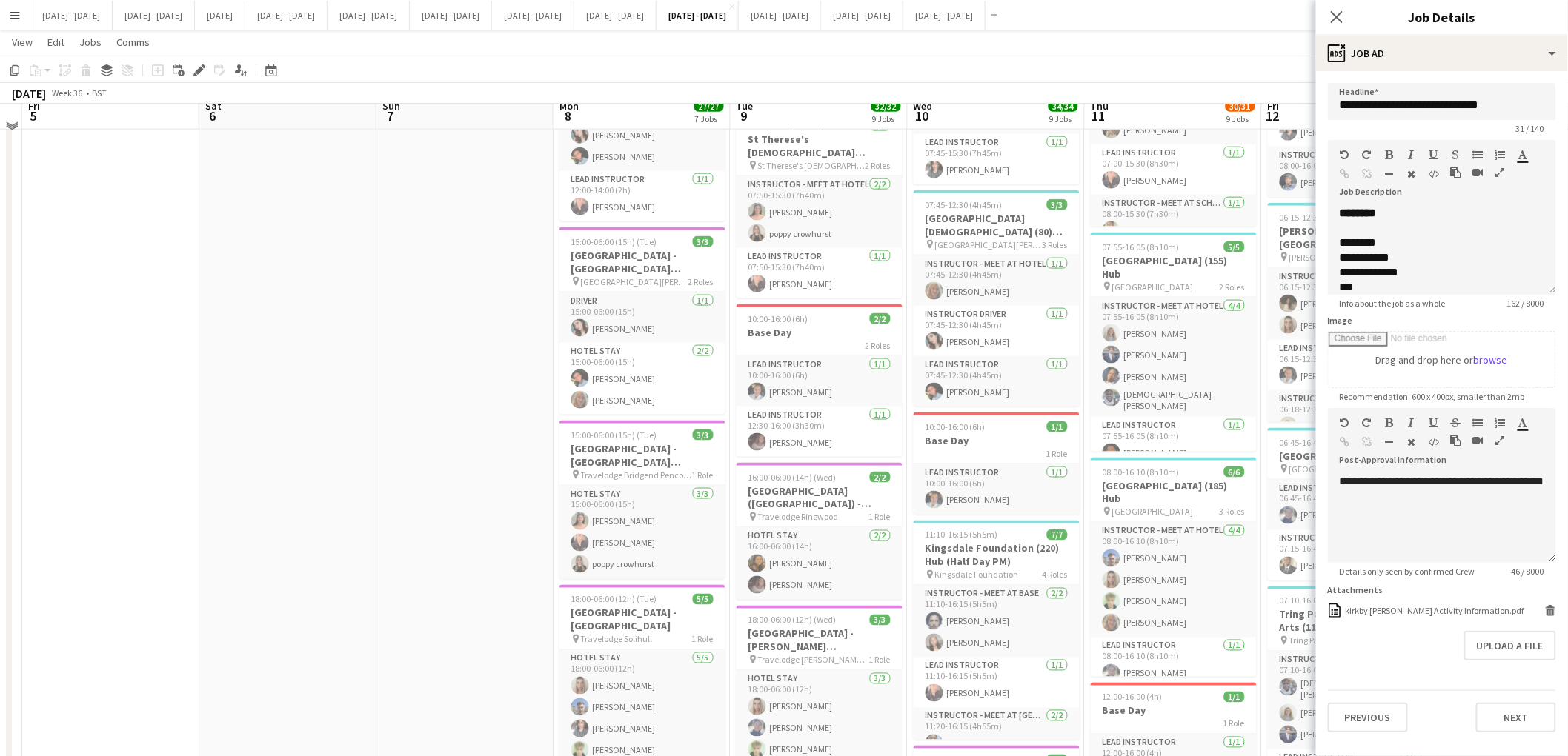
scroll to position [739, 0]
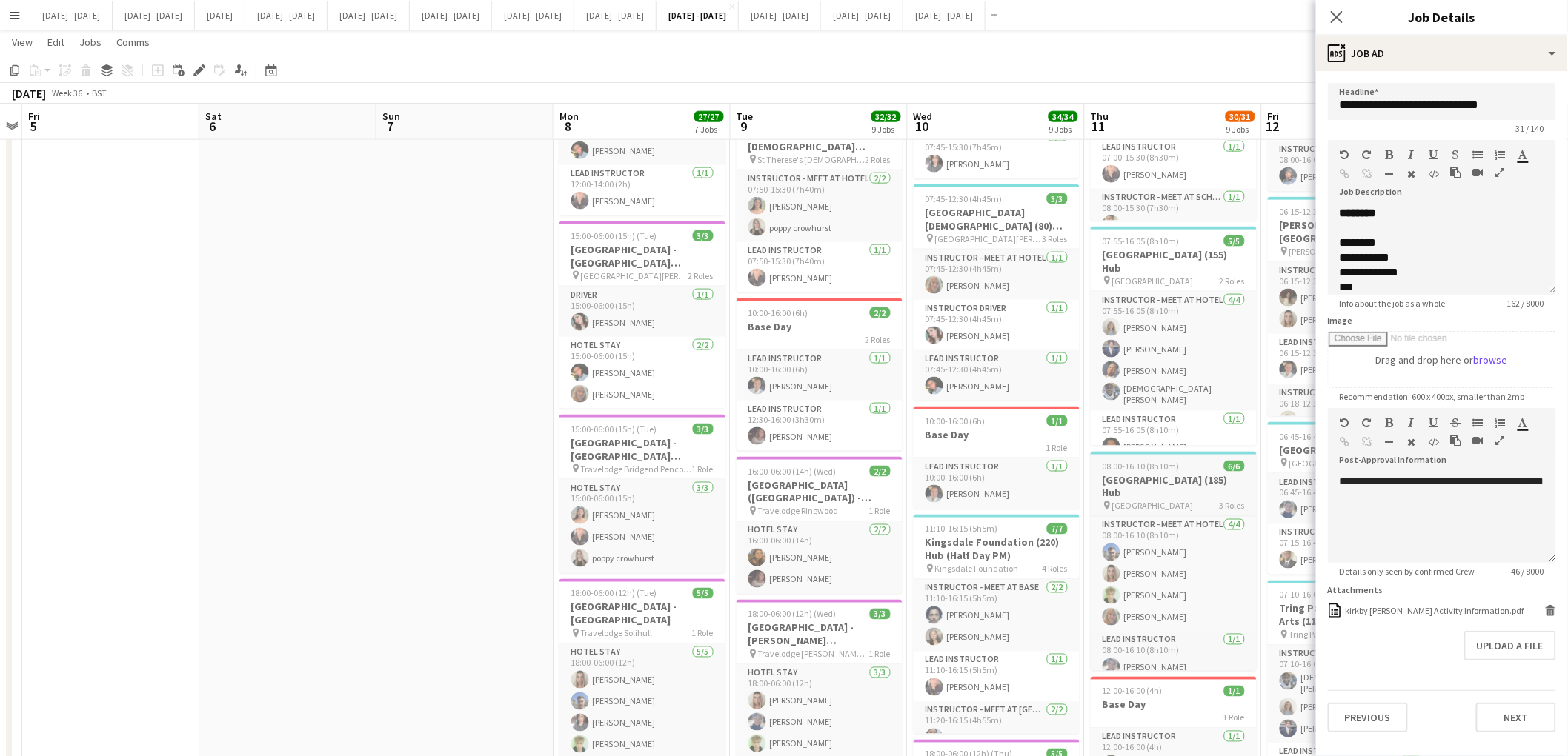
click at [1158, 480] on h3 "[GEOGRAPHIC_DATA] (185) Hub" at bounding box center [1173, 486] width 166 height 27
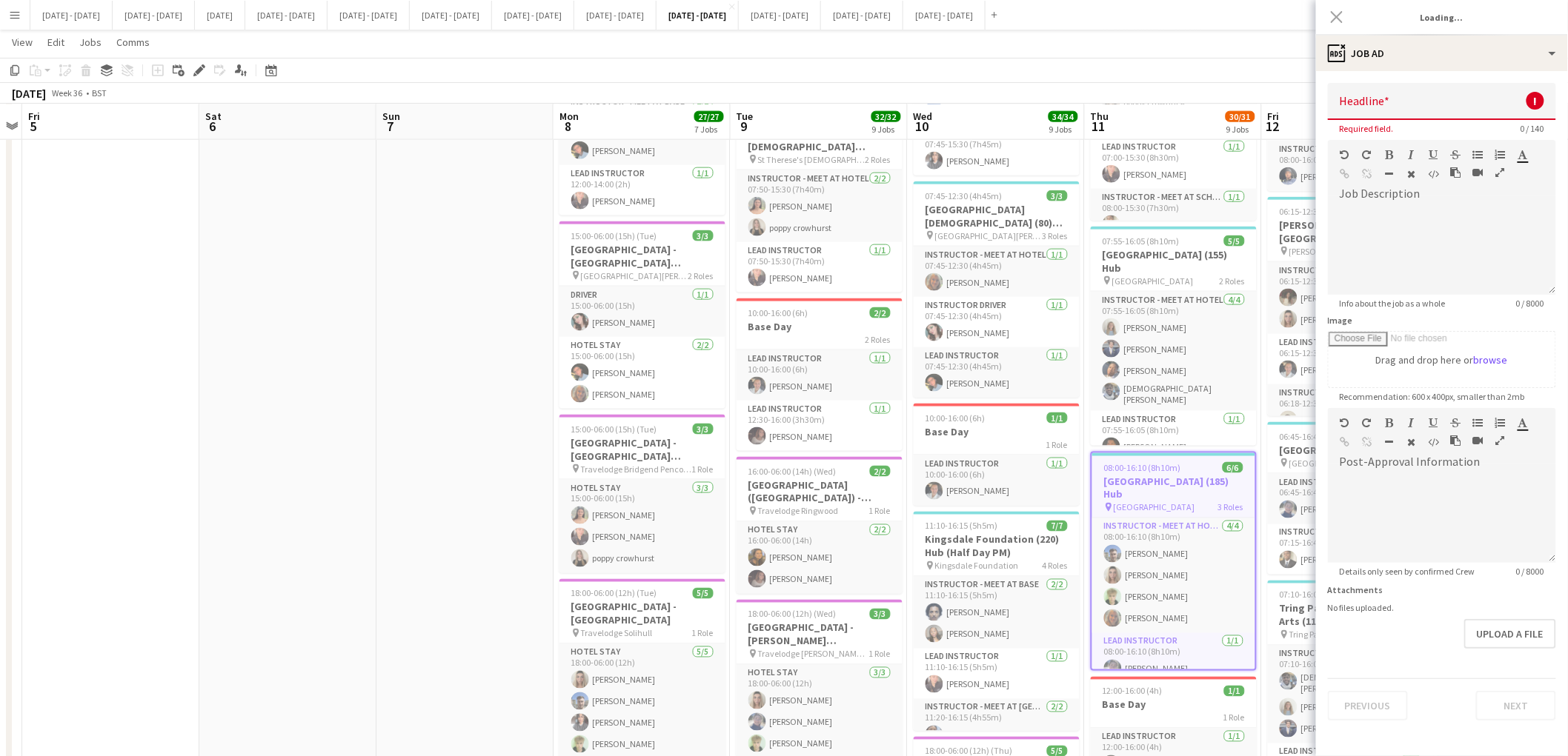
type input "**********"
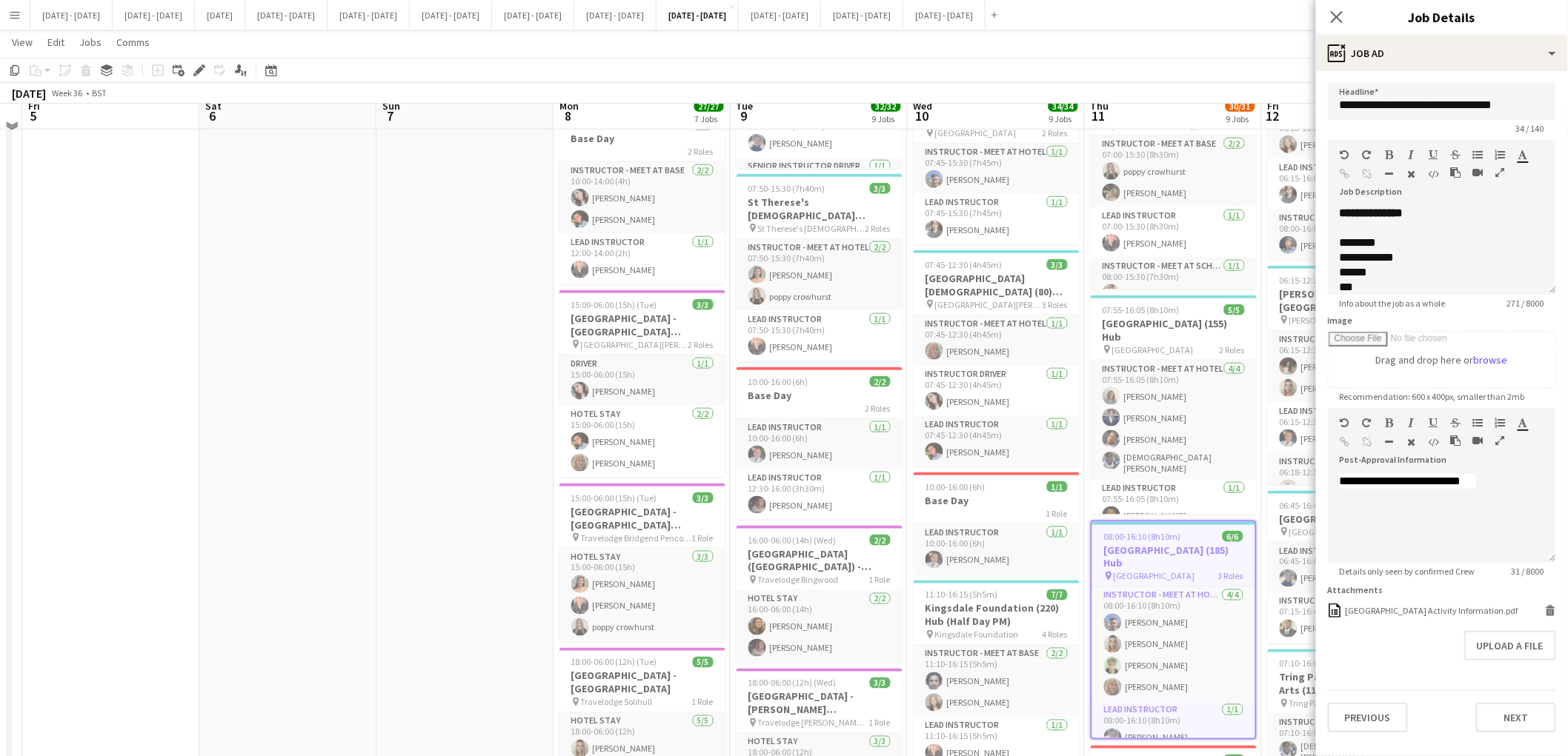
scroll to position [684, 0]
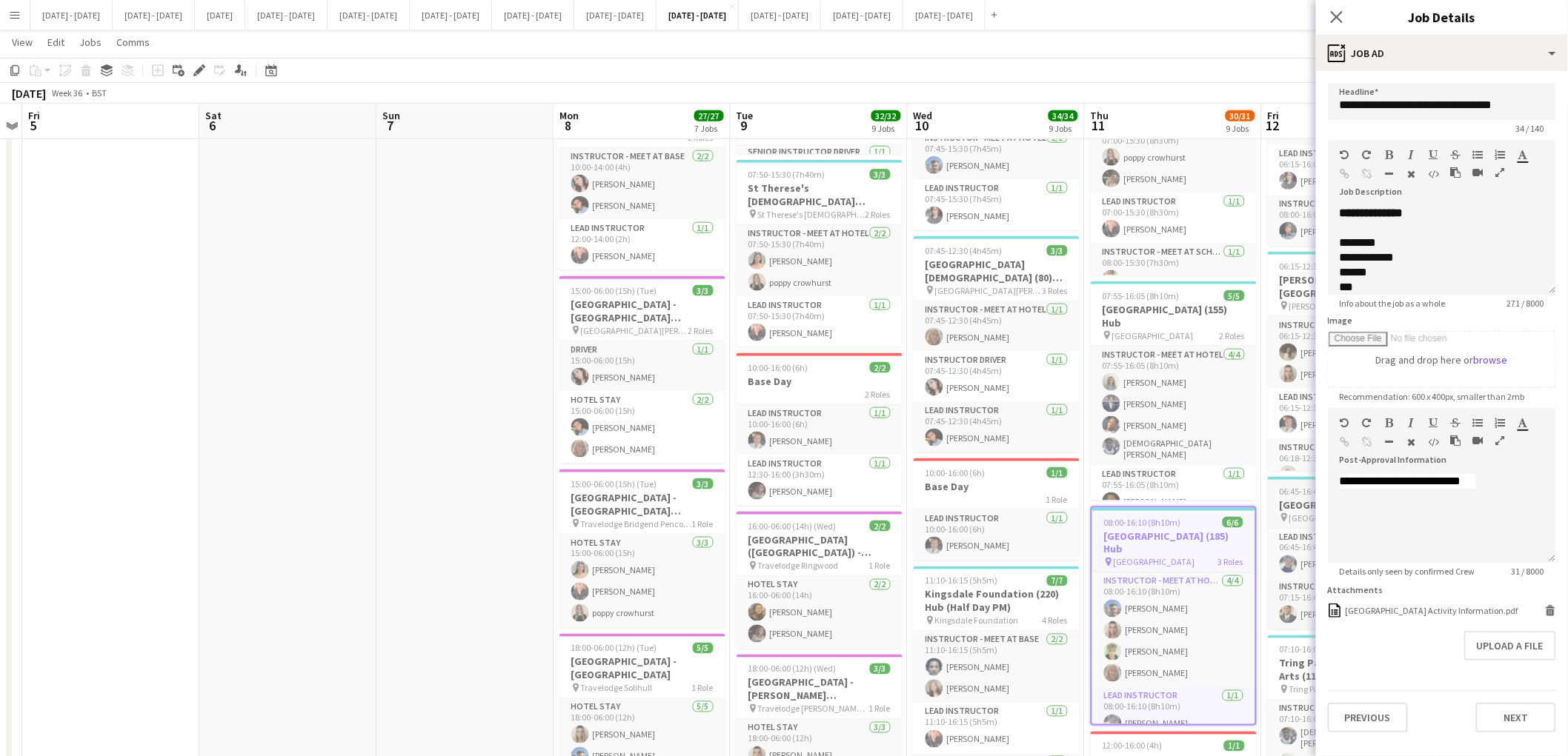
click at [1290, 507] on h3 "[GEOGRAPHIC_DATA] (63) Hub" at bounding box center [1351, 505] width 166 height 13
type input "**********"
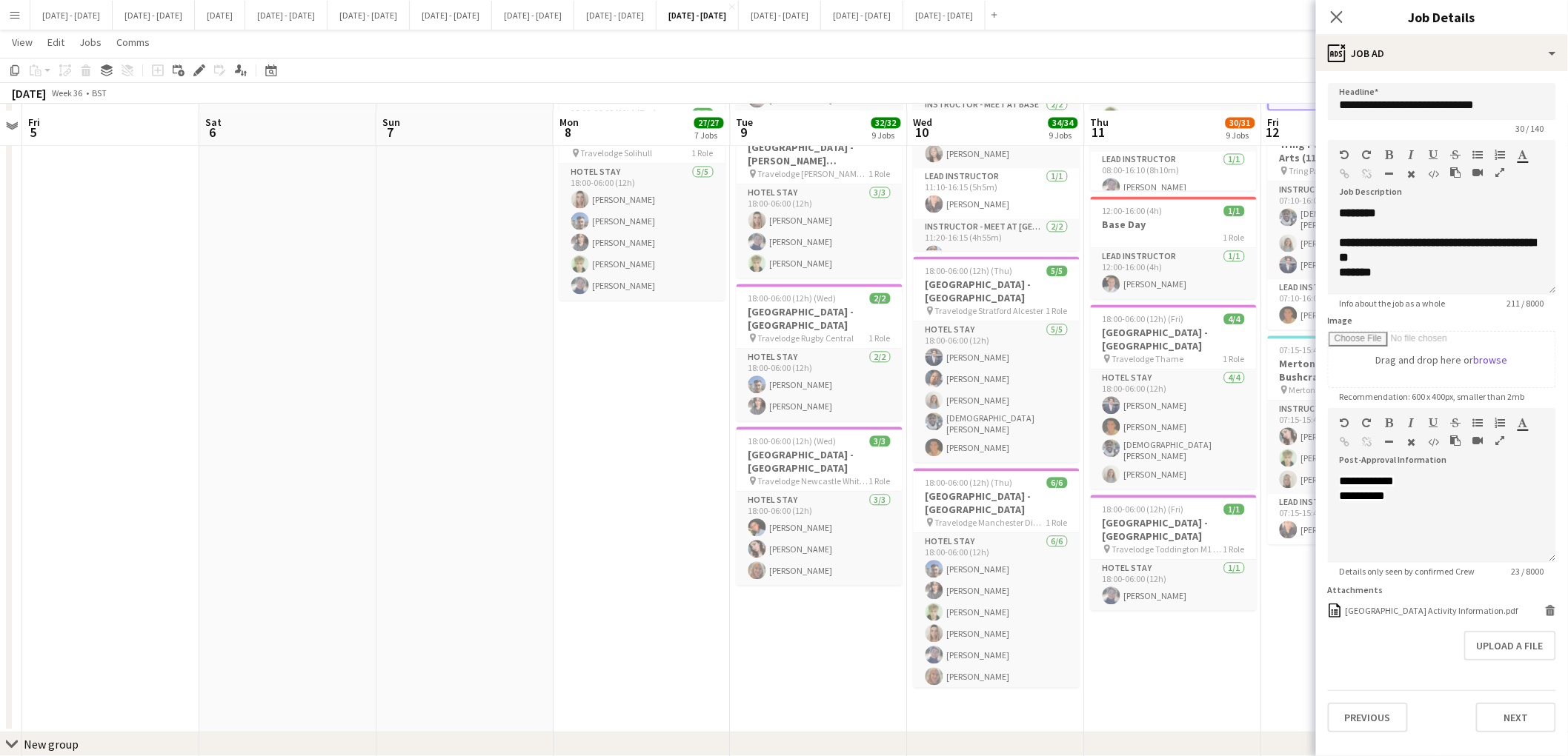
scroll to position [1226, 0]
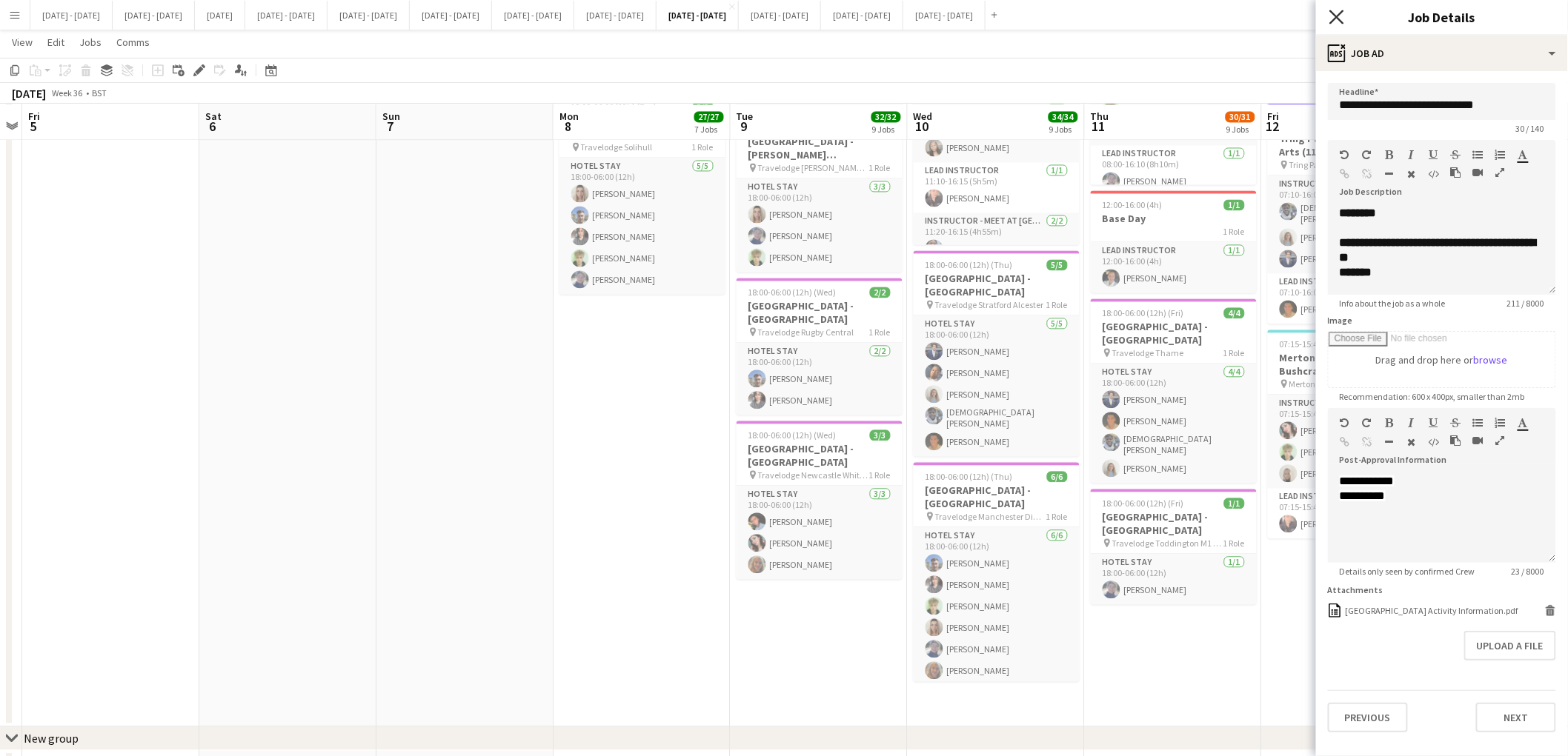
click at [1342, 15] on icon "Close pop-in" at bounding box center [1336, 16] width 14 height 14
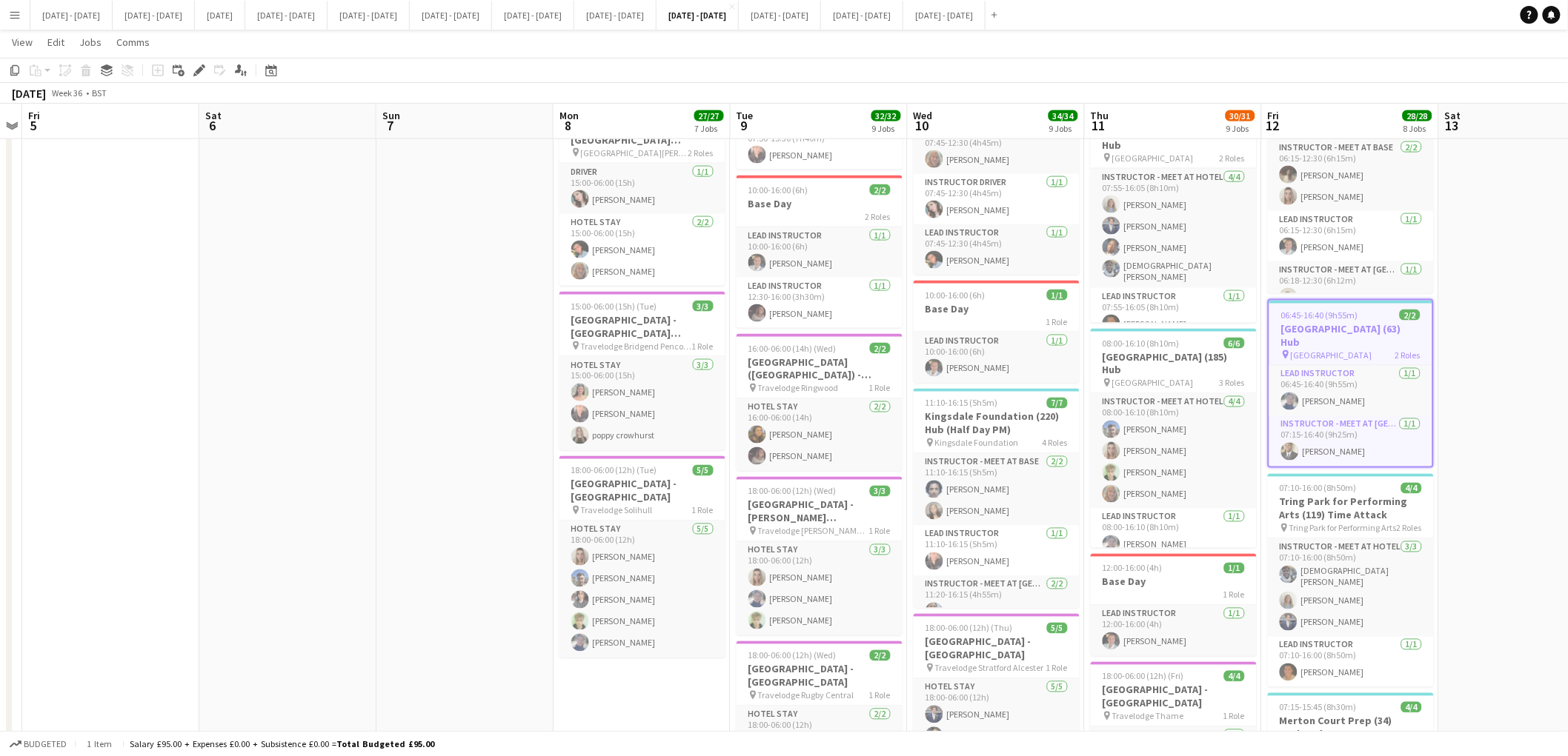
scroll to position [857, 0]
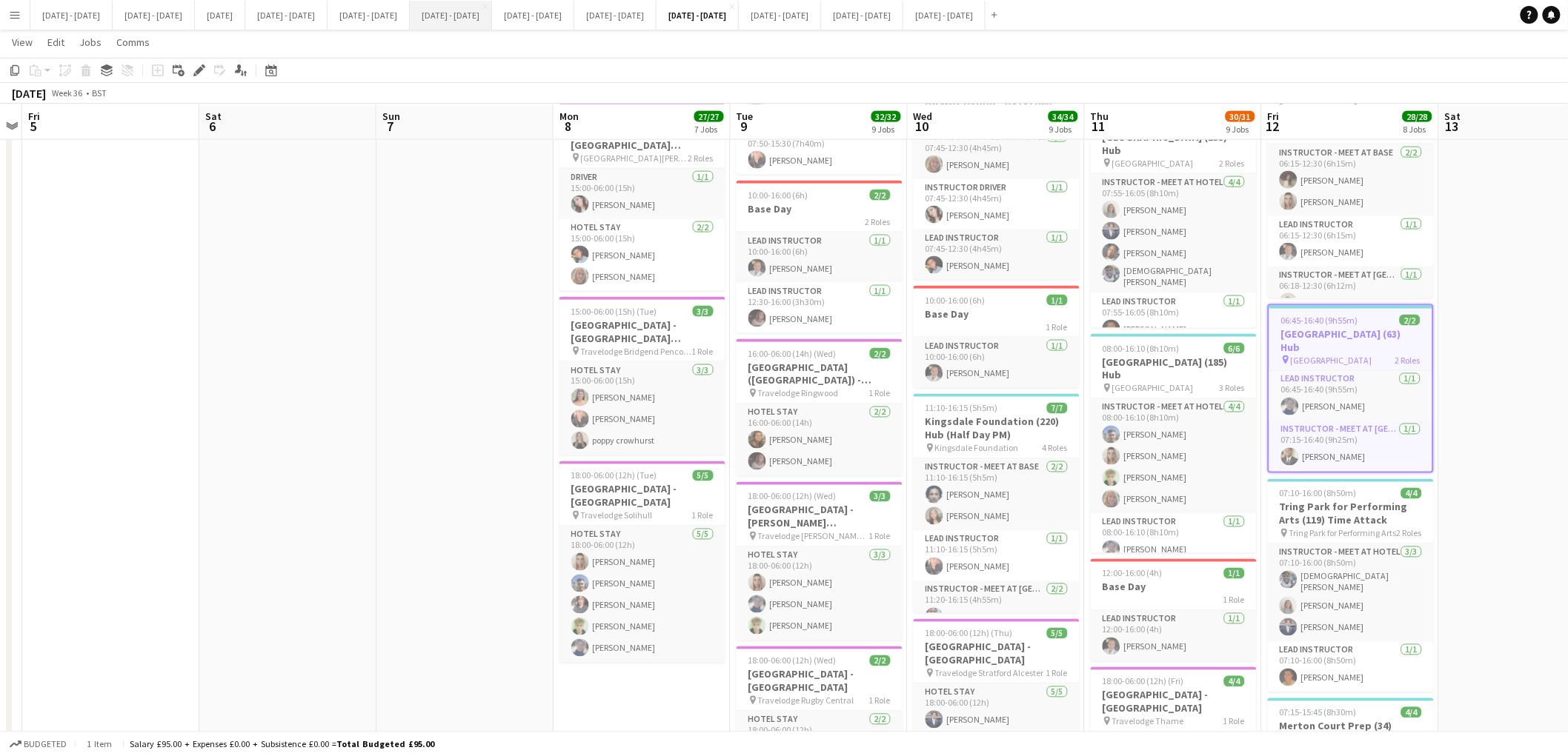
click at [492, 16] on button "Sept 15th - 19th 2025 Close" at bounding box center [451, 15] width 82 height 29
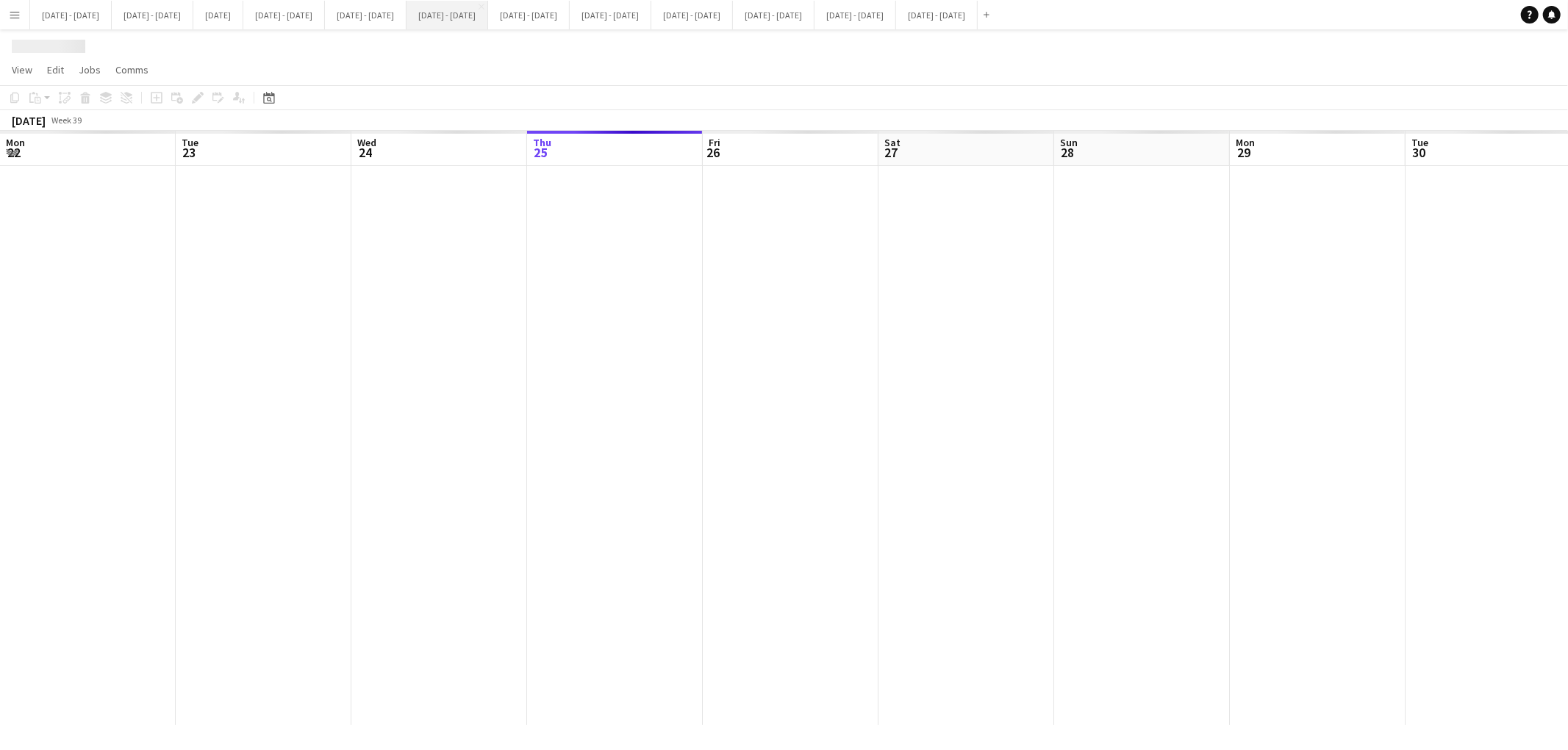
scroll to position [0, 350]
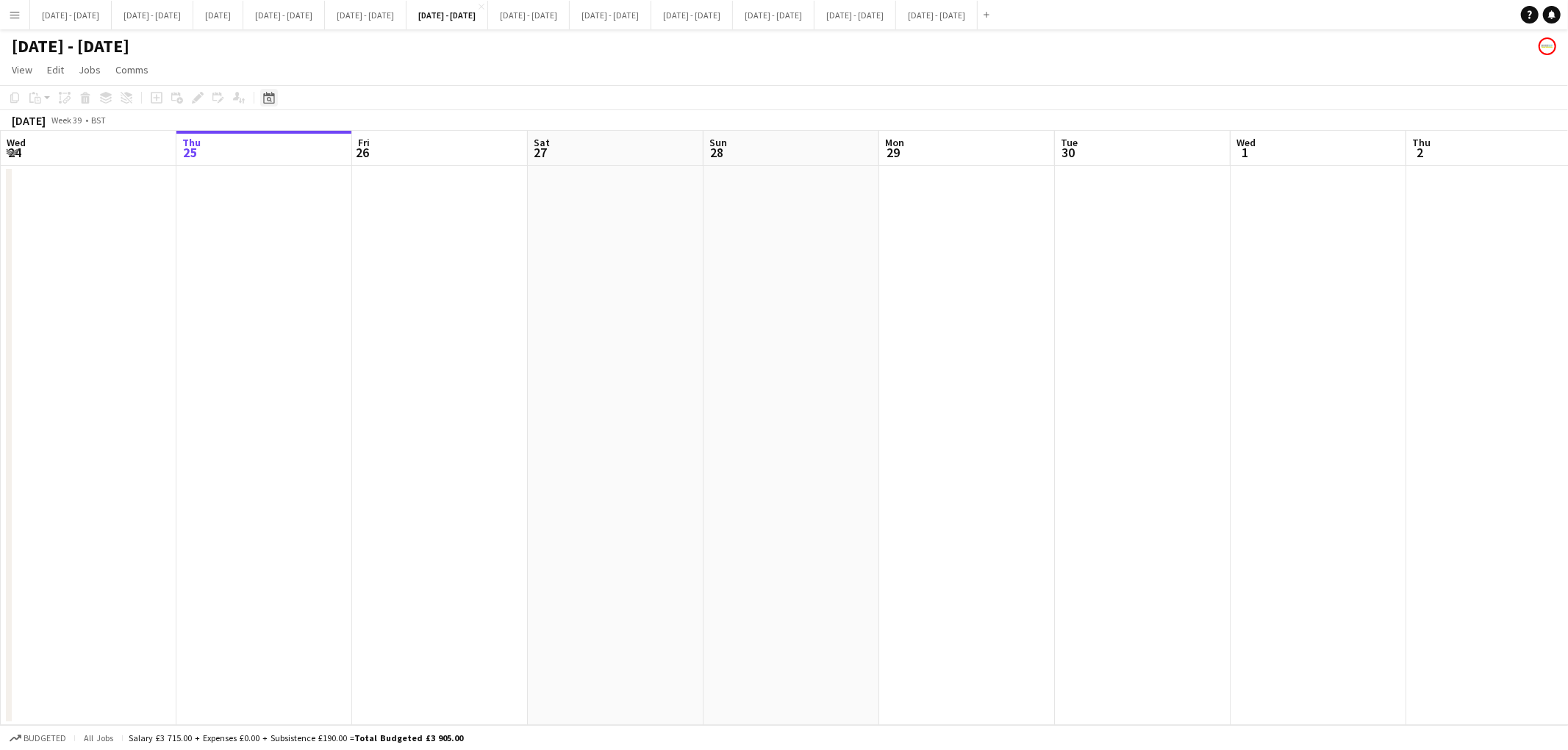
click at [261, 104] on div "Date picker" at bounding box center [268, 97] width 18 height 18
click at [269, 266] on span "15" at bounding box center [271, 262] width 18 height 18
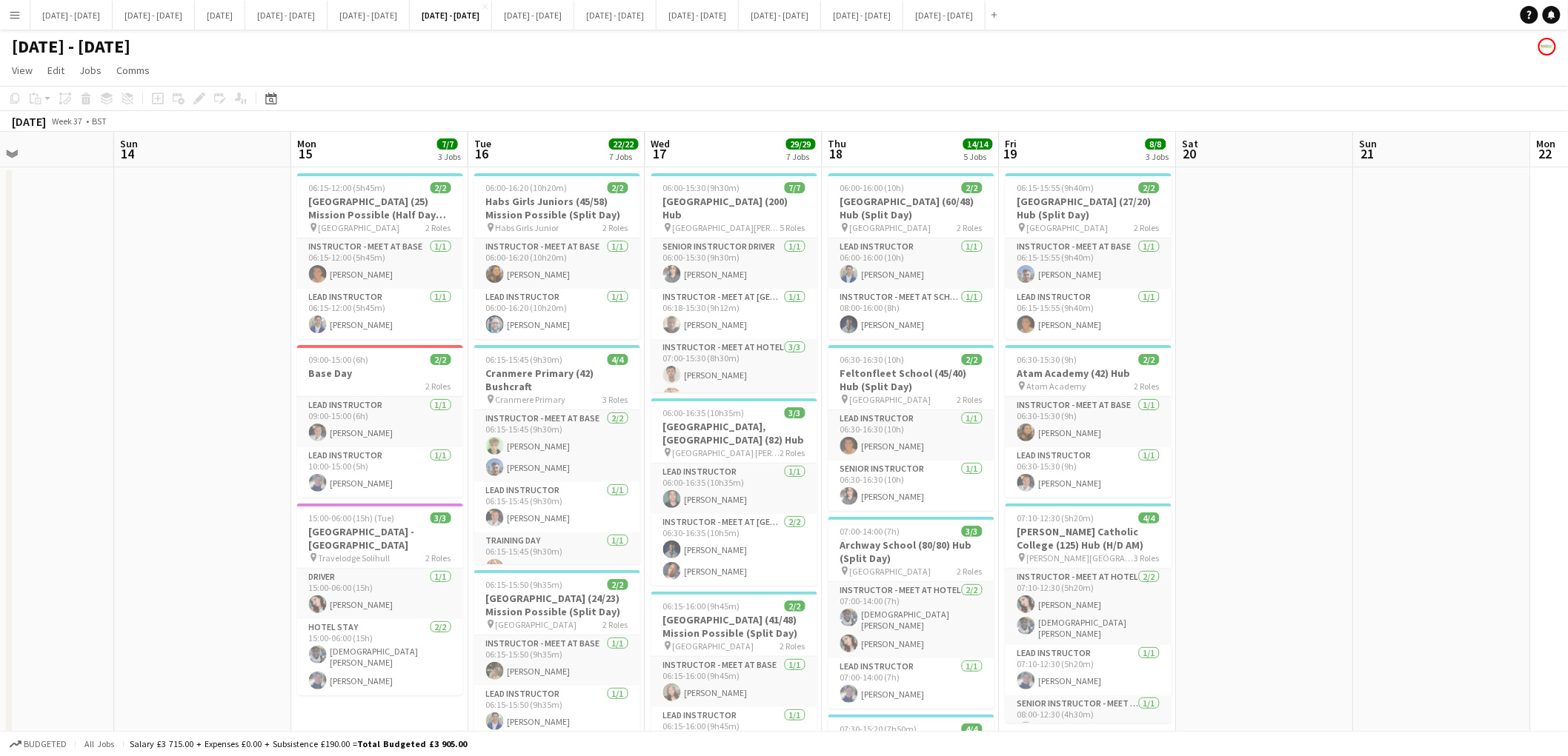
scroll to position [0, 597]
drag, startPoint x: 440, startPoint y: 419, endPoint x: 176, endPoint y: 443, distance: 265.1
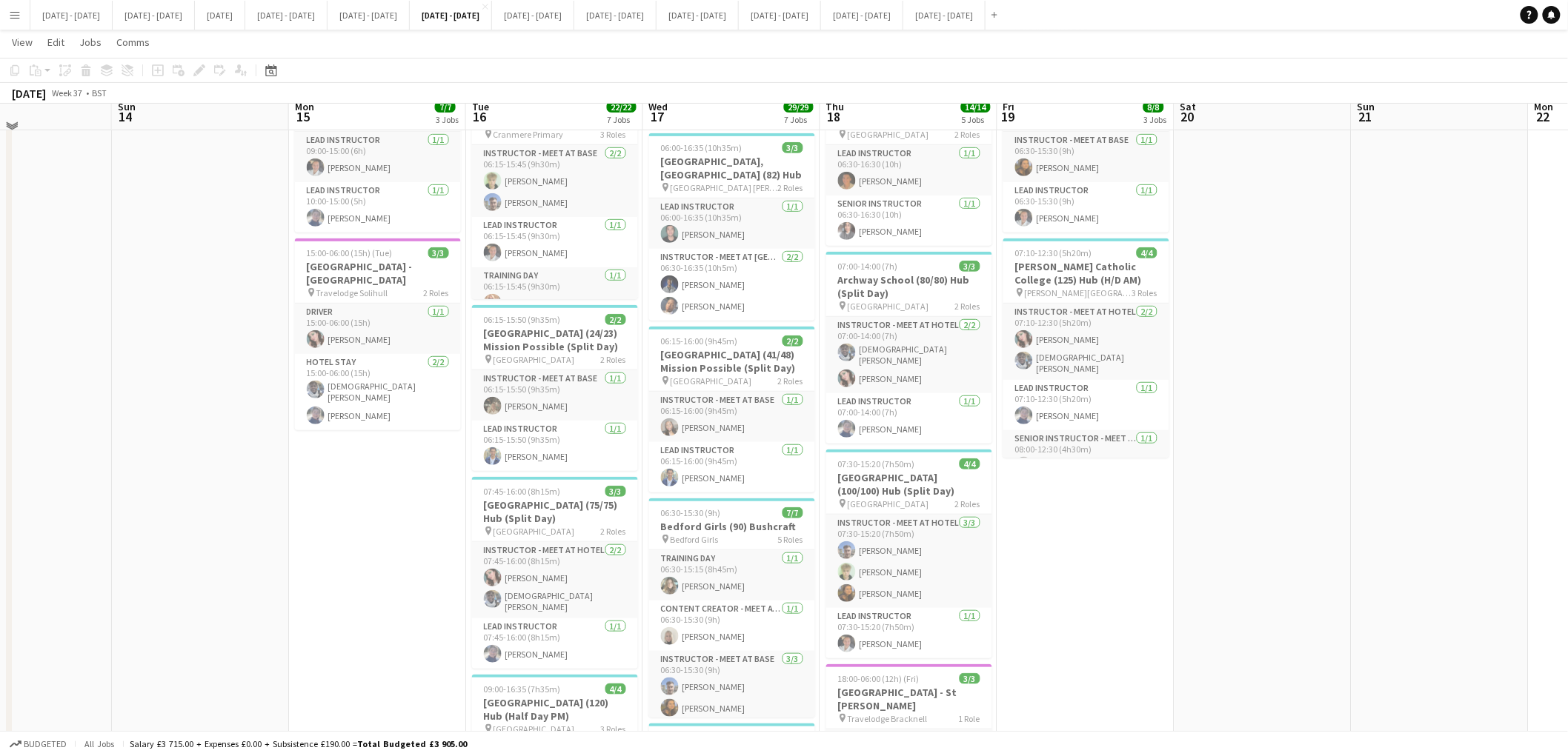
scroll to position [269, 0]
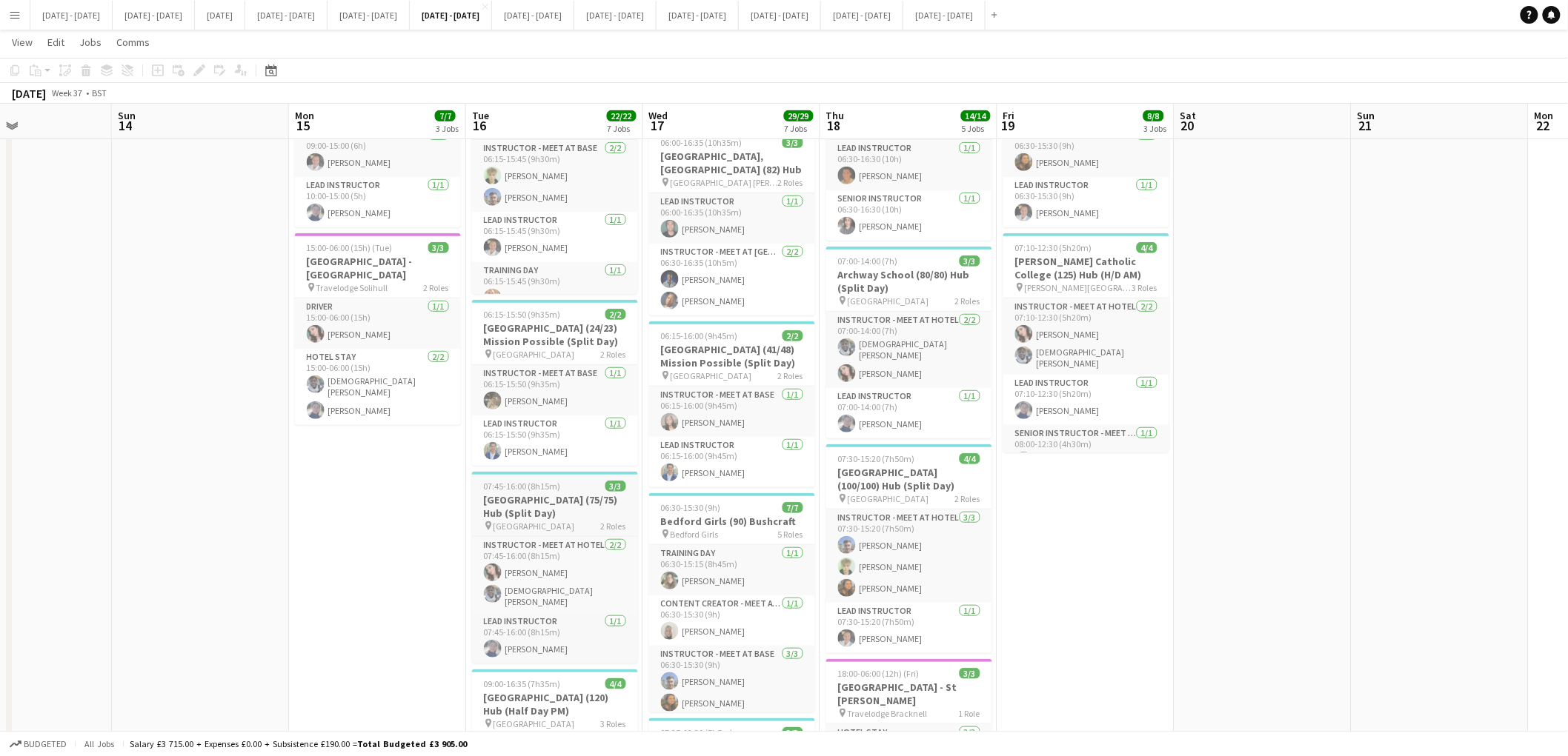
click at [537, 499] on h3 "[GEOGRAPHIC_DATA] (75/75) Hub (Split Day)" at bounding box center [554, 506] width 166 height 27
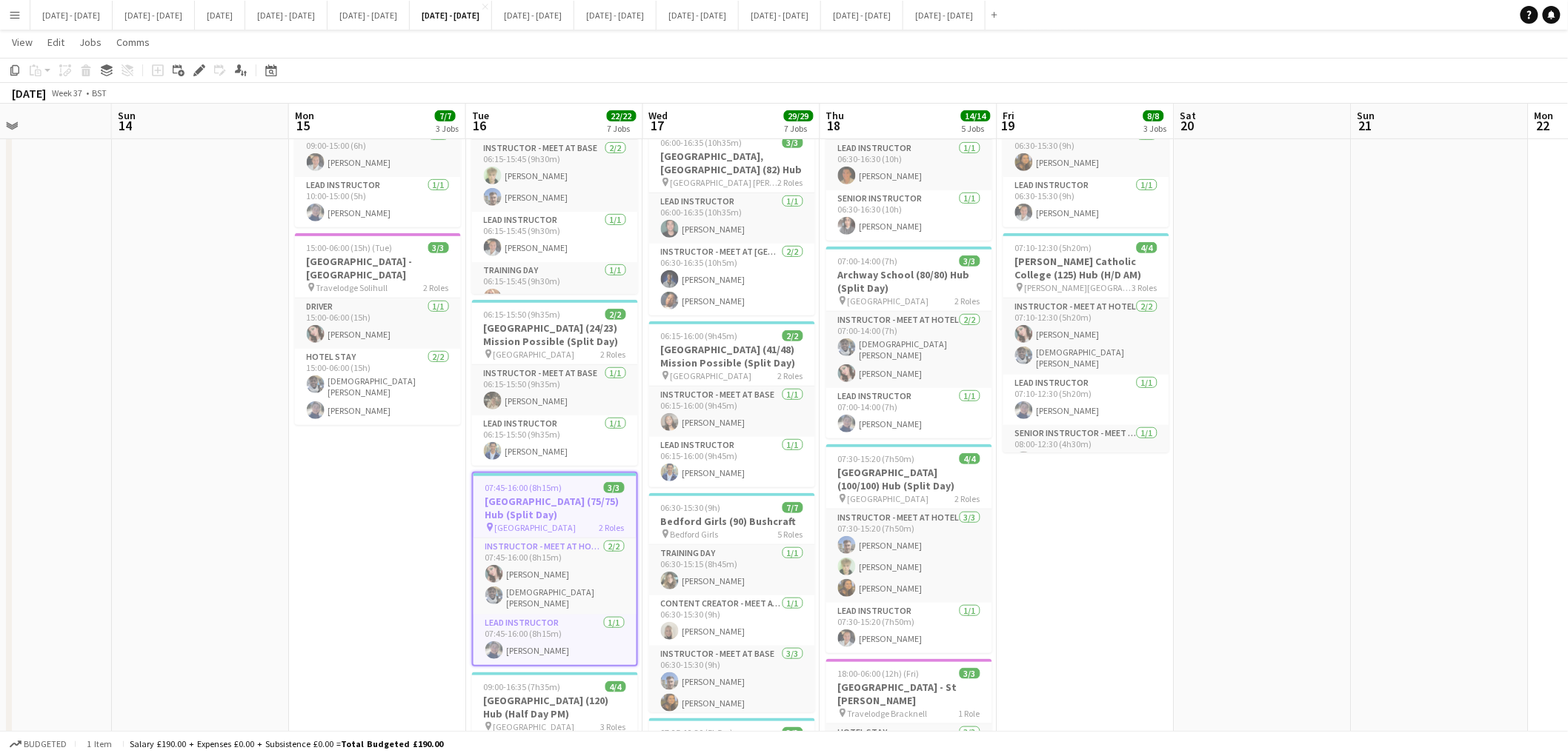
click at [537, 499] on h3 "[GEOGRAPHIC_DATA] (75/75) Hub (Split Day)" at bounding box center [554, 508] width 163 height 27
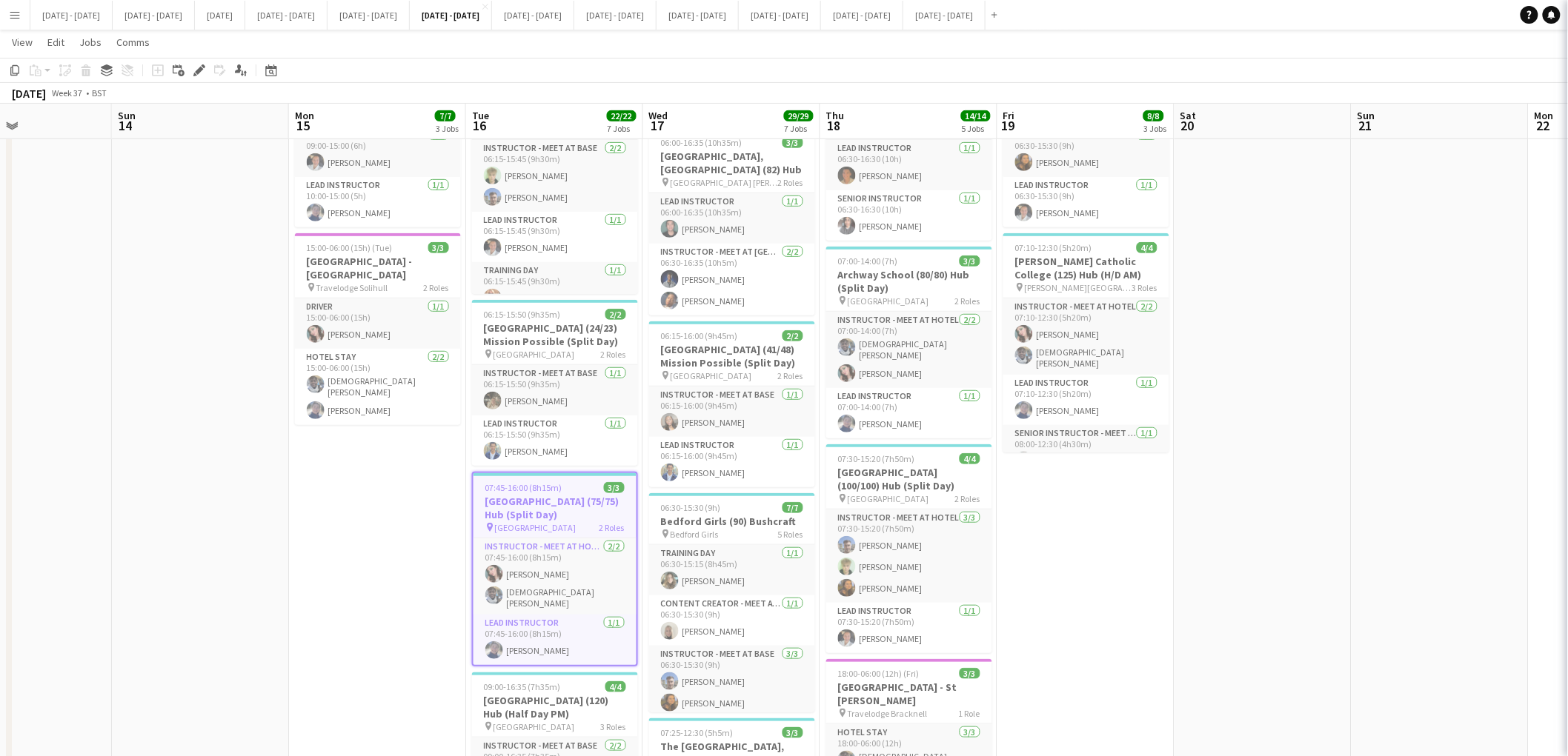
type input "**********"
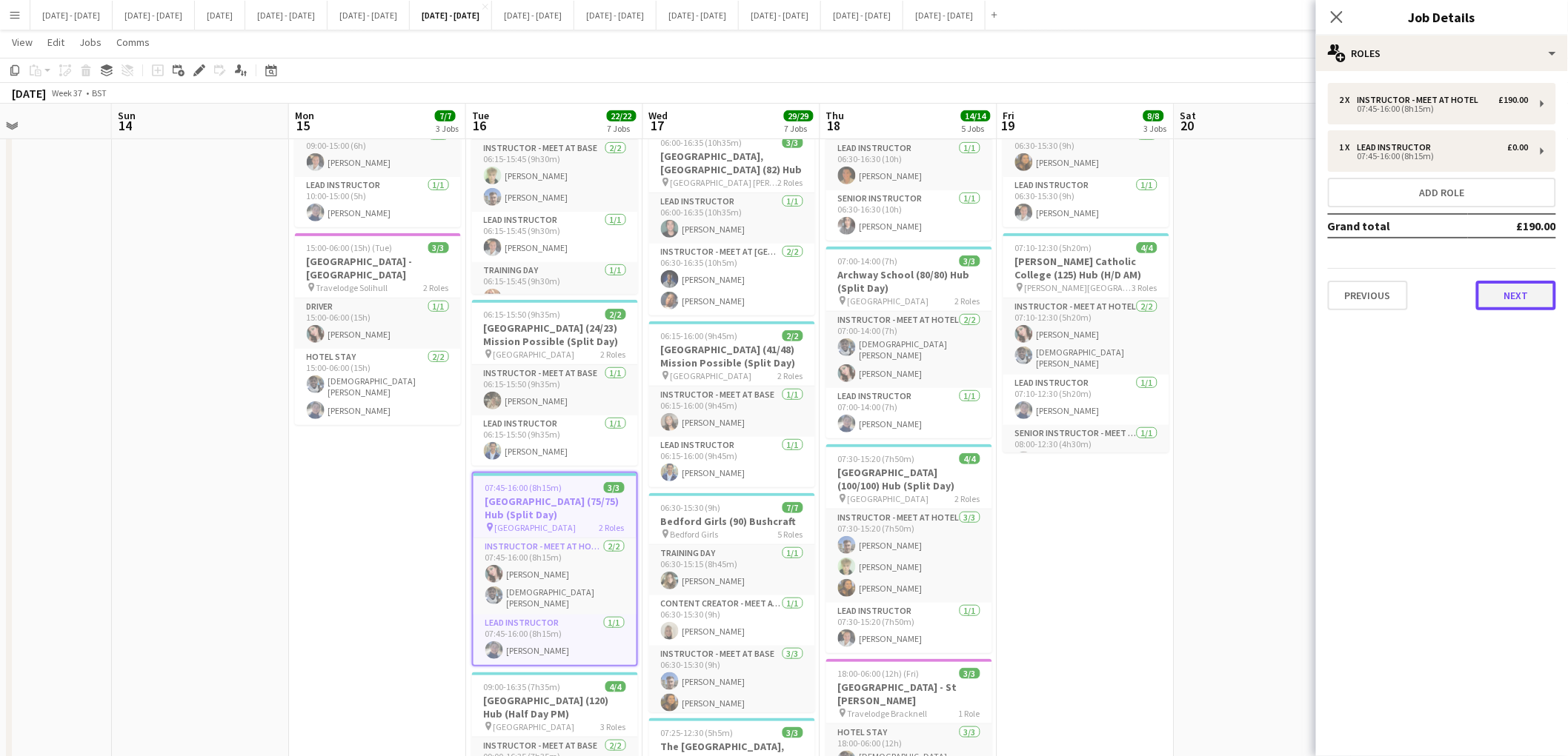
click at [1499, 290] on button "Next" at bounding box center [1516, 295] width 80 height 29
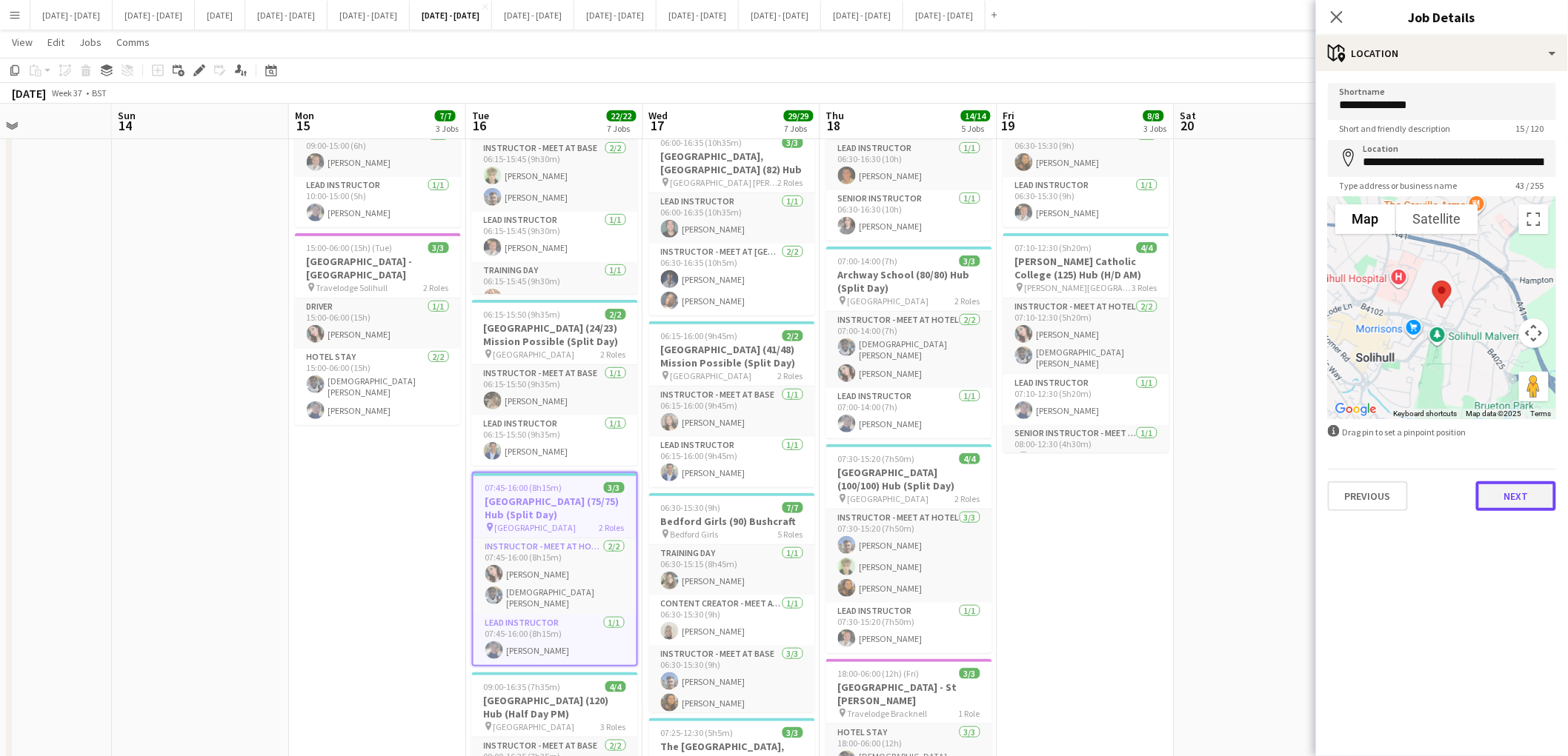
click at [1500, 489] on button "Next" at bounding box center [1516, 496] width 80 height 29
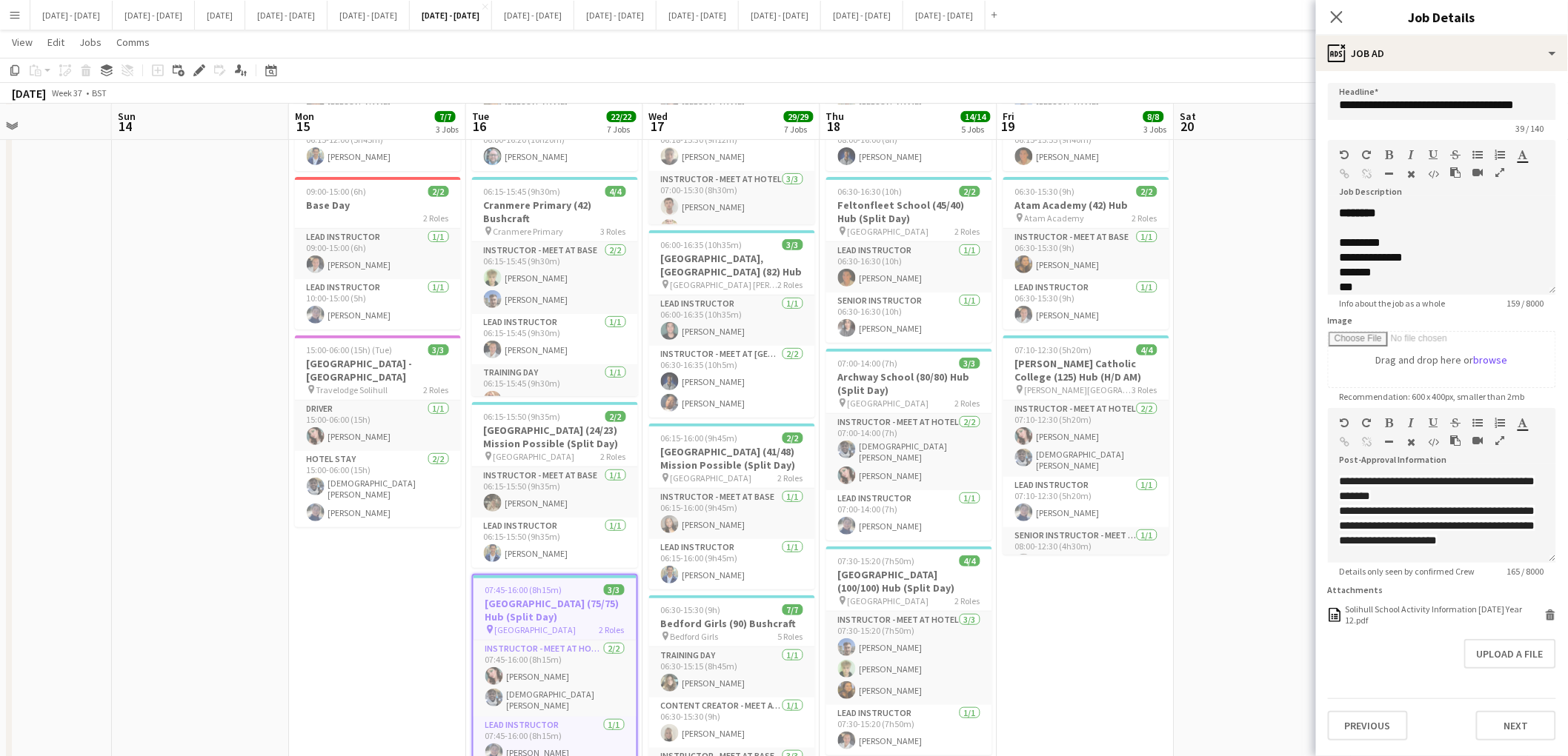
scroll to position [170, 0]
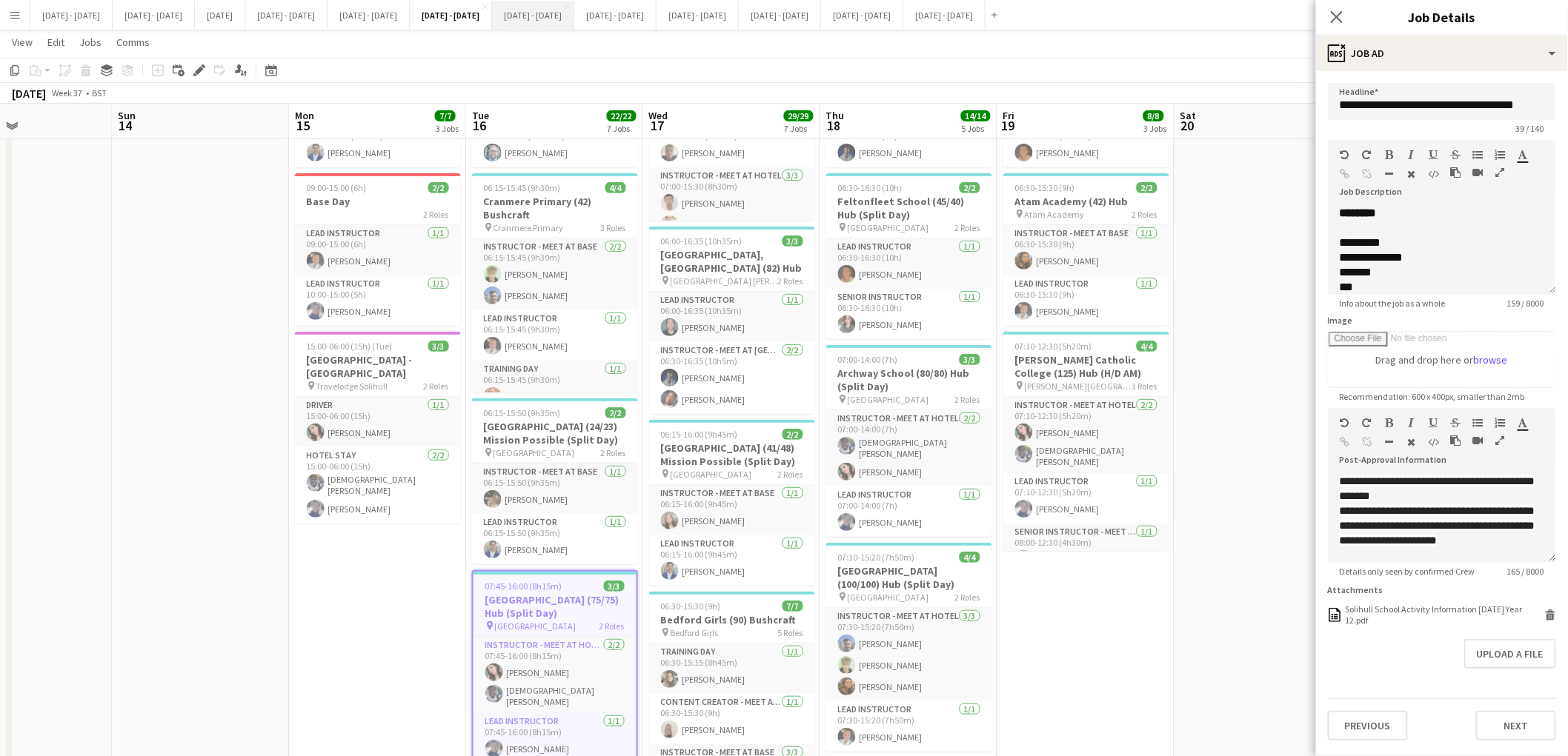
click at [574, 12] on button "[DATE] - [DATE] Close" at bounding box center [533, 15] width 82 height 29
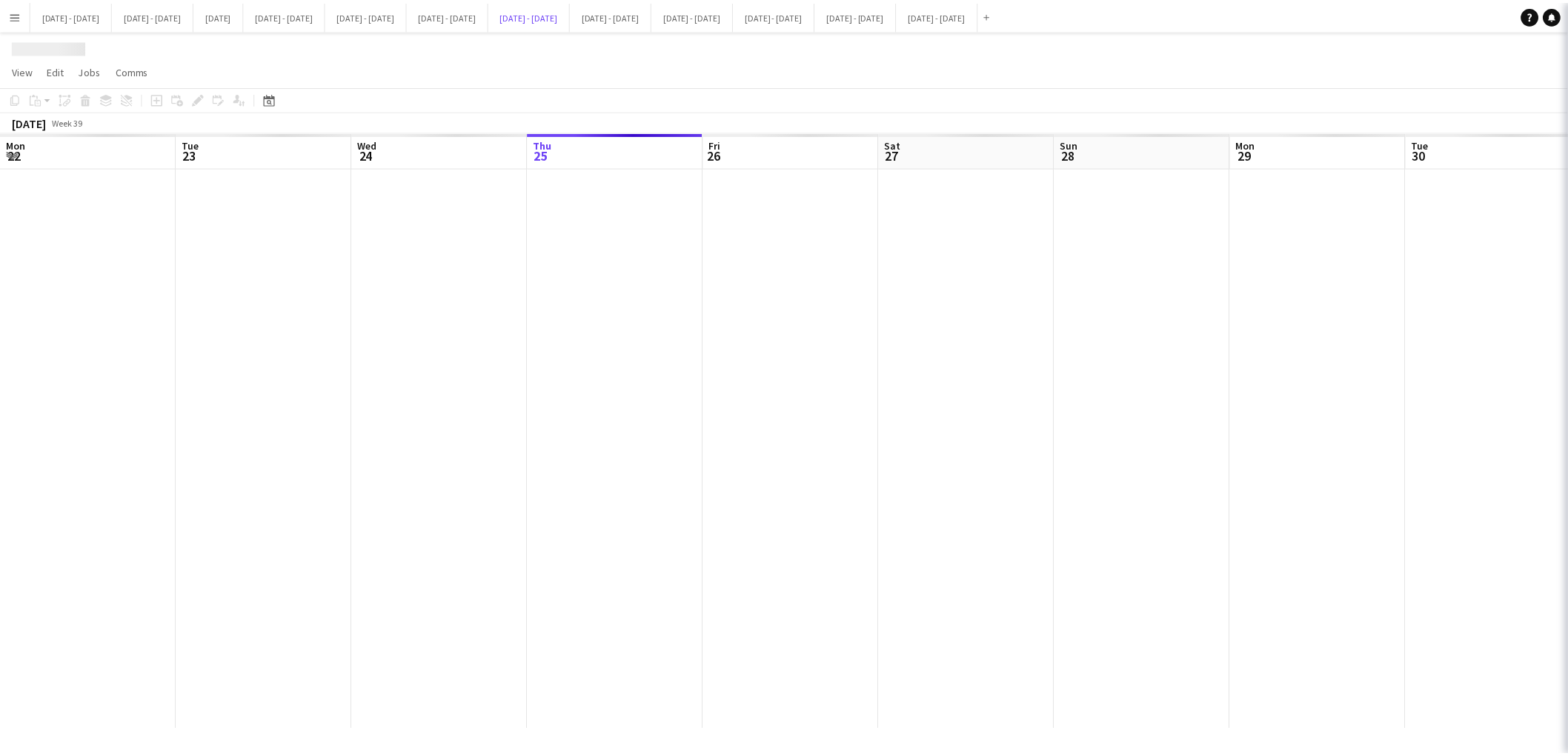
scroll to position [0, 353]
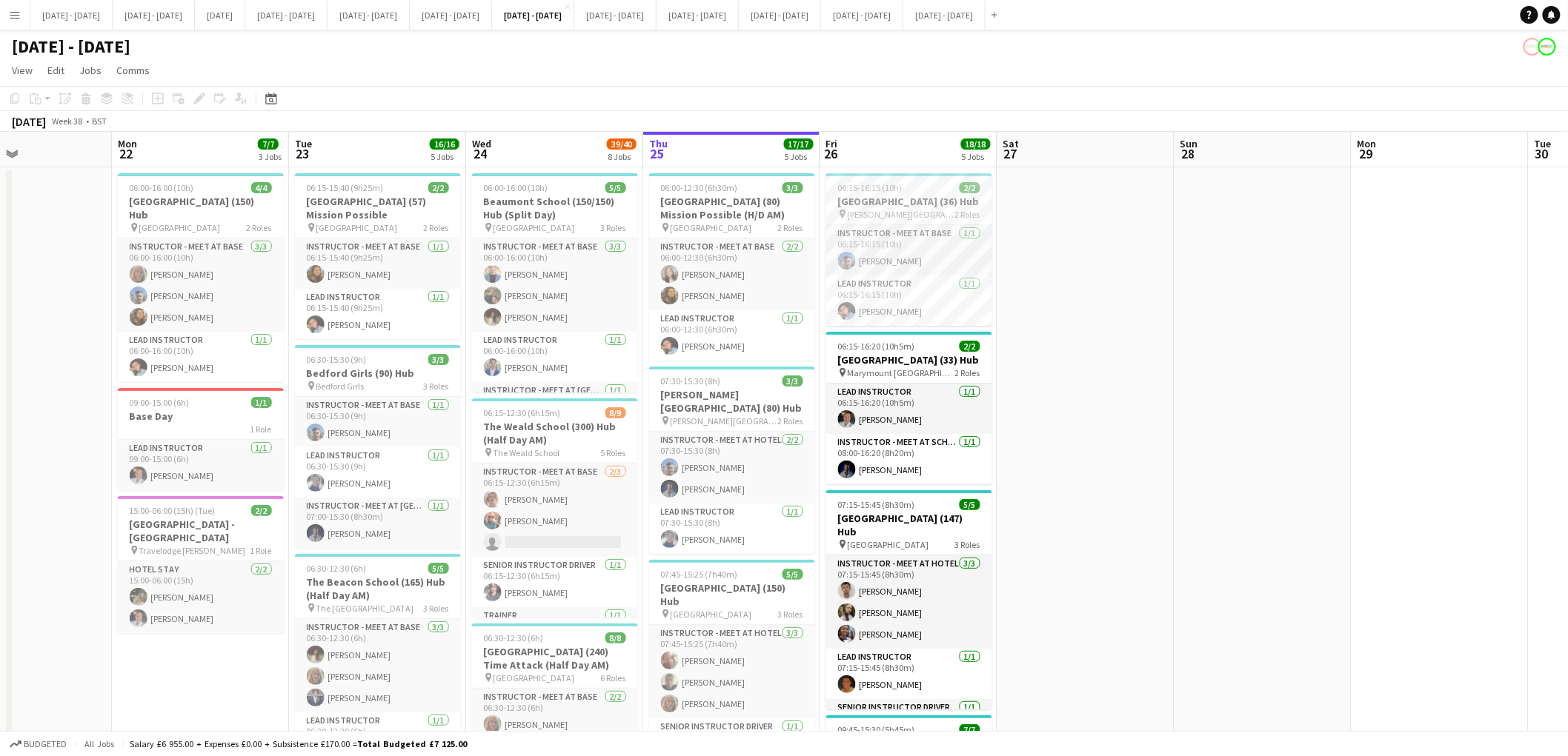
drag, startPoint x: 633, startPoint y: 352, endPoint x: 1101, endPoint y: 378, distance: 468.7
click at [390, 381] on div "pin Bedford Girls 3 Roles" at bounding box center [379, 385] width 166 height 12
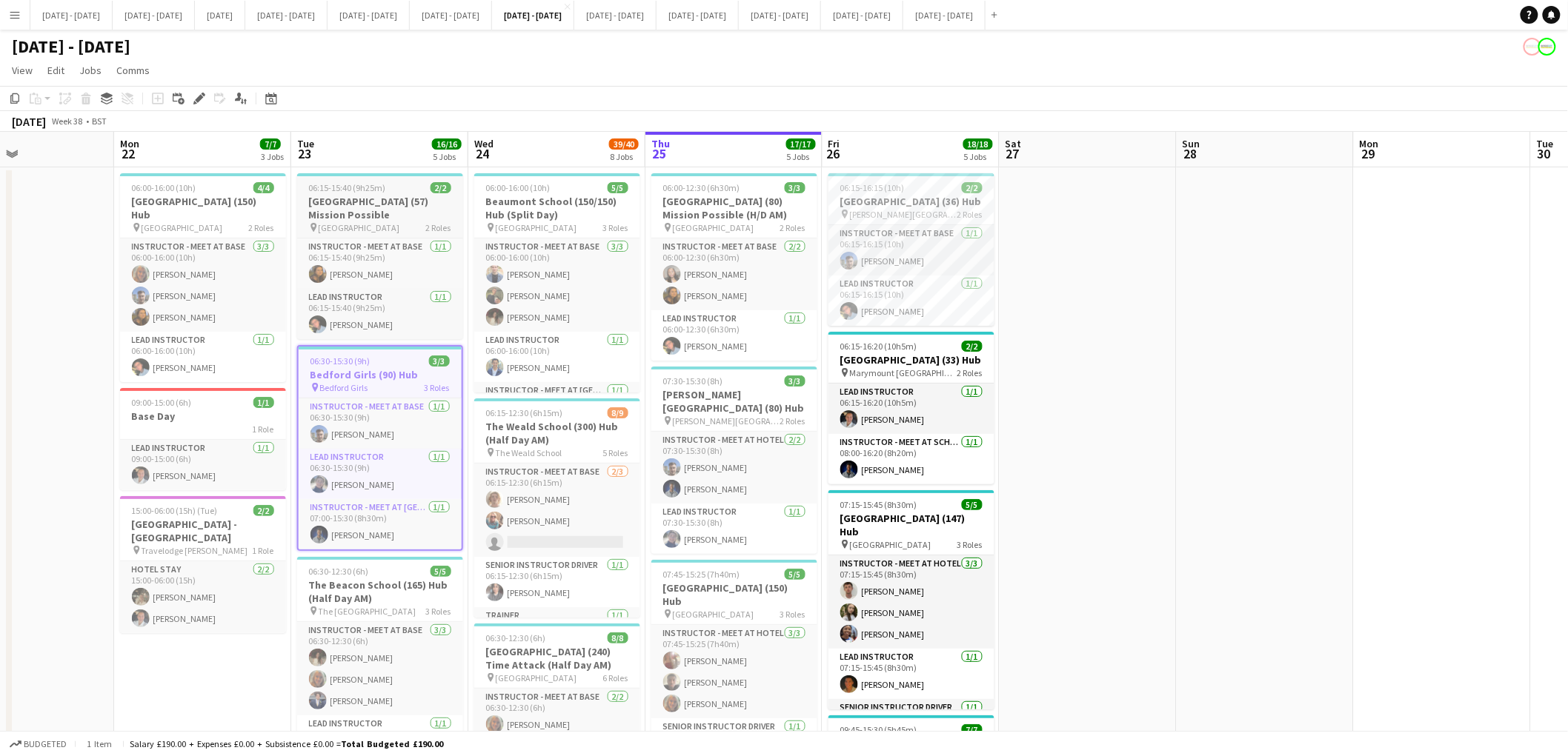
click at [367, 201] on h3 "[GEOGRAPHIC_DATA] (57) Mission Possible" at bounding box center [379, 208] width 166 height 27
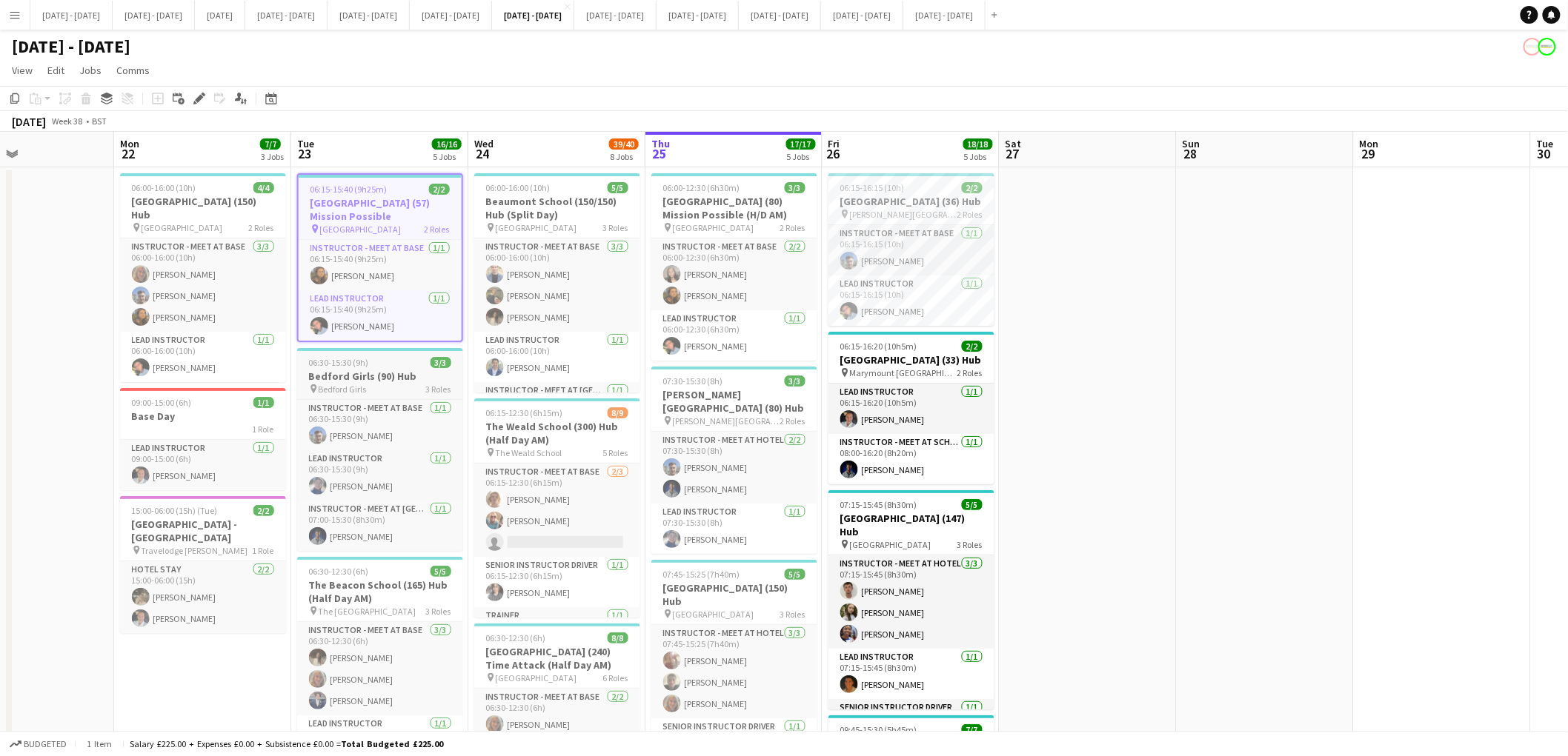
click at [375, 376] on h3 "Bedford Girls (90) Hub" at bounding box center [379, 376] width 166 height 13
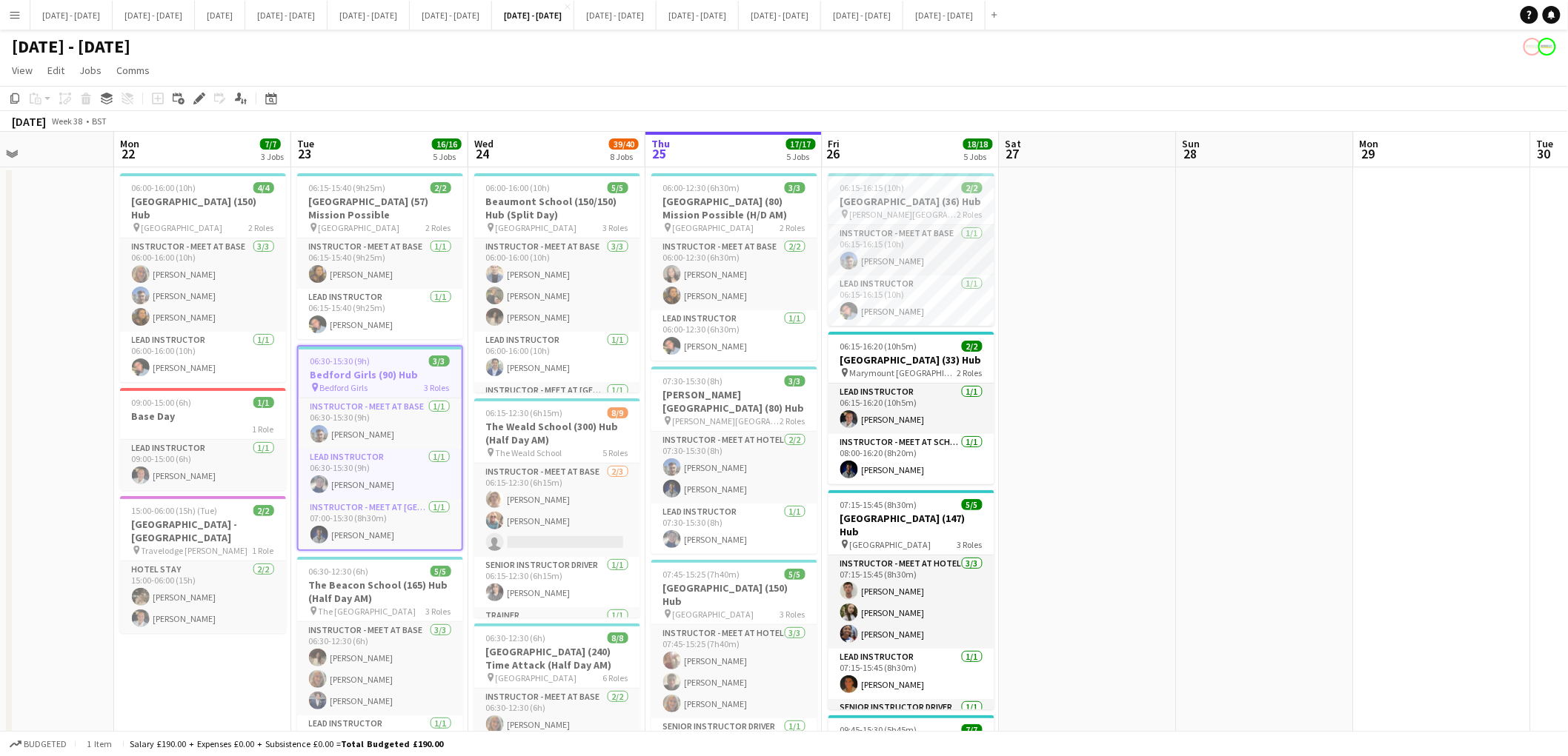
click at [375, 376] on h3 "Bedford Girls (90) Hub" at bounding box center [379, 375] width 163 height 13
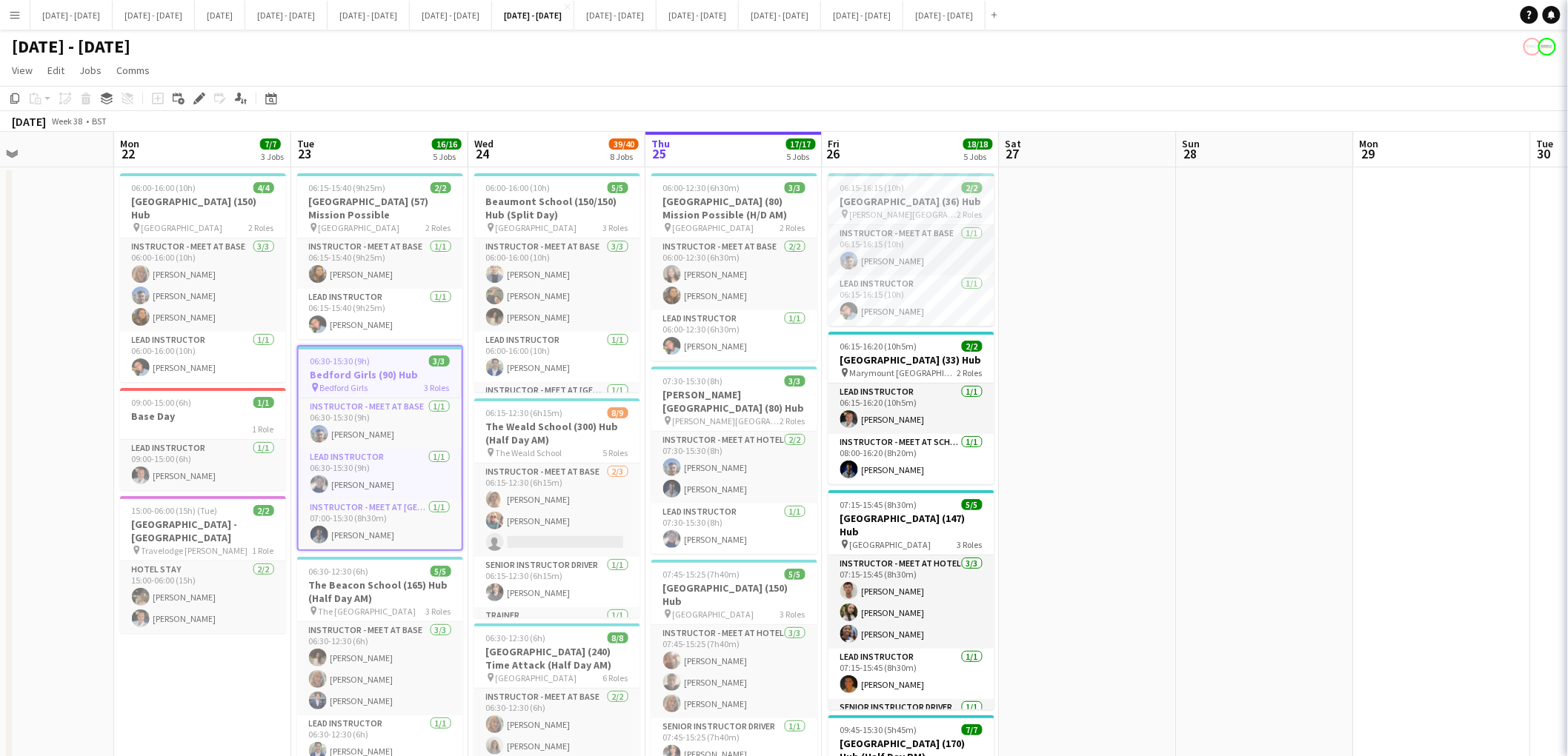
type input "**********"
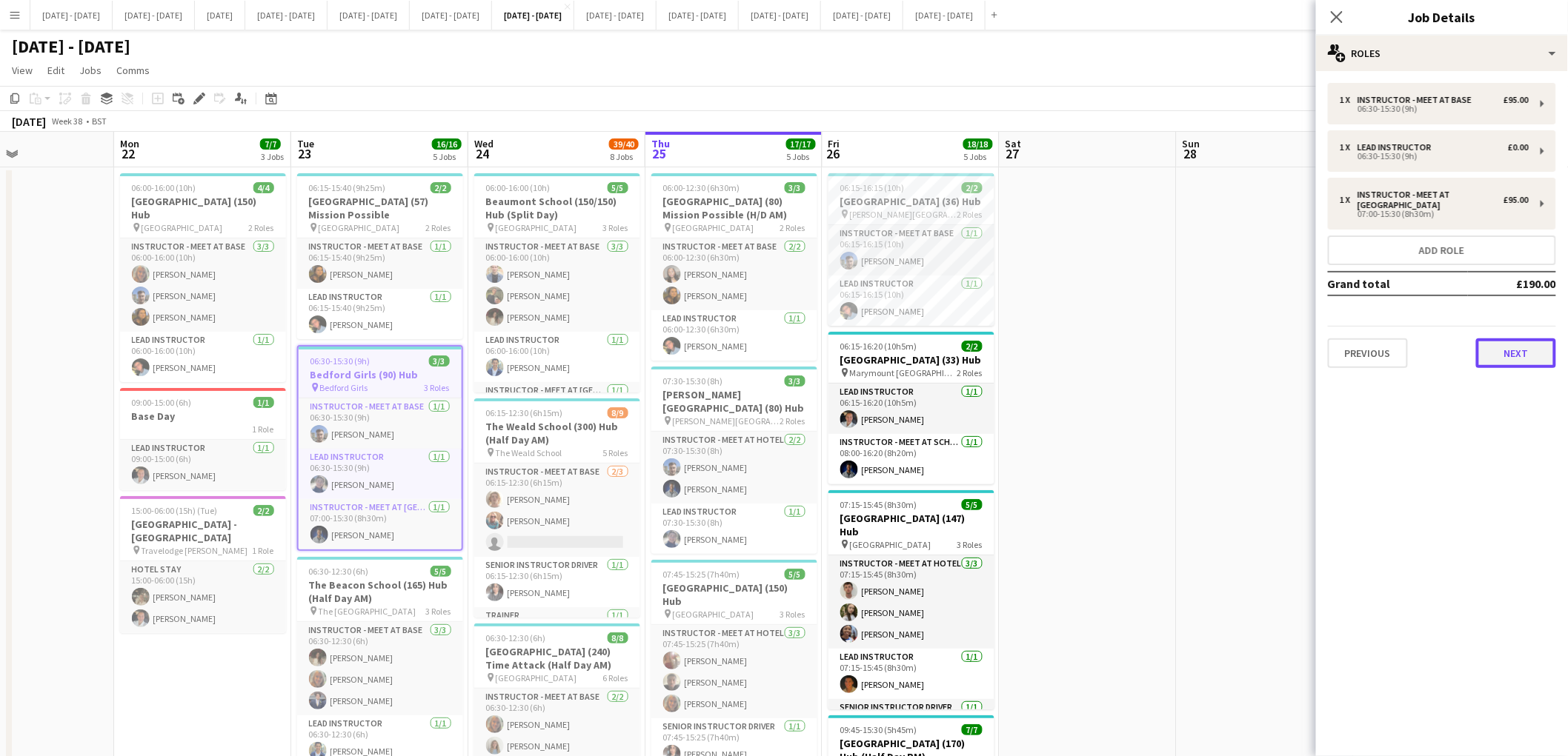
click at [1530, 347] on button "Next" at bounding box center [1516, 353] width 80 height 29
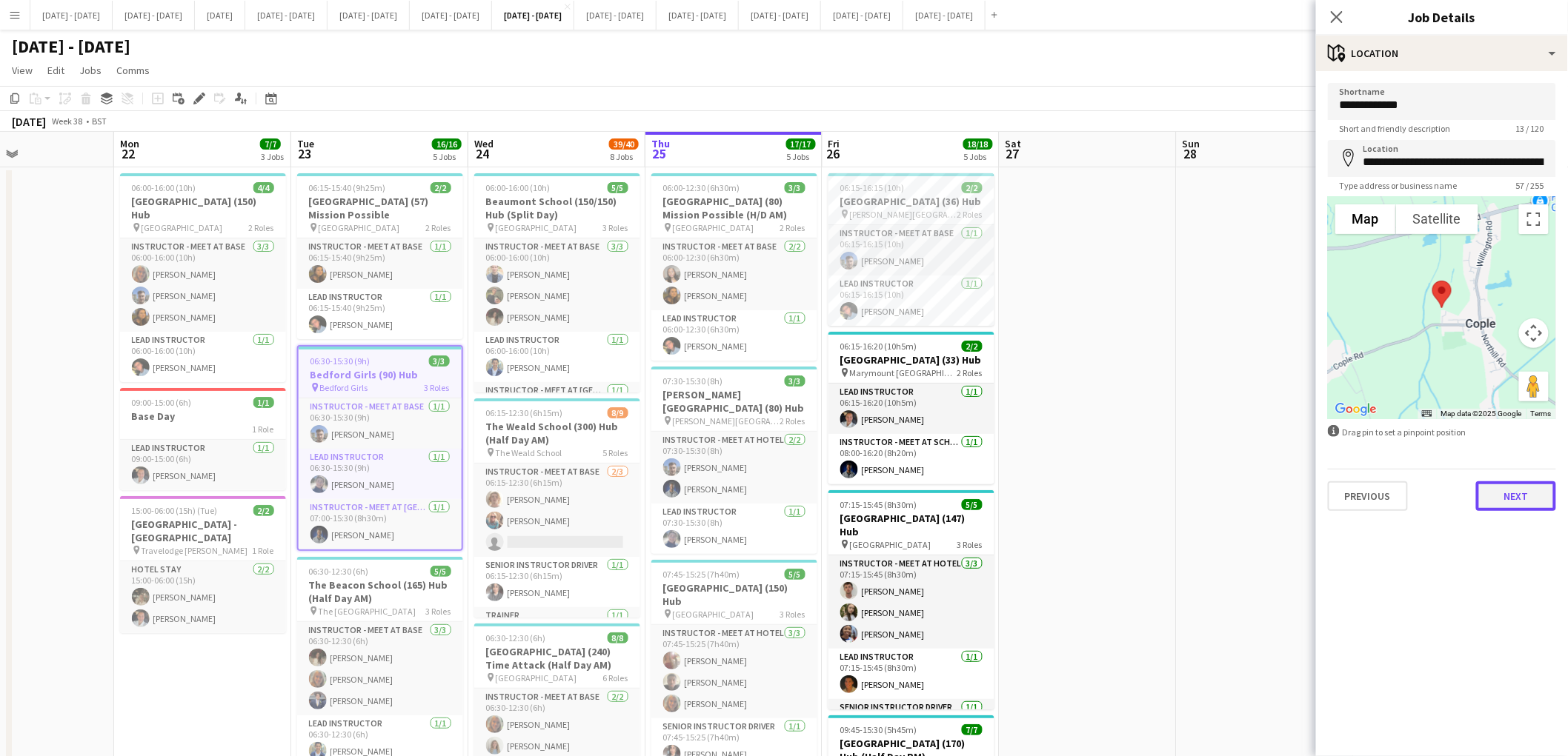
click at [1513, 498] on button "Next" at bounding box center [1516, 496] width 80 height 29
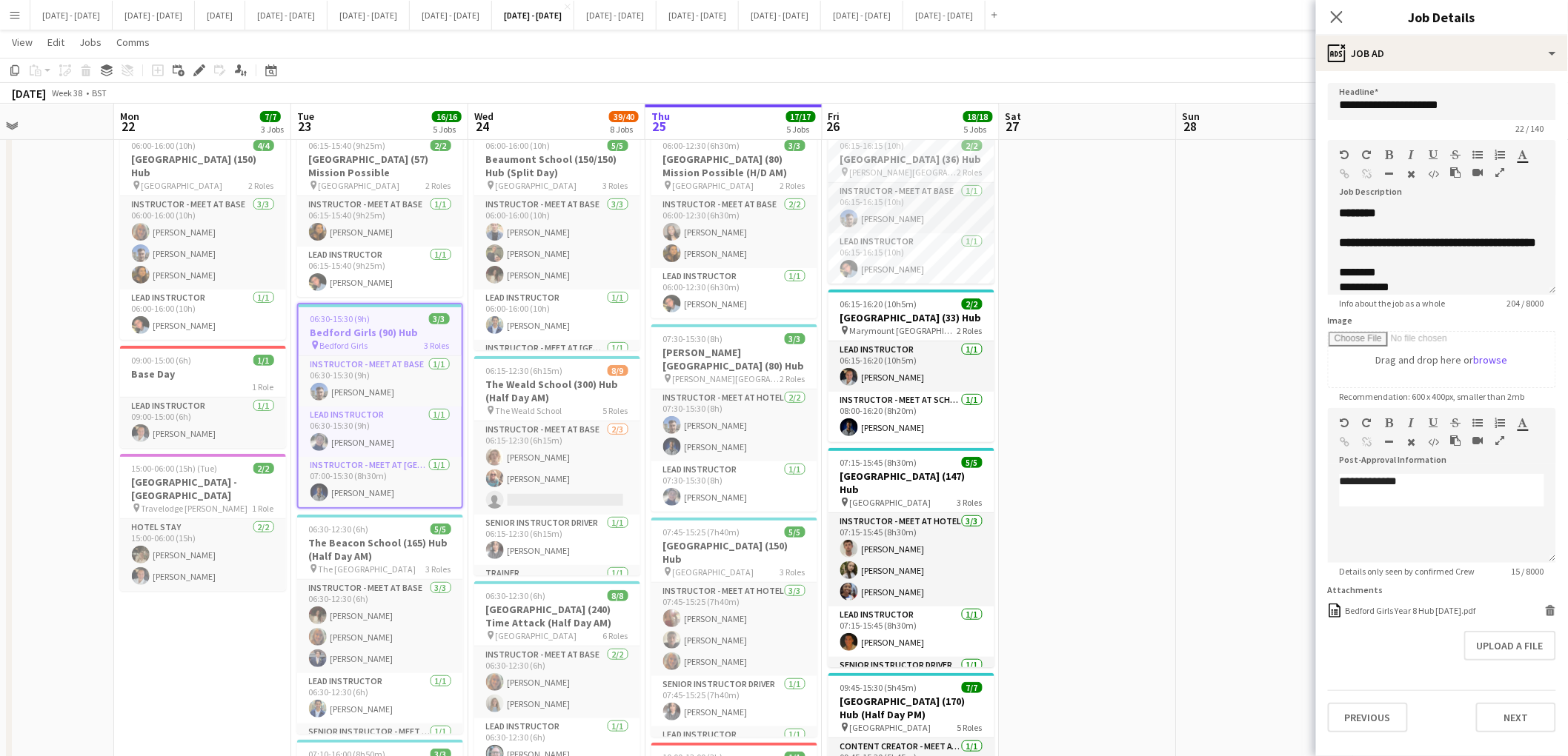
scroll to position [18, 0]
